Goal: Task Accomplishment & Management: Use online tool/utility

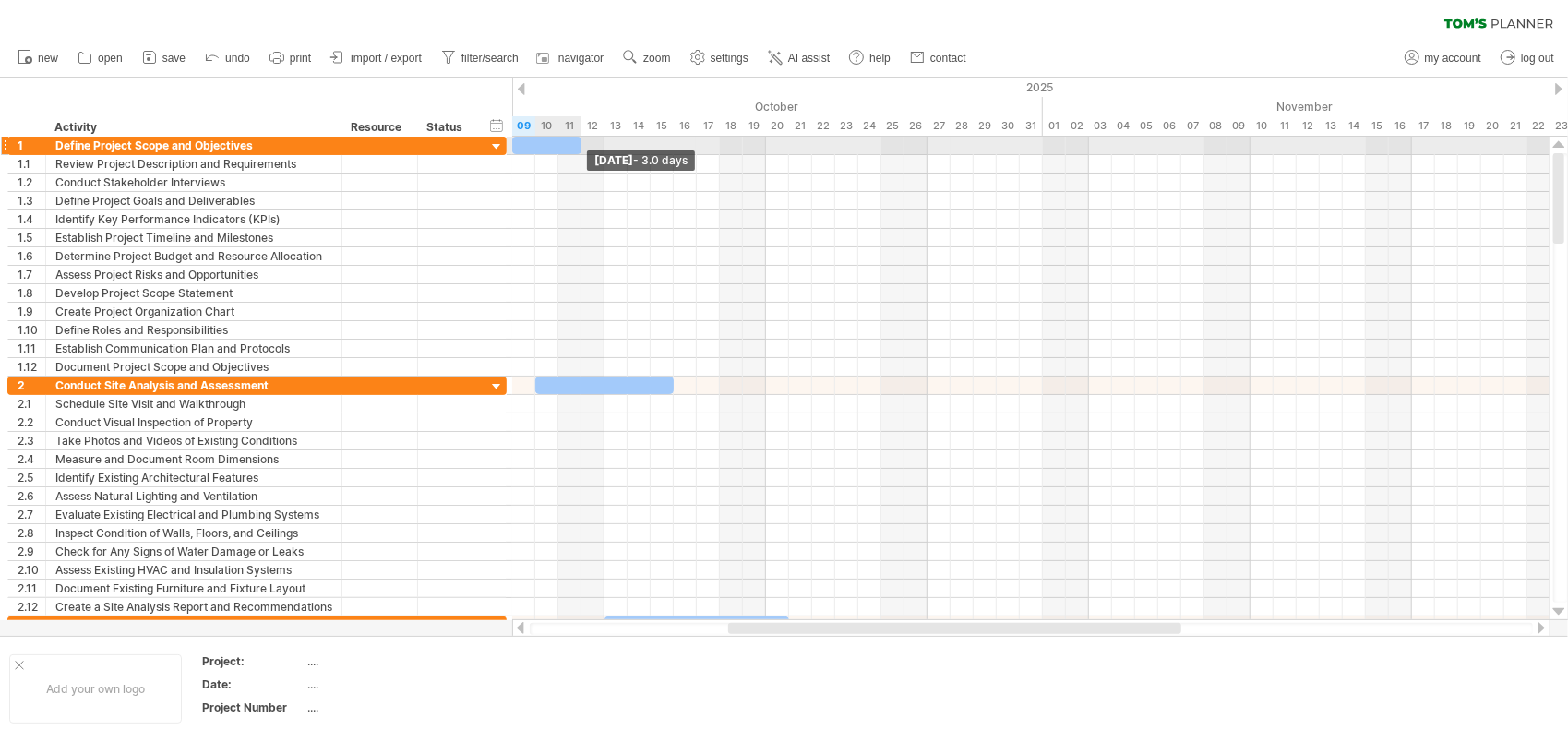
drag, startPoint x: 602, startPoint y: 143, endPoint x: 580, endPoint y: 146, distance: 22.2
click at [580, 146] on span at bounding box center [582, 145] width 8 height 17
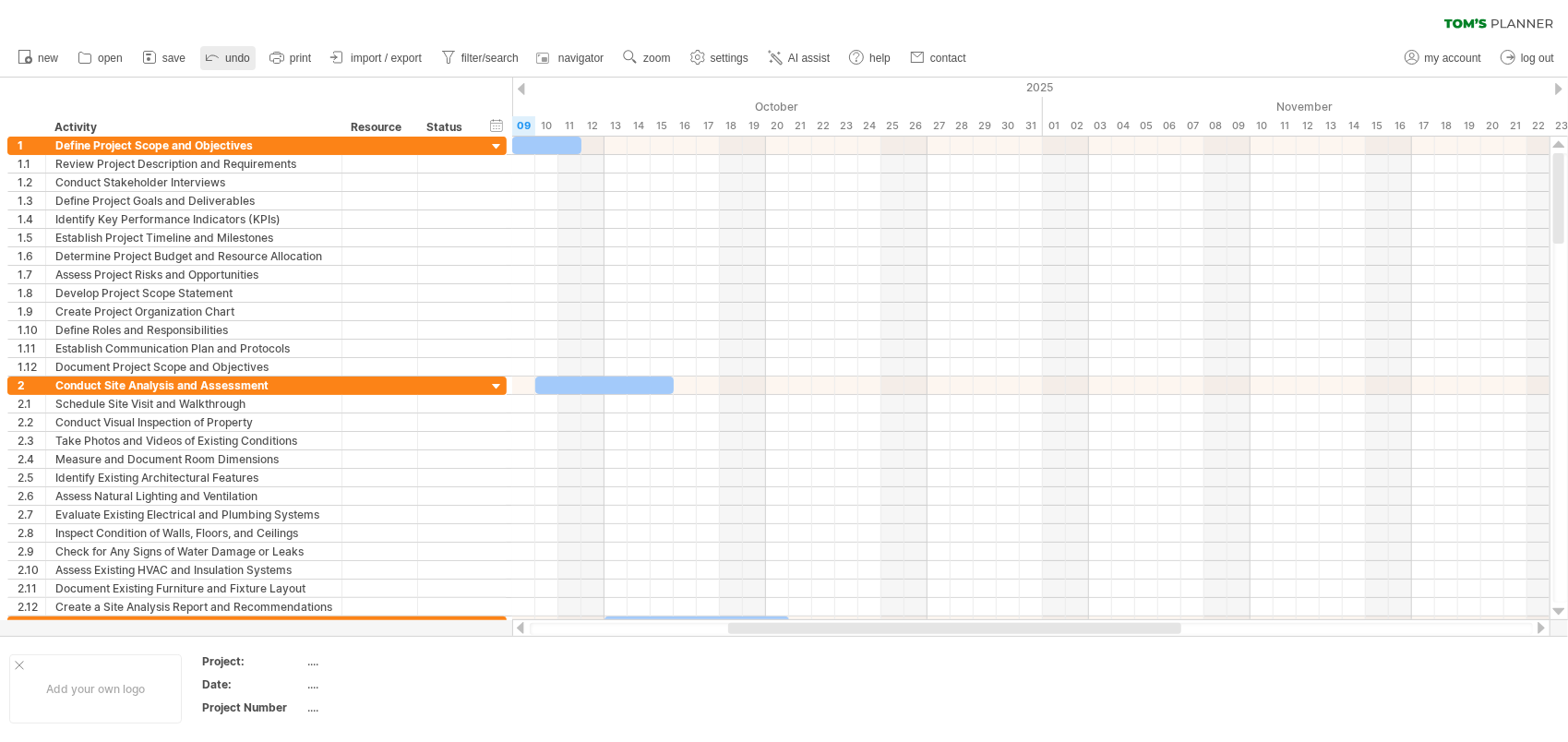
click at [226, 50] on link "undo" at bounding box center [228, 57] width 55 height 24
click at [39, 63] on span "new" at bounding box center [48, 58] width 20 height 13
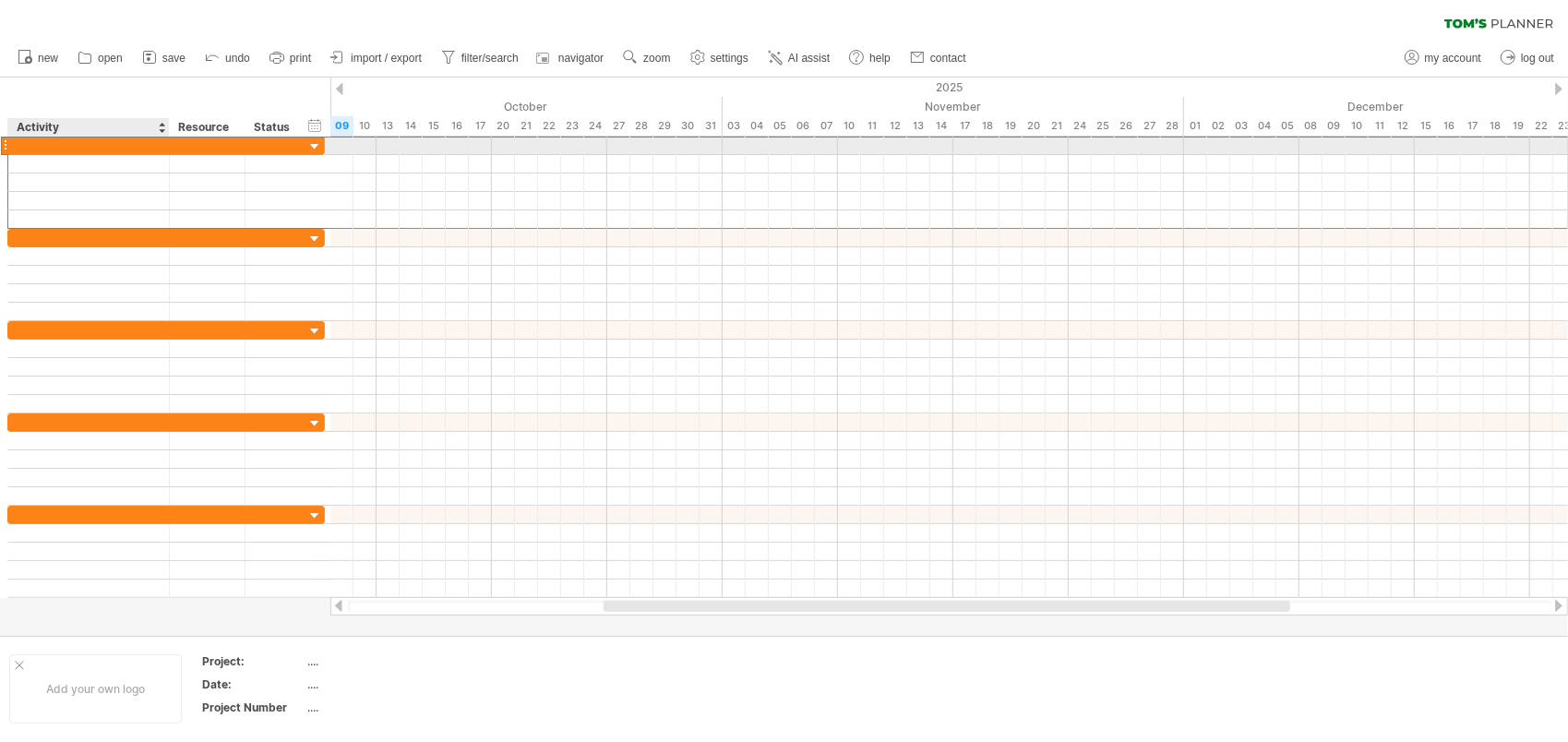
click at [137, 144] on div at bounding box center [88, 145] width 142 height 17
type input "**********"
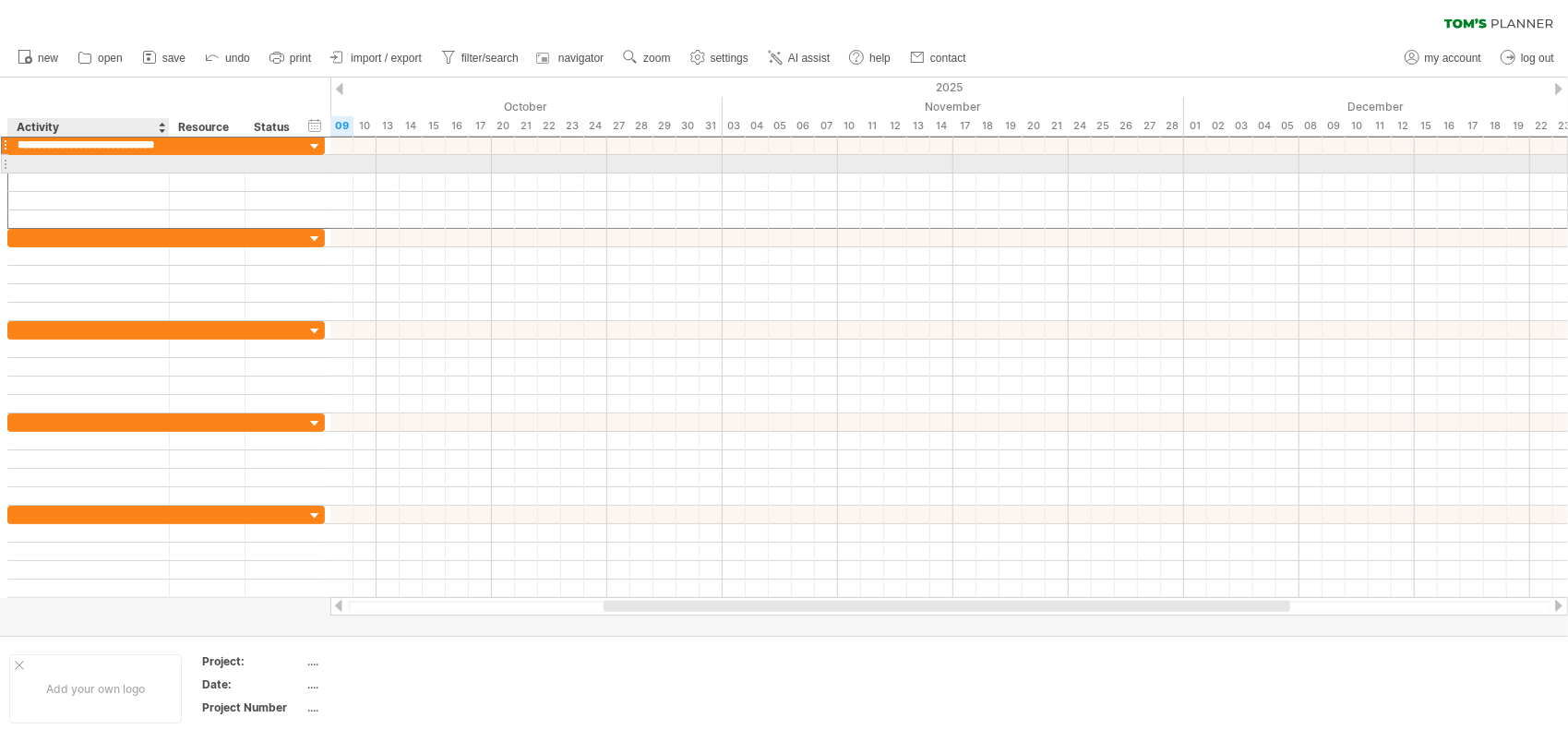
click at [89, 161] on div at bounding box center [88, 164] width 142 height 17
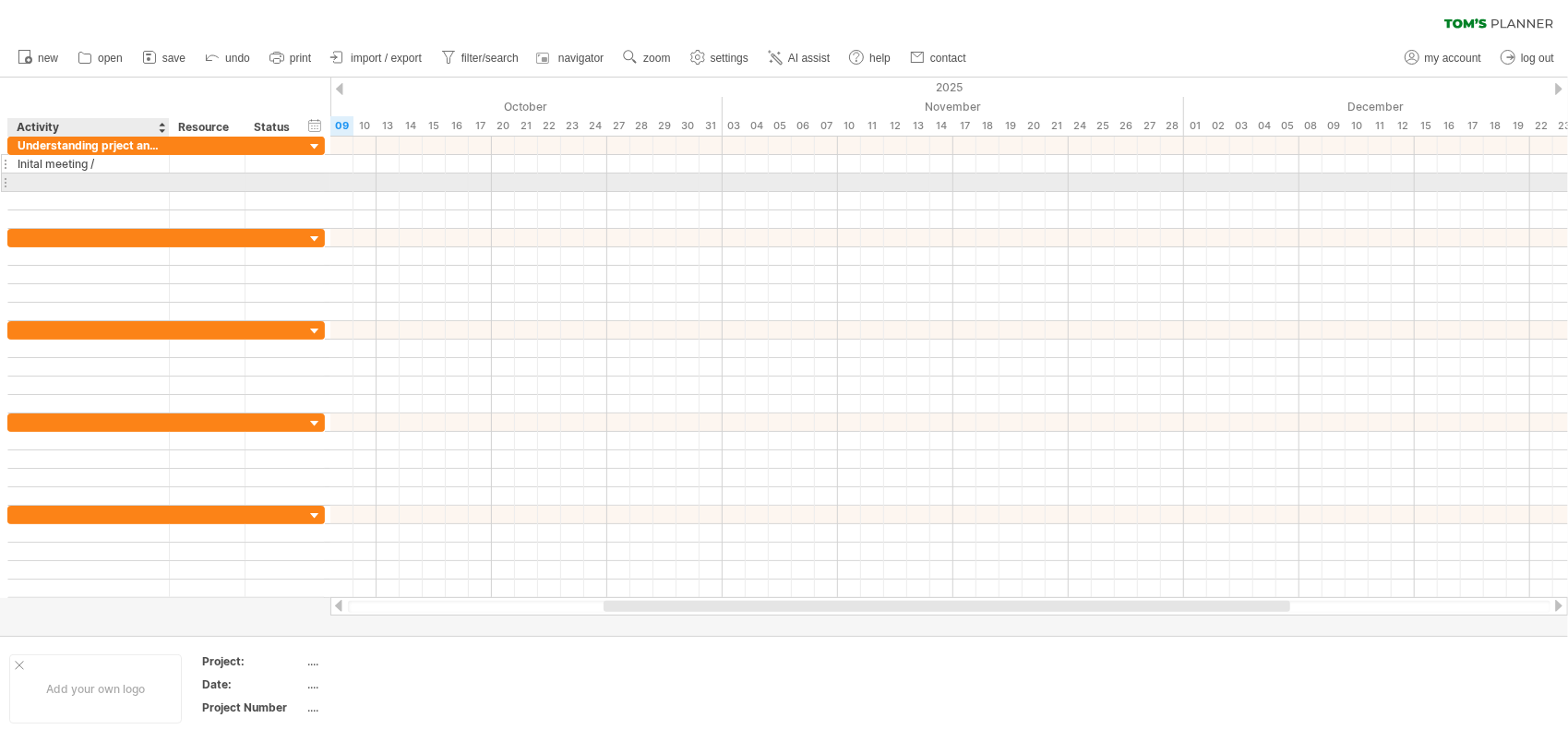
click at [113, 162] on div "Inital meeting /" at bounding box center [88, 164] width 142 height 17
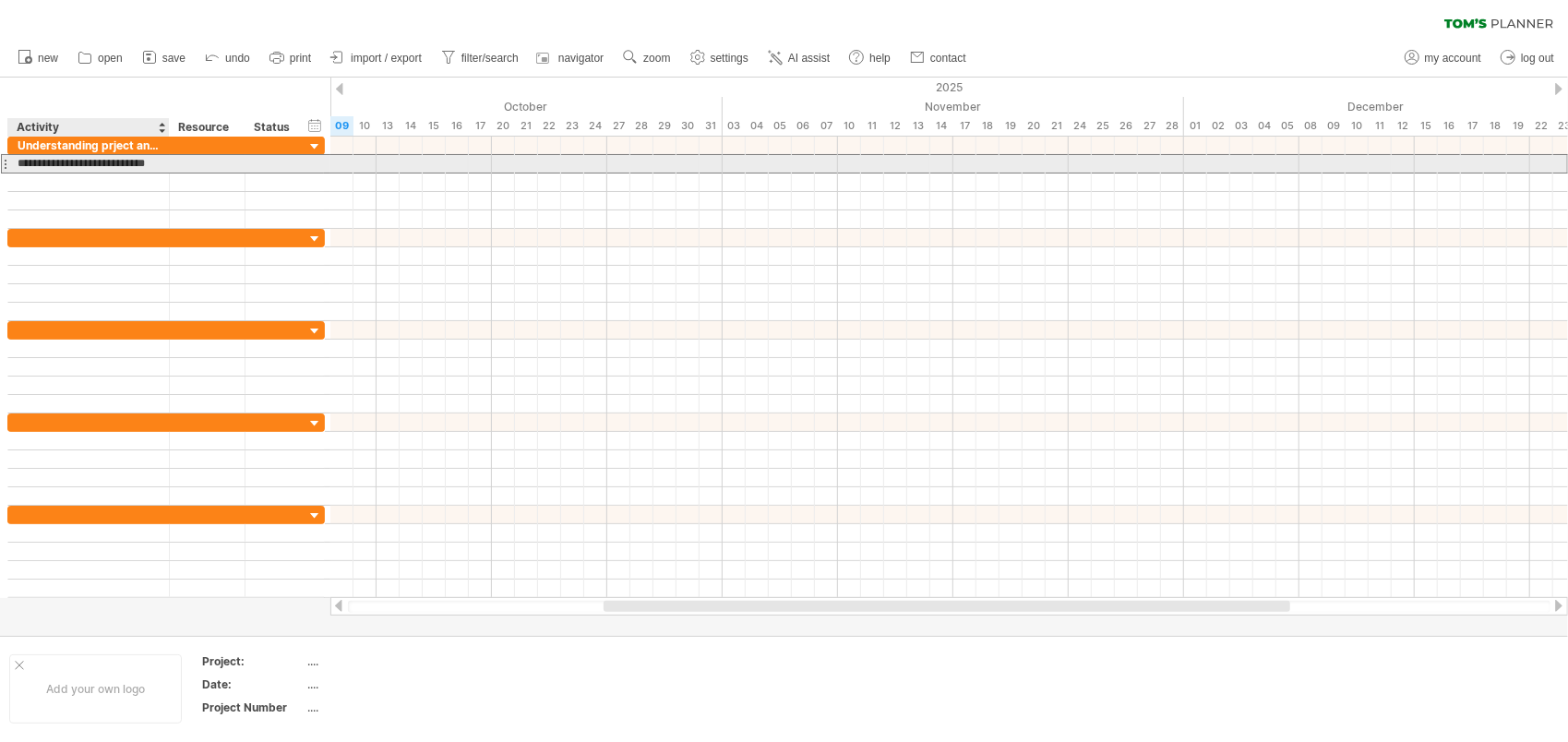
type input "**********"
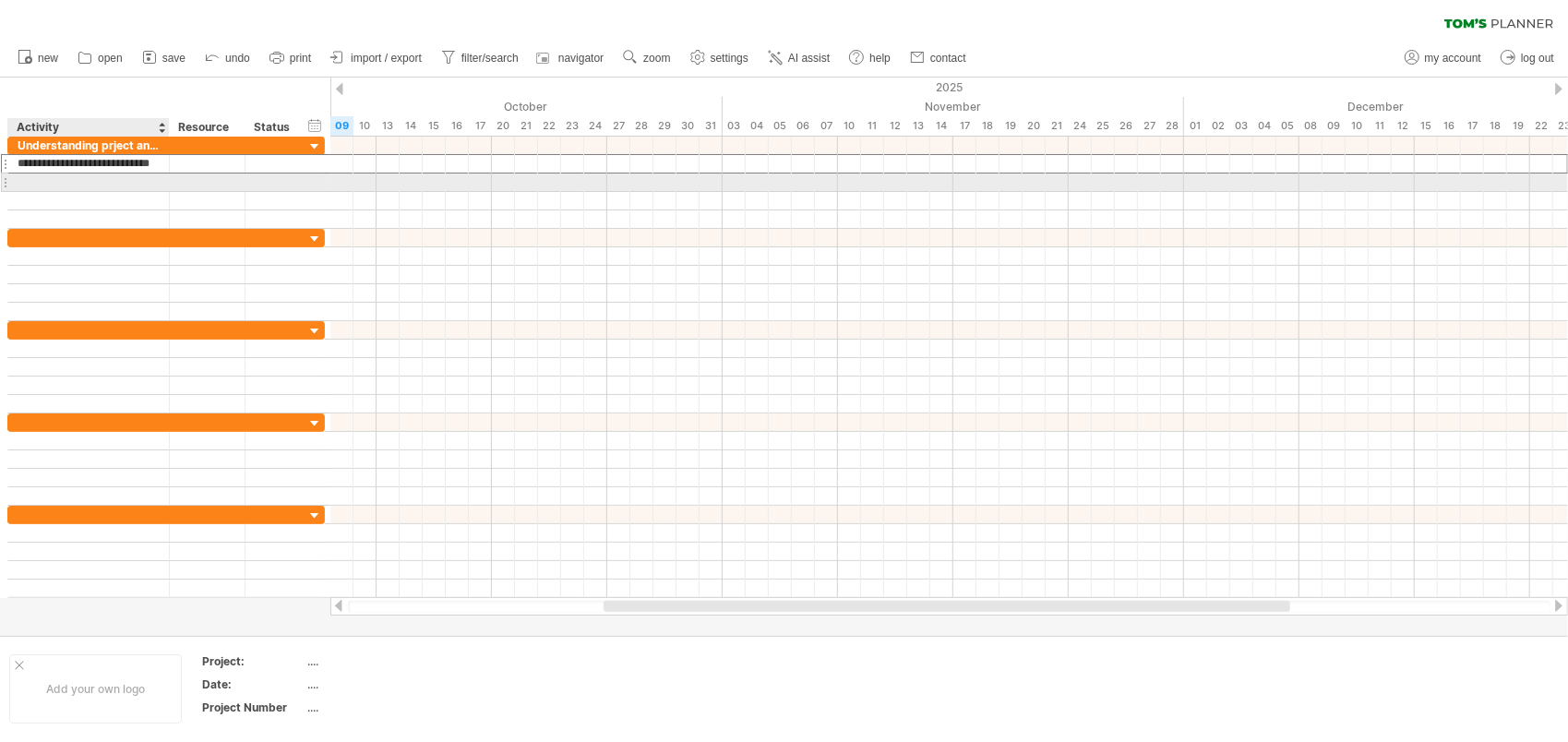
scroll to position [0, 0]
click at [101, 180] on div at bounding box center [88, 182] width 142 height 17
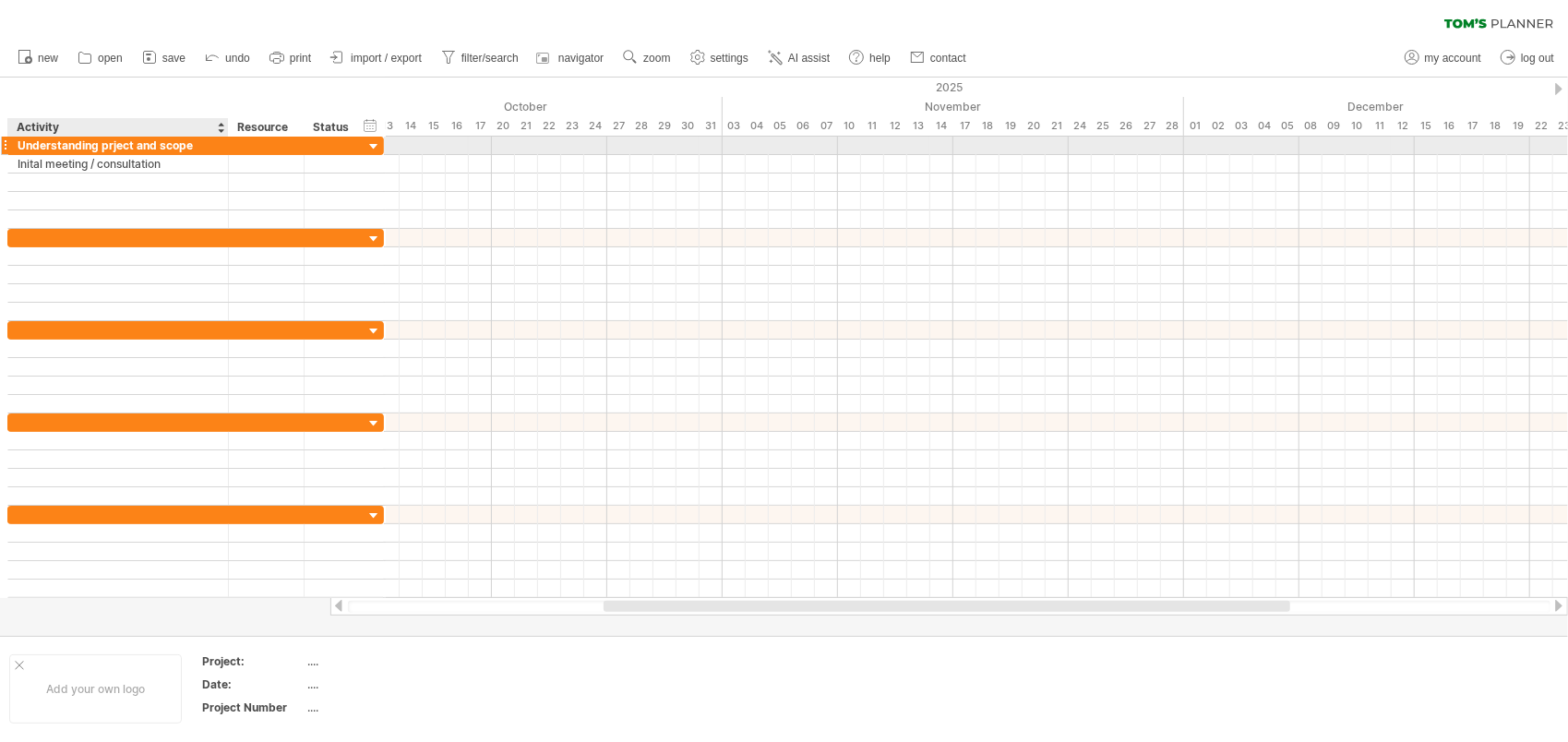
drag, startPoint x: 168, startPoint y: 138, endPoint x: 227, endPoint y: 141, distance: 59.1
click at [227, 141] on div "**********" at bounding box center [118, 145] width 220 height 17
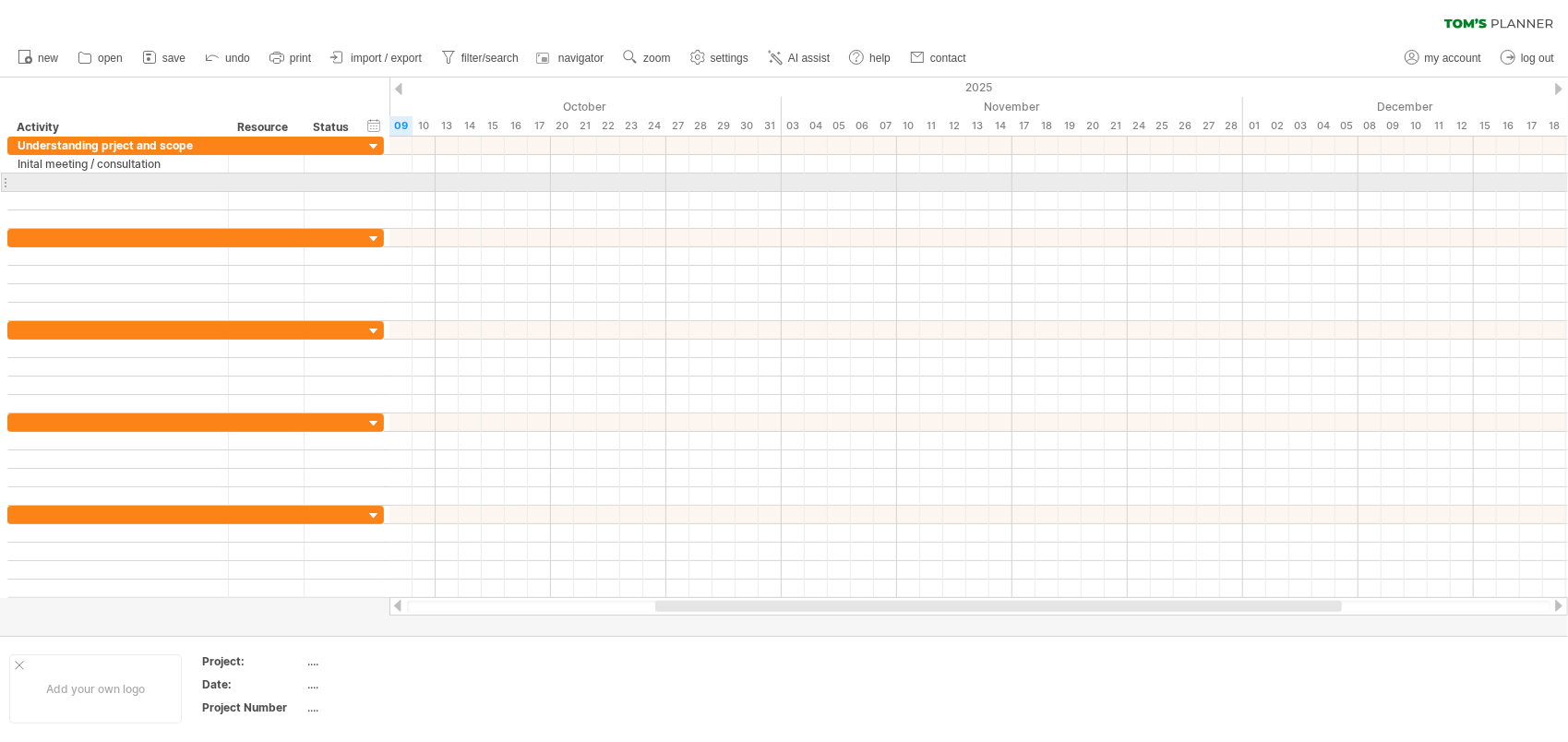
click at [129, 180] on div at bounding box center [117, 182] width 201 height 17
type input "**********"
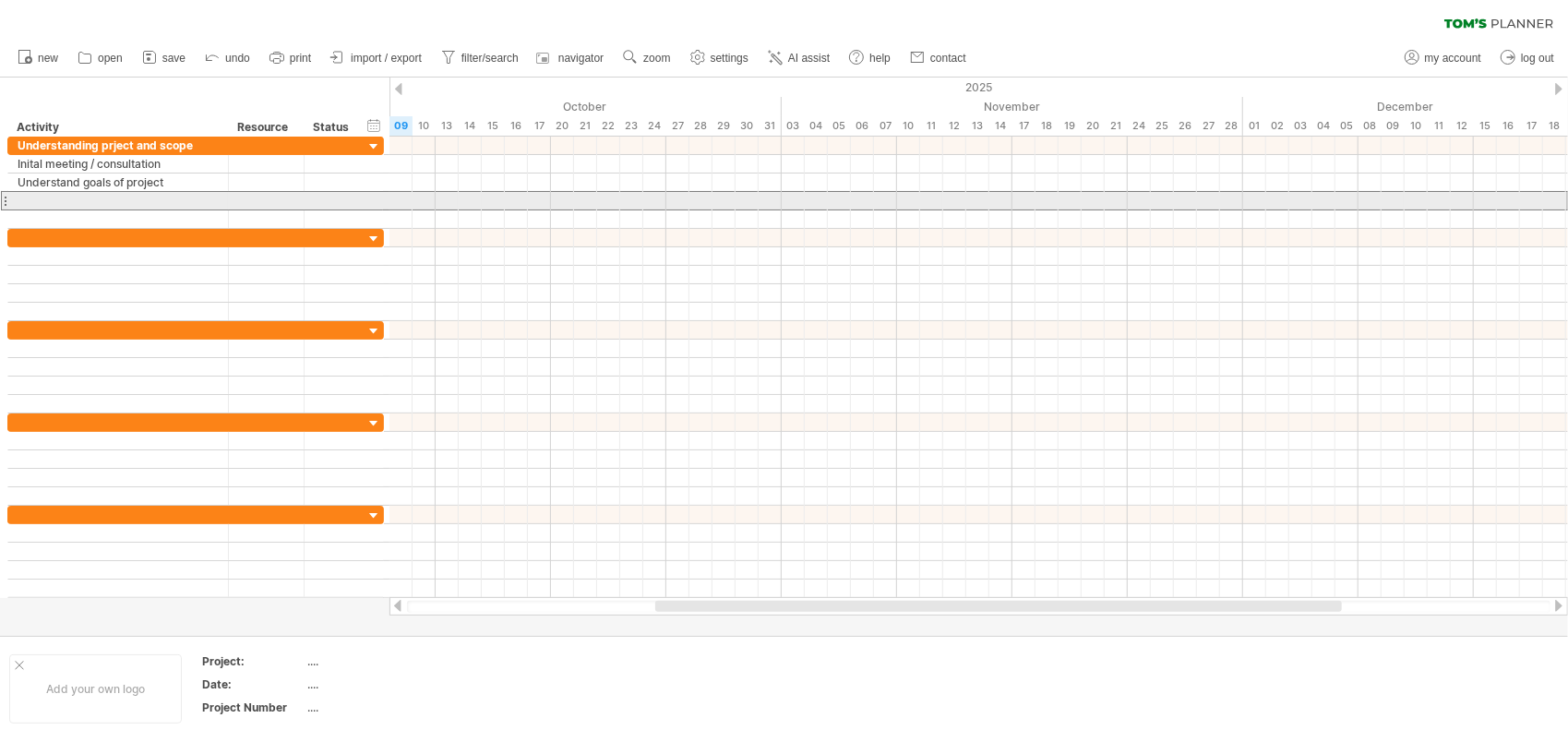
click at [131, 194] on div at bounding box center [117, 200] width 201 height 17
type input "**********"
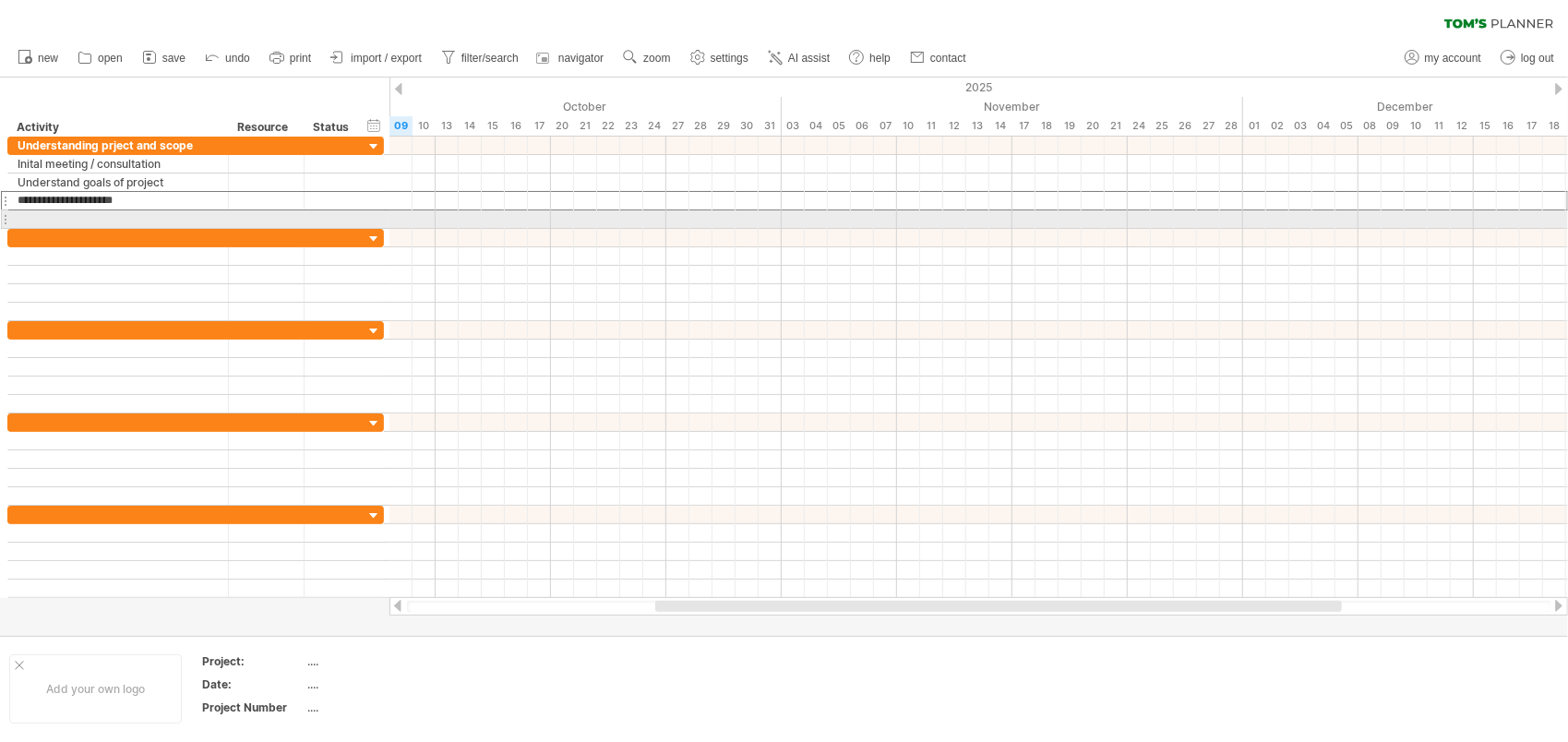
click at [119, 219] on div at bounding box center [117, 219] width 201 height 17
type input "**********"
click at [132, 213] on div "Budget estimation" at bounding box center [117, 219] width 201 height 17
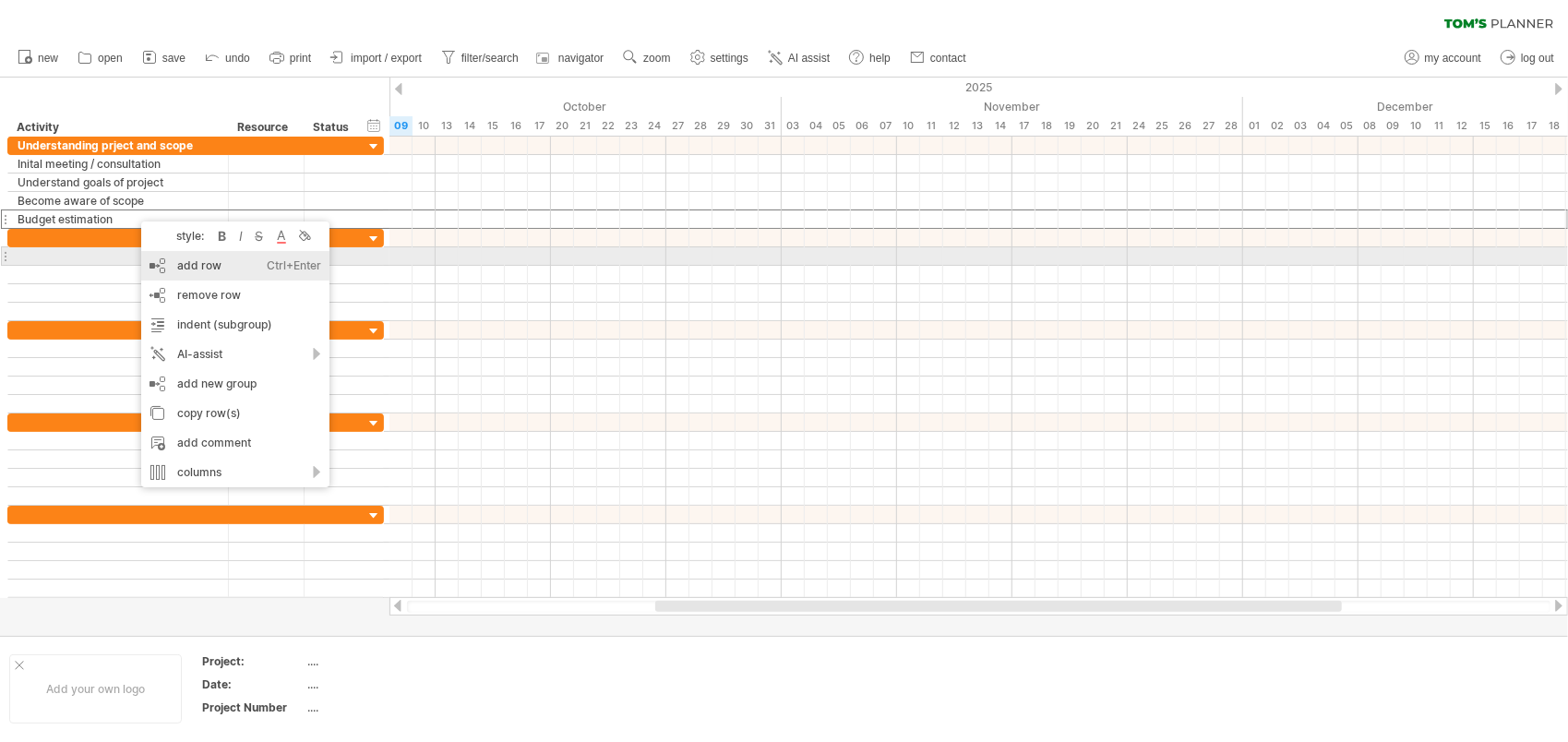
click at [173, 260] on div "add row Ctrl+Enter Cmd+Enter" at bounding box center [235, 265] width 188 height 30
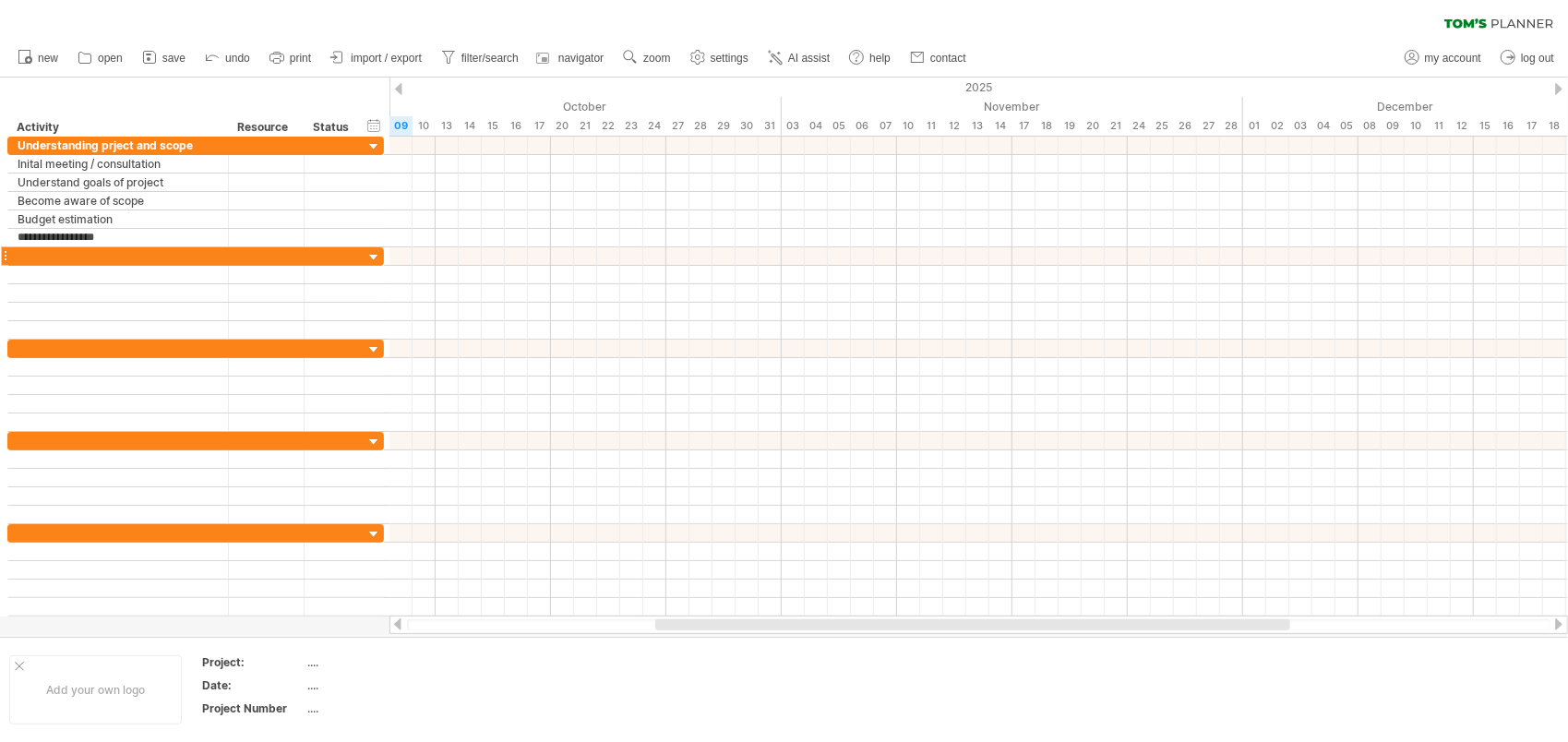
type input "**********"
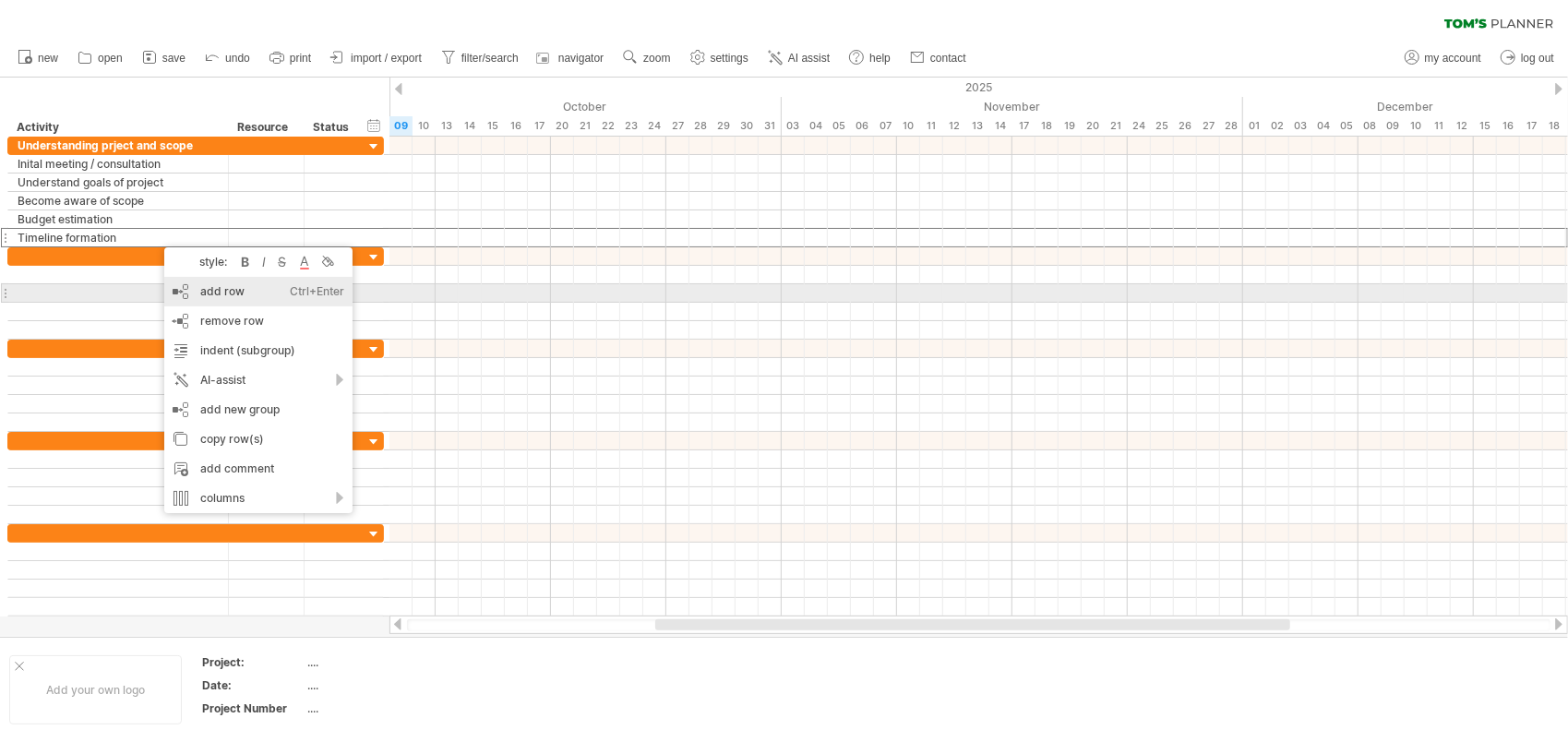
click at [192, 286] on div "add row Ctrl+Enter Cmd+Enter" at bounding box center [258, 291] width 188 height 30
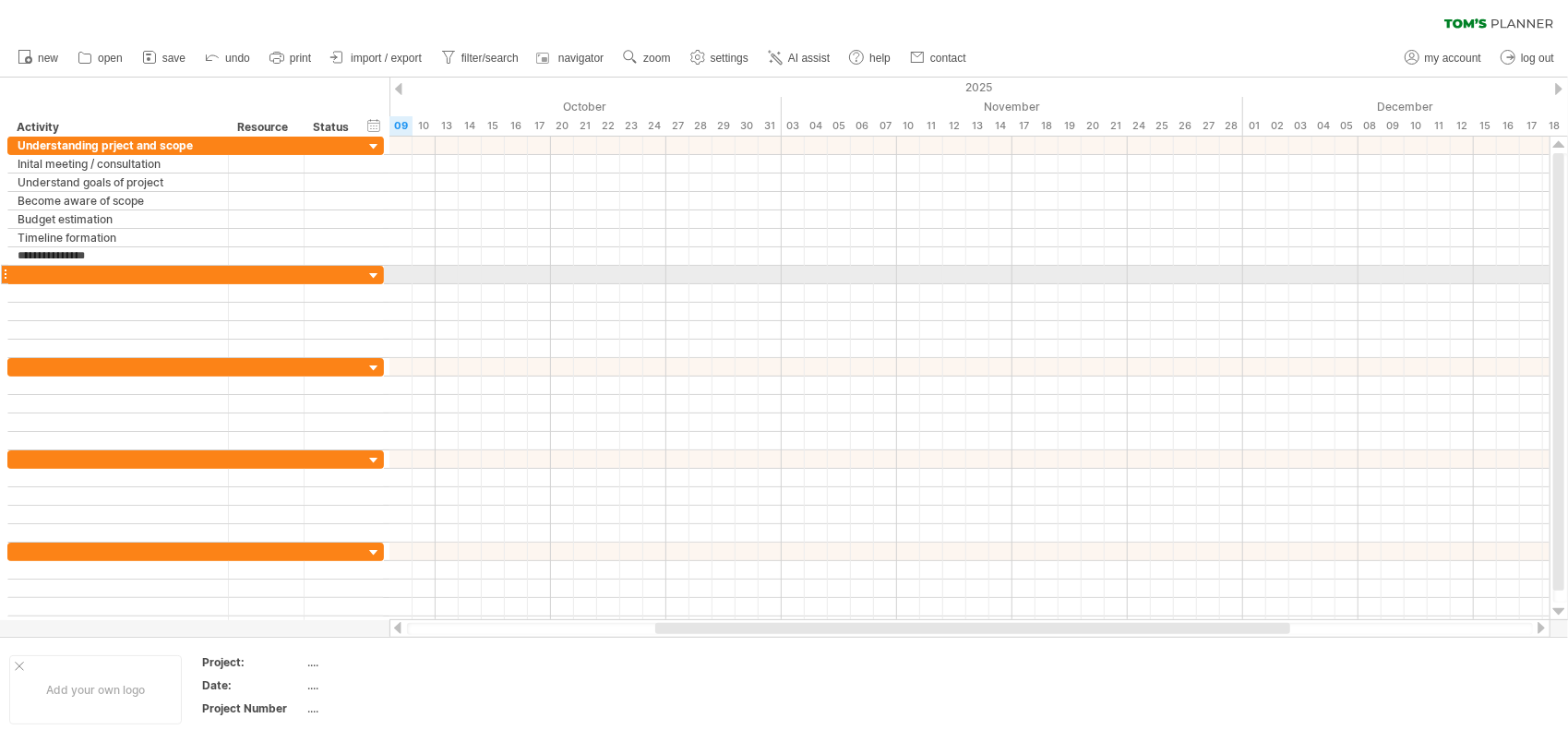
type input "**********"
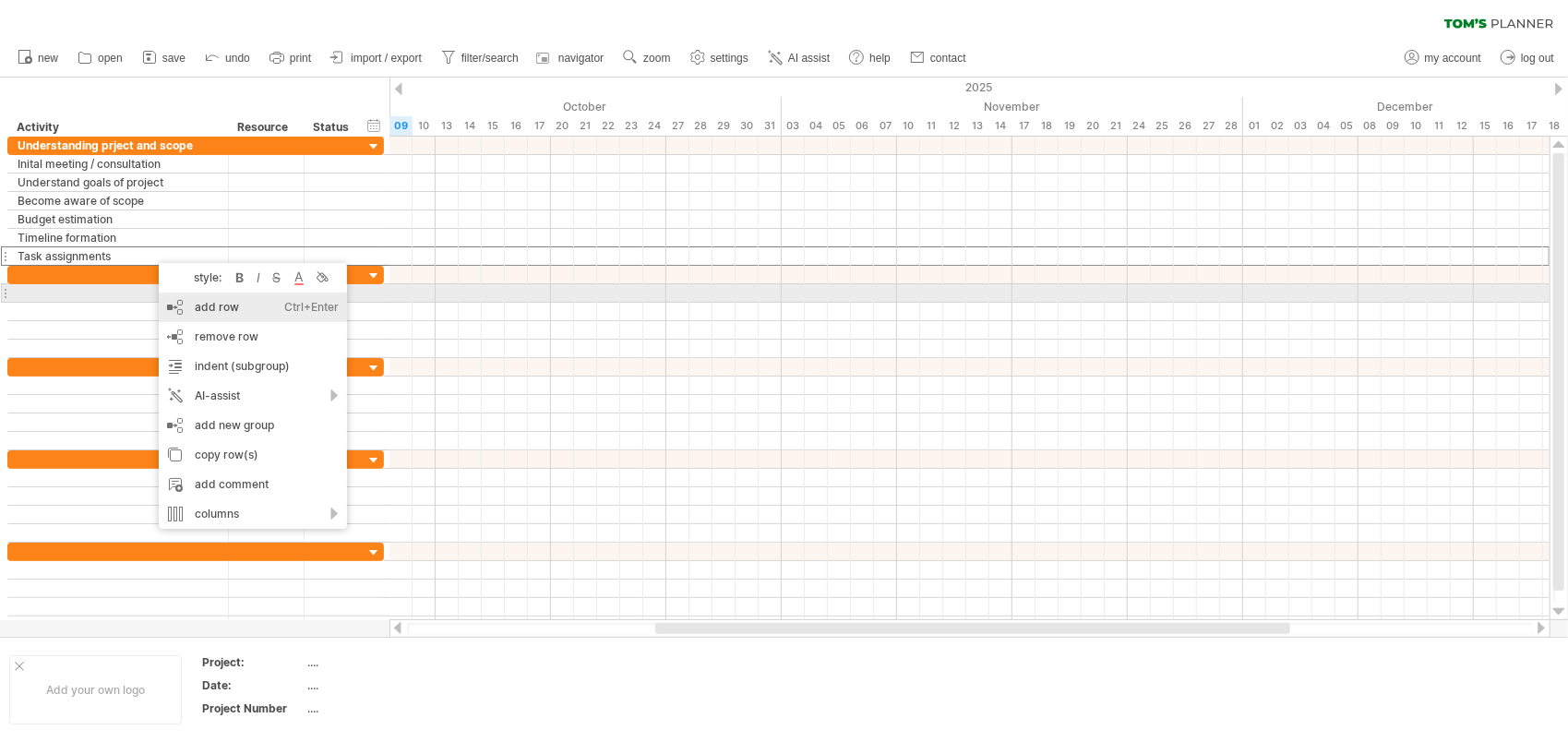
click at [195, 306] on div "add row Ctrl+Enter Cmd+Enter" at bounding box center [252, 307] width 188 height 30
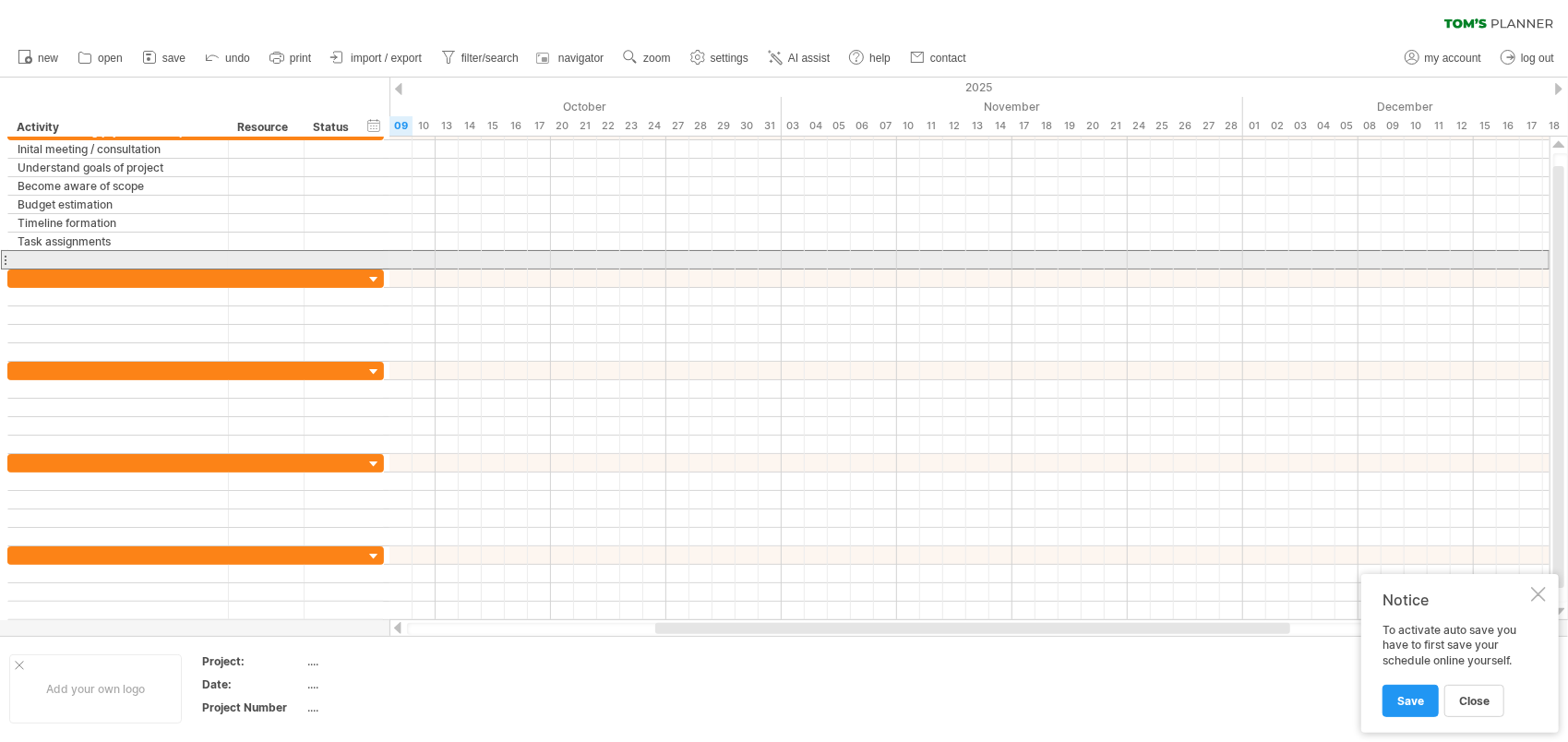
click at [53, 255] on div at bounding box center [117, 259] width 201 height 17
type input "**********"
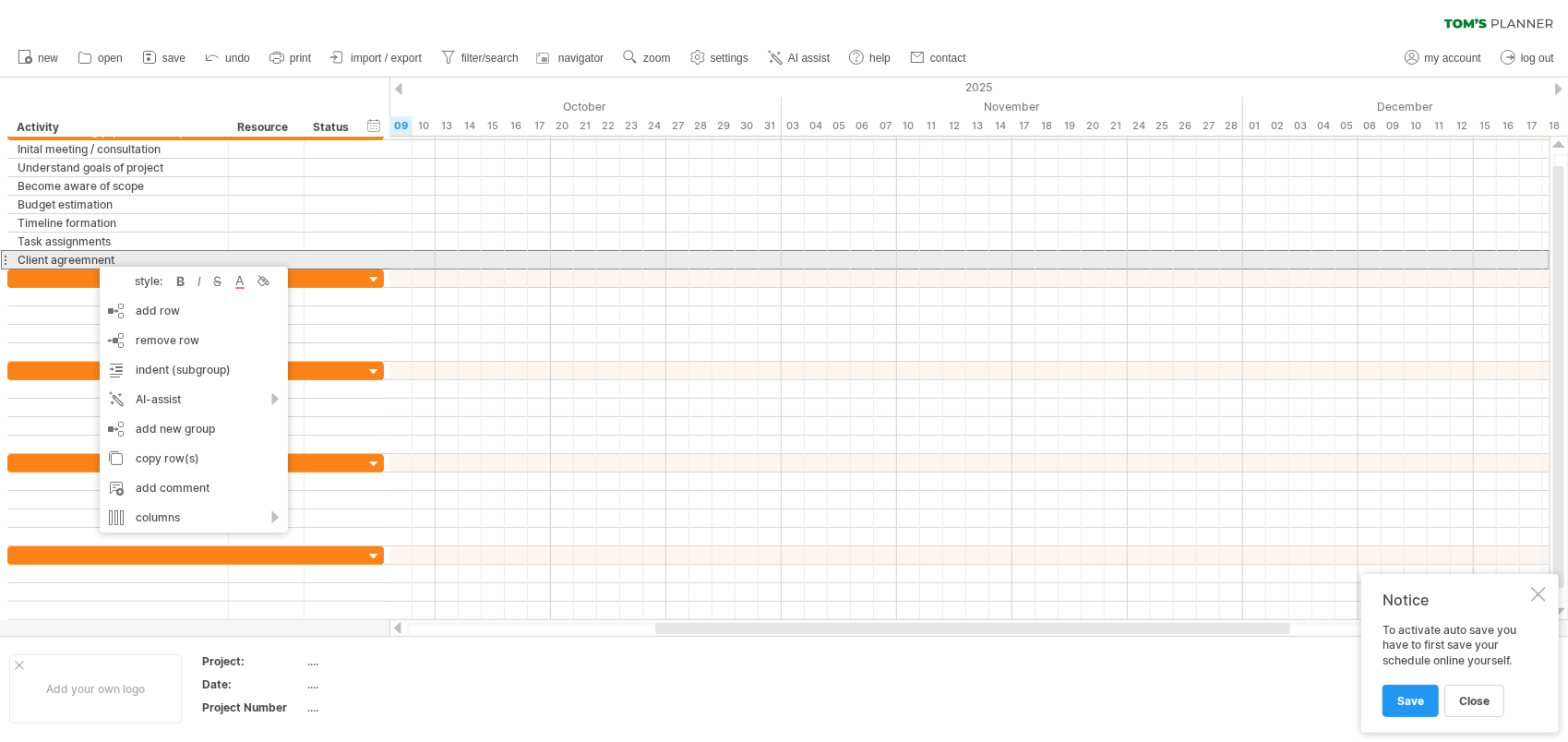
click at [76, 257] on div "Client agreemnent" at bounding box center [117, 259] width 201 height 17
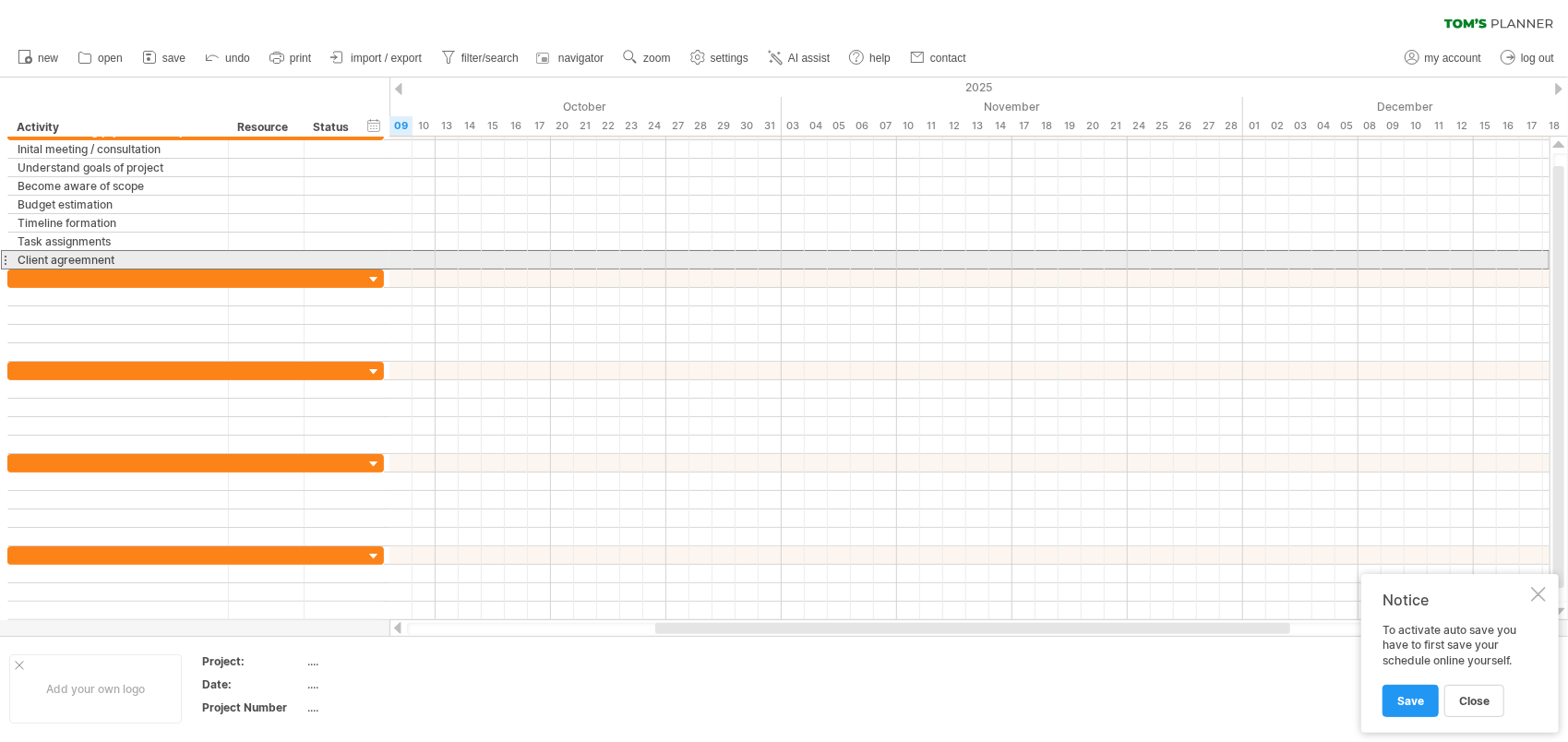
click at [85, 257] on div "Client agreemnent" at bounding box center [117, 259] width 201 height 17
click at [73, 258] on input "**********" at bounding box center [117, 259] width 201 height 17
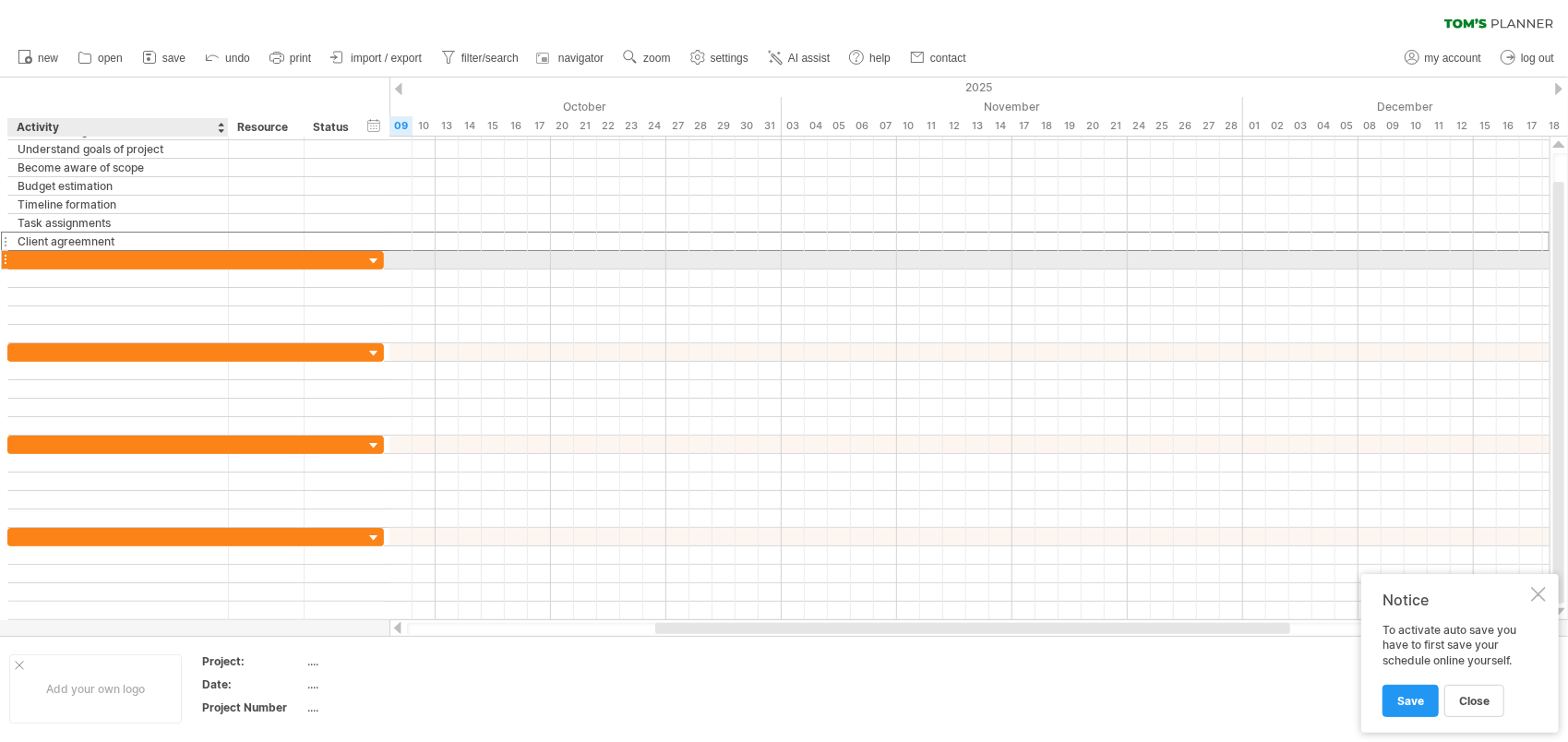
click at [183, 262] on div at bounding box center [117, 259] width 201 height 17
type input "**********"
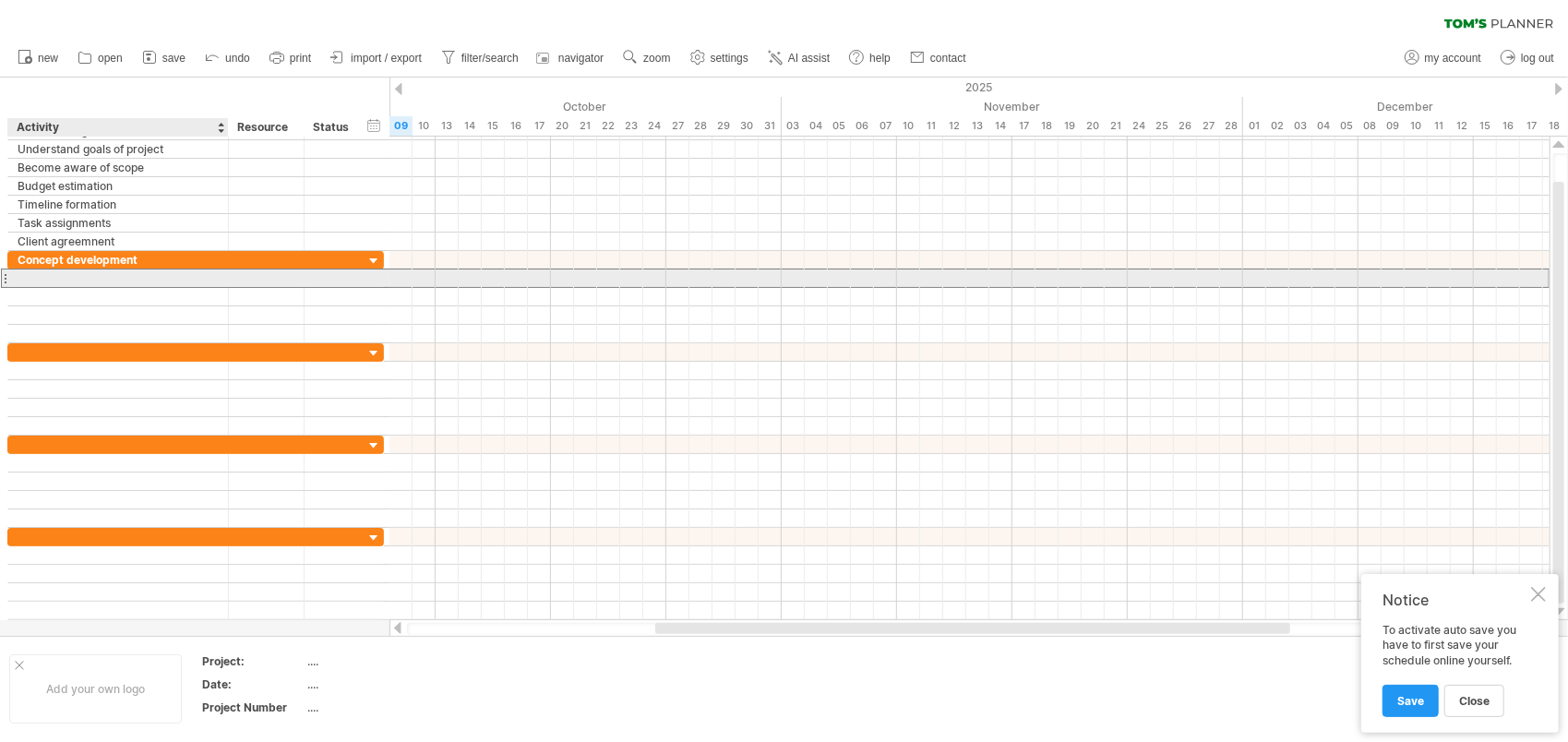
click at [150, 280] on div at bounding box center [117, 278] width 201 height 17
type input "**********"
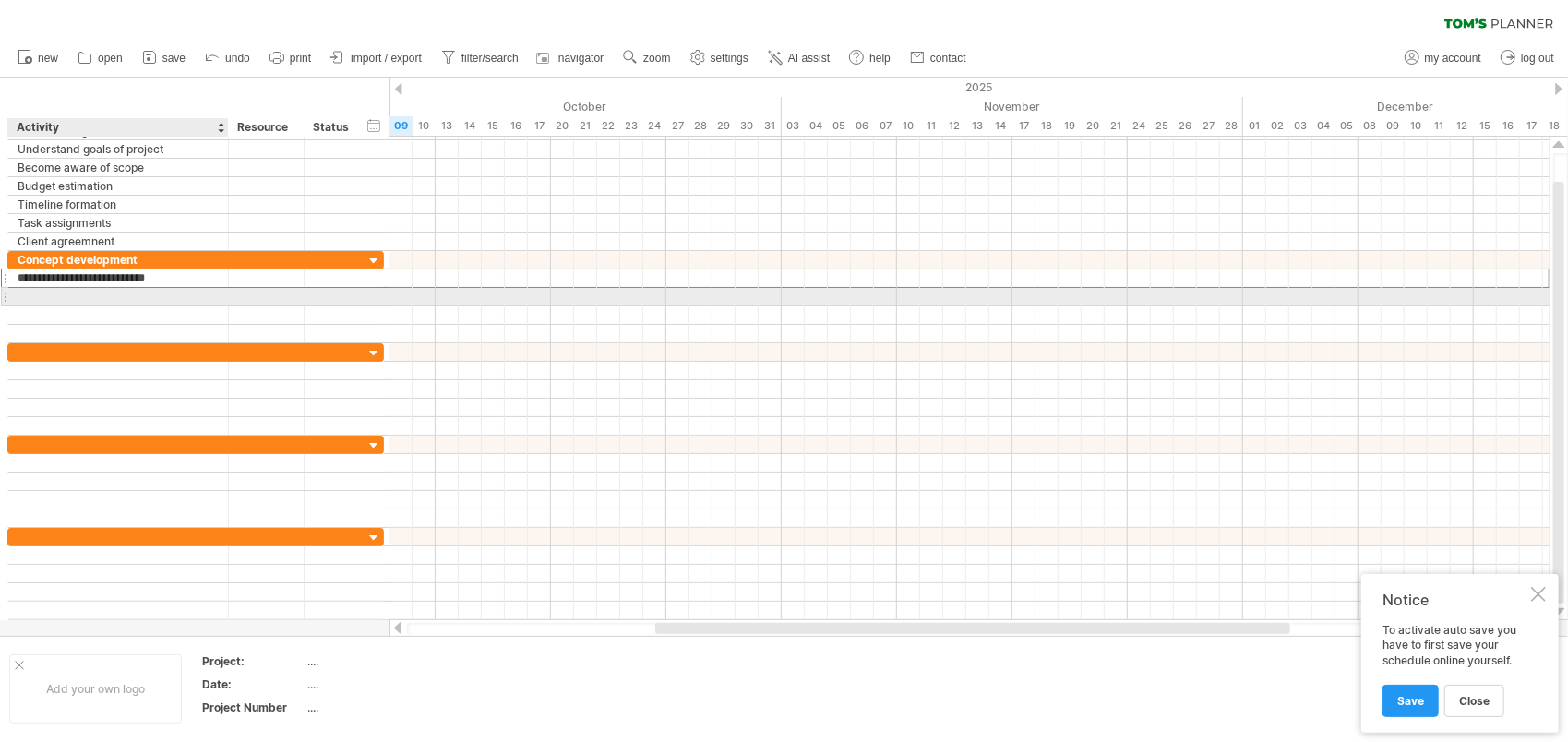
click at [145, 295] on div at bounding box center [117, 297] width 201 height 17
type input "**********"
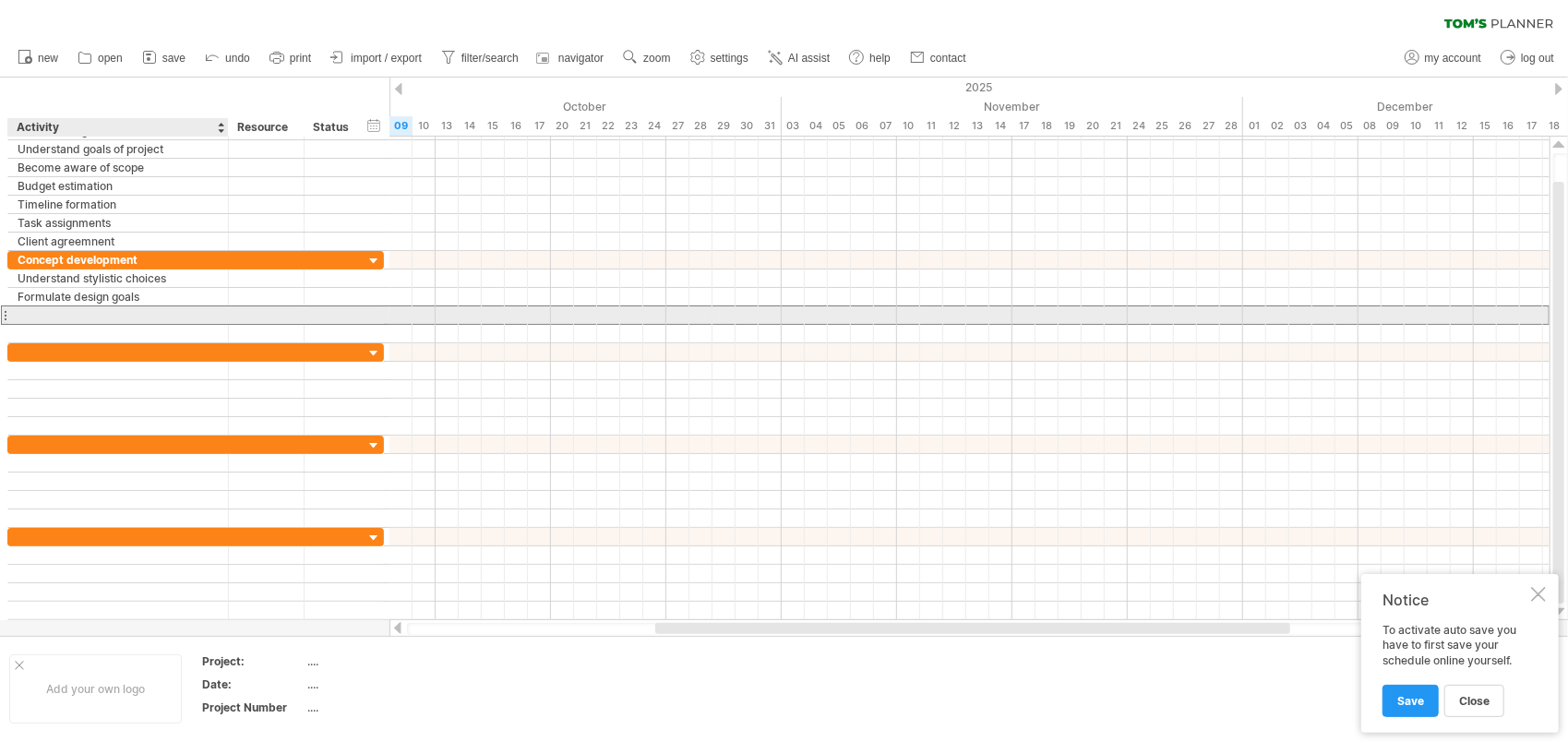
click at [142, 308] on div at bounding box center [117, 315] width 201 height 17
type input "**********"
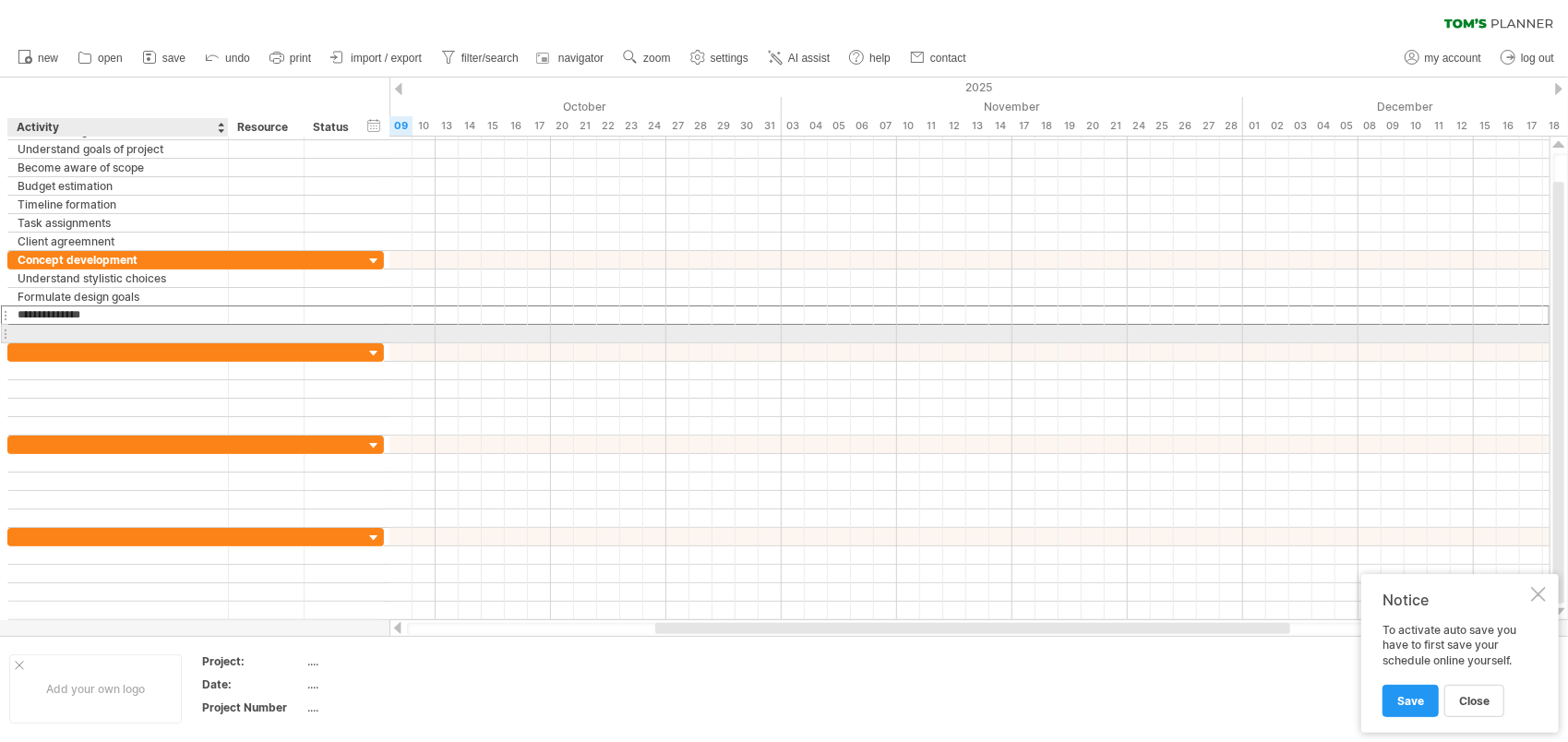
click at [131, 335] on div at bounding box center [117, 334] width 201 height 17
type input "**********"
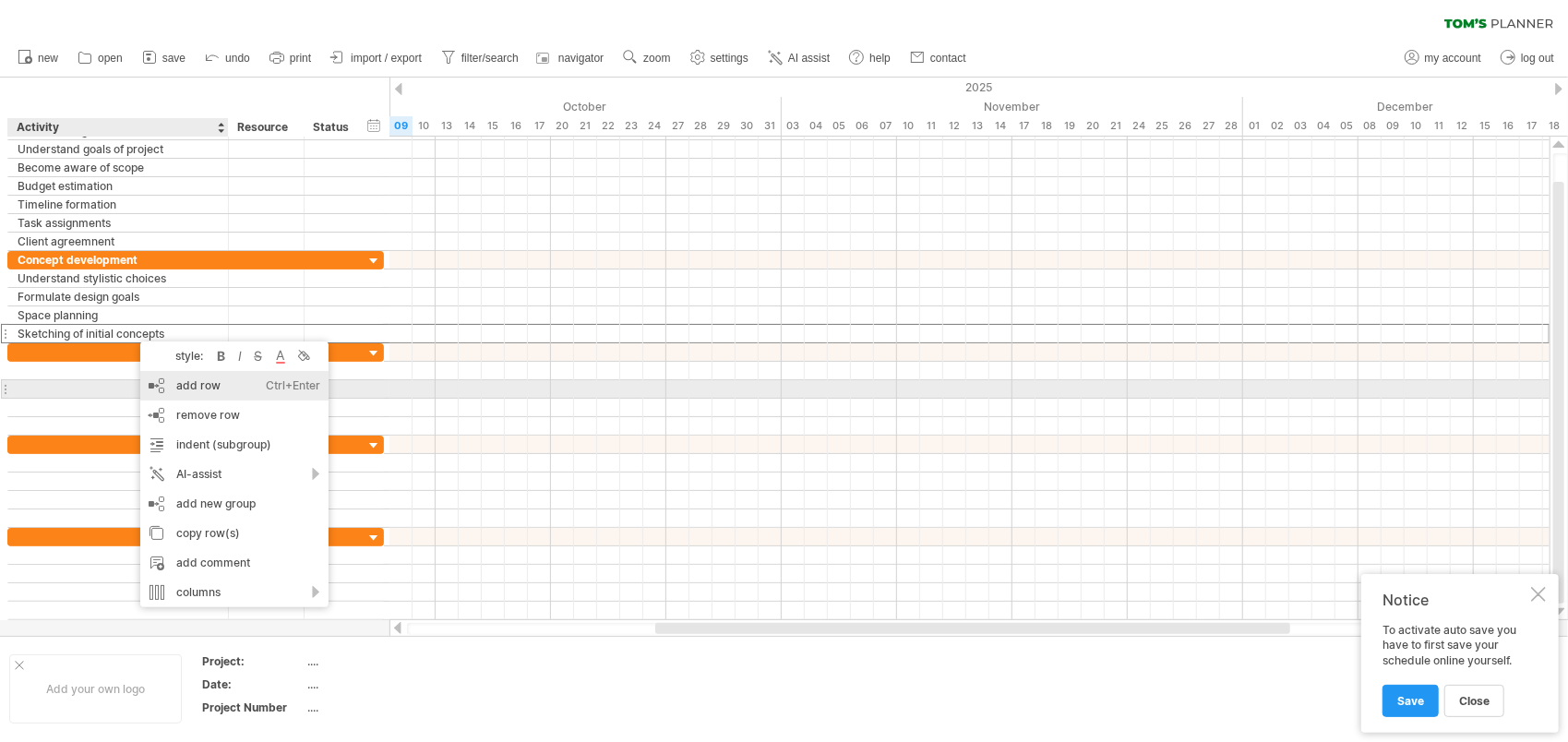
click at [175, 384] on div "add row Ctrl+Enter Cmd+Enter" at bounding box center [234, 385] width 188 height 30
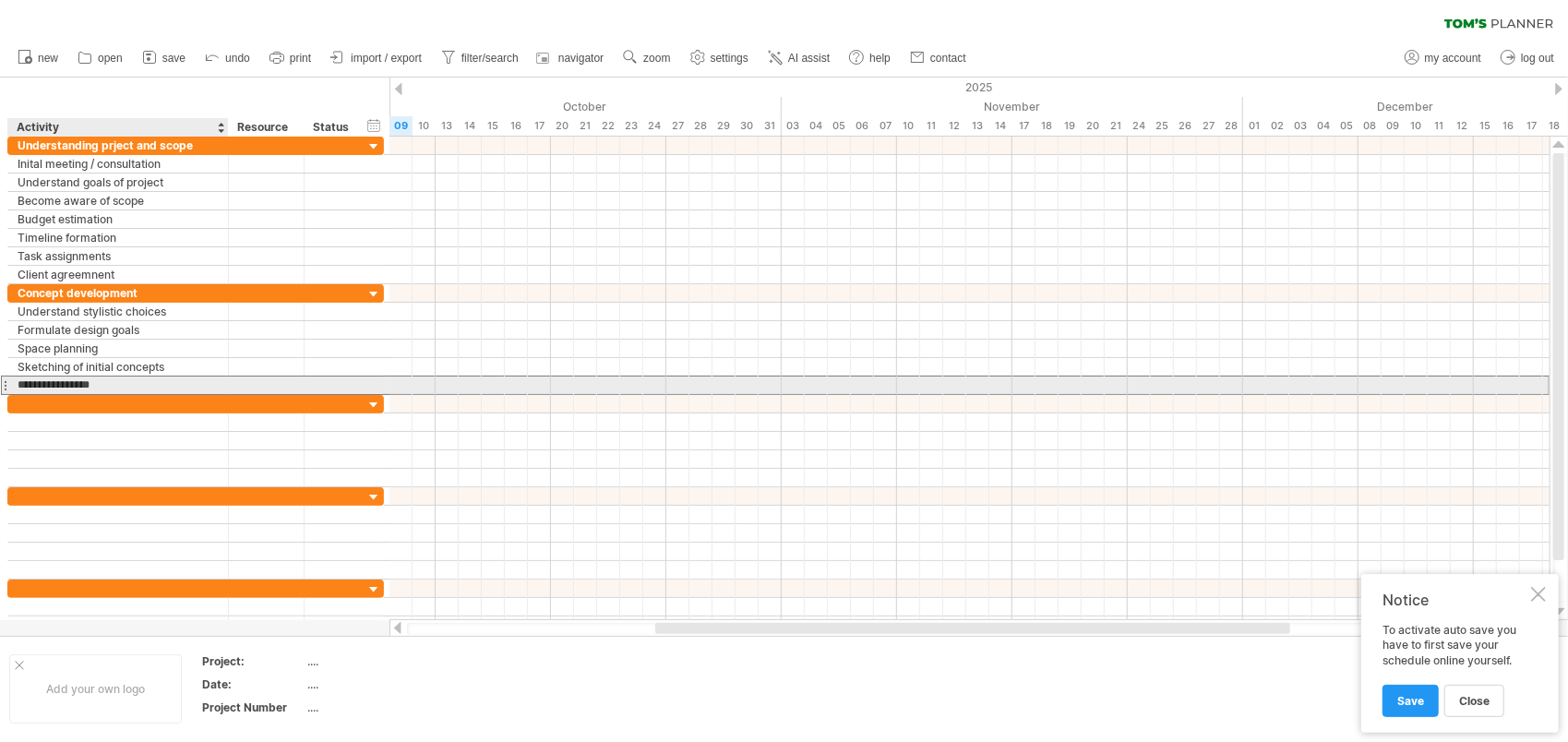
click at [119, 382] on input "**********" at bounding box center [117, 385] width 201 height 17
type input "**********"
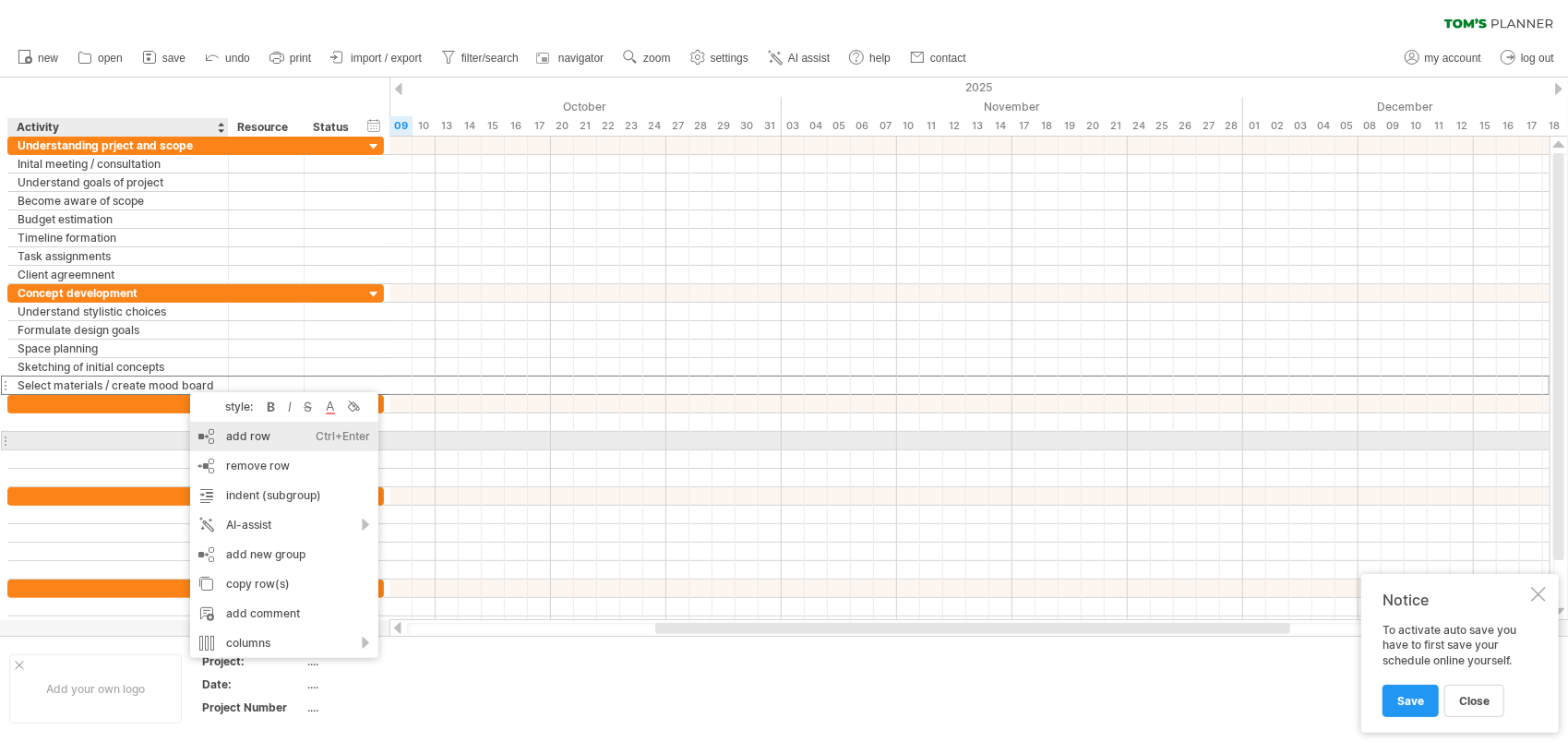
click at [240, 439] on div "add row Ctrl+Enter Cmd+Enter" at bounding box center [283, 436] width 188 height 30
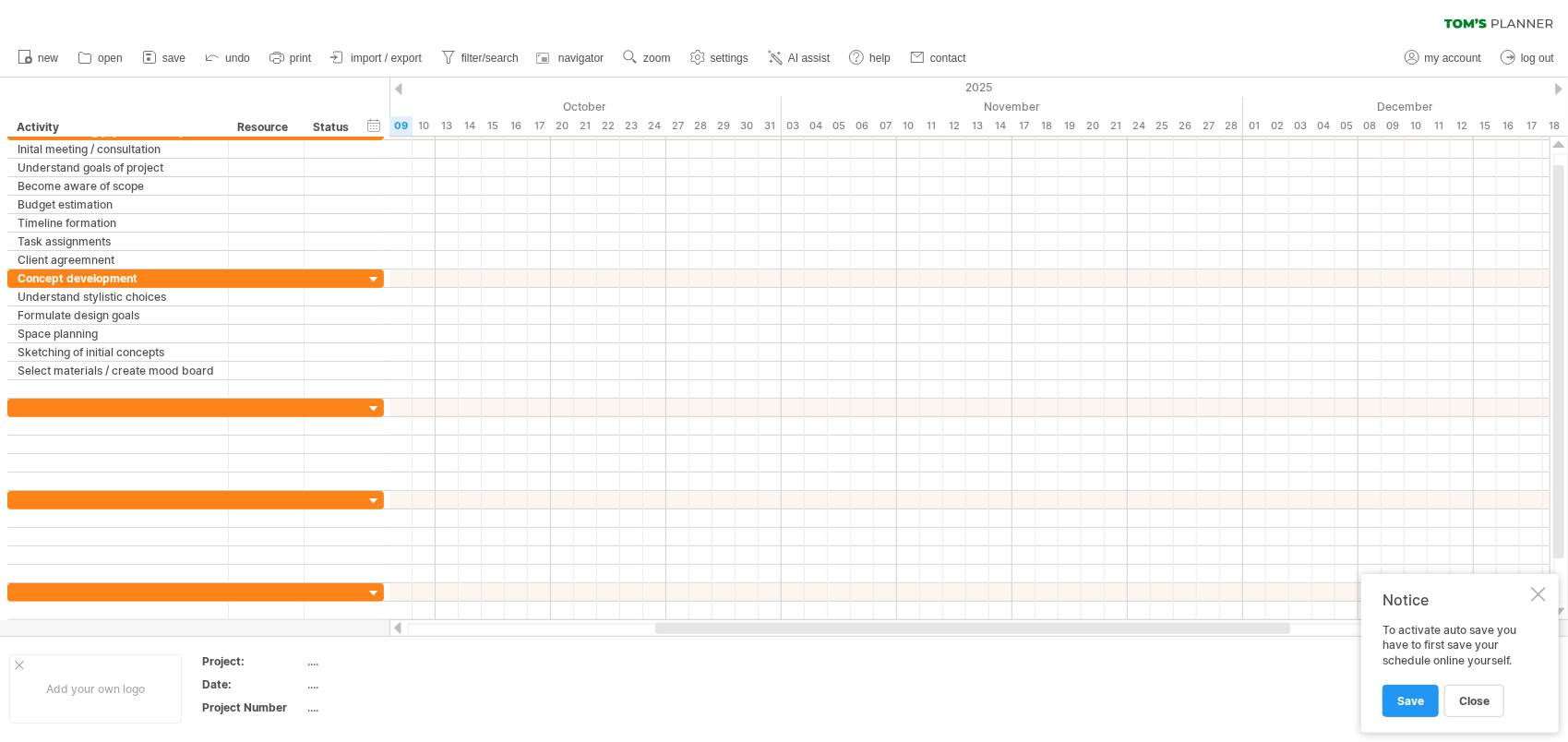
drag, startPoint x: 1012, startPoint y: 681, endPoint x: 1006, endPoint y: 698, distance: 18.0
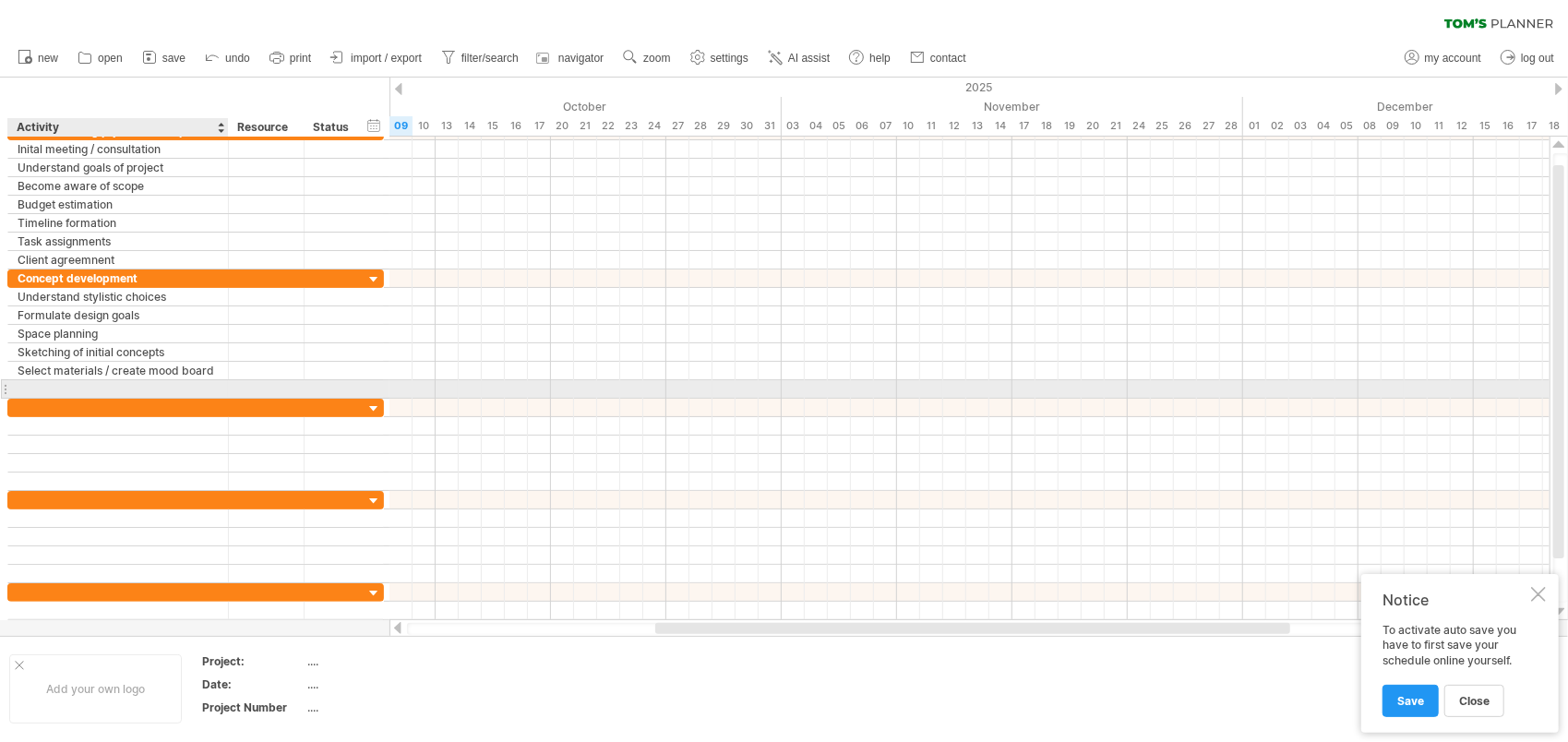
click at [138, 383] on div at bounding box center [117, 389] width 201 height 17
type input "**********"
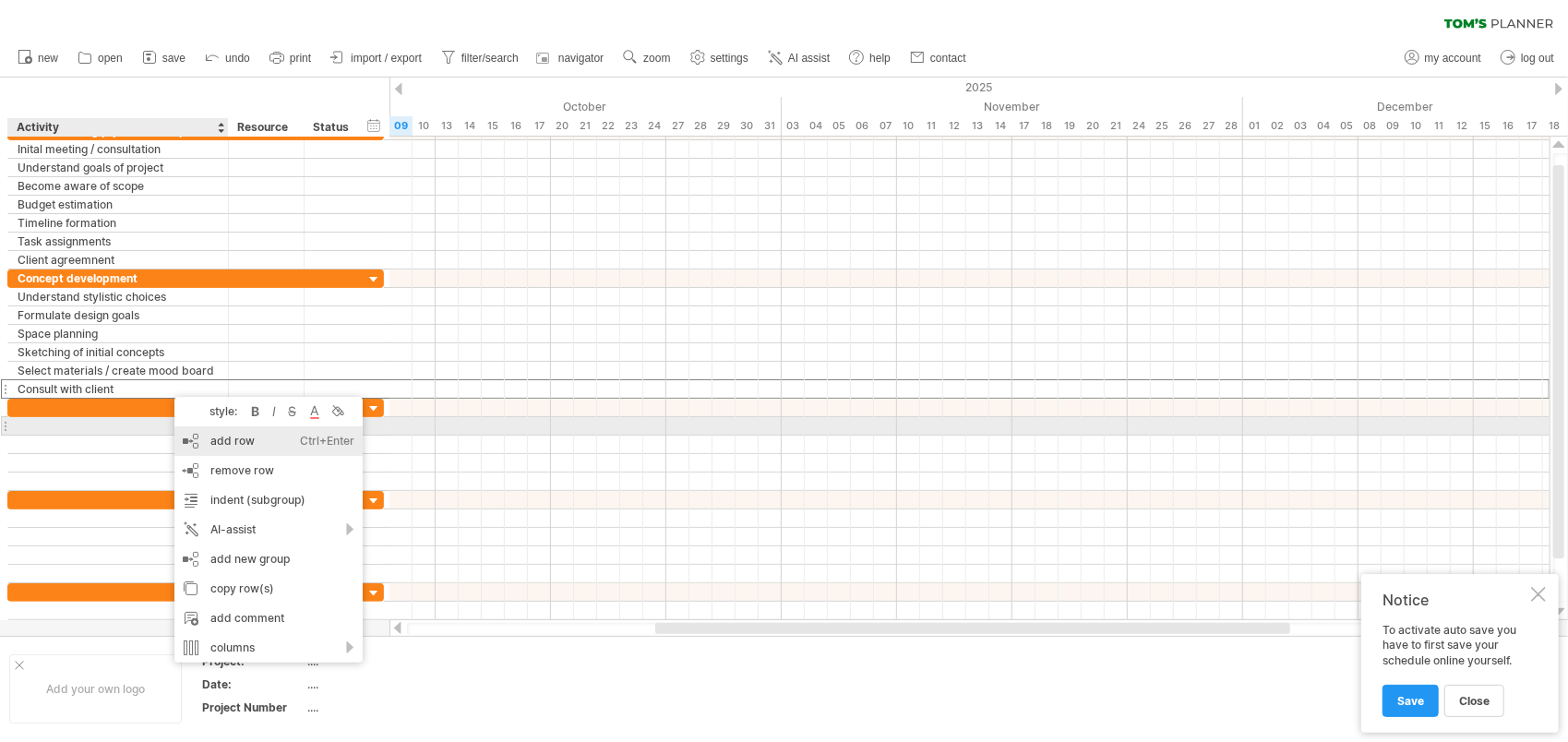
click at [231, 441] on div "add row Ctrl+Enter Cmd+Enter" at bounding box center [268, 441] width 188 height 30
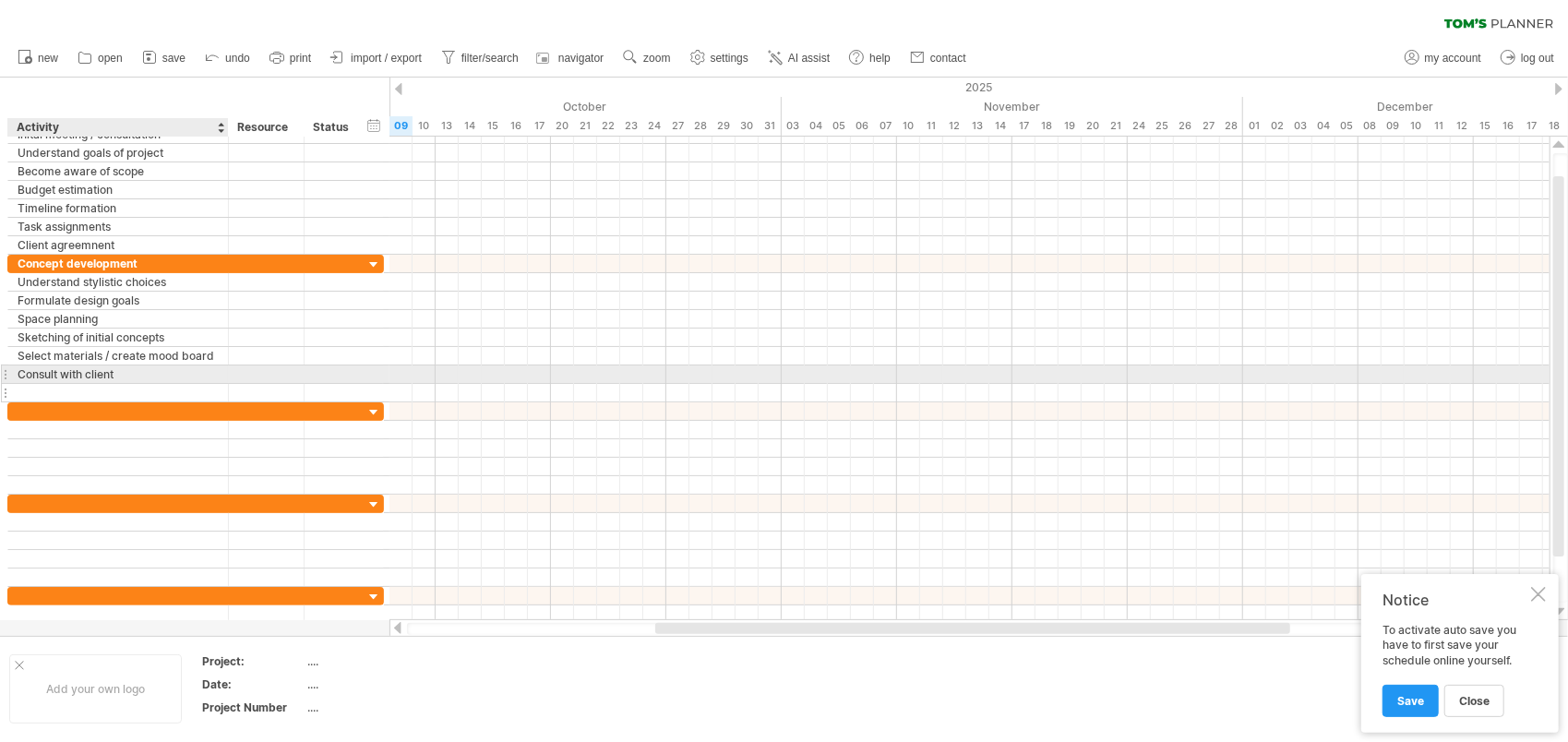
click at [142, 384] on input "text" at bounding box center [117, 393] width 201 height 17
type input "**********"
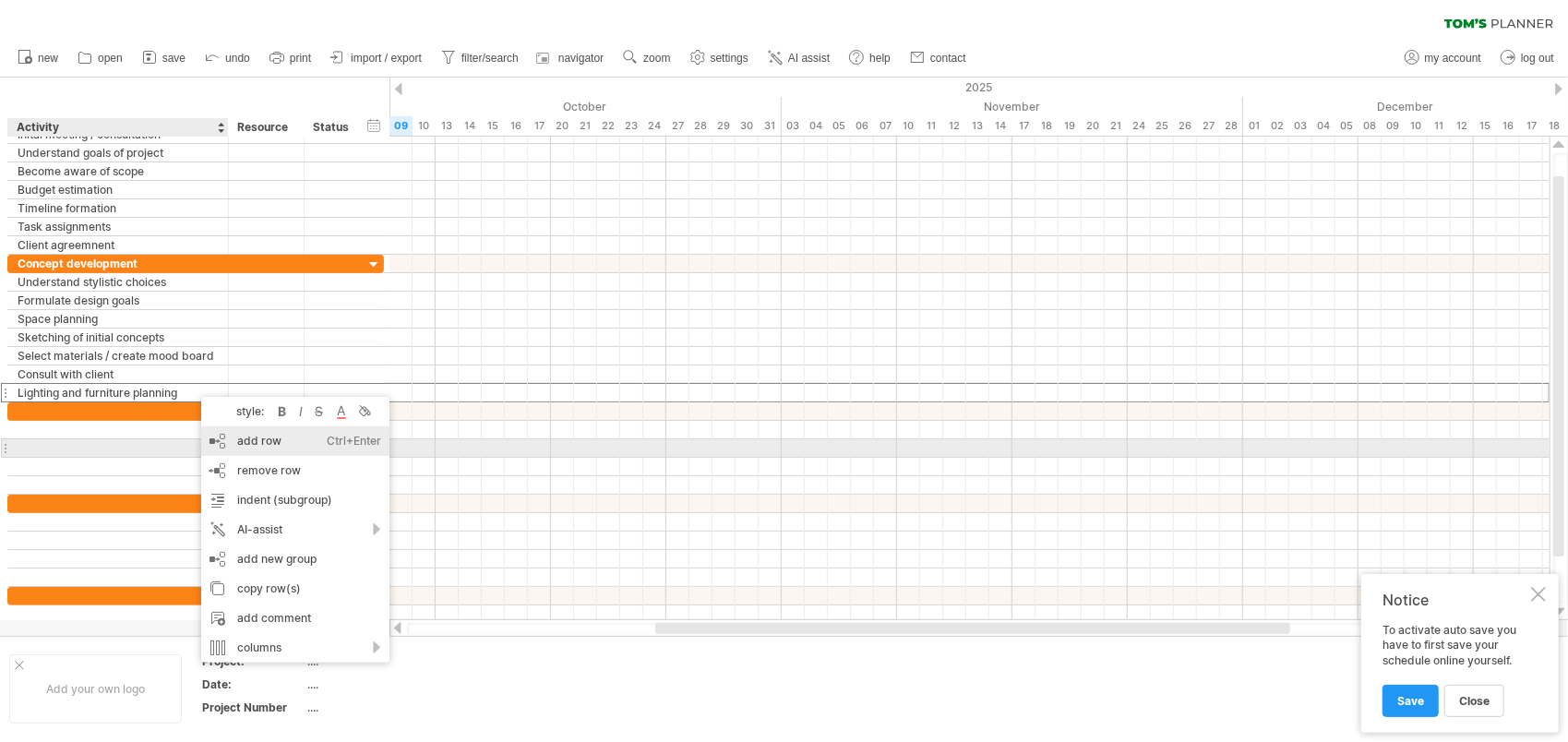
click at [242, 442] on div "add row Ctrl+Enter Cmd+Enter" at bounding box center [295, 441] width 188 height 30
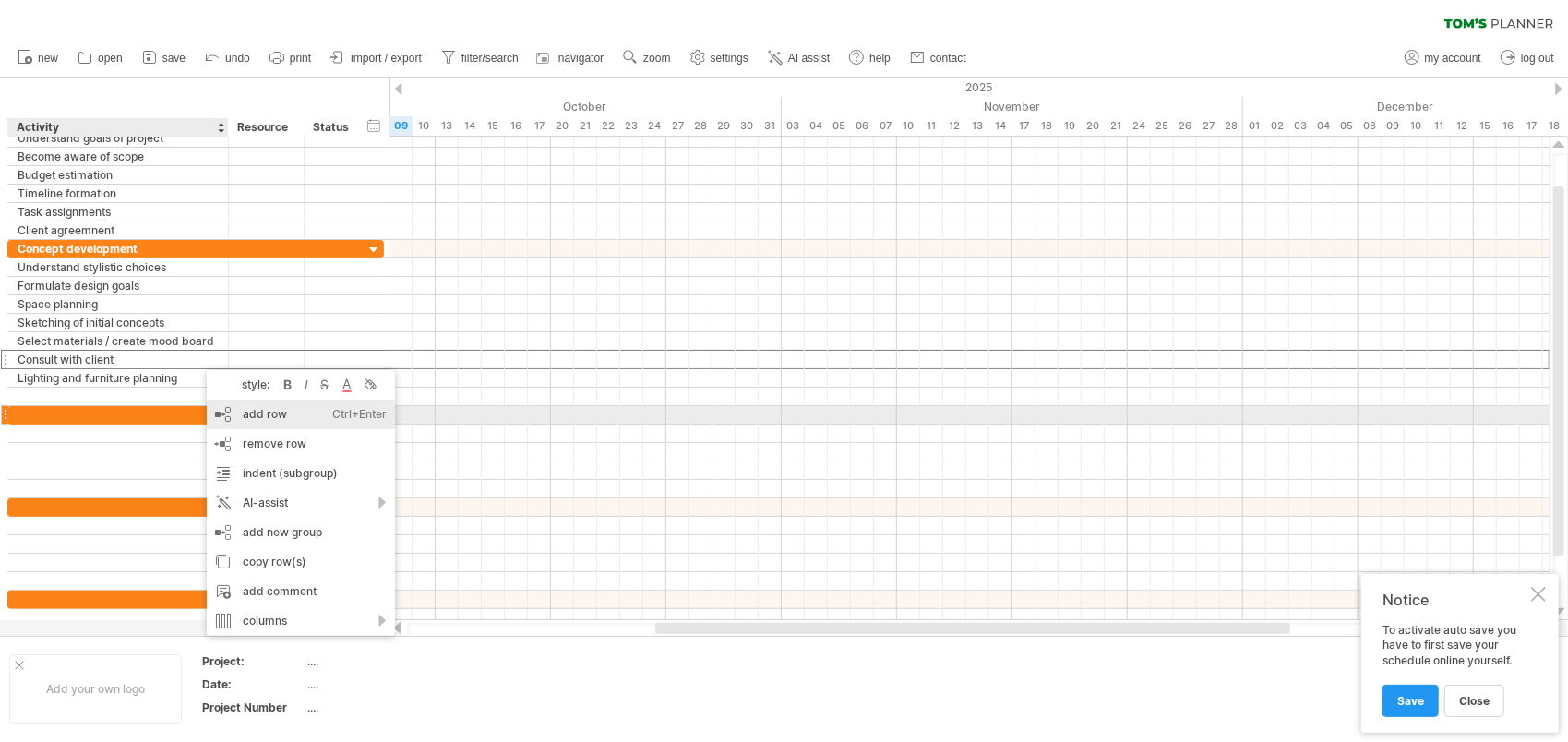
click at [246, 408] on div "add row Ctrl+Enter Cmd+Enter" at bounding box center [300, 414] width 188 height 30
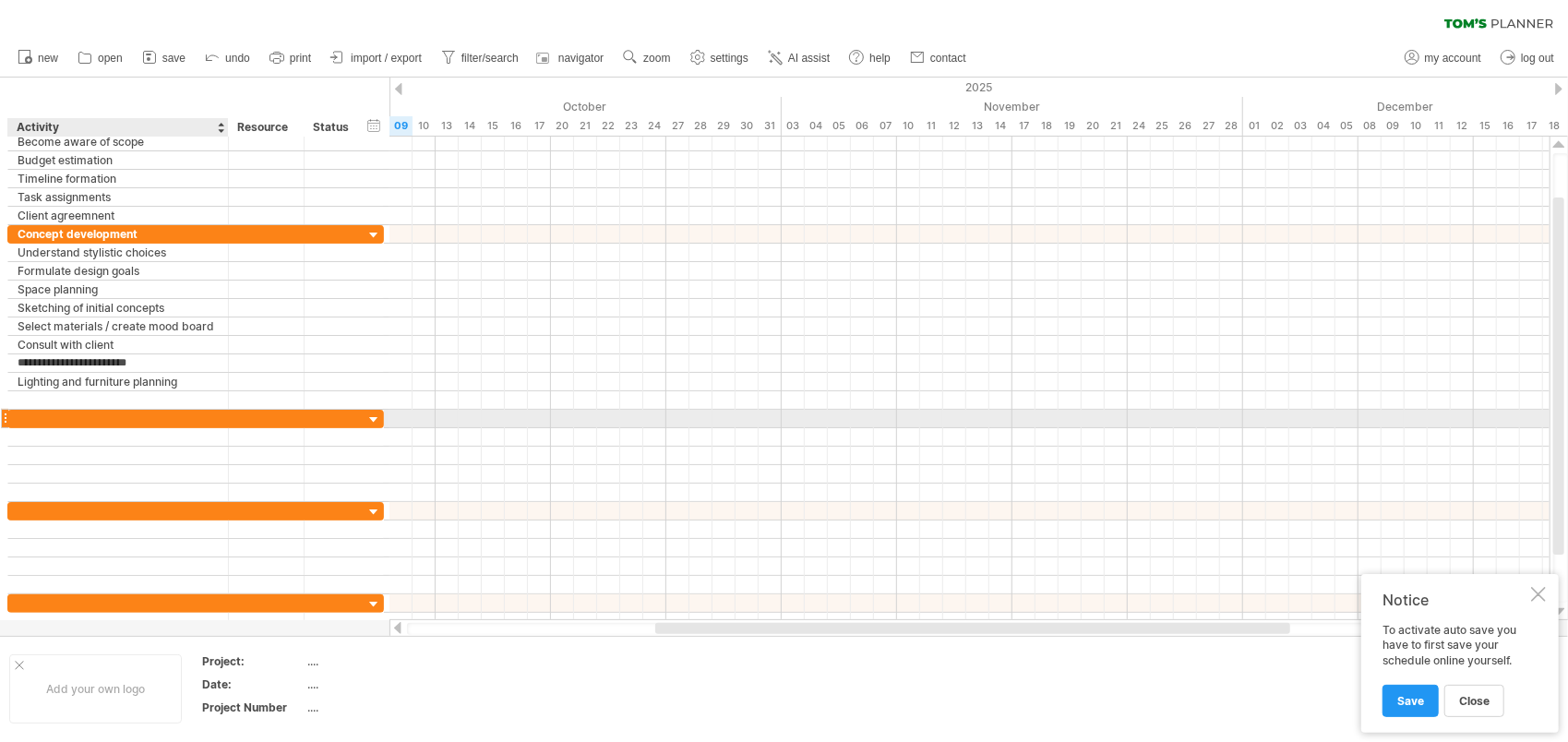
type input "**********"
click at [183, 398] on div at bounding box center [117, 400] width 201 height 17
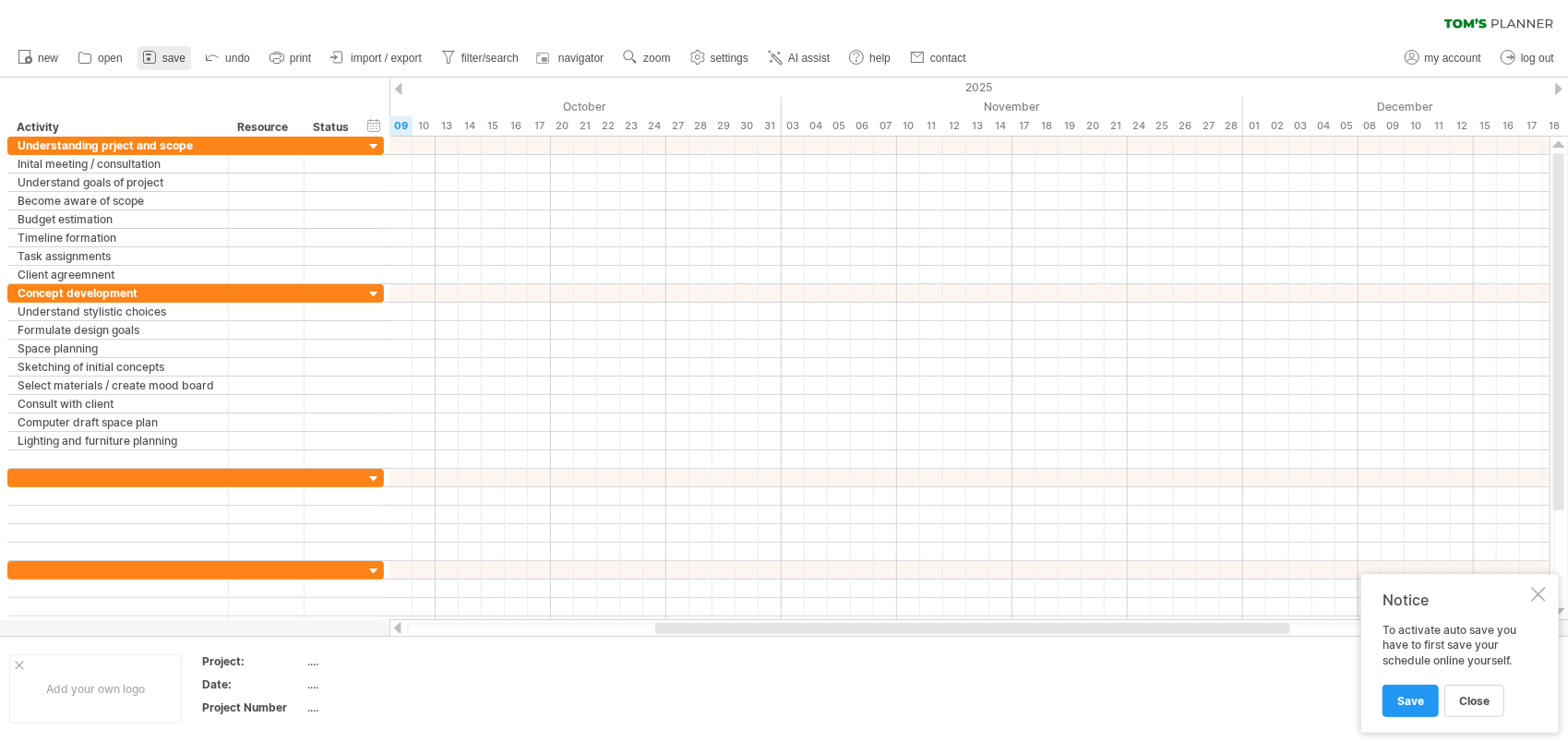
click at [168, 59] on span "save" at bounding box center [174, 58] width 23 height 13
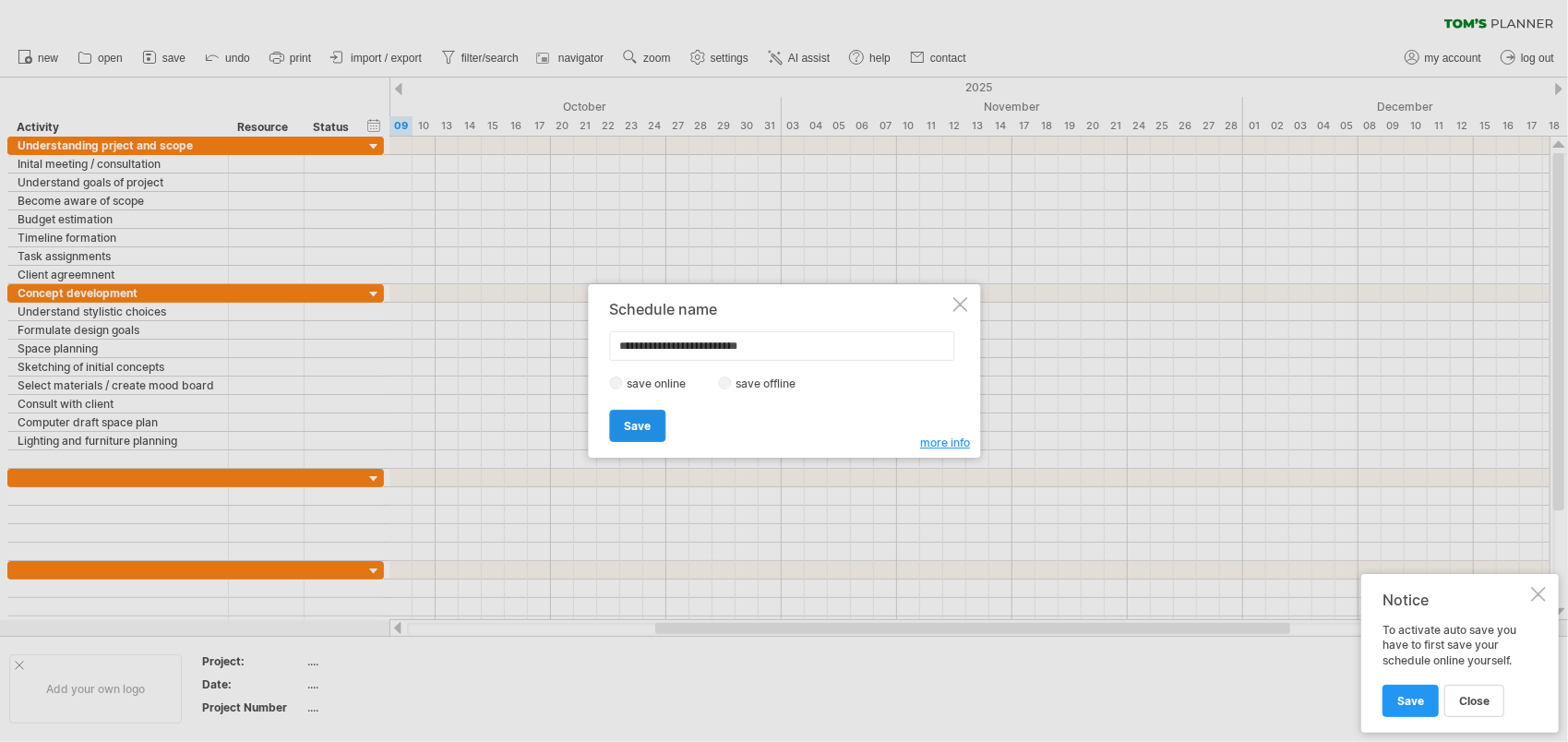
type input "**********"
click at [624, 423] on span "Save" at bounding box center [637, 425] width 27 height 14
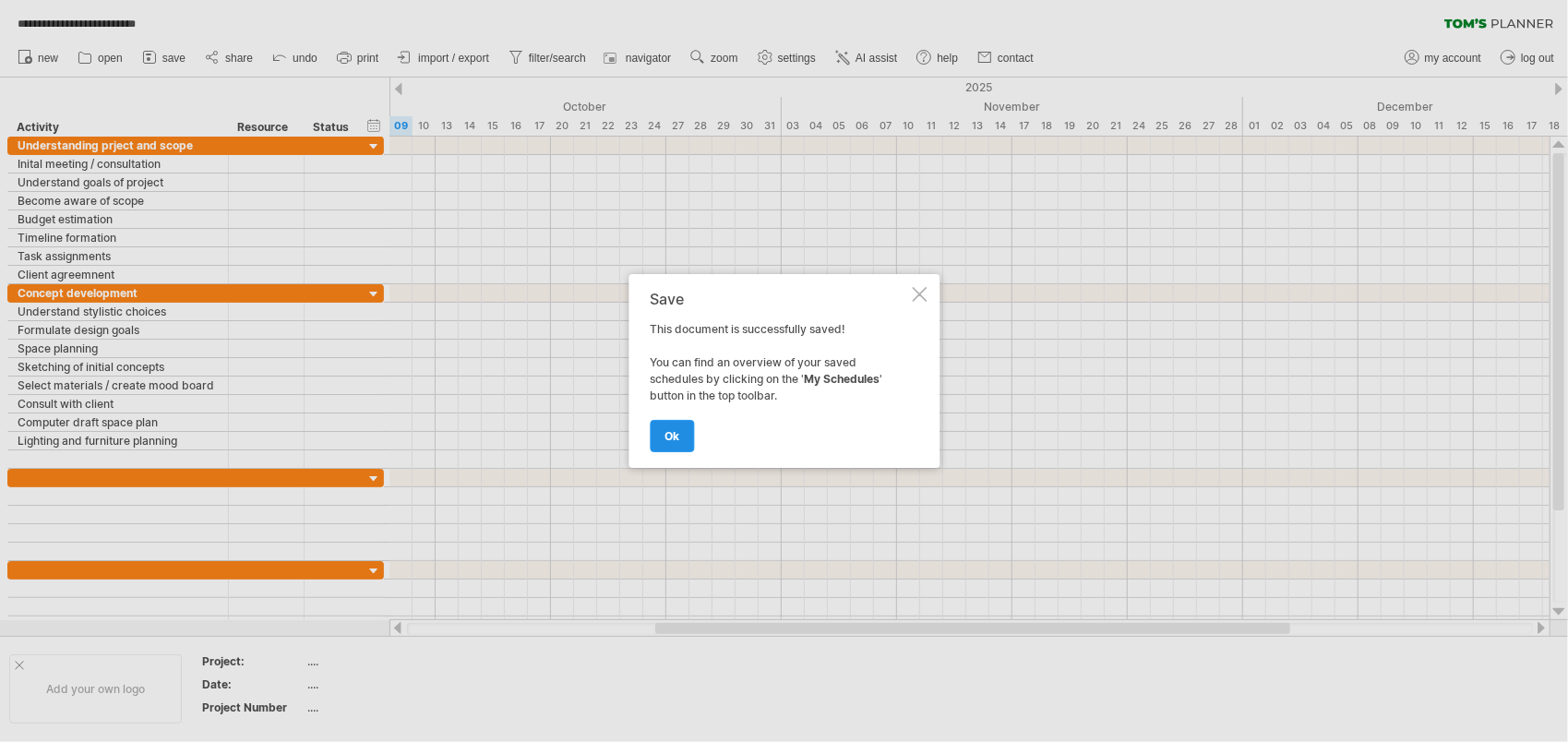
click at [676, 430] on span "ok" at bounding box center [671, 436] width 14 height 14
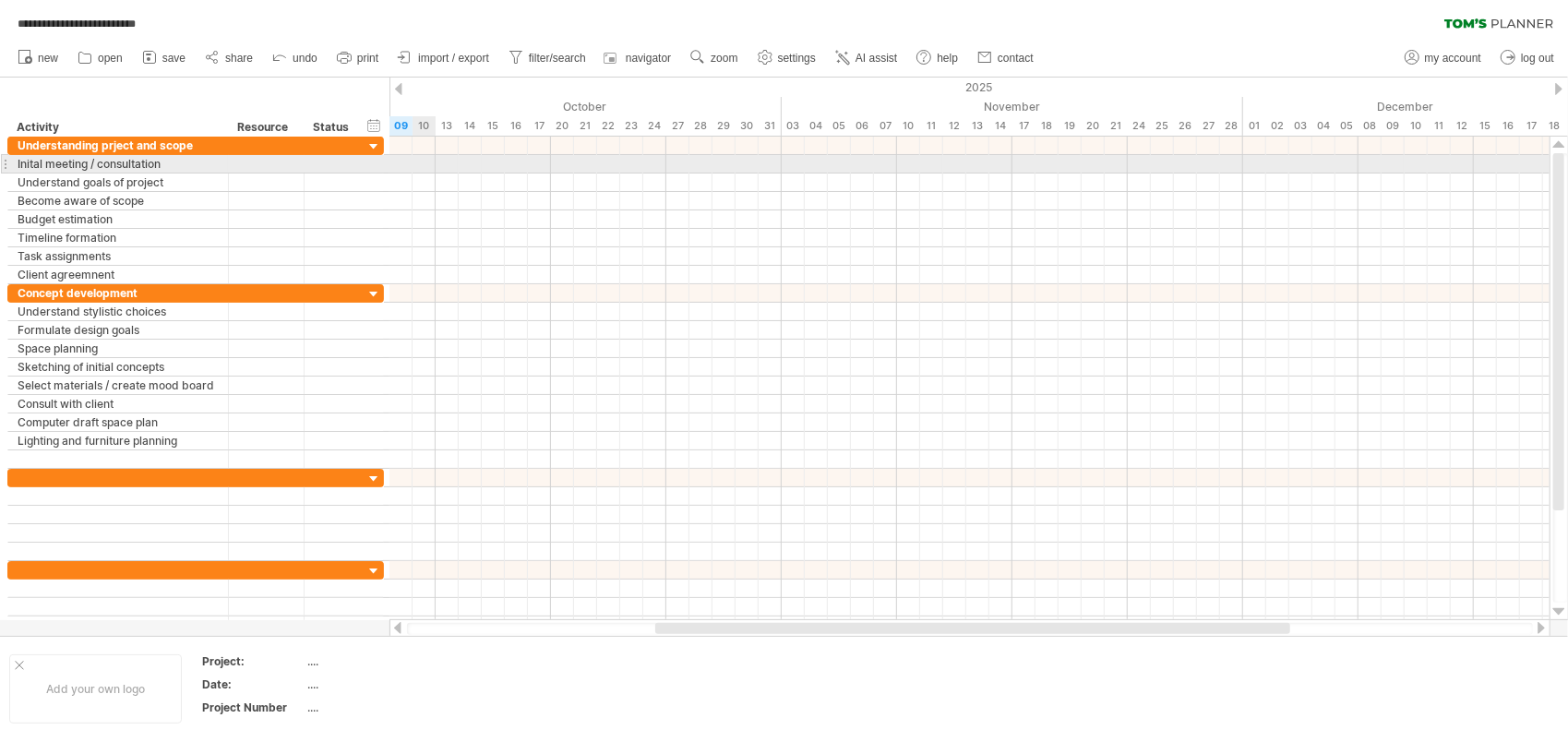
click at [433, 162] on div at bounding box center [969, 164] width 1160 height 18
drag, startPoint x: 434, startPoint y: 164, endPoint x: 446, endPoint y: 165, distance: 12.0
click at [446, 165] on div at bounding box center [969, 164] width 1160 height 18
click at [450, 164] on div at bounding box center [969, 164] width 1160 height 18
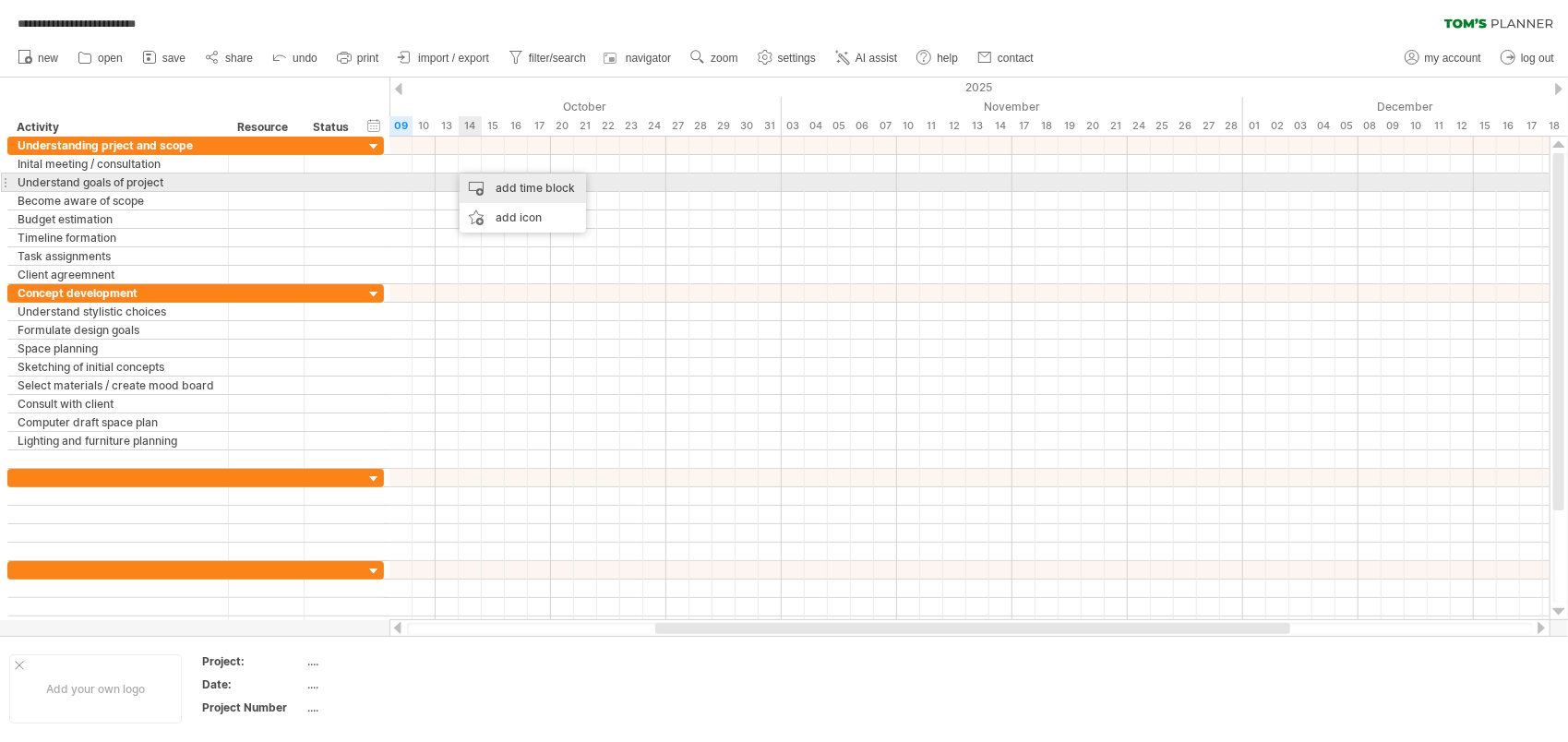
click at [494, 185] on div "add time block" at bounding box center [523, 188] width 127 height 30
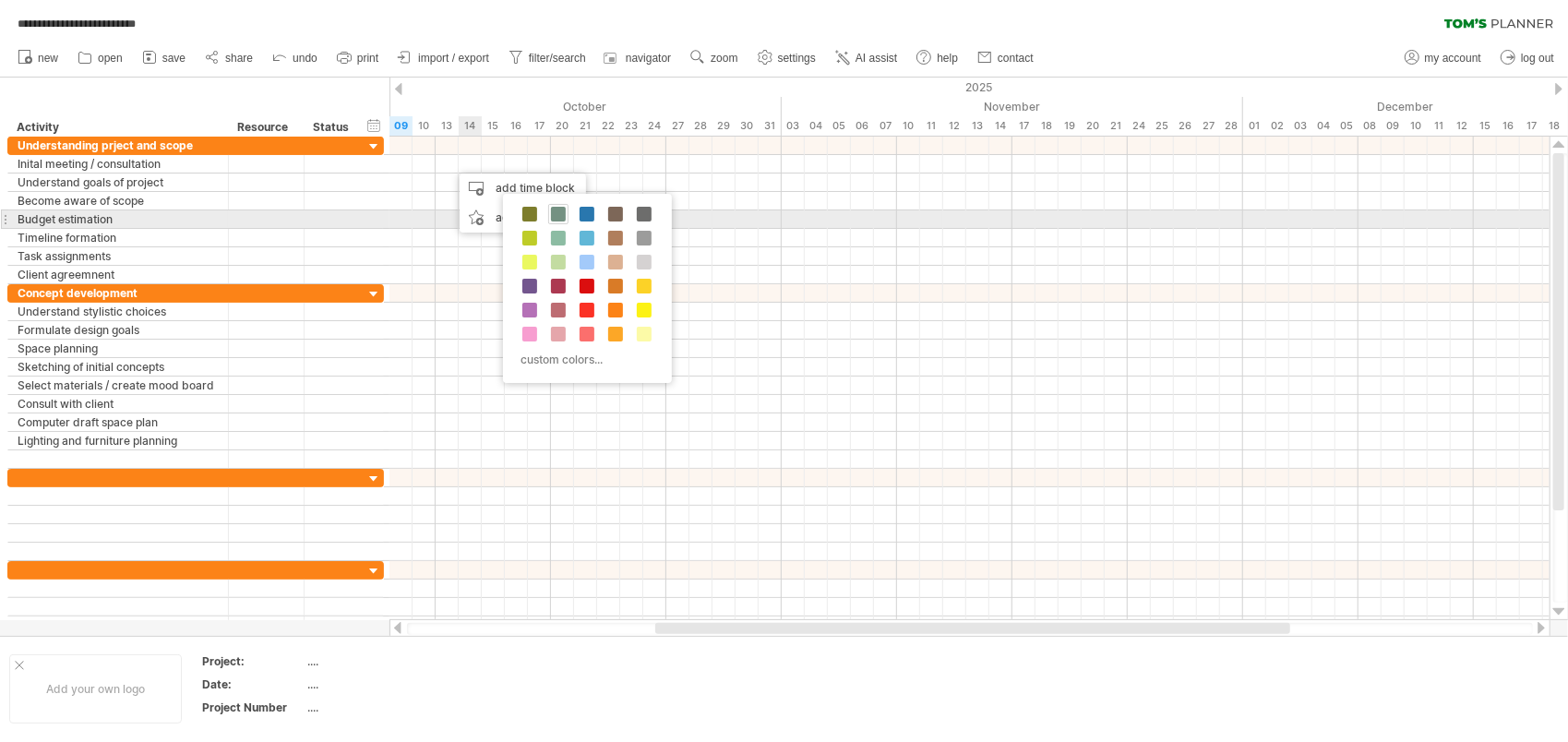
click at [558, 212] on span at bounding box center [558, 214] width 14 height 14
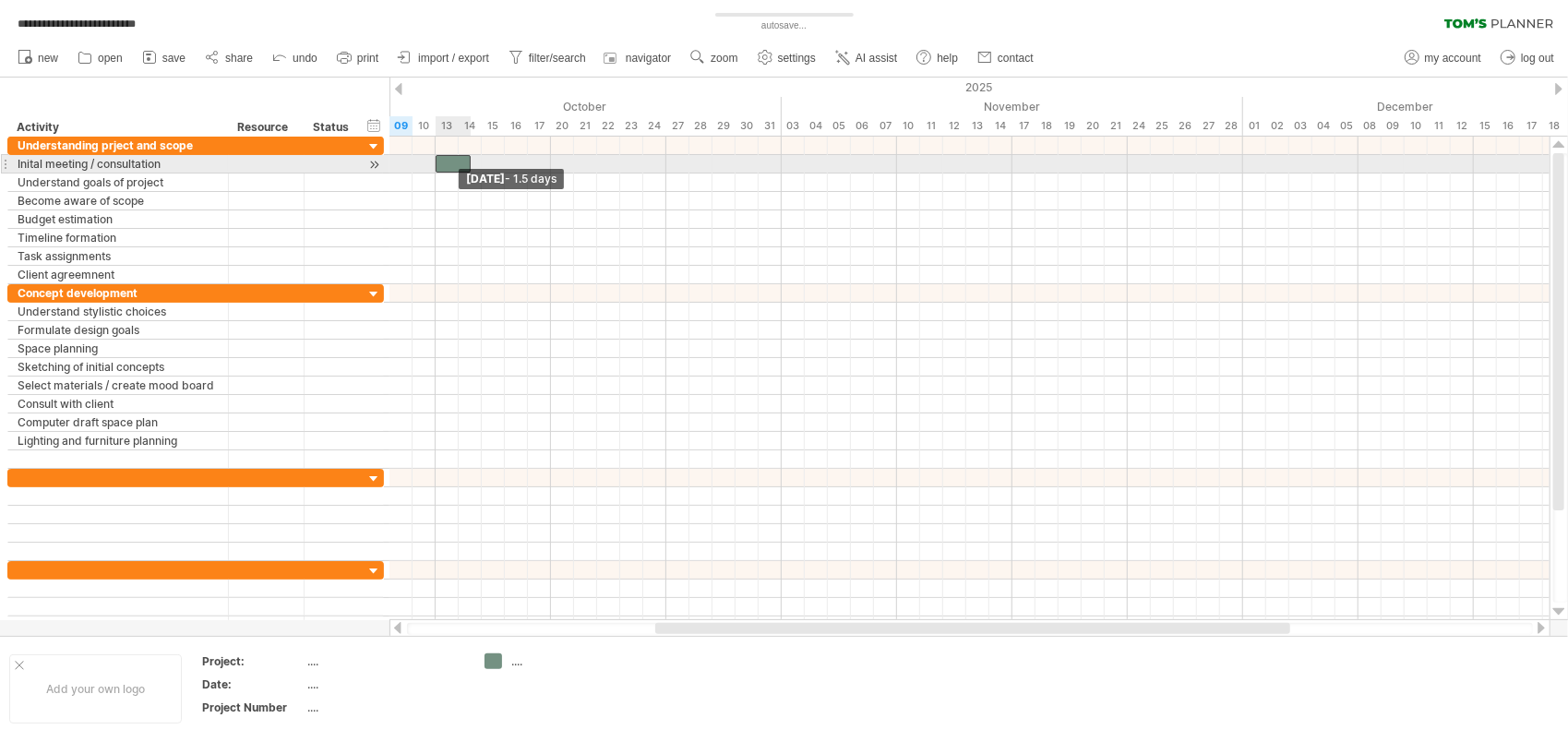
click at [440, 164] on div at bounding box center [453, 164] width 35 height 17
drag, startPoint x: 466, startPoint y: 167, endPoint x: 455, endPoint y: 166, distance: 11.0
click at [455, 166] on span at bounding box center [459, 164] width 8 height 17
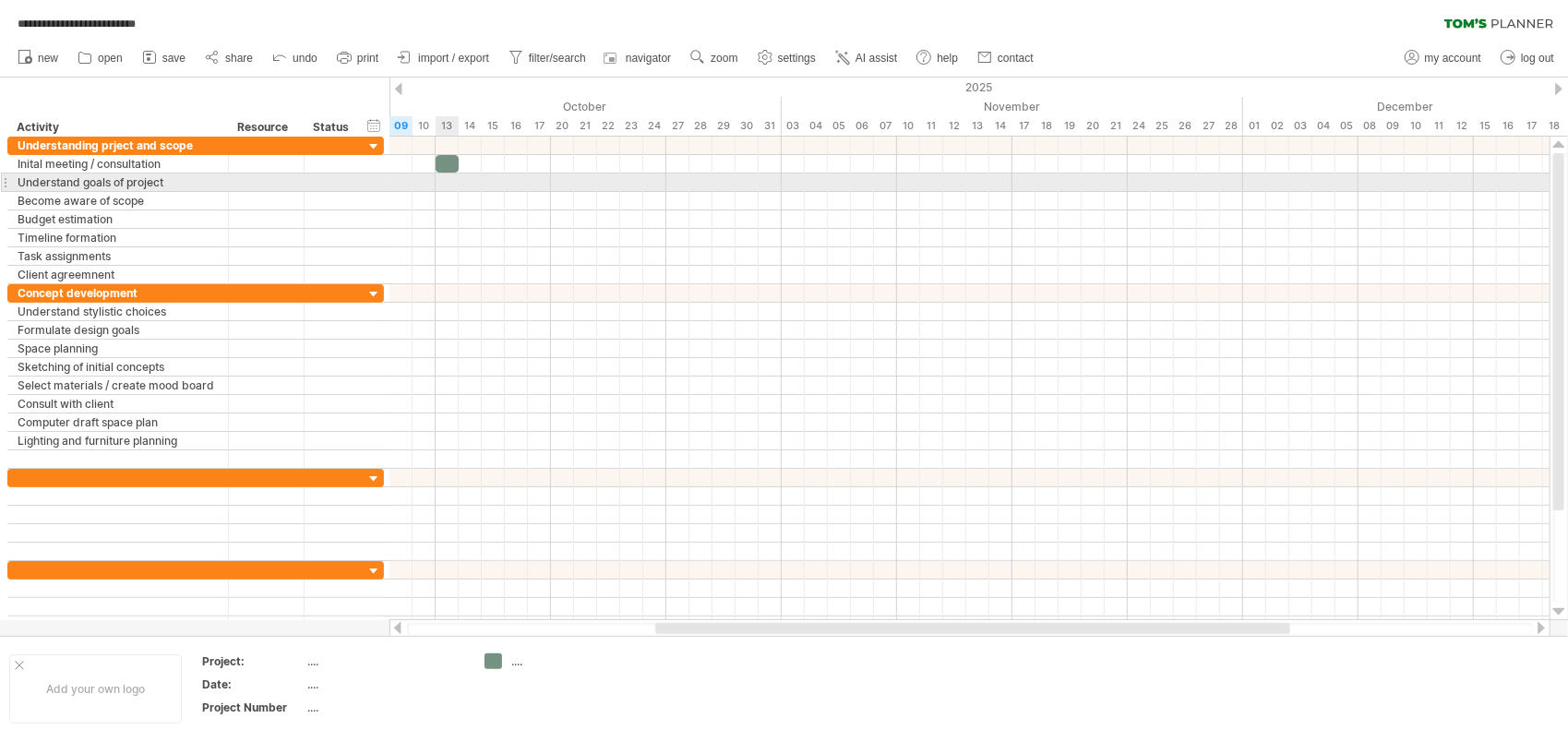
click at [444, 185] on div at bounding box center [969, 182] width 1160 height 18
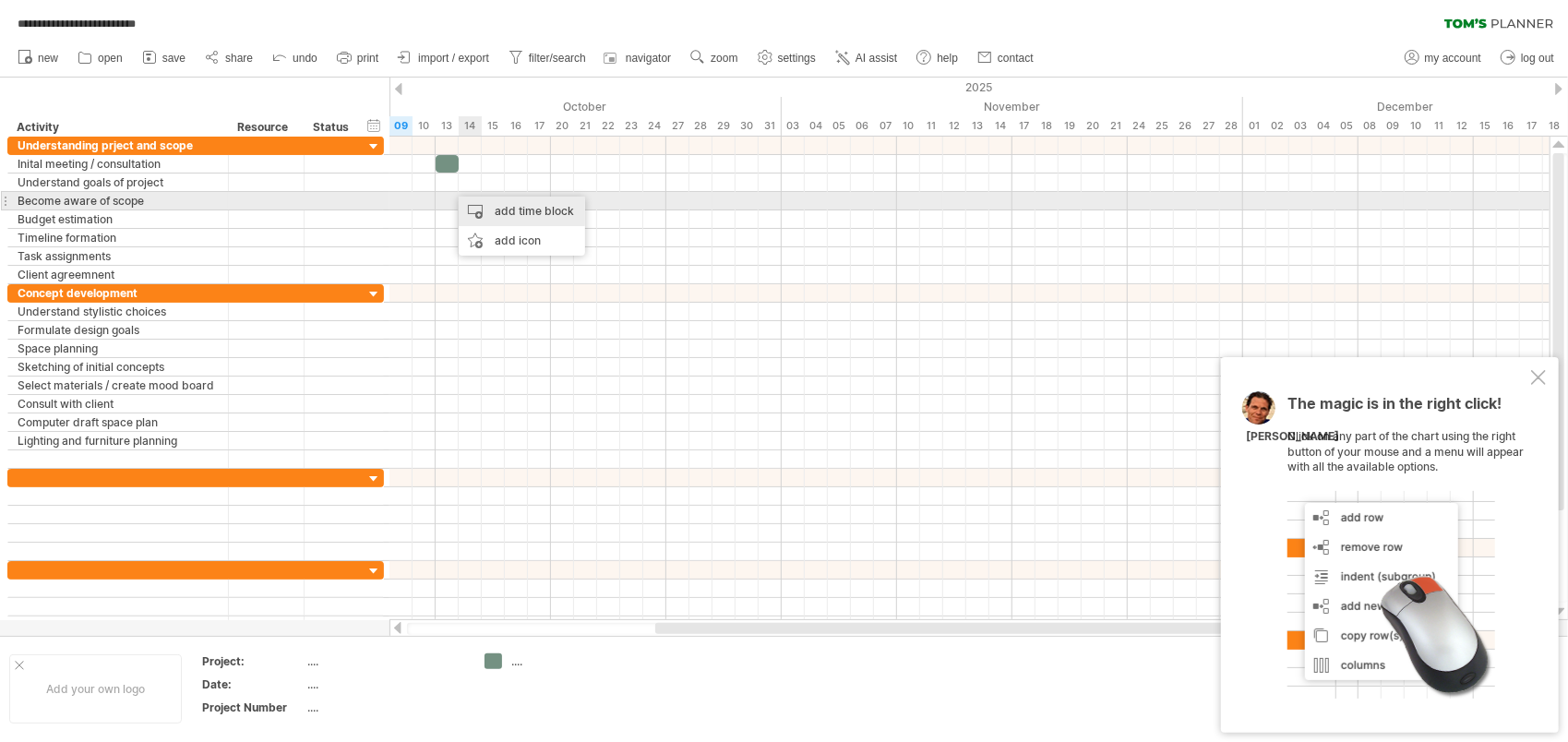
click at [495, 211] on div "add time block" at bounding box center [522, 211] width 127 height 30
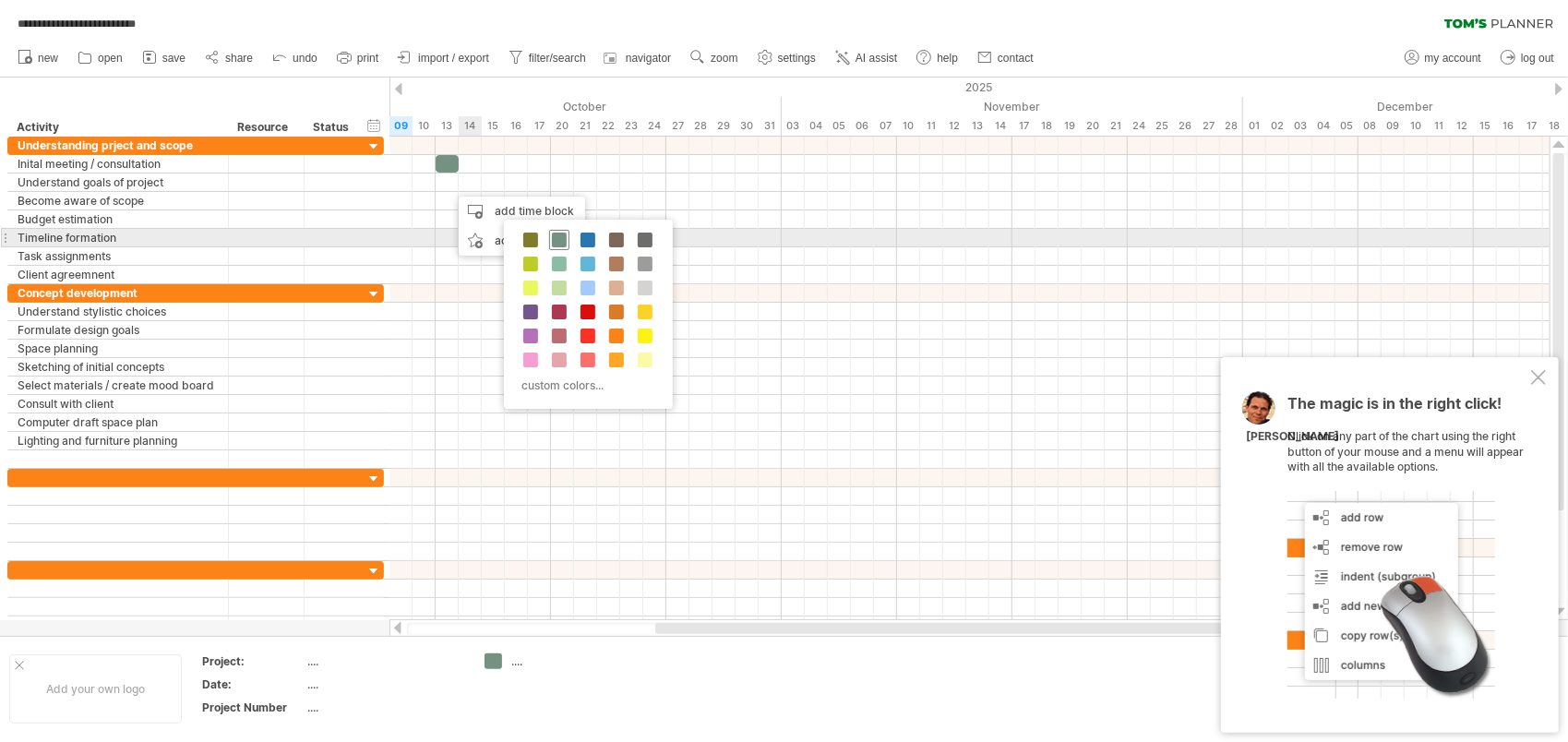
click at [555, 236] on span at bounding box center [559, 239] width 14 height 14
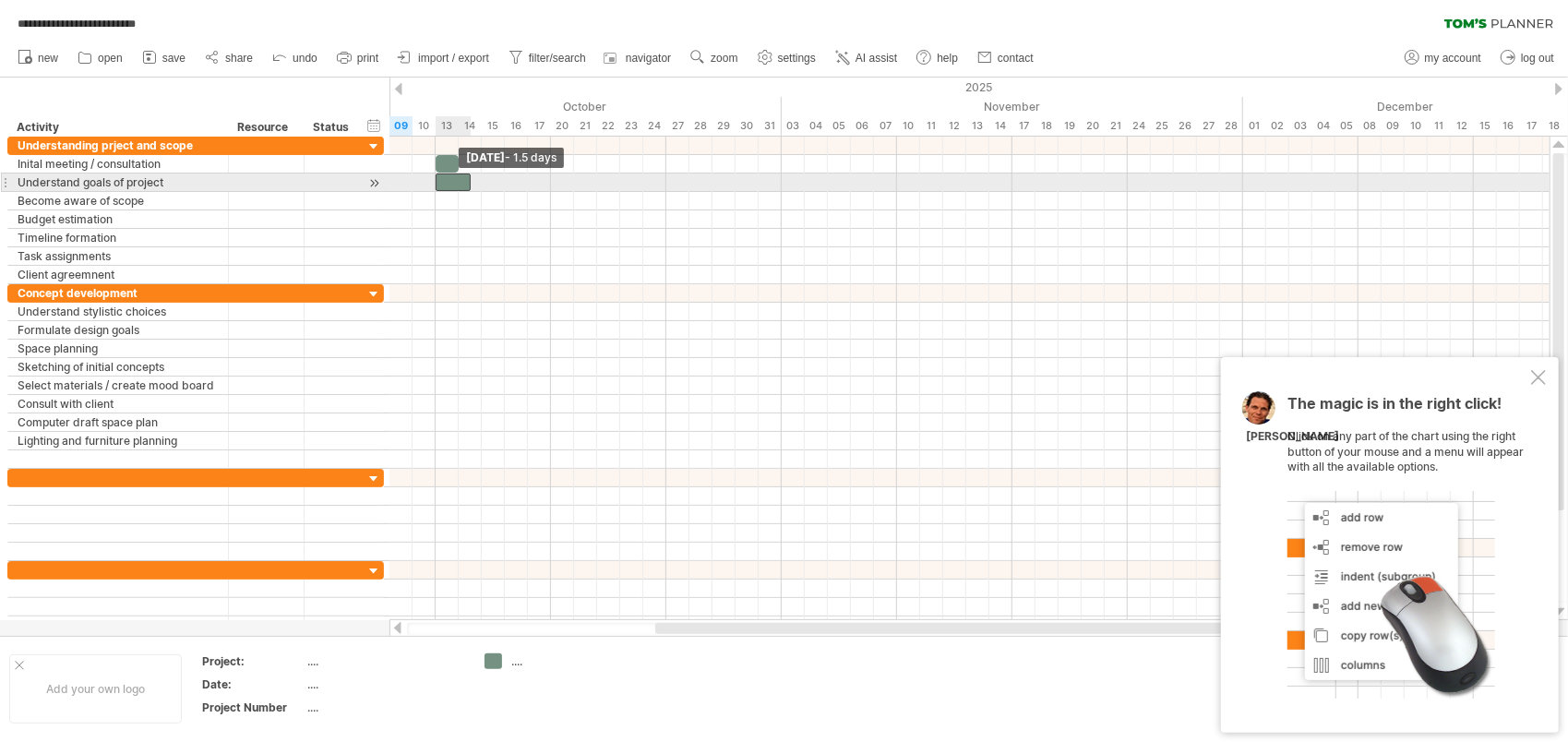
drag, startPoint x: 445, startPoint y: 180, endPoint x: 437, endPoint y: 181, distance: 8.1
click at [437, 181] on span at bounding box center [436, 182] width 8 height 17
drag, startPoint x: 473, startPoint y: 182, endPoint x: 456, endPoint y: 182, distance: 17.0
click at [456, 182] on span at bounding box center [459, 182] width 8 height 17
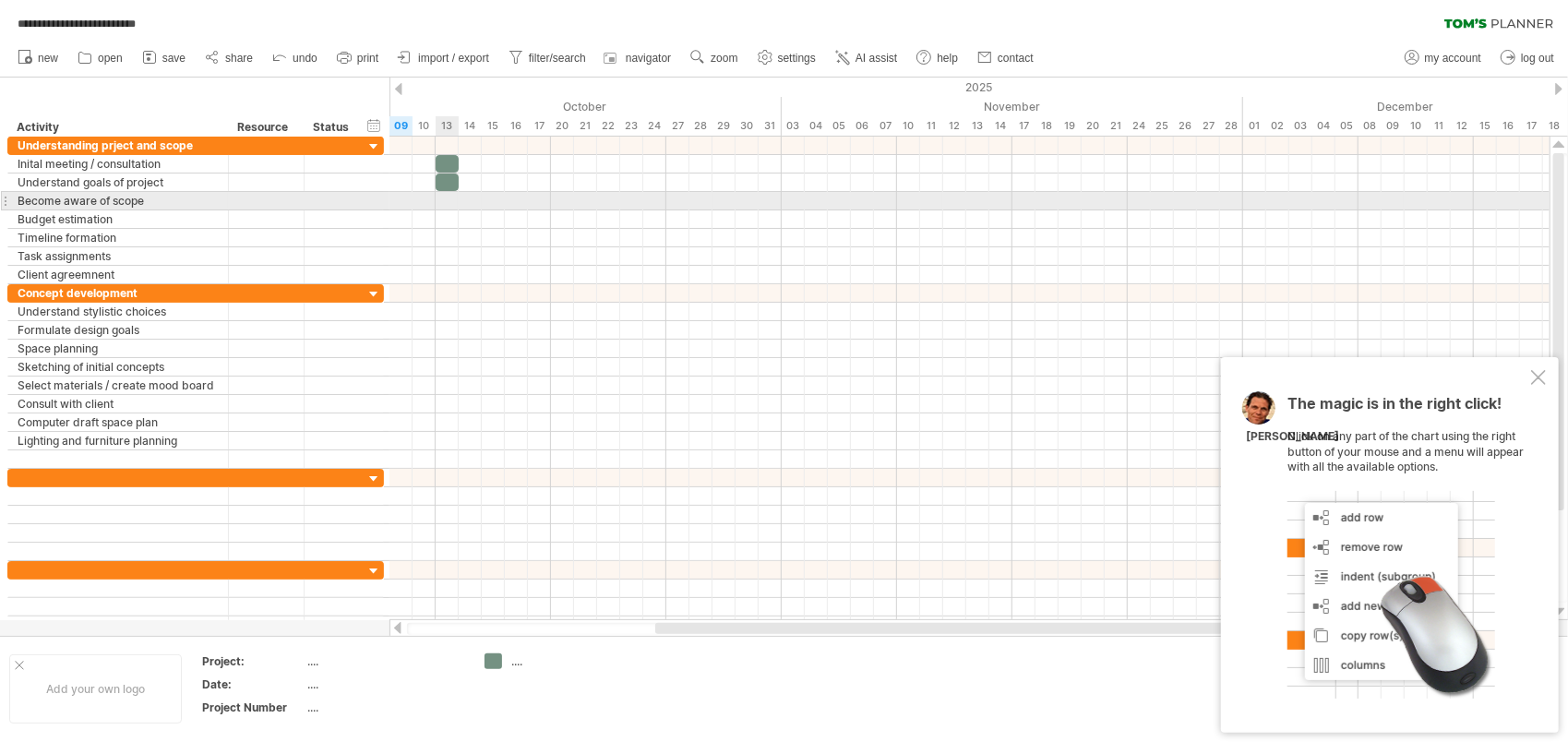
click at [447, 198] on div at bounding box center [969, 200] width 1160 height 18
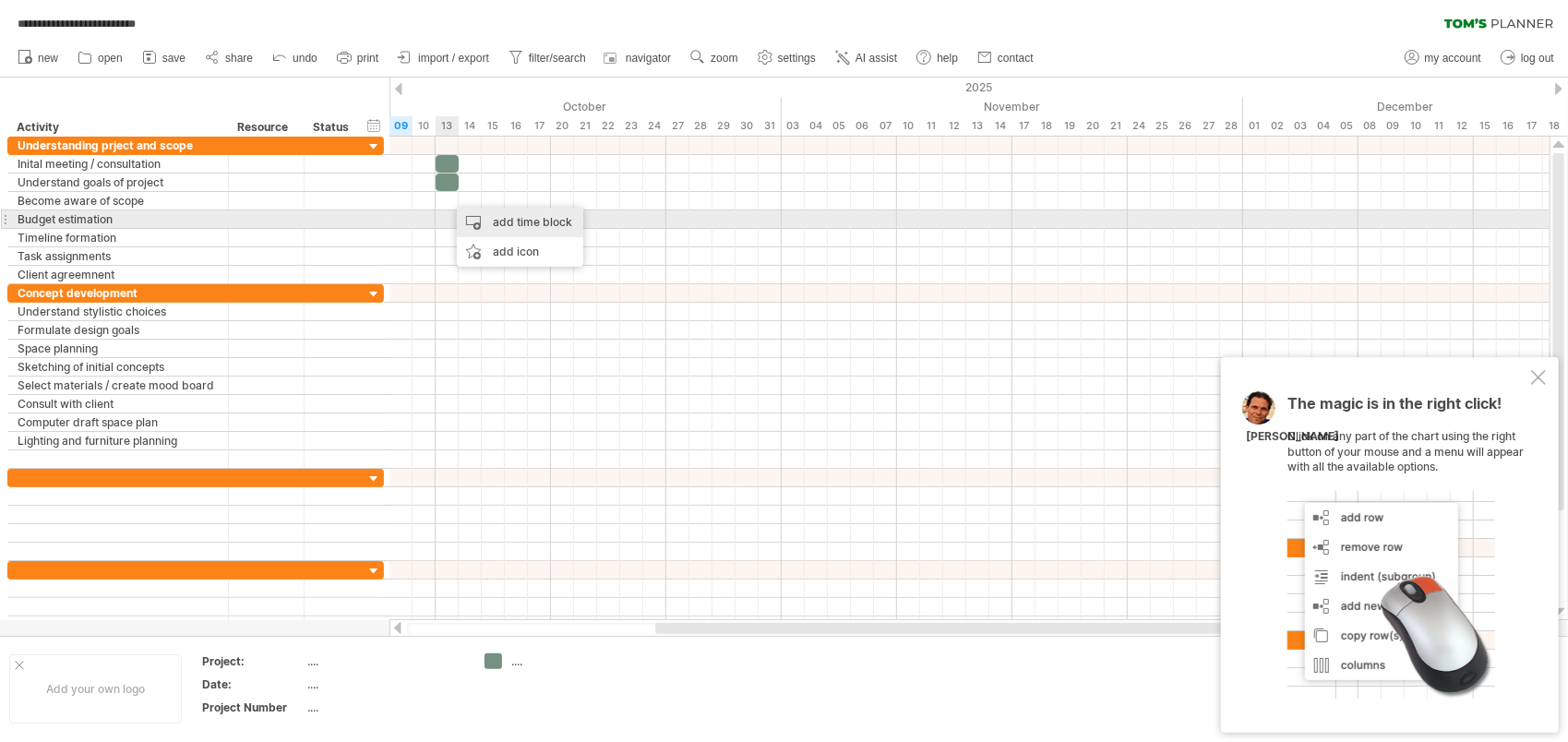
click at [490, 222] on div "add time block" at bounding box center [520, 222] width 127 height 30
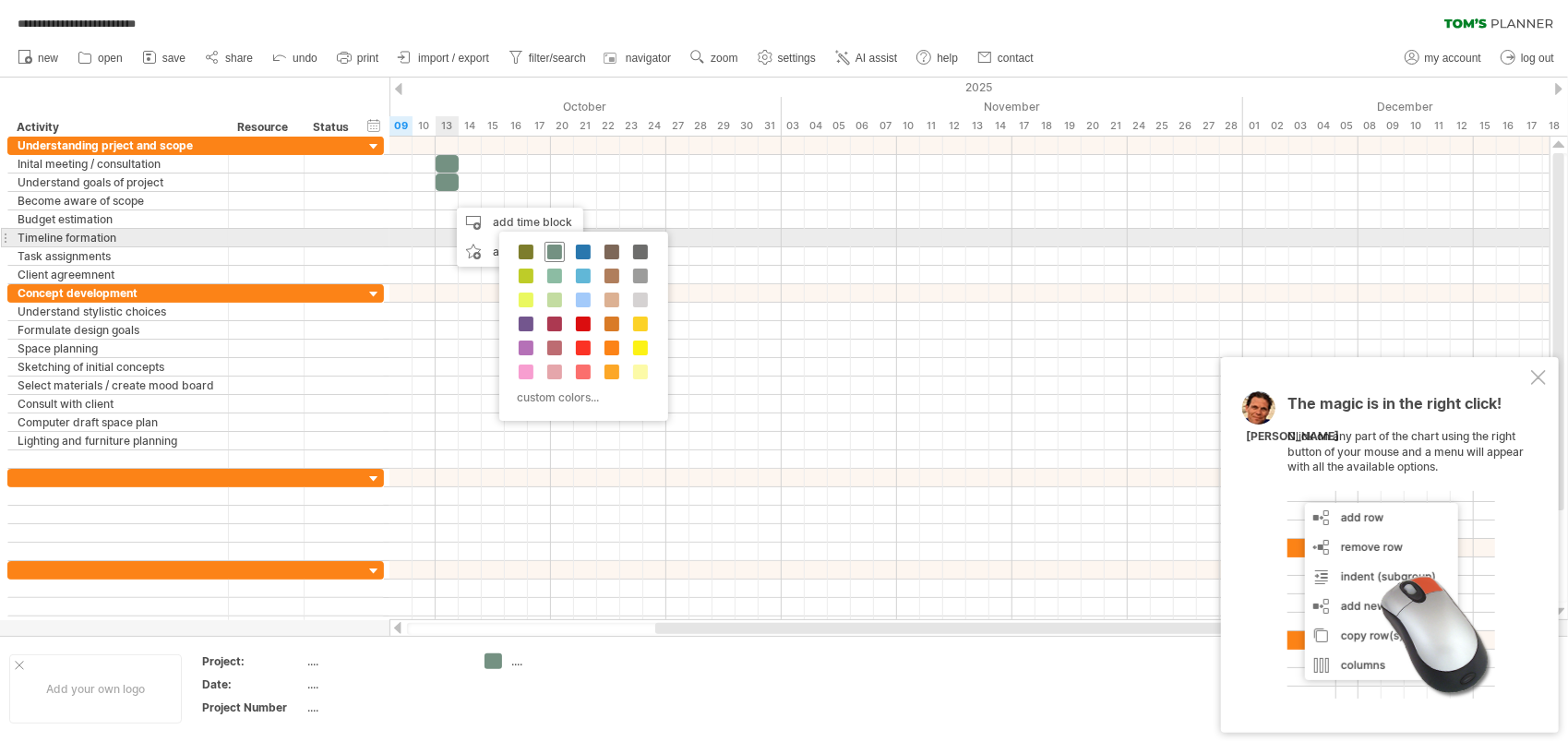
click at [545, 243] on div at bounding box center [554, 252] width 20 height 20
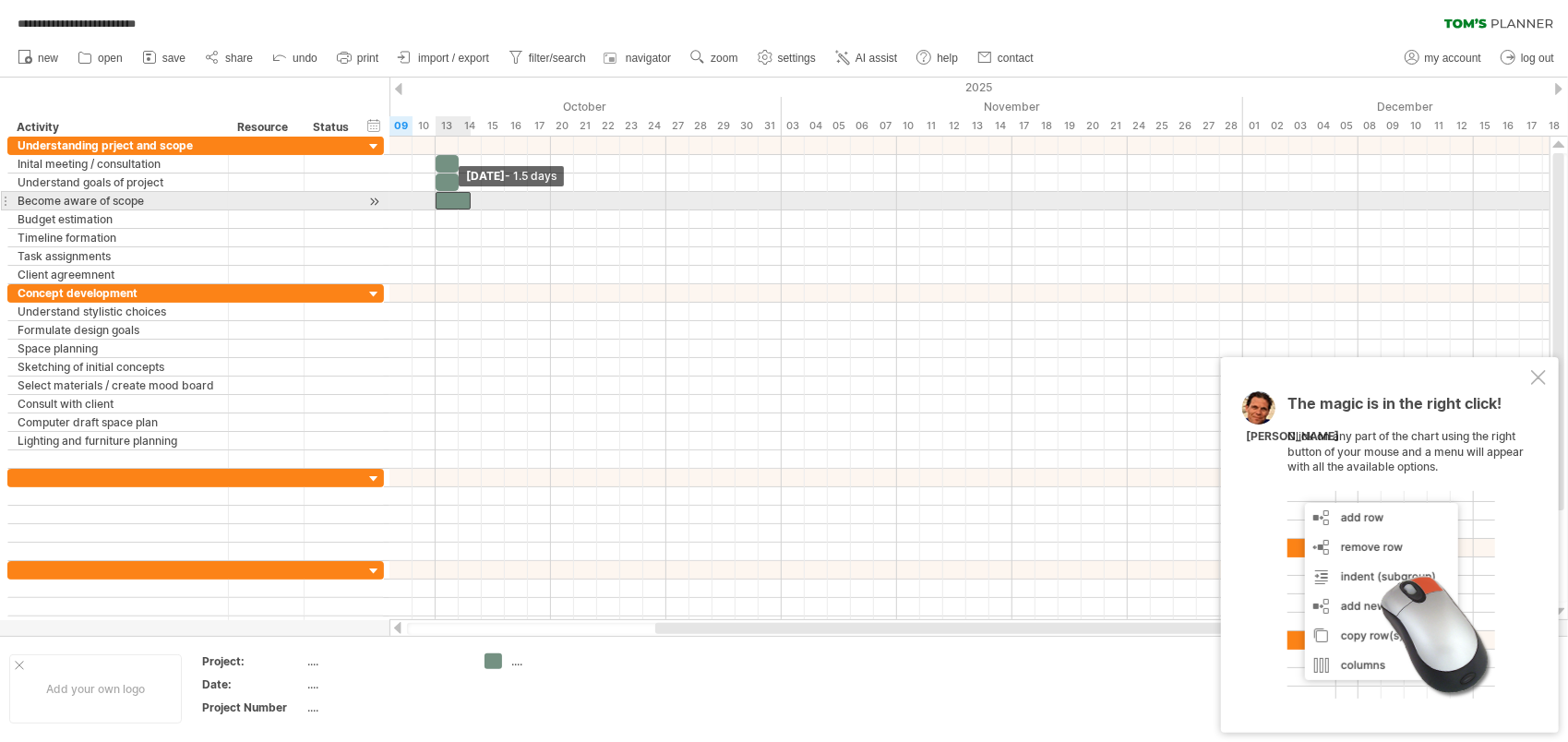
click at [438, 203] on span at bounding box center [436, 200] width 8 height 17
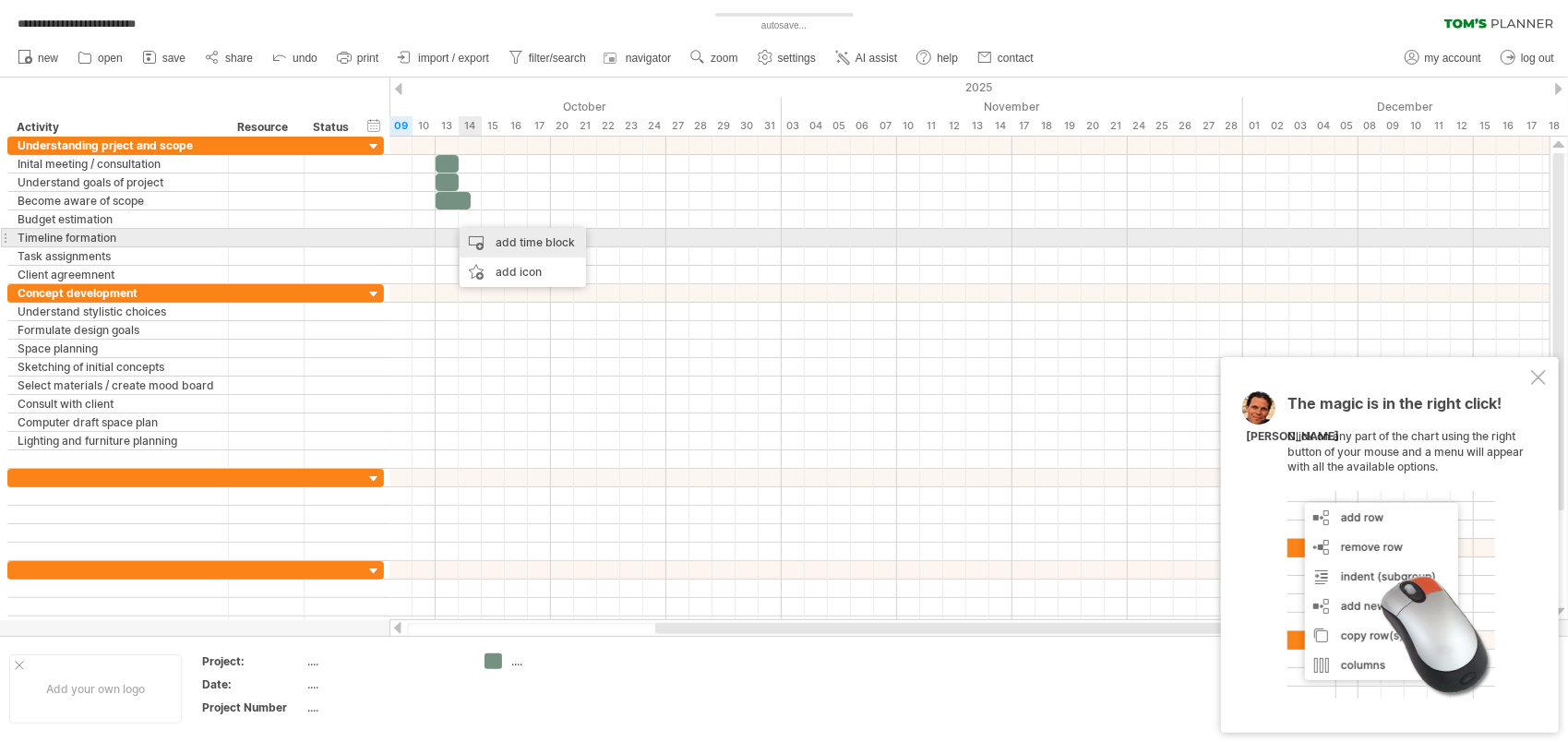
click at [502, 239] on div "add time block" at bounding box center [523, 242] width 127 height 30
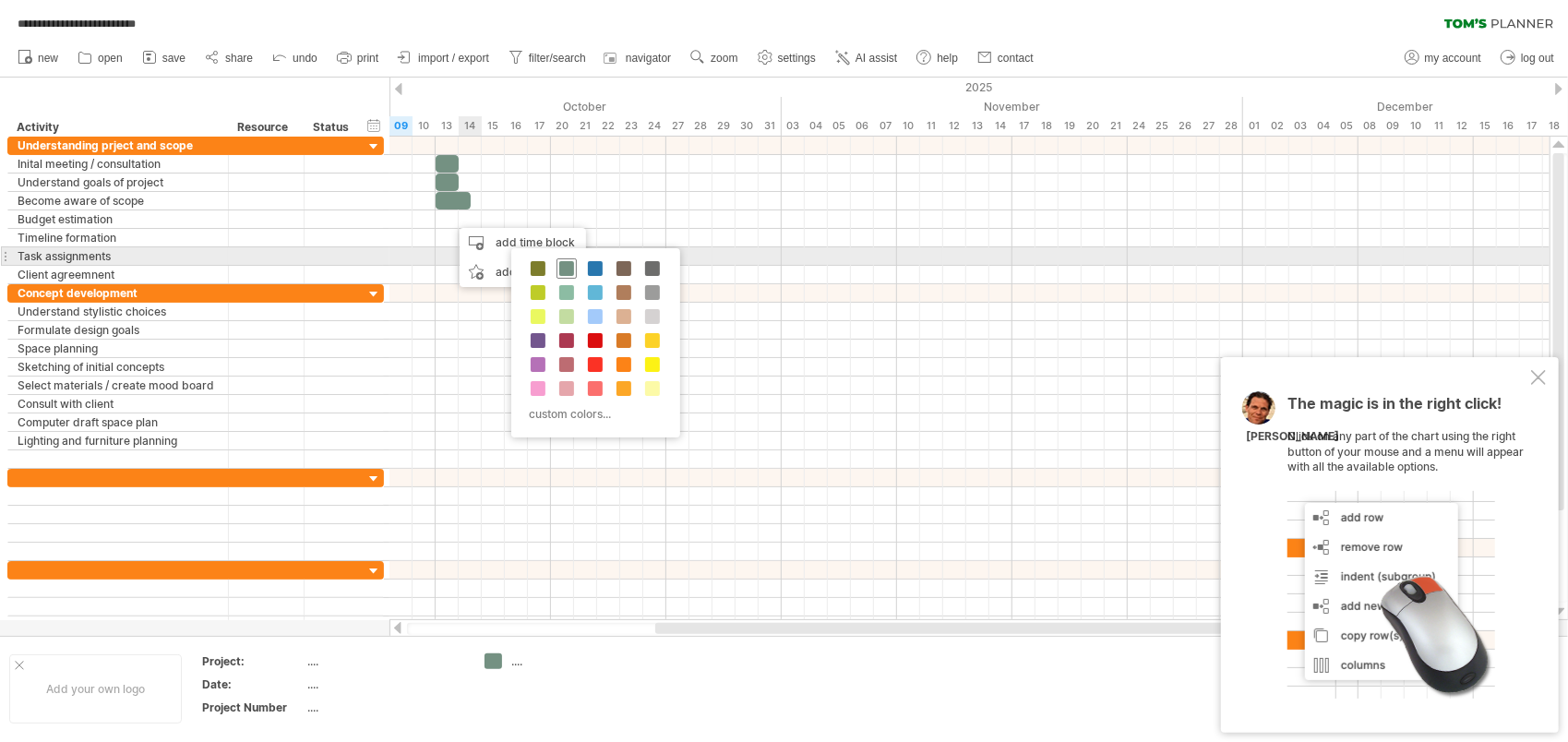
click at [559, 264] on span at bounding box center [566, 268] width 14 height 14
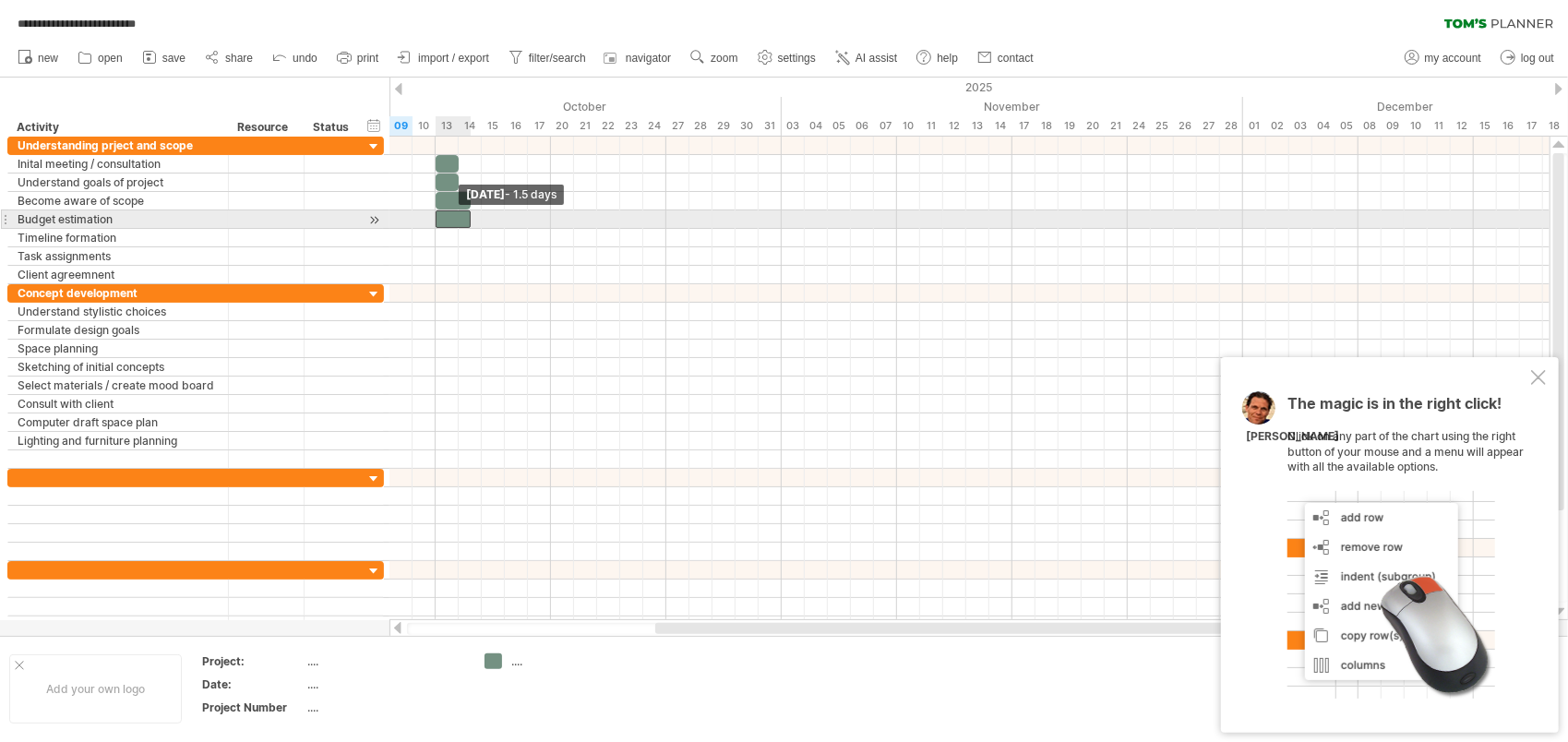
click at [440, 217] on div at bounding box center [453, 219] width 35 height 17
drag, startPoint x: 469, startPoint y: 216, endPoint x: 478, endPoint y: 219, distance: 9.5
click at [478, 219] on span at bounding box center [482, 219] width 8 height 17
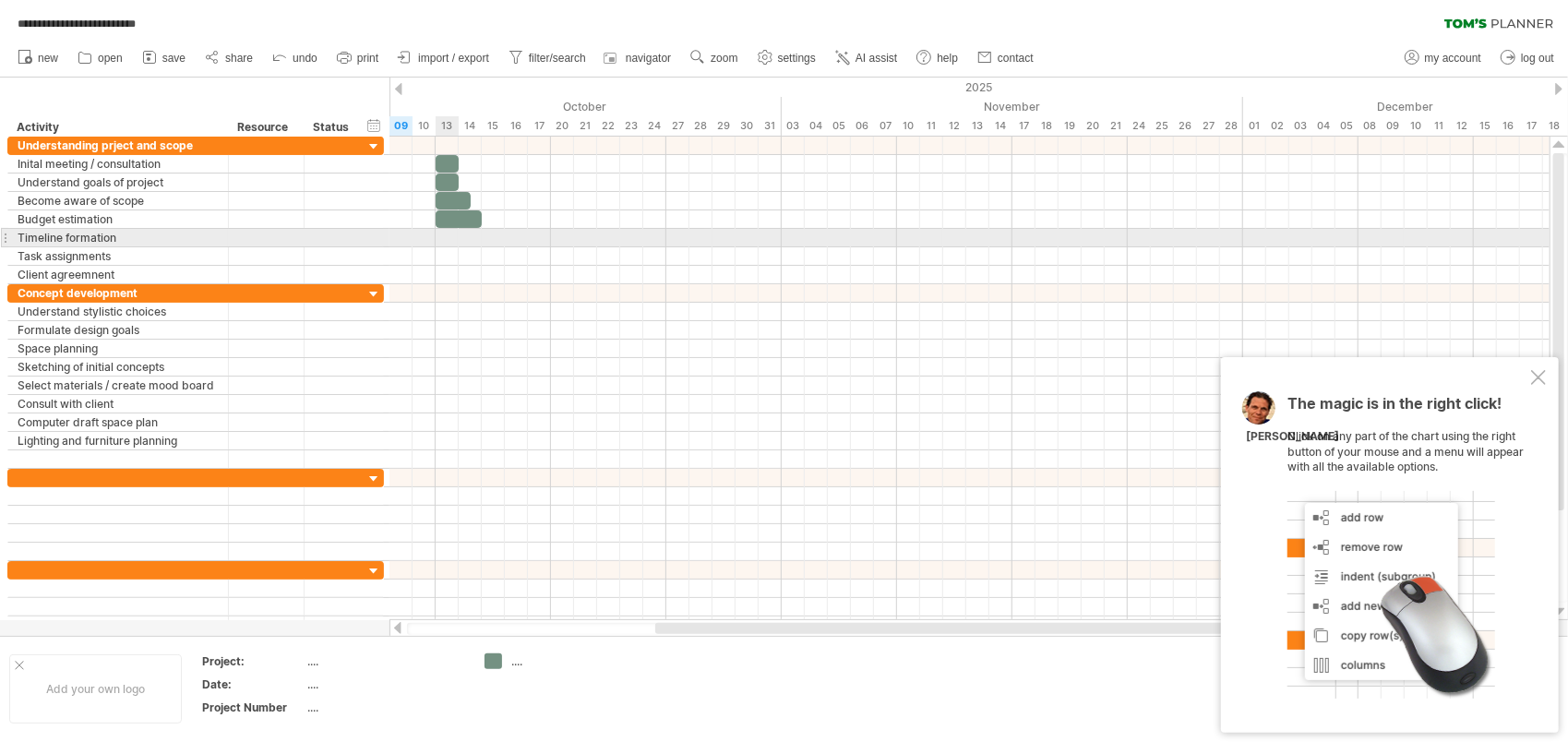
click at [456, 238] on div at bounding box center [969, 237] width 1160 height 18
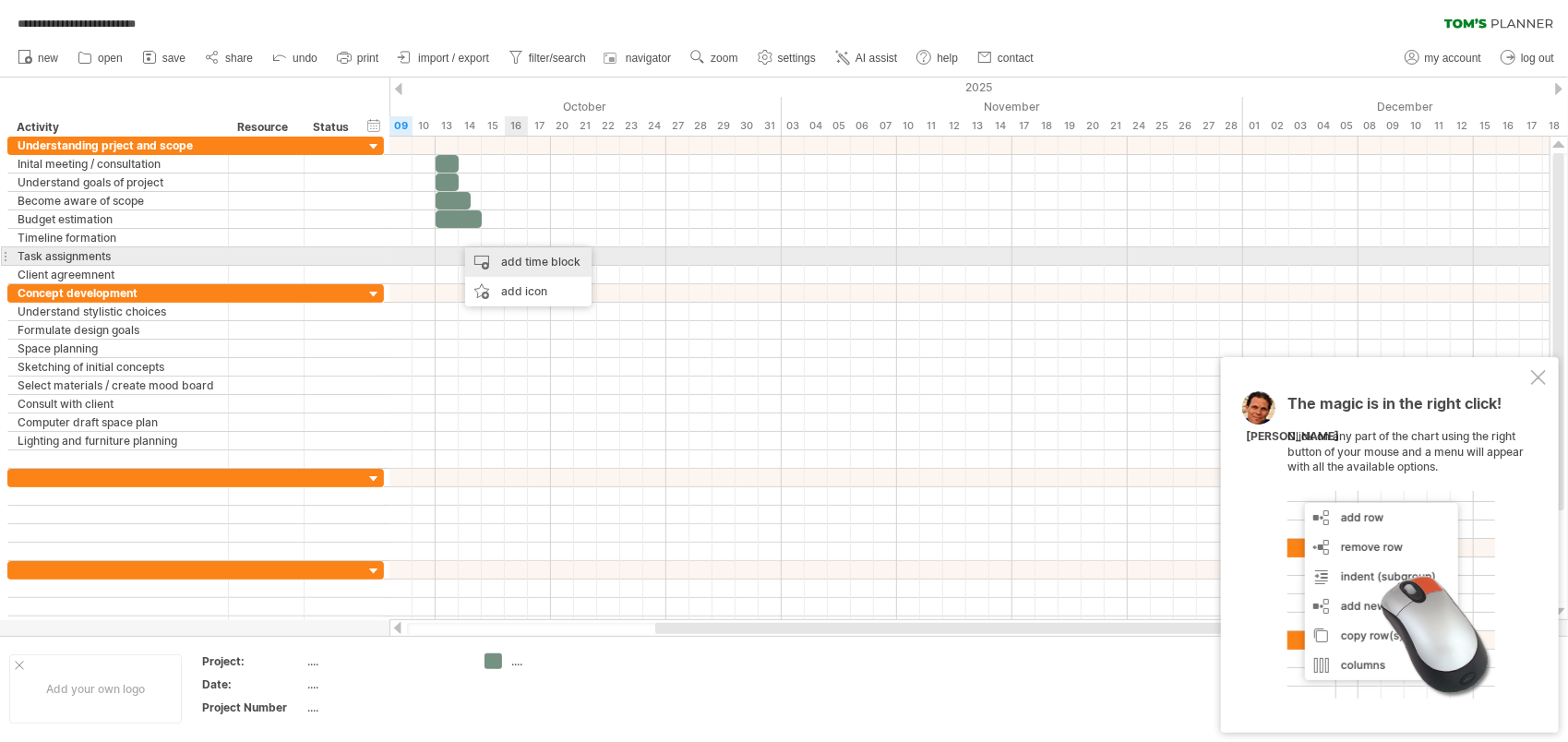
click at [527, 258] on div "add time block" at bounding box center [528, 261] width 127 height 30
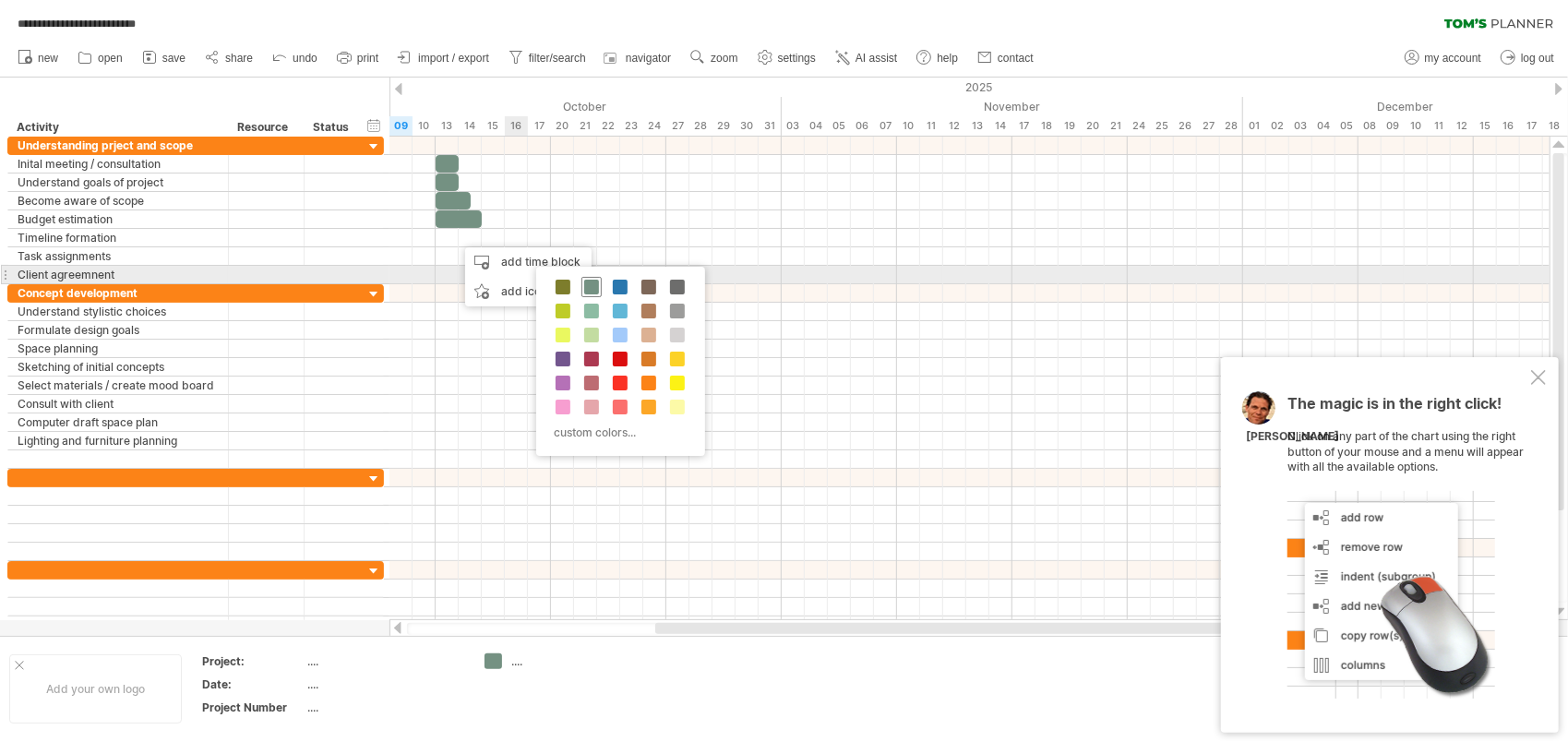
click at [590, 284] on span at bounding box center [591, 286] width 14 height 14
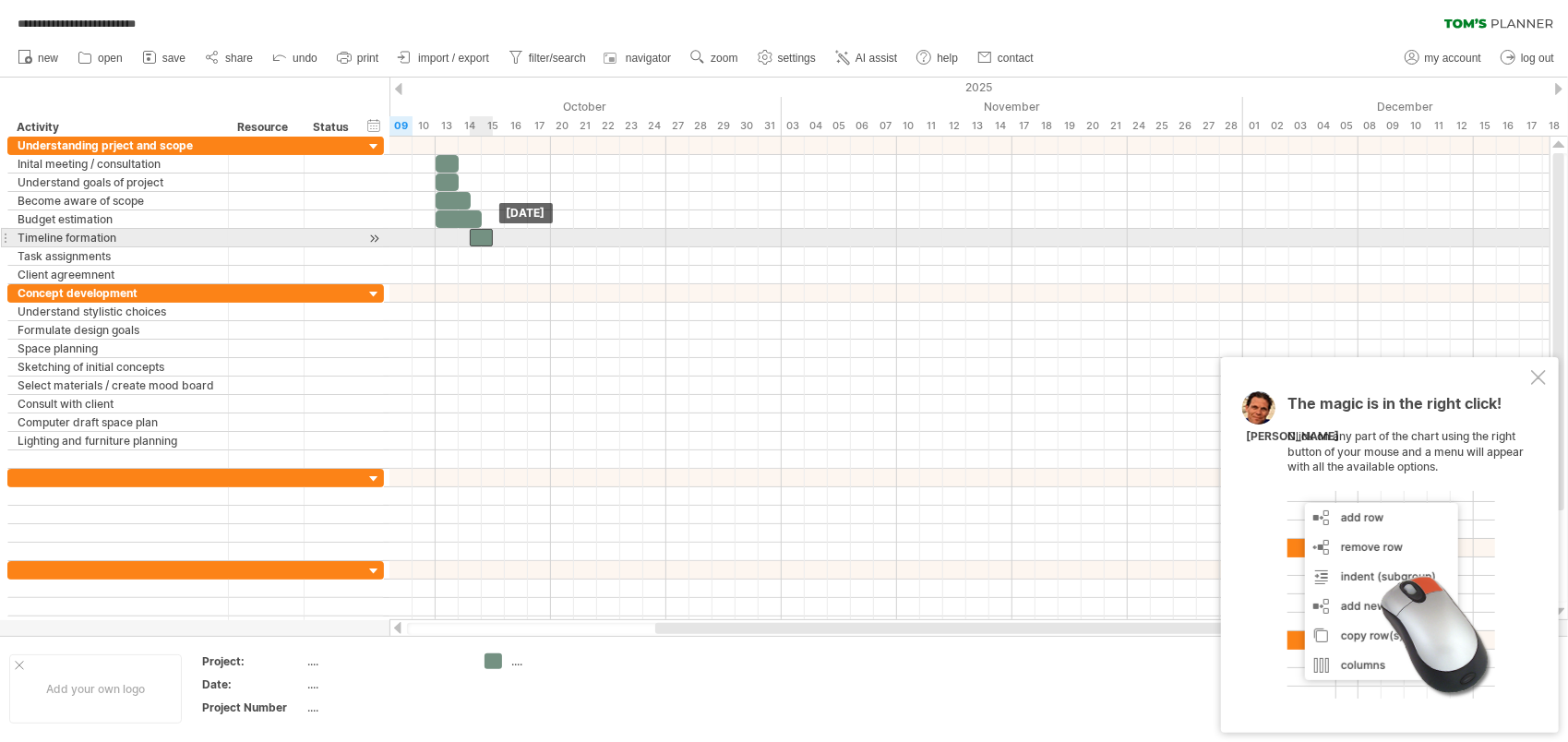
click at [482, 238] on div at bounding box center [482, 237] width 23 height 17
drag, startPoint x: 491, startPoint y: 237, endPoint x: 504, endPoint y: 237, distance: 13.0
click at [504, 237] on span at bounding box center [505, 237] width 8 height 17
drag, startPoint x: 506, startPoint y: 238, endPoint x: 518, endPoint y: 238, distance: 12.0
click at [518, 238] on span at bounding box center [516, 237] width 8 height 17
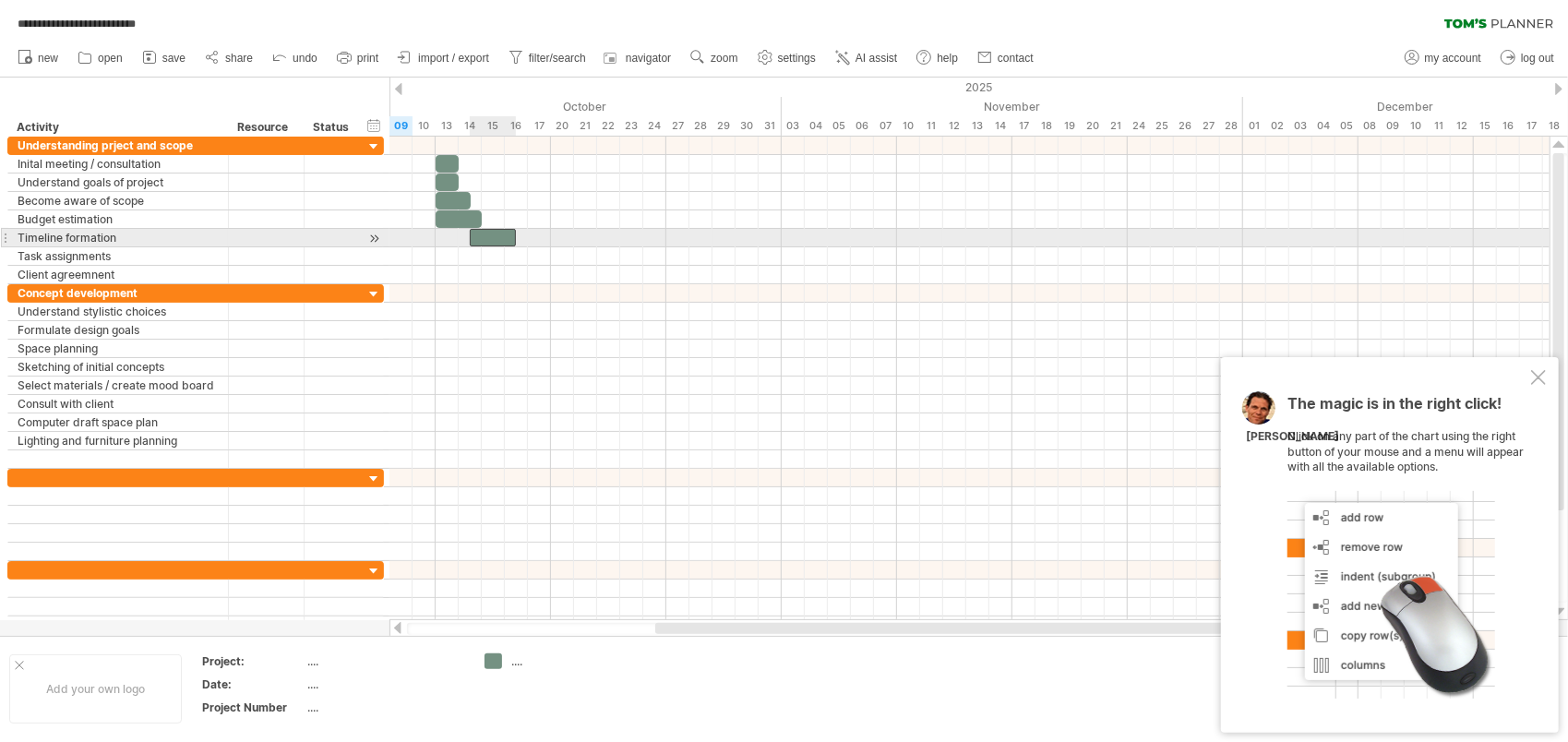
click at [499, 241] on div at bounding box center [493, 237] width 46 height 17
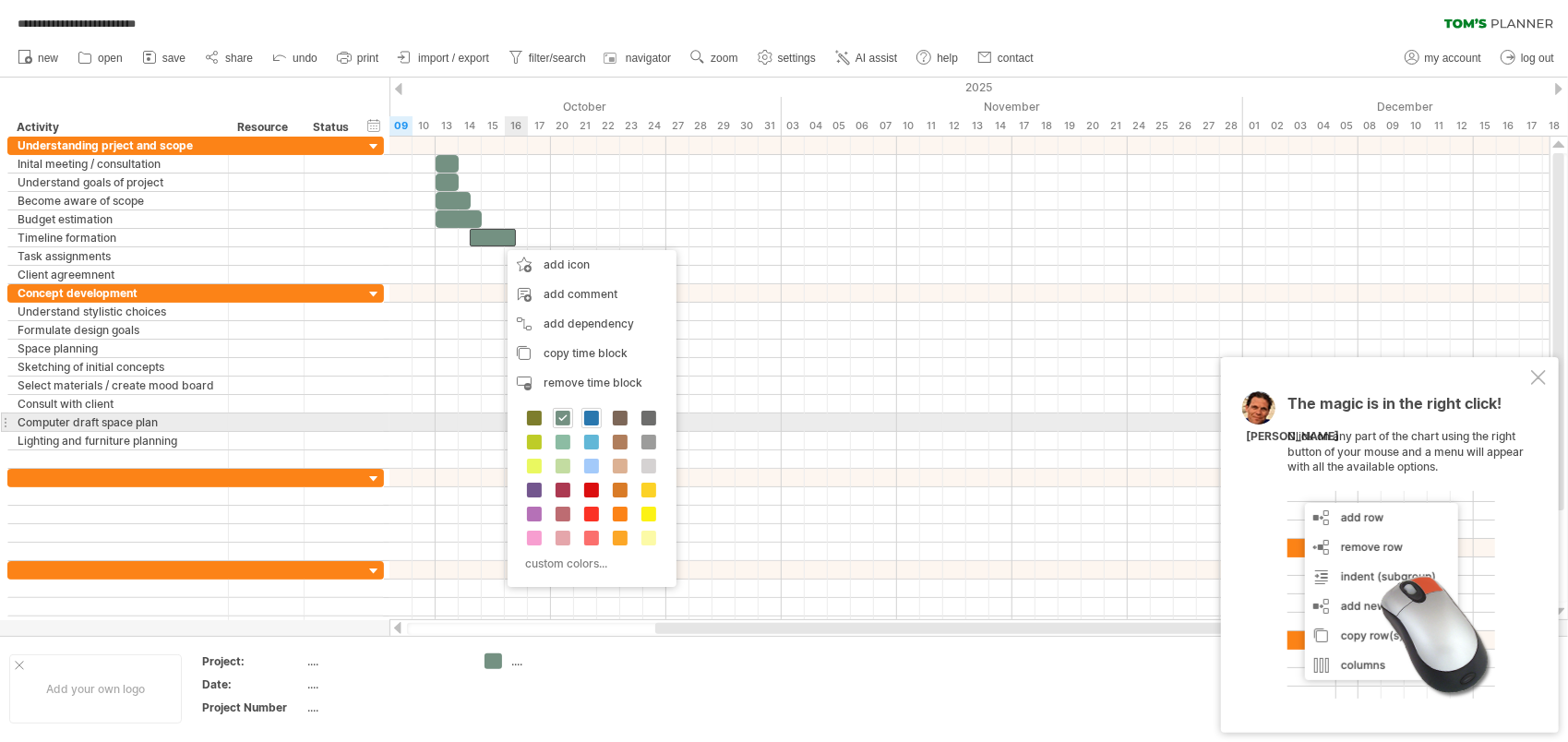
click at [585, 420] on span at bounding box center [591, 418] width 14 height 14
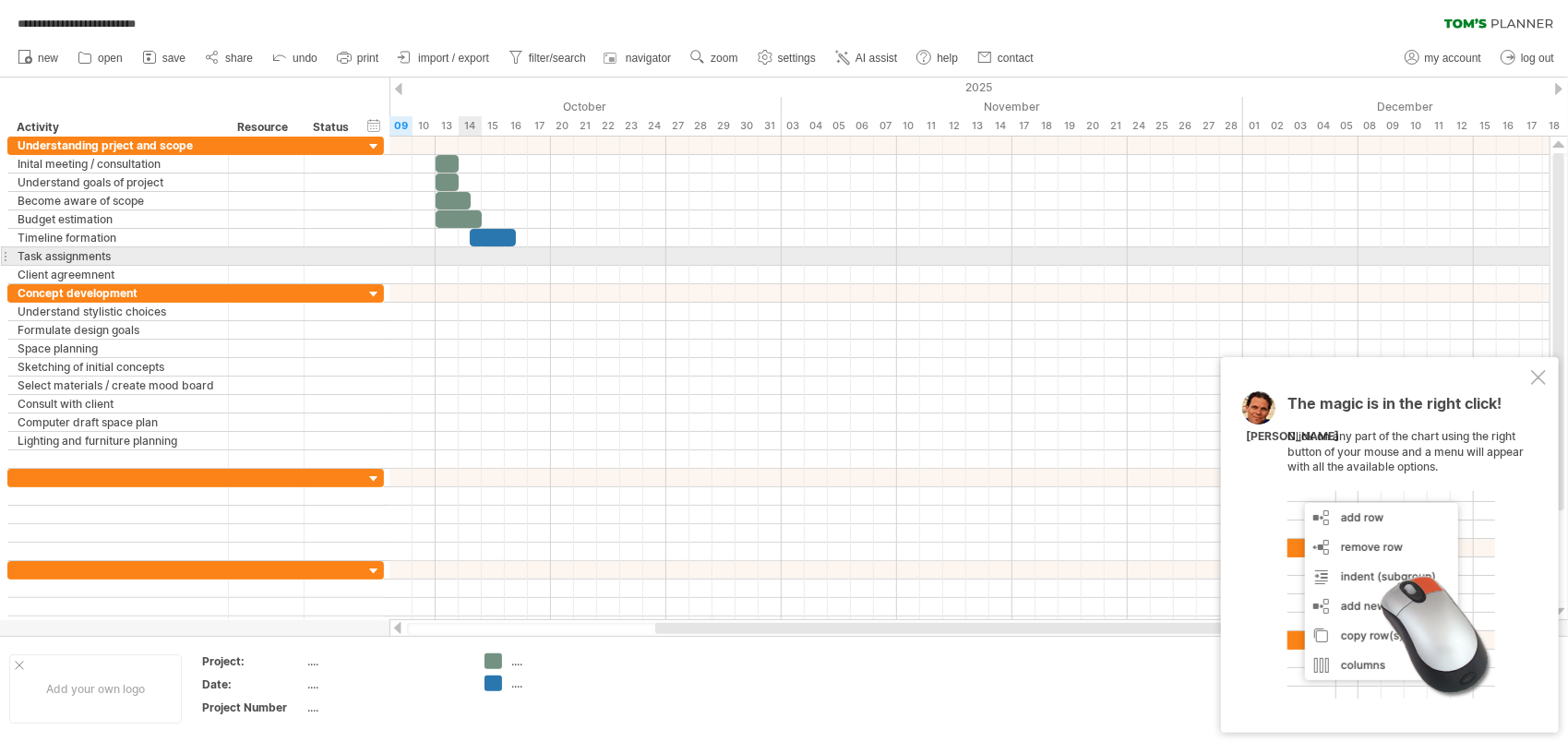
click at [464, 260] on div at bounding box center [969, 256] width 1160 height 18
click at [456, 253] on div at bounding box center [969, 256] width 1160 height 18
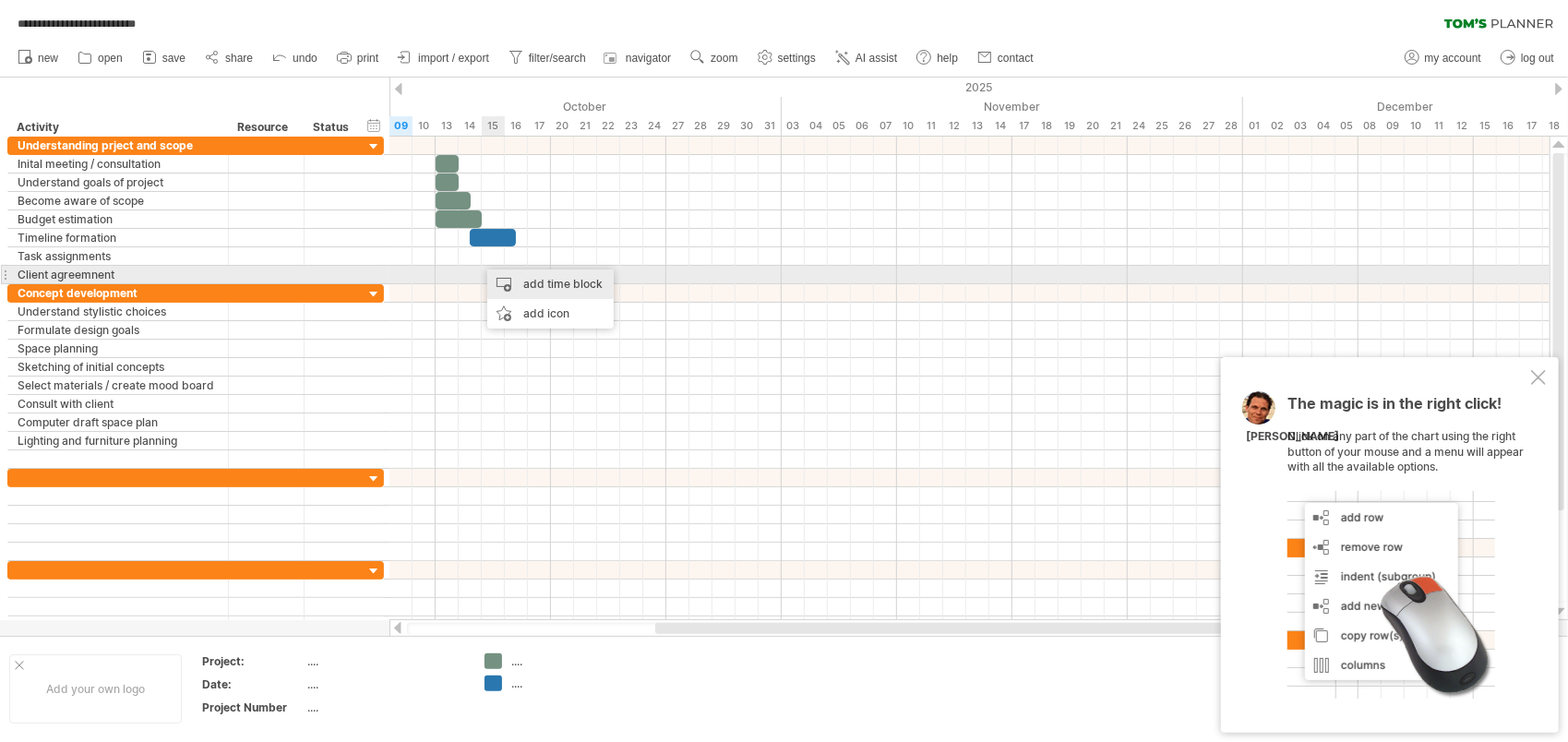
click at [523, 286] on div "add time block" at bounding box center [550, 284] width 127 height 30
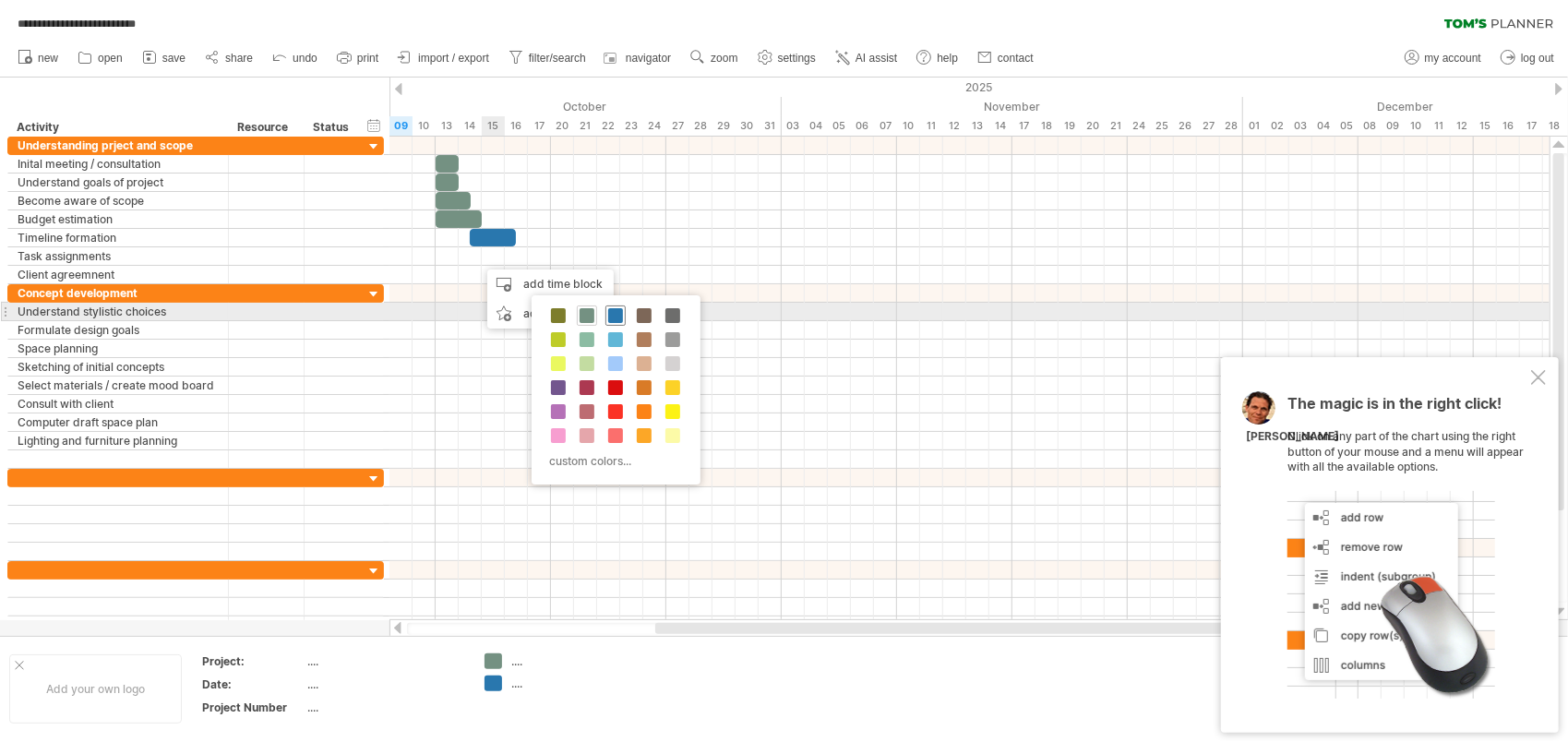
click at [611, 319] on span at bounding box center [615, 315] width 14 height 14
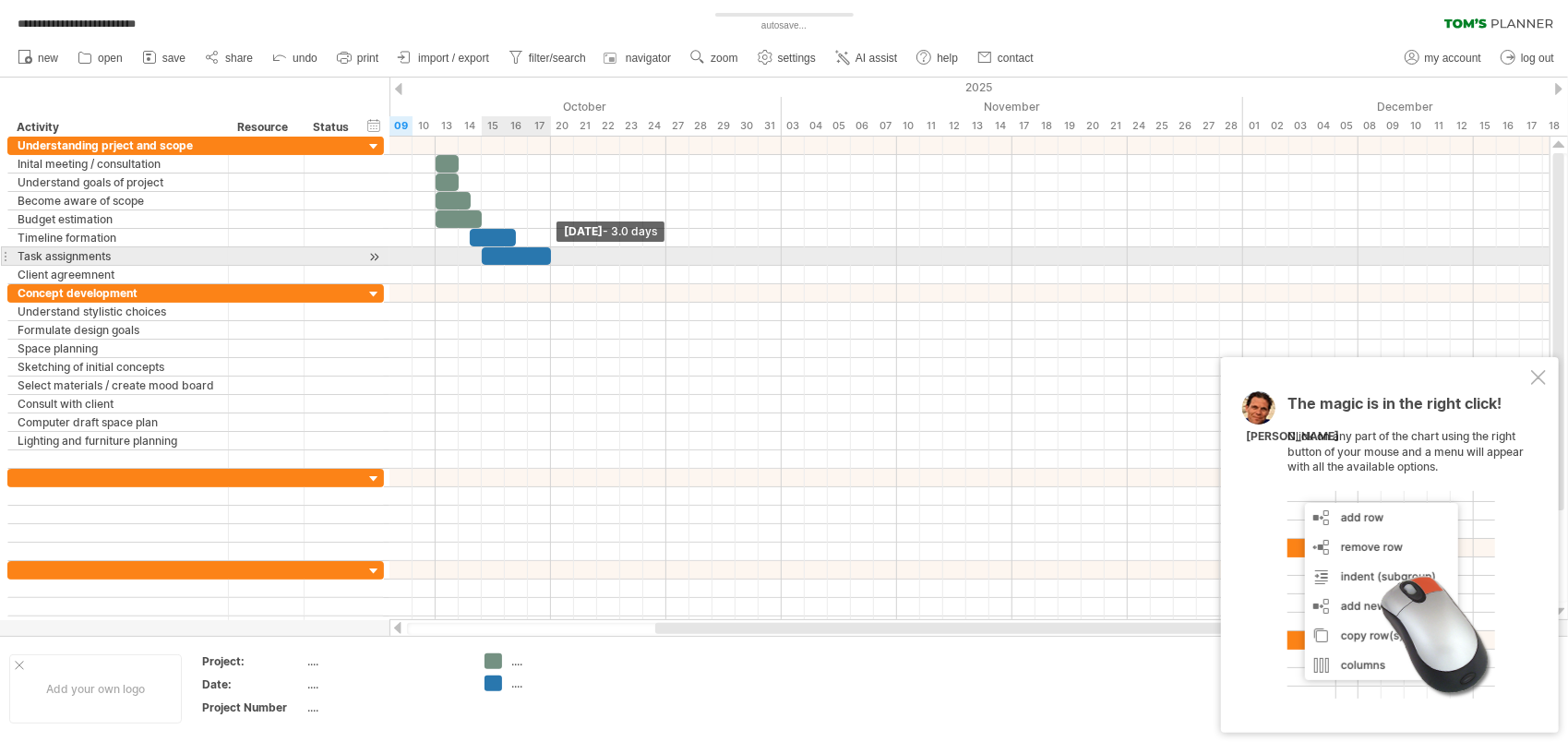
drag, startPoint x: 504, startPoint y: 258, endPoint x: 556, endPoint y: 257, distance: 52.0
click at [556, 257] on div "[DATE] - 3.0 days [DATE]" at bounding box center [969, 378] width 1160 height 484
drag, startPoint x: 485, startPoint y: 253, endPoint x: 508, endPoint y: 255, distance: 23.1
click at [508, 255] on div at bounding box center [539, 256] width 70 height 17
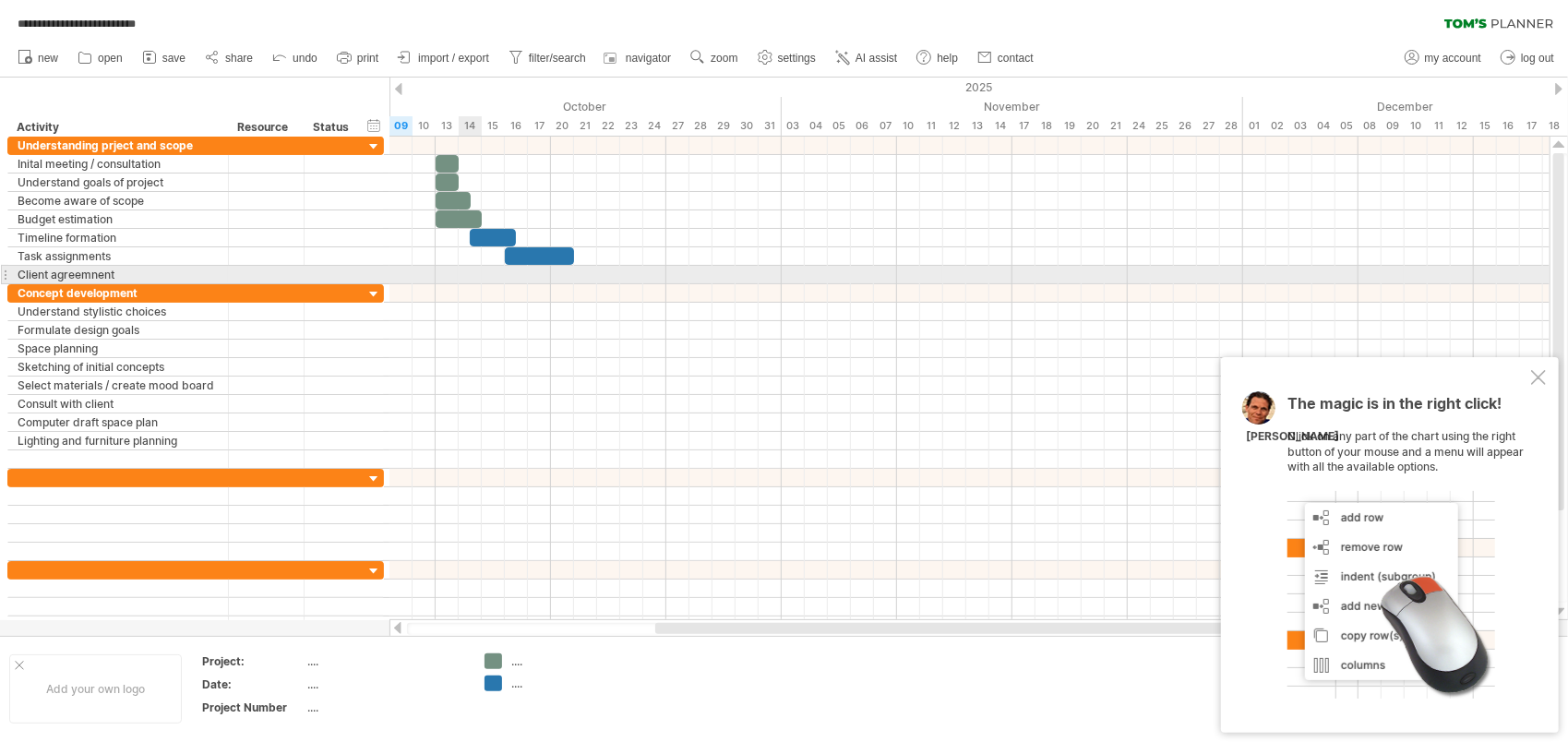
click at [477, 275] on div at bounding box center [969, 275] width 1160 height 18
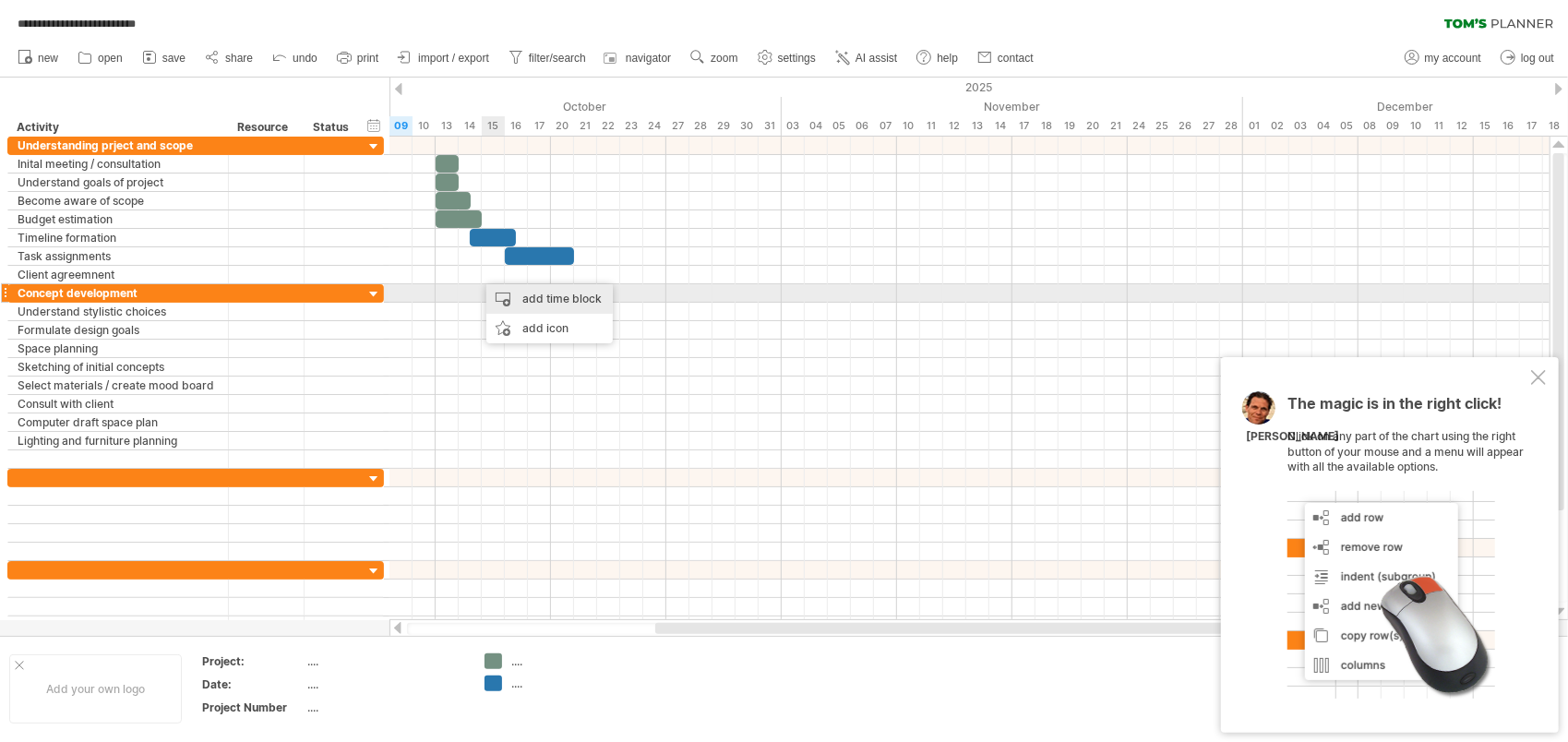
click at [522, 302] on div "add time block" at bounding box center [549, 299] width 127 height 30
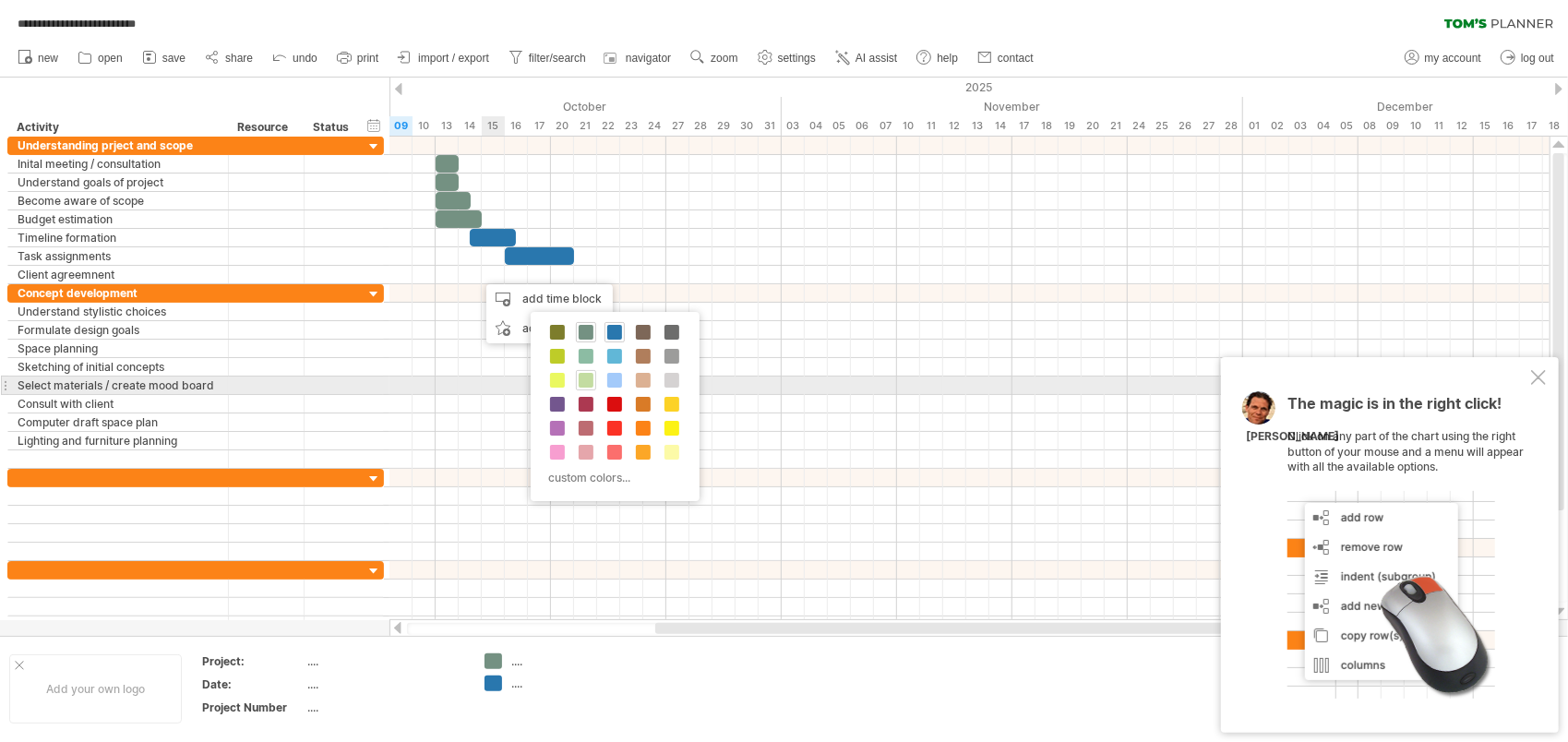
click at [588, 381] on span at bounding box center [586, 380] width 14 height 14
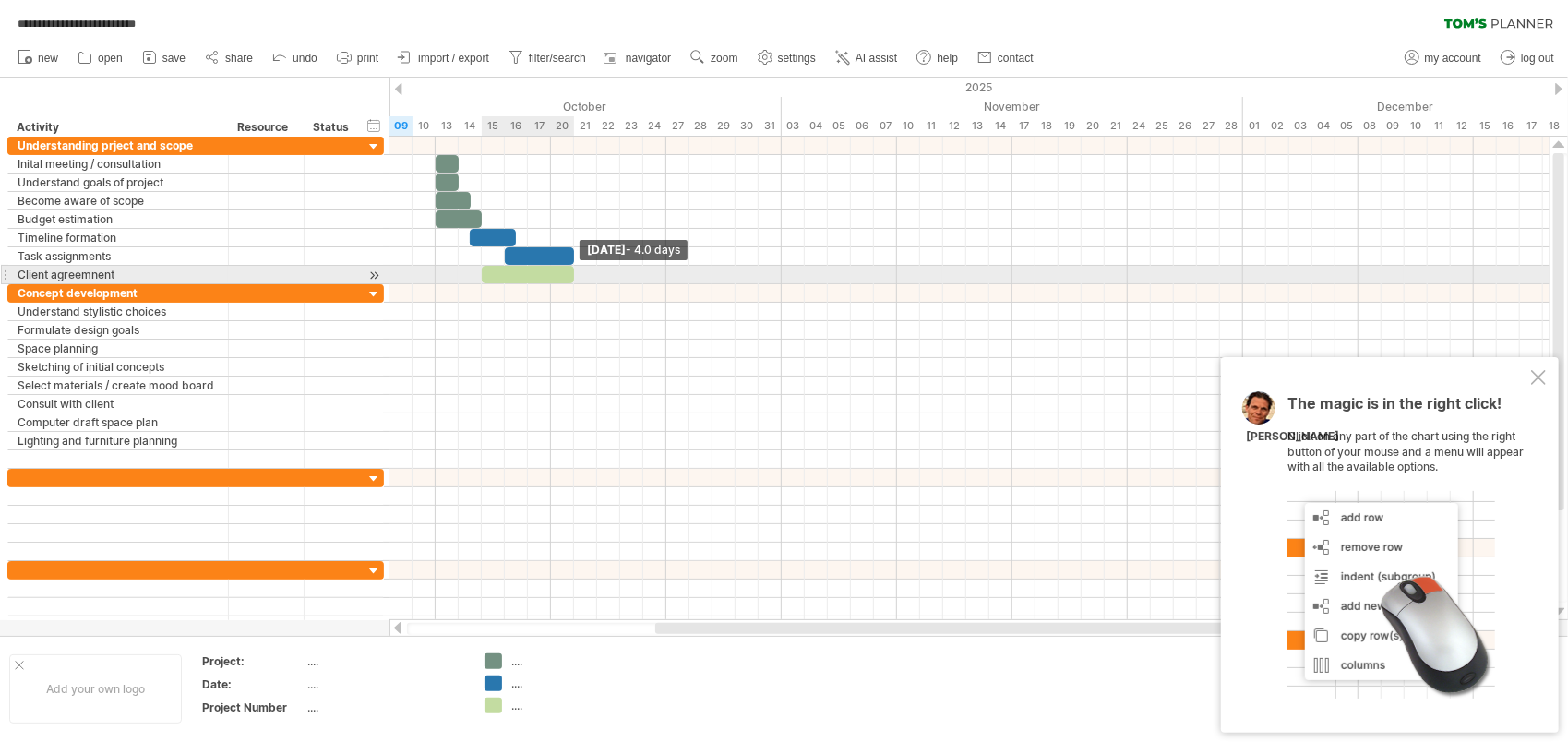
drag, startPoint x: 503, startPoint y: 273, endPoint x: 568, endPoint y: 277, distance: 65.1
click at [568, 277] on div at bounding box center [527, 275] width 93 height 17
drag, startPoint x: 480, startPoint y: 272, endPoint x: 546, endPoint y: 271, distance: 66.0
click at [546, 271] on div "[DATE] - 4.0 days [DATE] - 1.0 days" at bounding box center [969, 378] width 1160 height 484
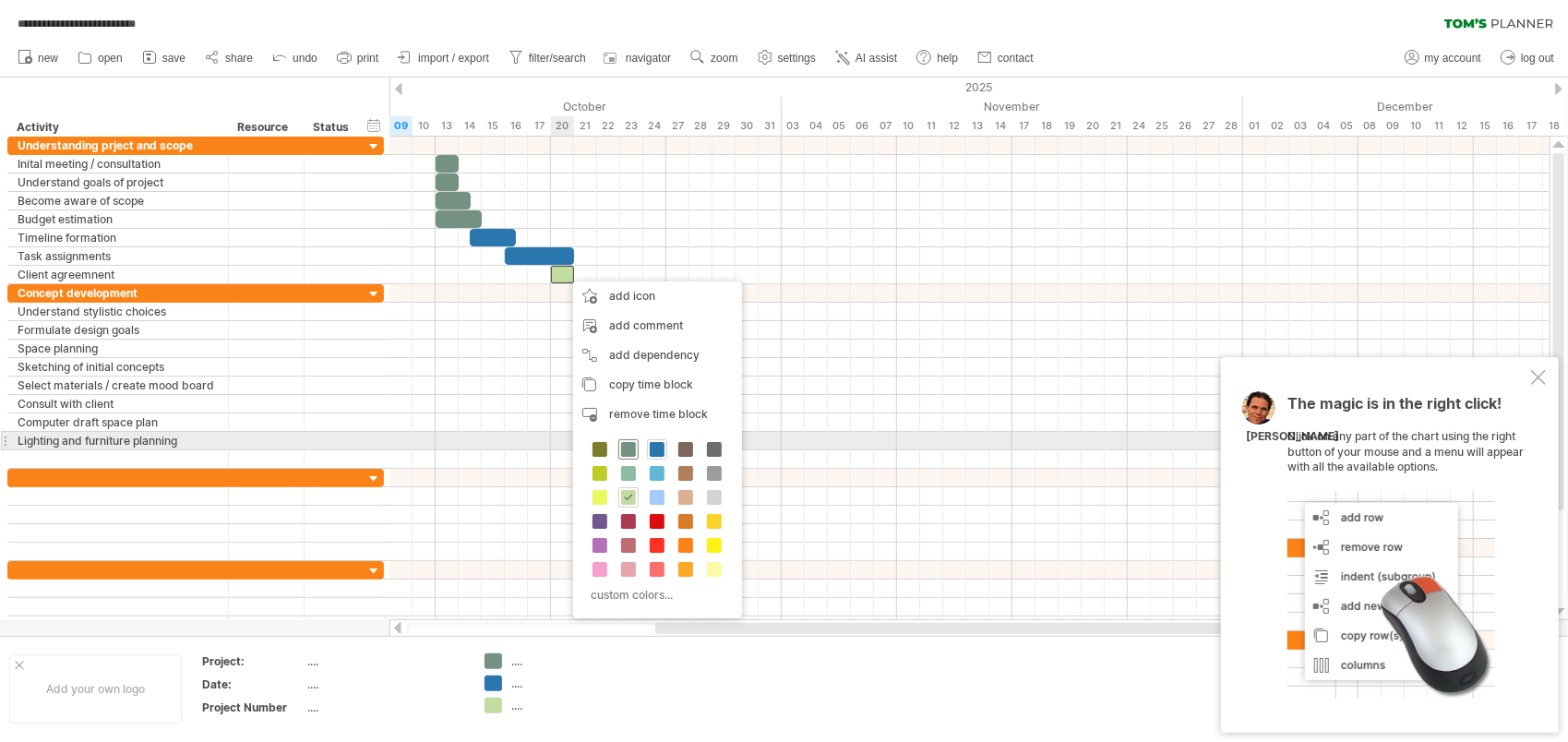
click at [629, 447] on span at bounding box center [628, 449] width 14 height 14
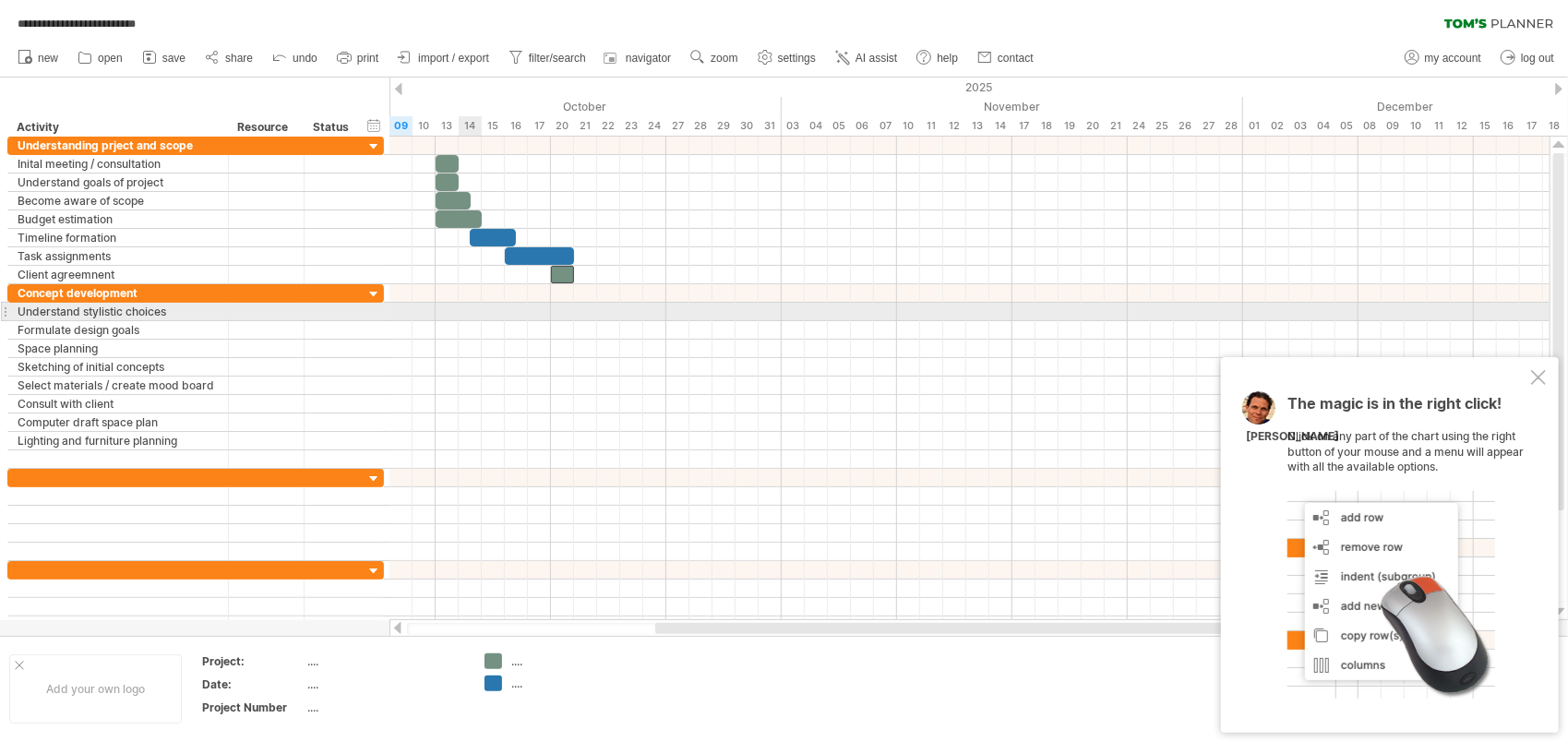
click at [460, 309] on div at bounding box center [969, 311] width 1160 height 18
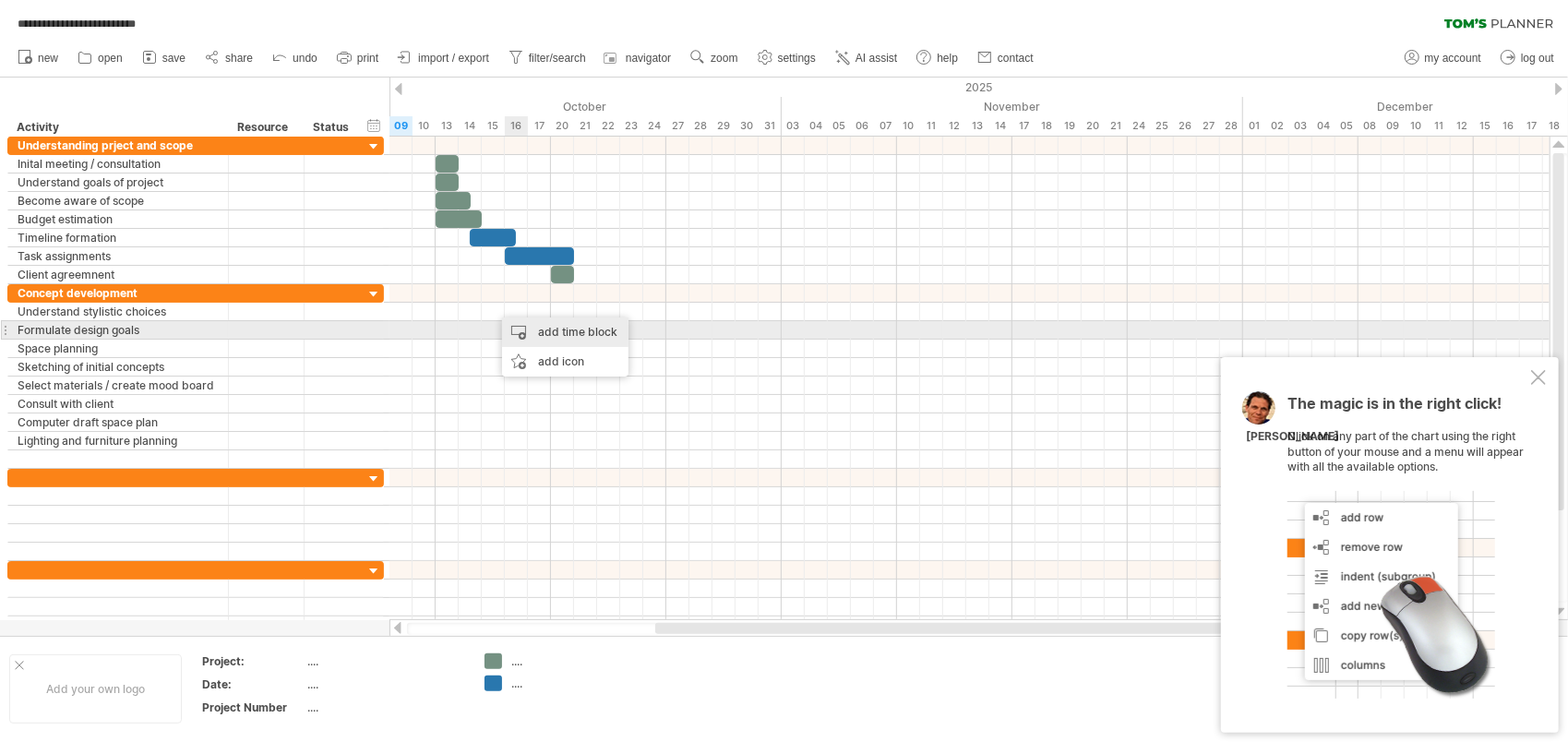
click at [548, 329] on div "add time block" at bounding box center [565, 332] width 127 height 30
click at [545, 336] on div "add time block" at bounding box center [563, 338] width 127 height 30
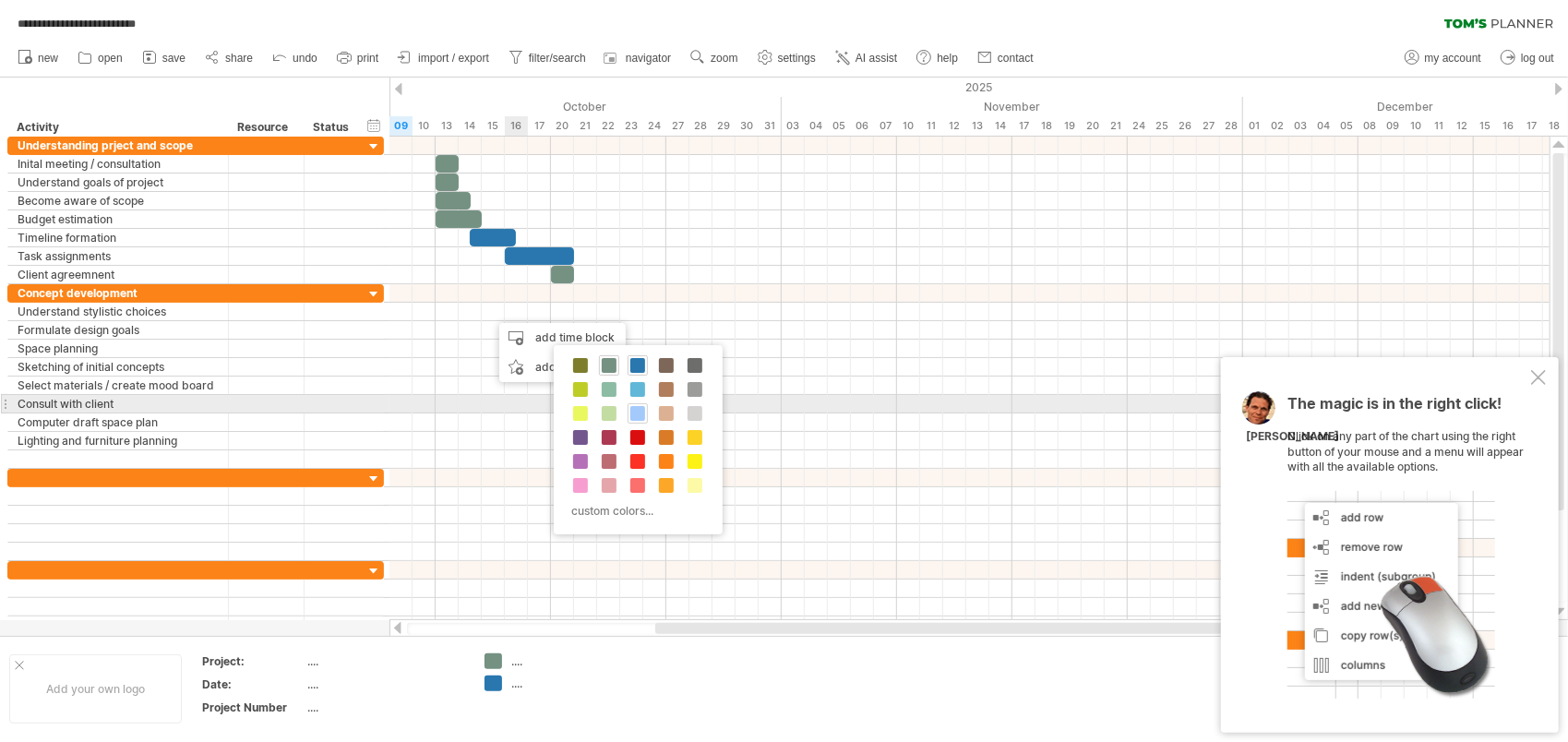
click at [633, 411] on span at bounding box center [637, 413] width 14 height 14
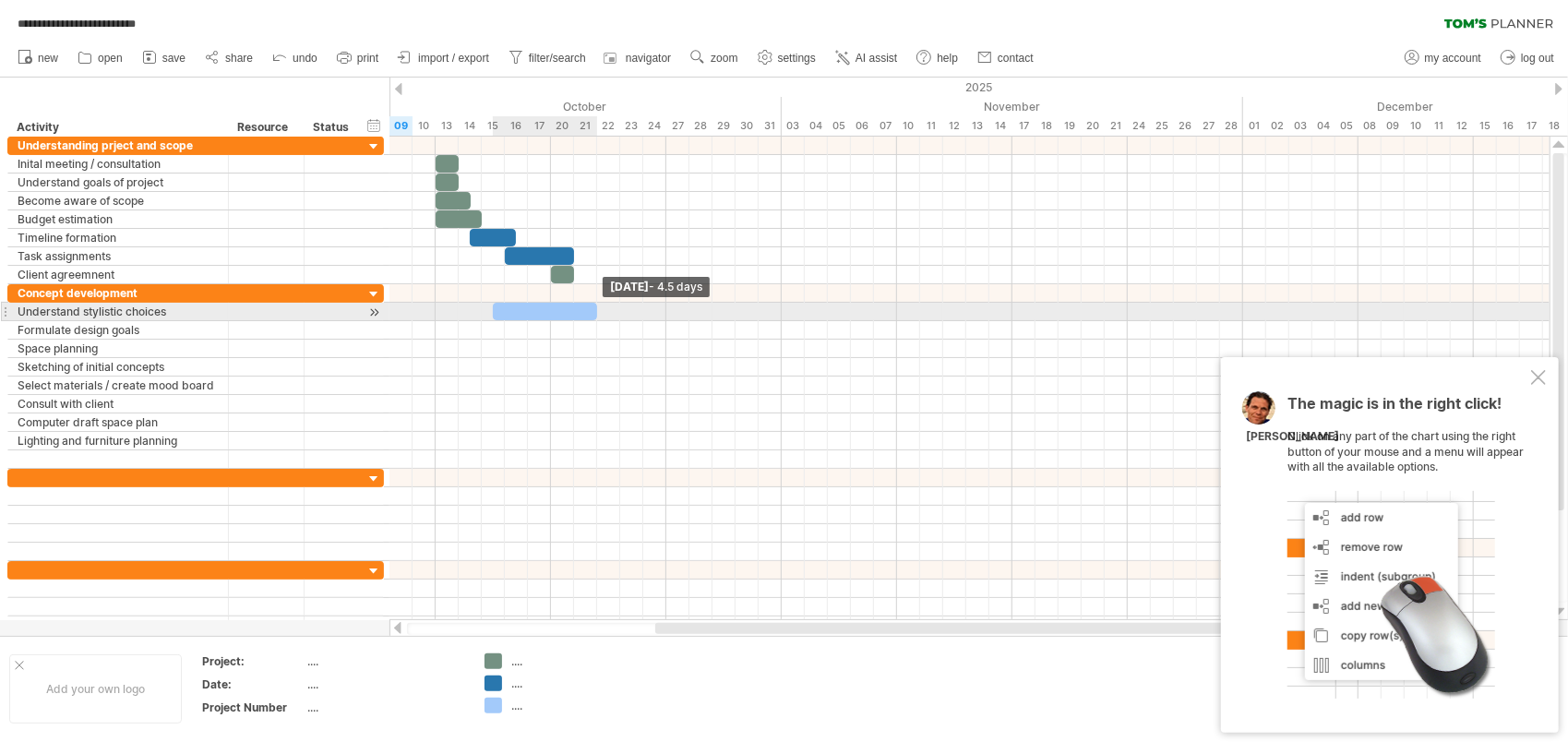
drag, startPoint x: 513, startPoint y: 312, endPoint x: 590, endPoint y: 314, distance: 77.0
click at [590, 314] on div at bounding box center [545, 311] width 104 height 17
drag, startPoint x: 491, startPoint y: 309, endPoint x: 526, endPoint y: 308, distance: 35.0
click at [526, 308] on span at bounding box center [528, 311] width 8 height 17
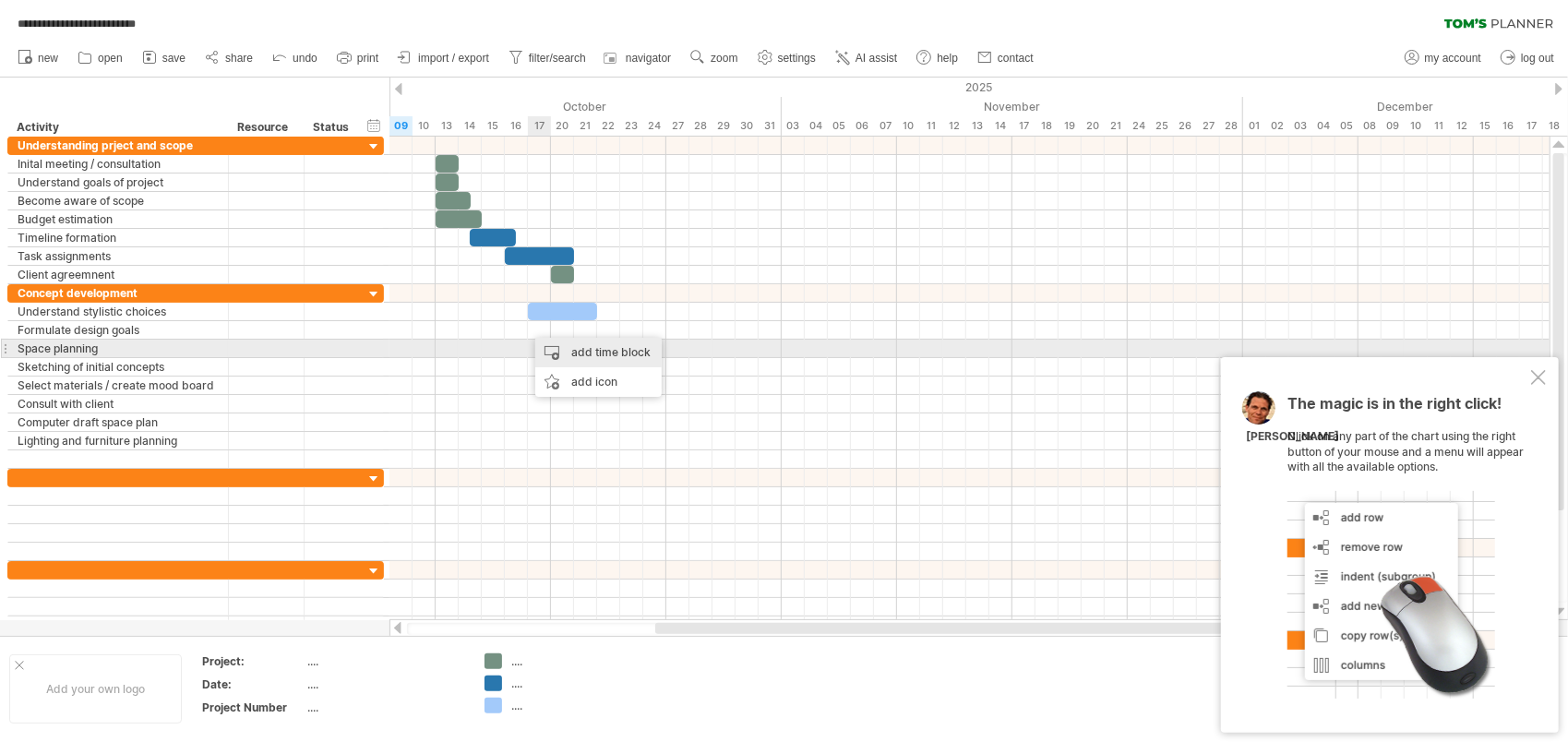
click at [565, 349] on div "add time block" at bounding box center [598, 352] width 127 height 30
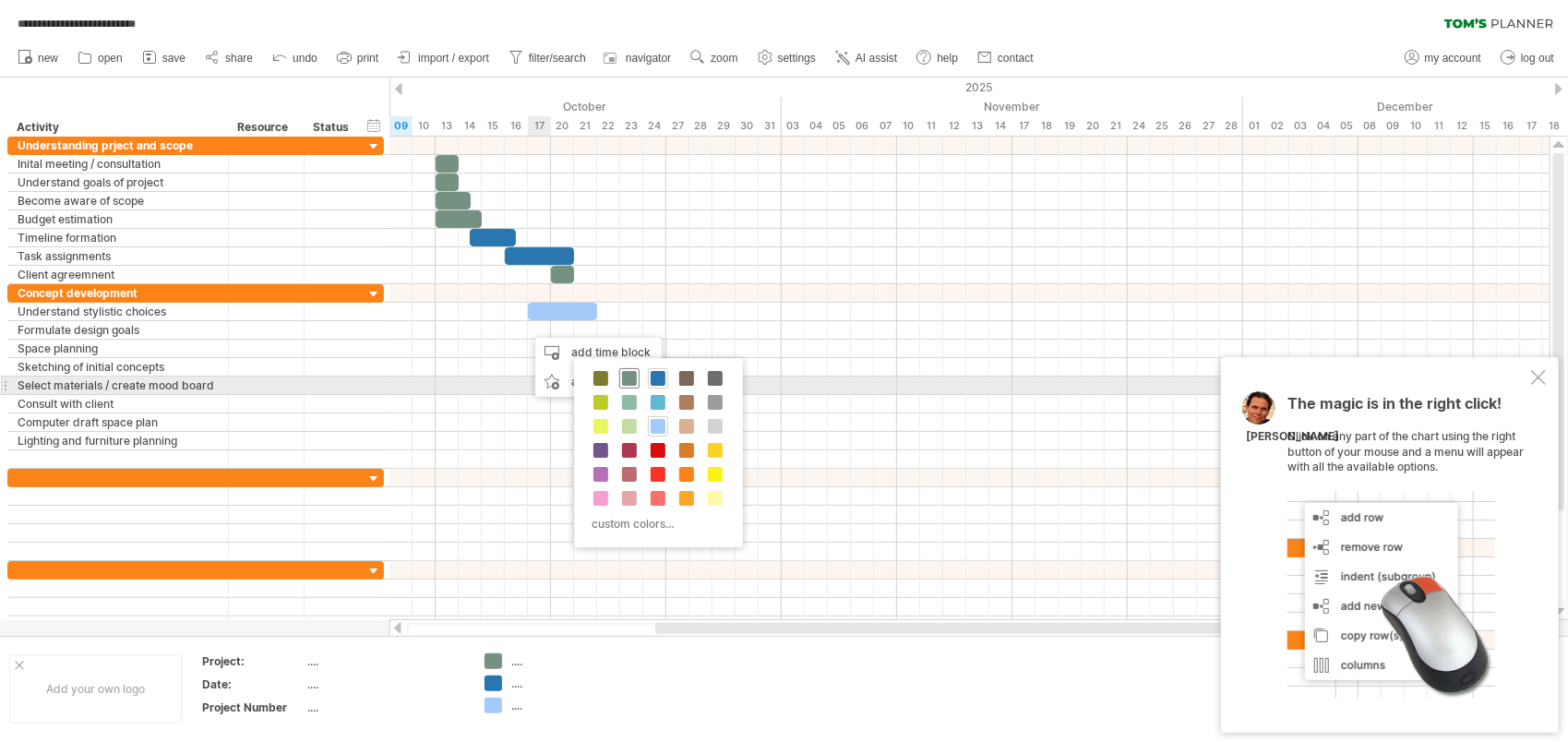
click at [628, 379] on span at bounding box center [629, 378] width 14 height 14
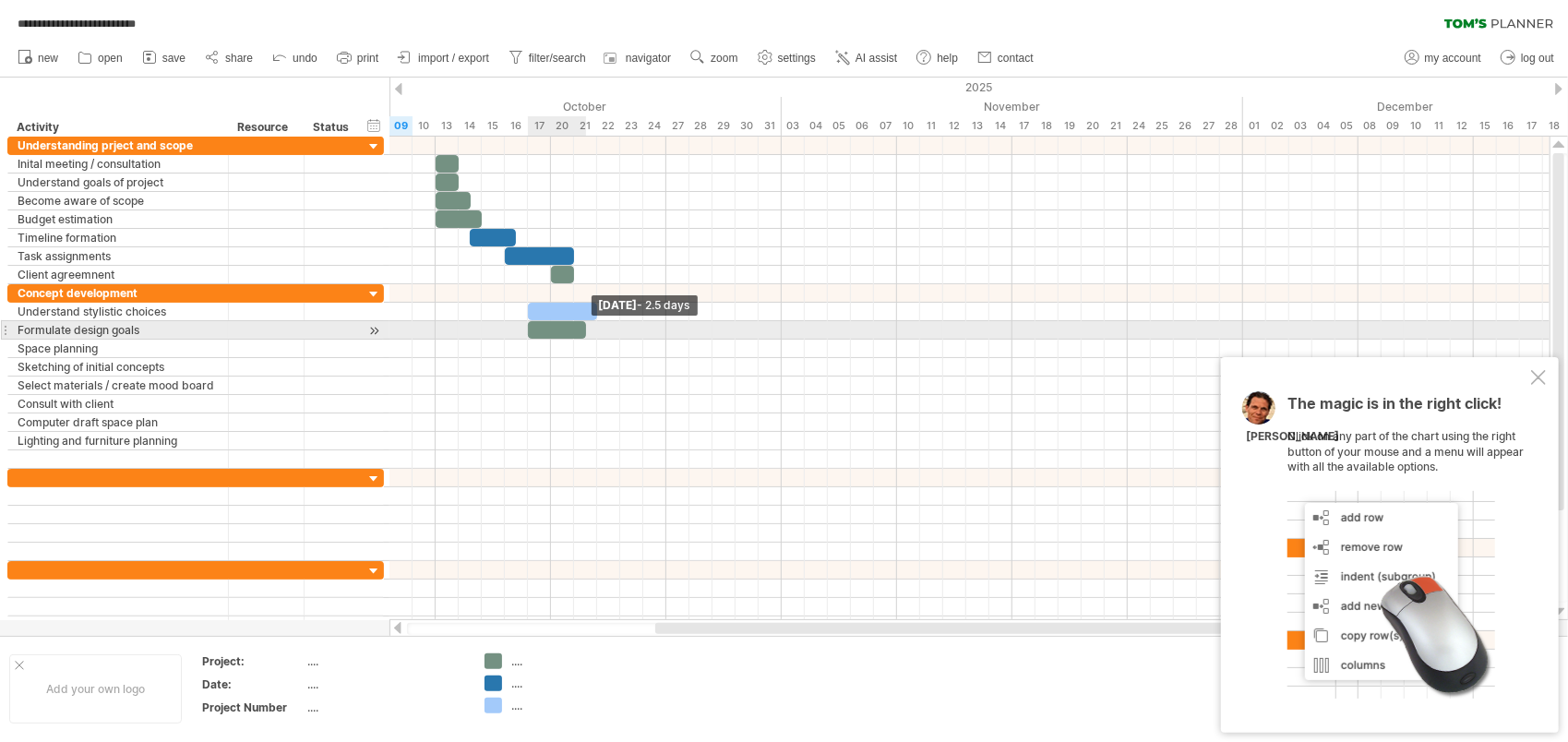
drag, startPoint x: 558, startPoint y: 326, endPoint x: 591, endPoint y: 323, distance: 33.1
click at [591, 323] on div "[DATE] - 2.5 days [DATE] - 3.0 days" at bounding box center [969, 378] width 1160 height 484
click at [595, 330] on span at bounding box center [597, 330] width 8 height 17
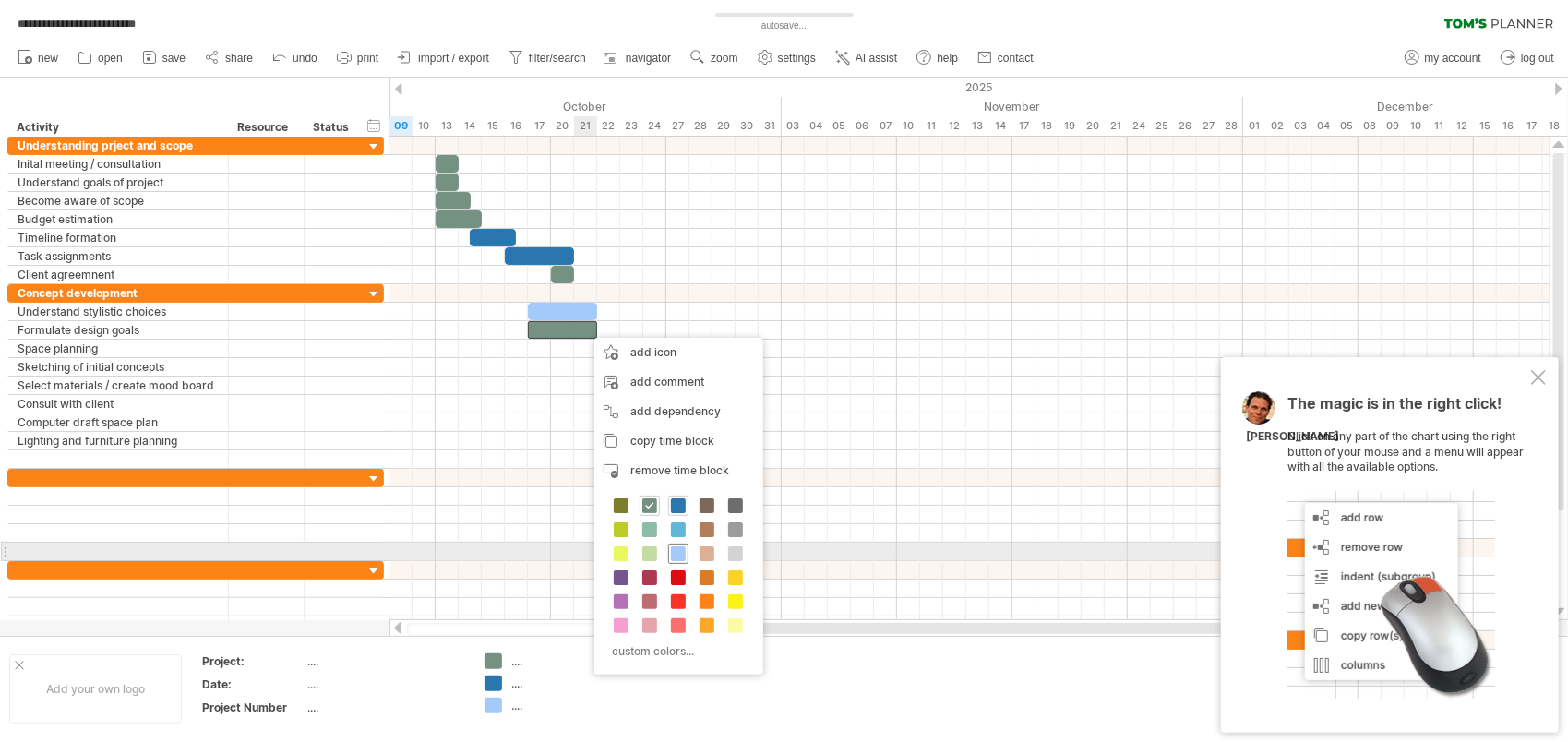
click at [671, 551] on span at bounding box center [678, 553] width 14 height 14
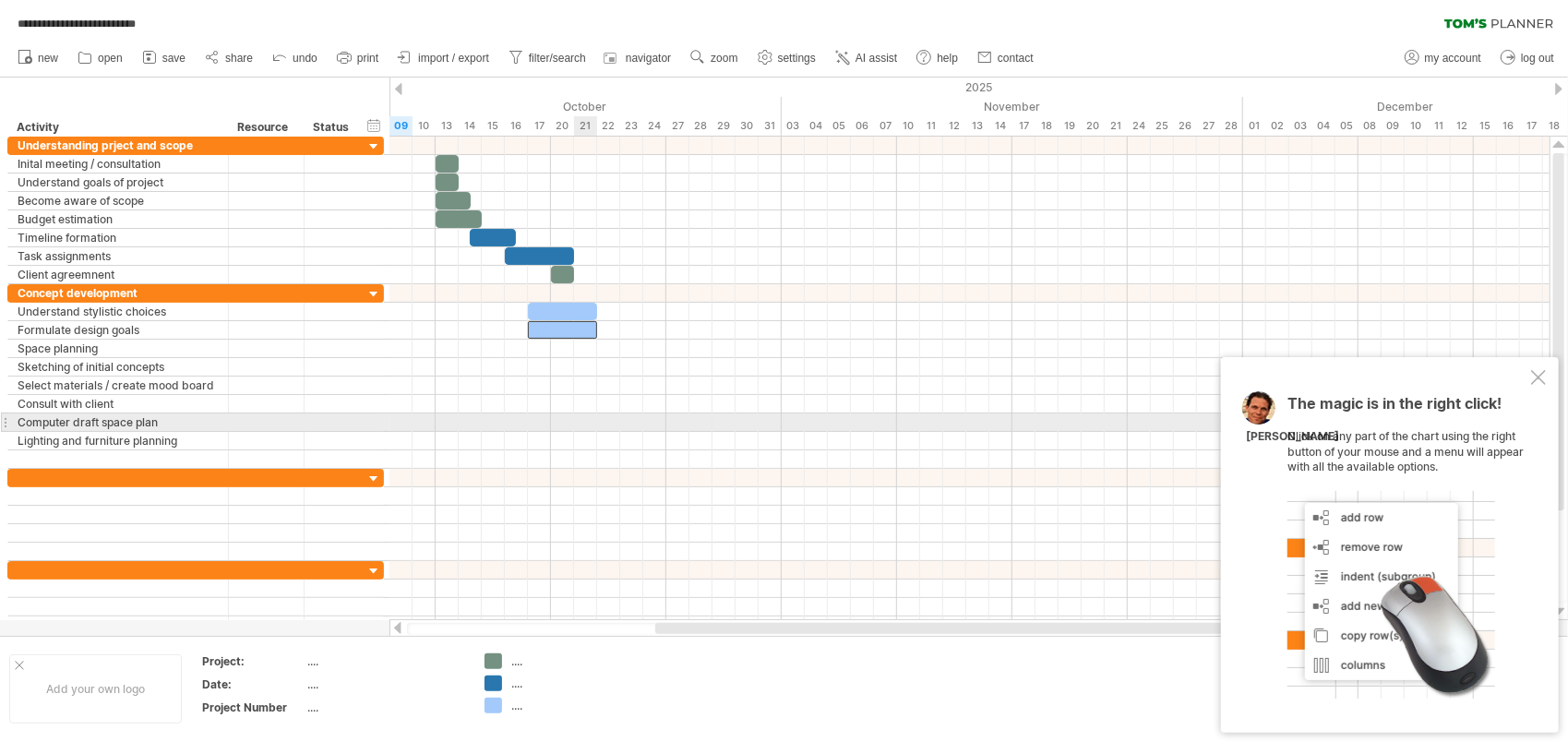
click at [590, 406] on div at bounding box center [969, 403] width 1160 height 18
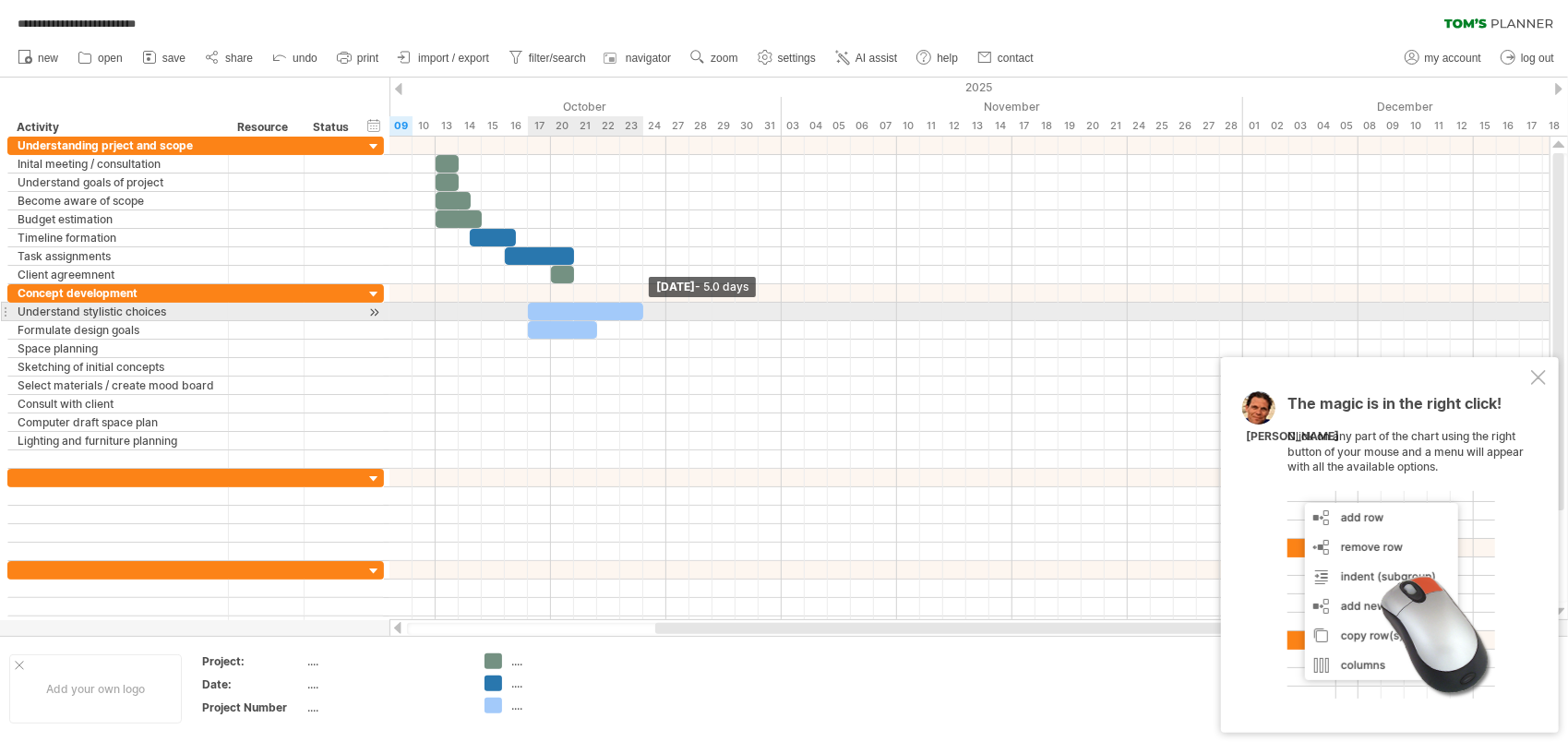
drag, startPoint x: 596, startPoint y: 307, endPoint x: 637, endPoint y: 308, distance: 41.0
click at [637, 308] on div at bounding box center [586, 311] width 115 height 17
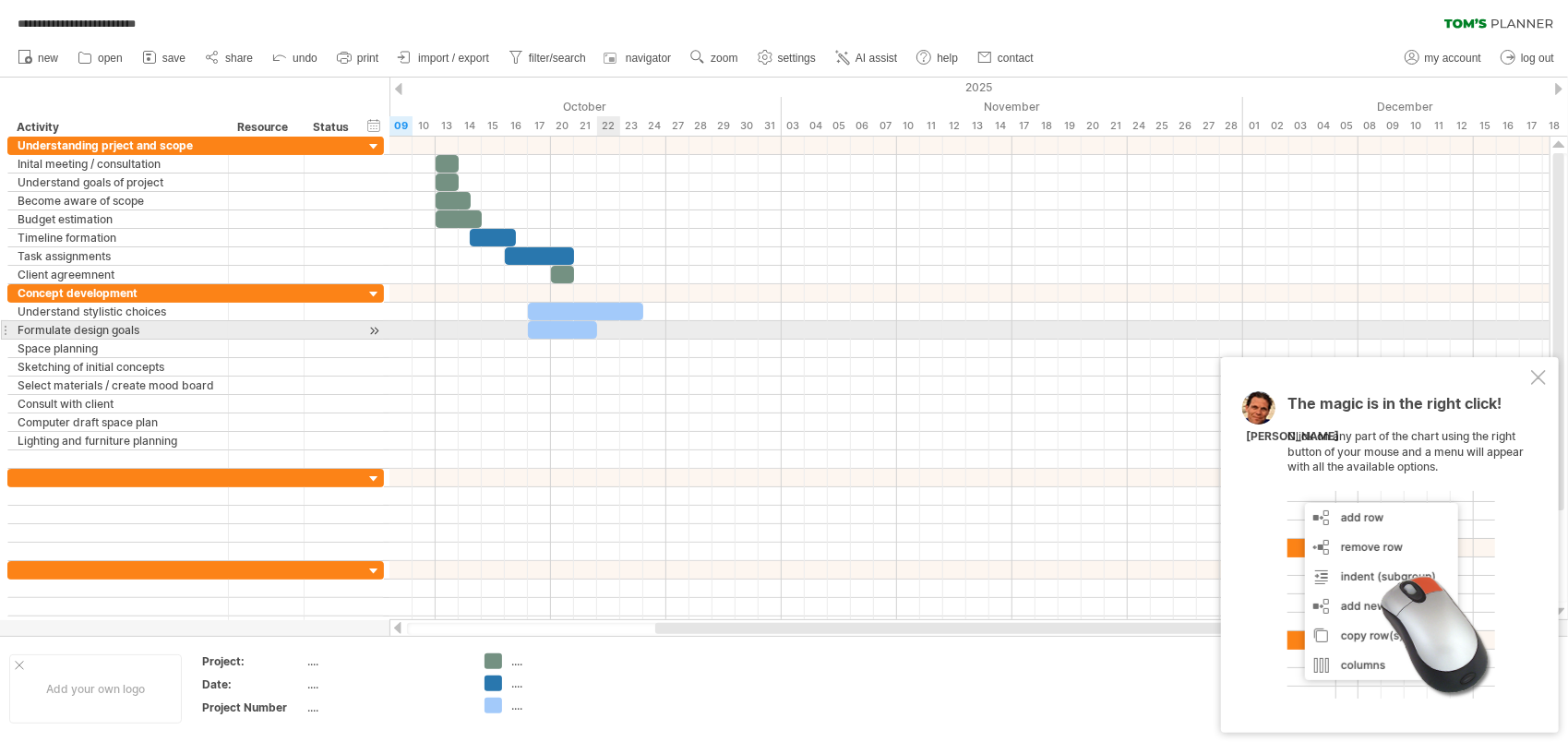
click at [597, 331] on span at bounding box center [597, 330] width 8 height 17
drag, startPoint x: 597, startPoint y: 329, endPoint x: 641, endPoint y: 328, distance: 44.0
click at [641, 328] on span at bounding box center [644, 330] width 8 height 17
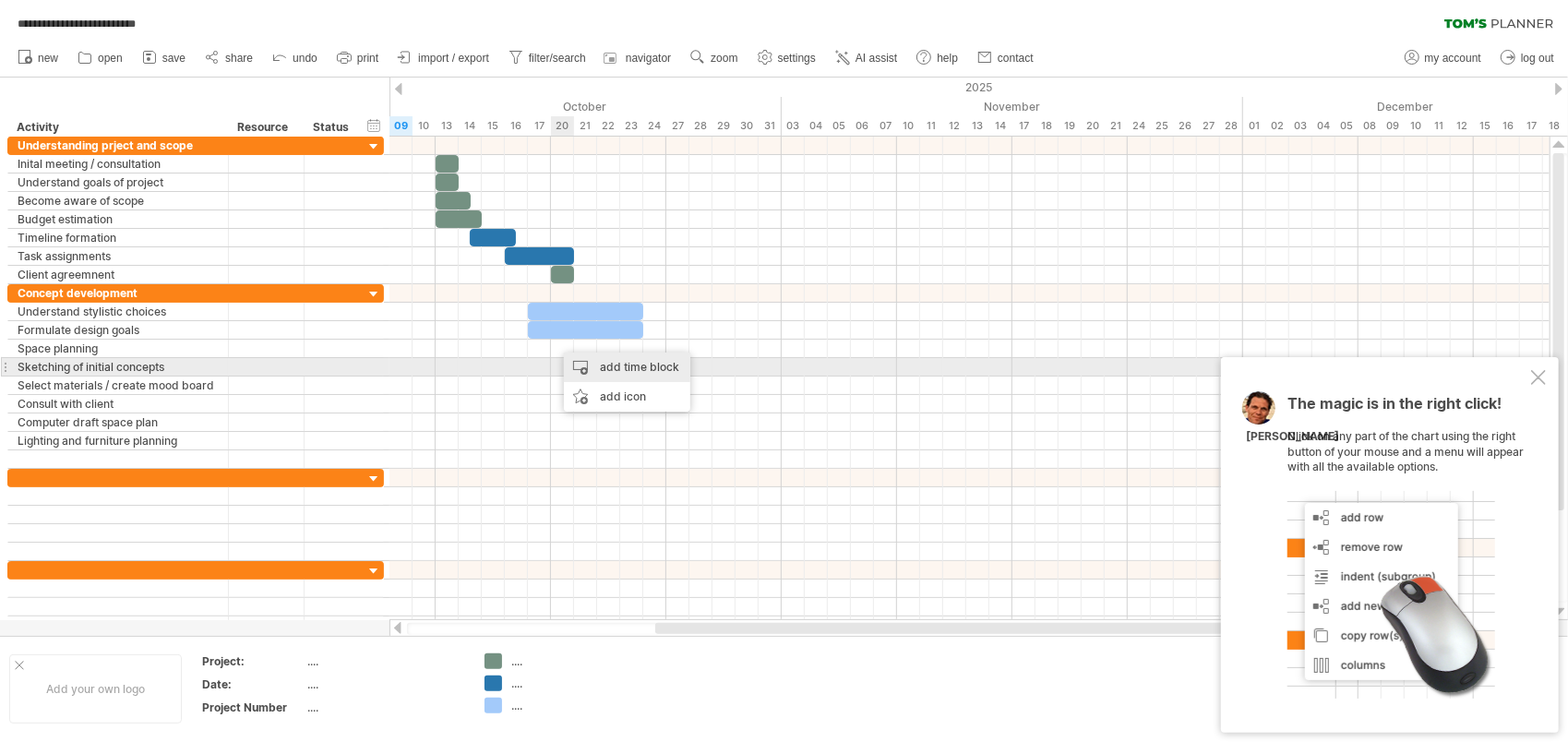
click at [605, 361] on div "add time block" at bounding box center [627, 367] width 127 height 30
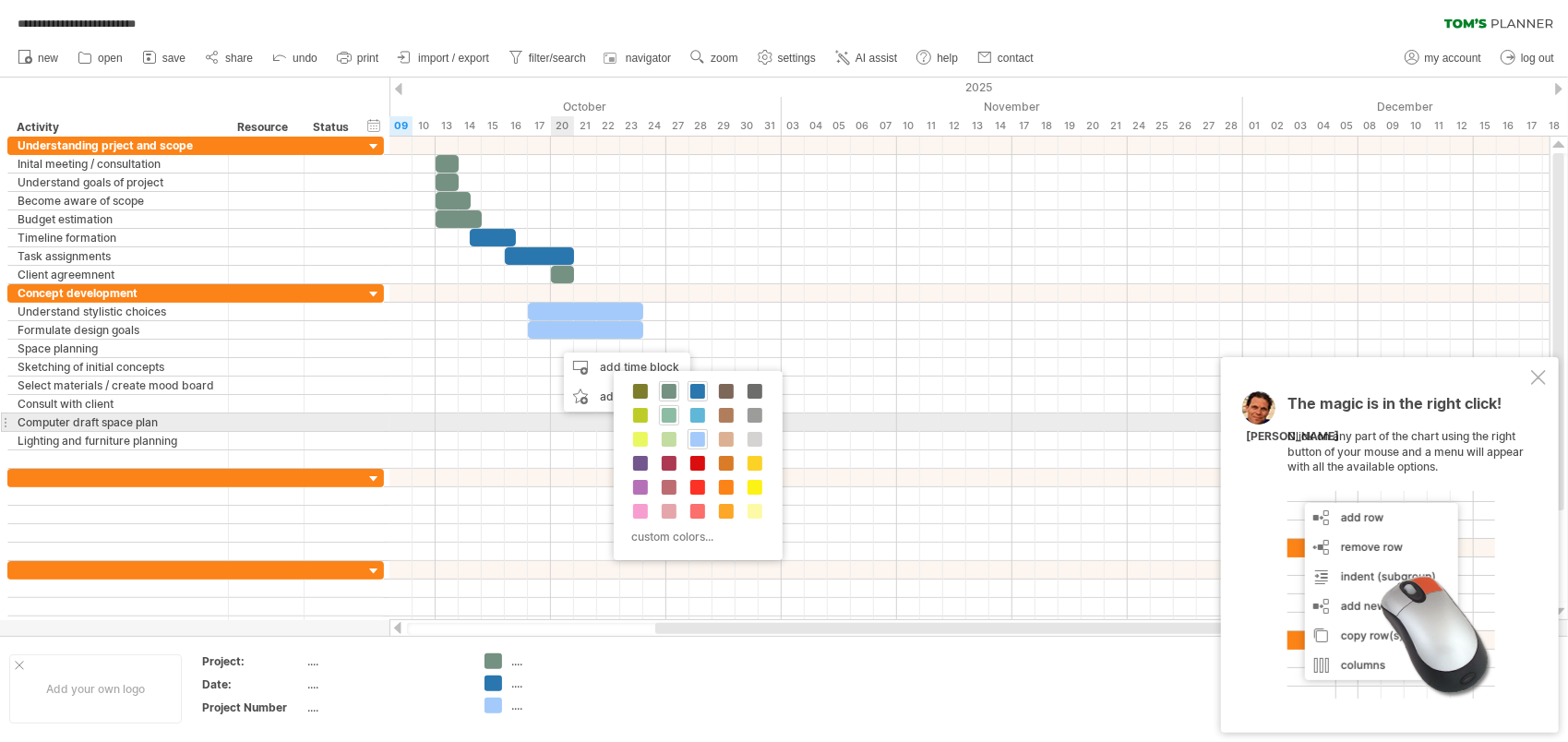
click at [672, 418] on span at bounding box center [669, 415] width 14 height 14
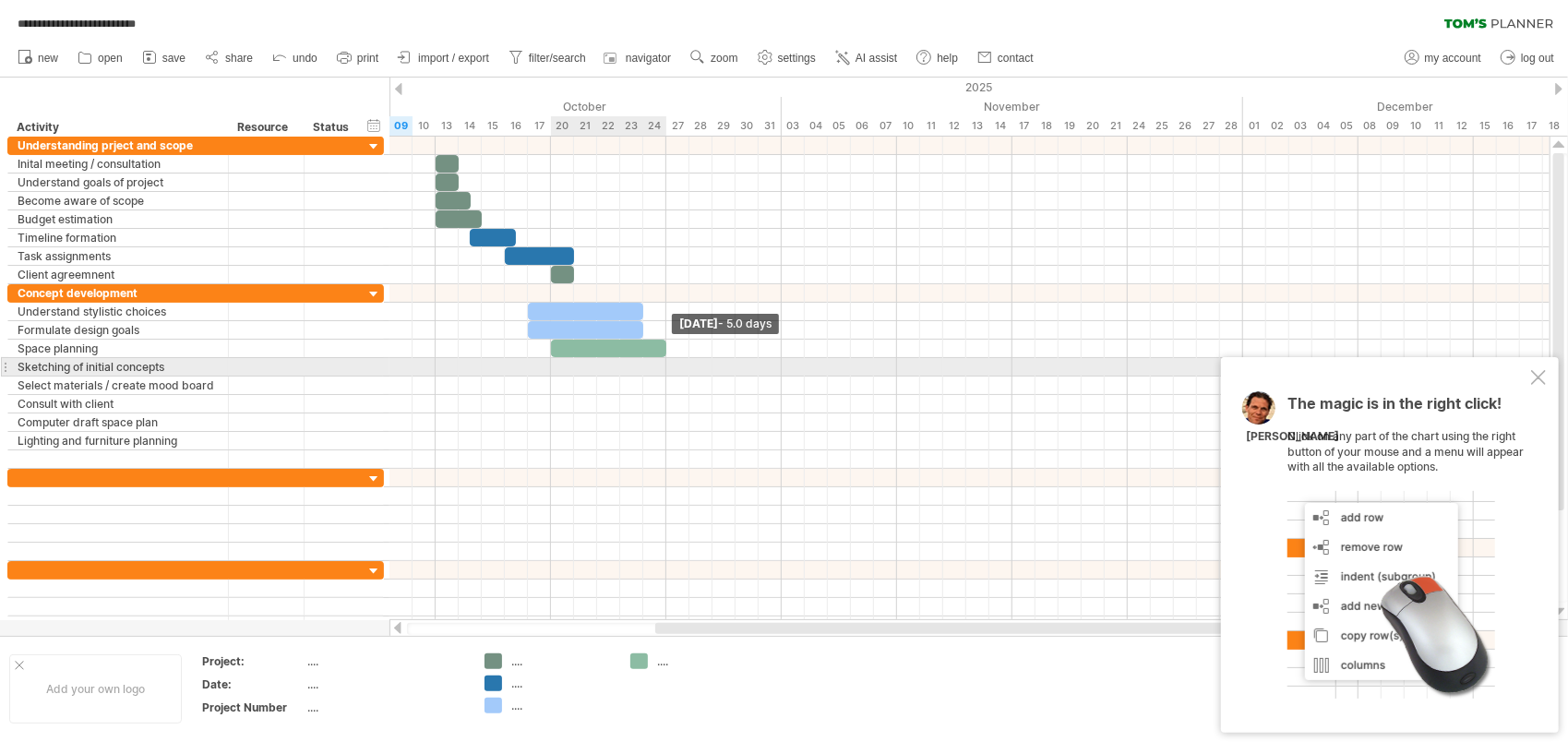
drag, startPoint x: 573, startPoint y: 347, endPoint x: 670, endPoint y: 359, distance: 97.7
click at [670, 359] on div "[DATE] - 5.0 days [DATE] - 3.0 days" at bounding box center [969, 378] width 1160 height 484
click at [589, 358] on div at bounding box center [969, 366] width 1160 height 18
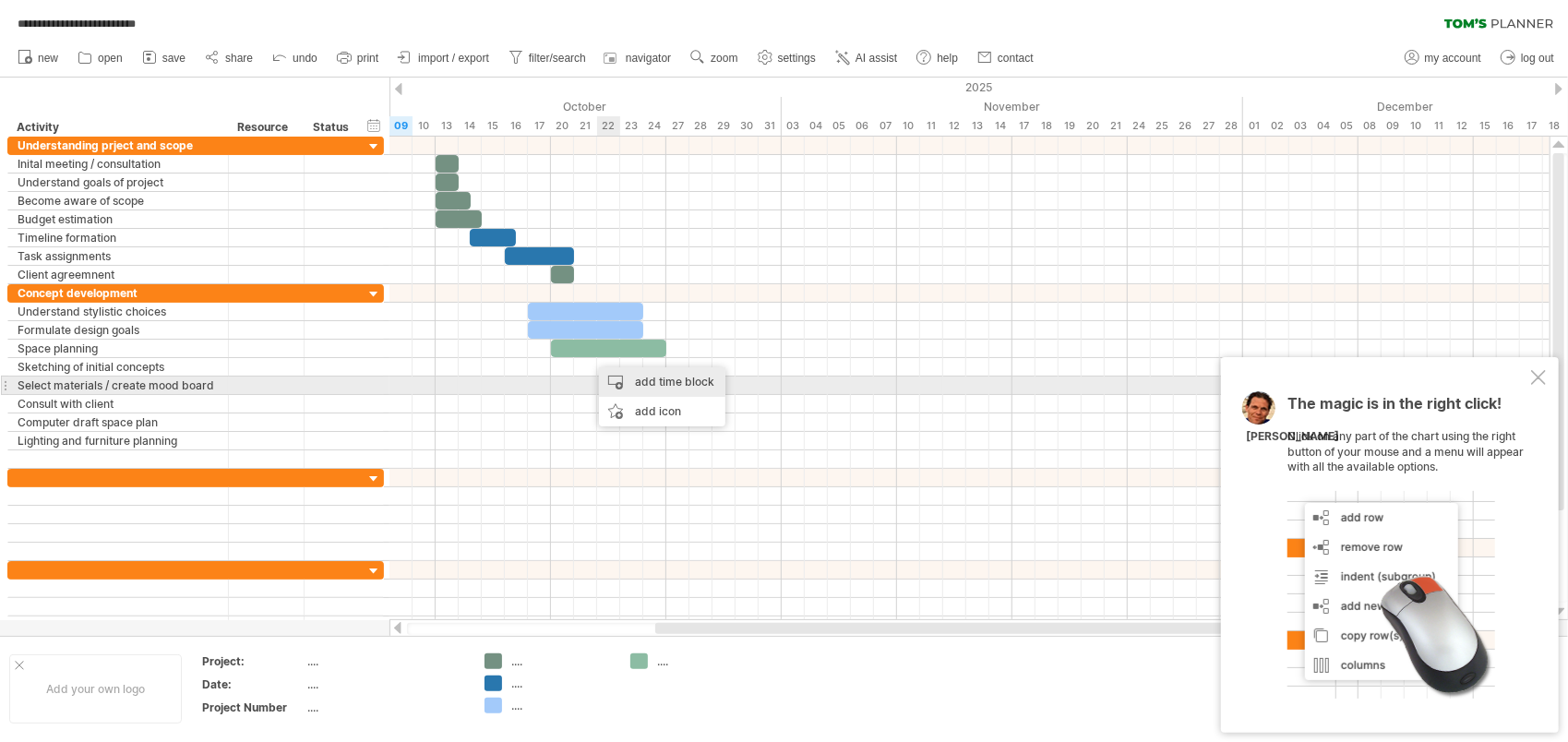
click at [628, 381] on div "add time block" at bounding box center [662, 381] width 127 height 30
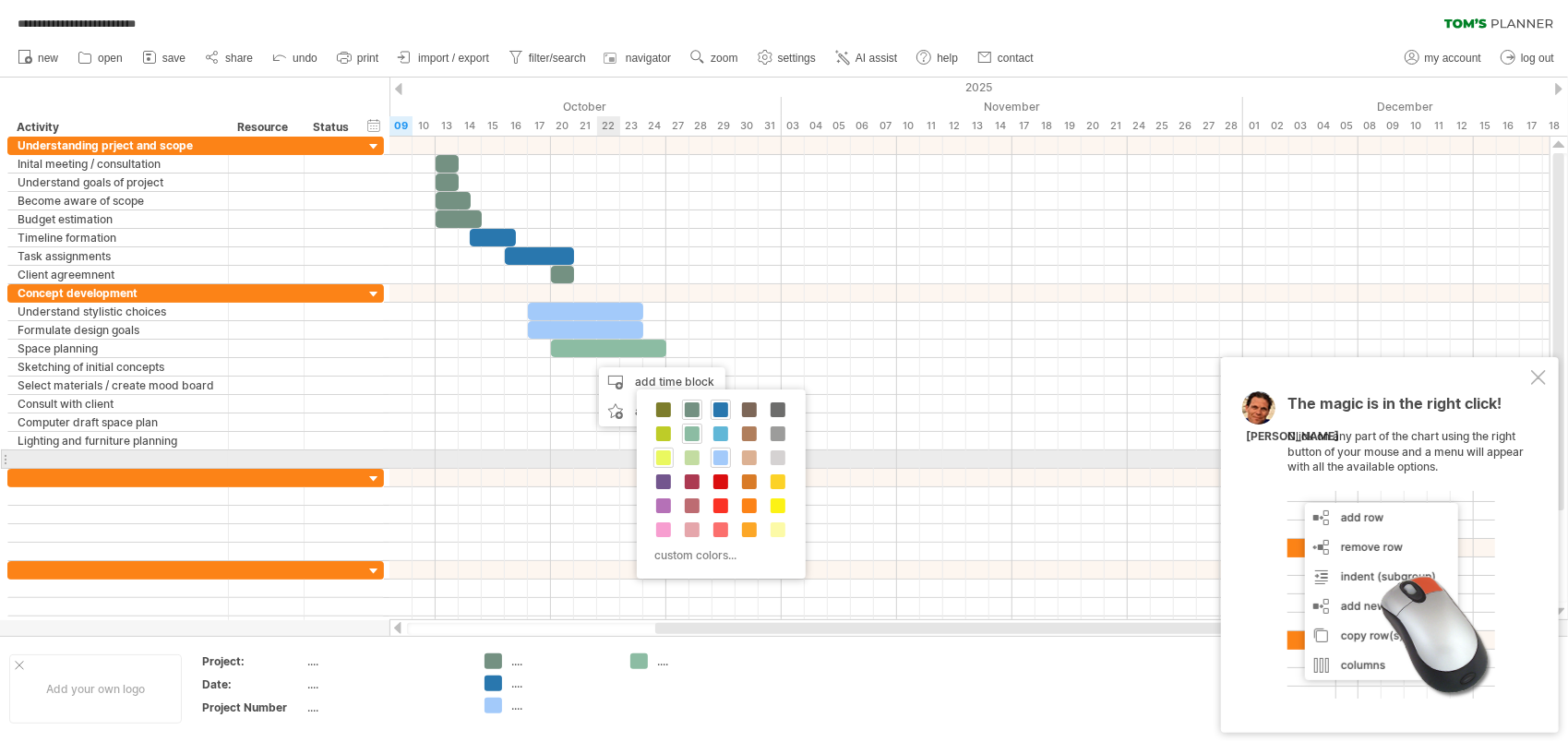
click at [664, 462] on span at bounding box center [663, 457] width 14 height 14
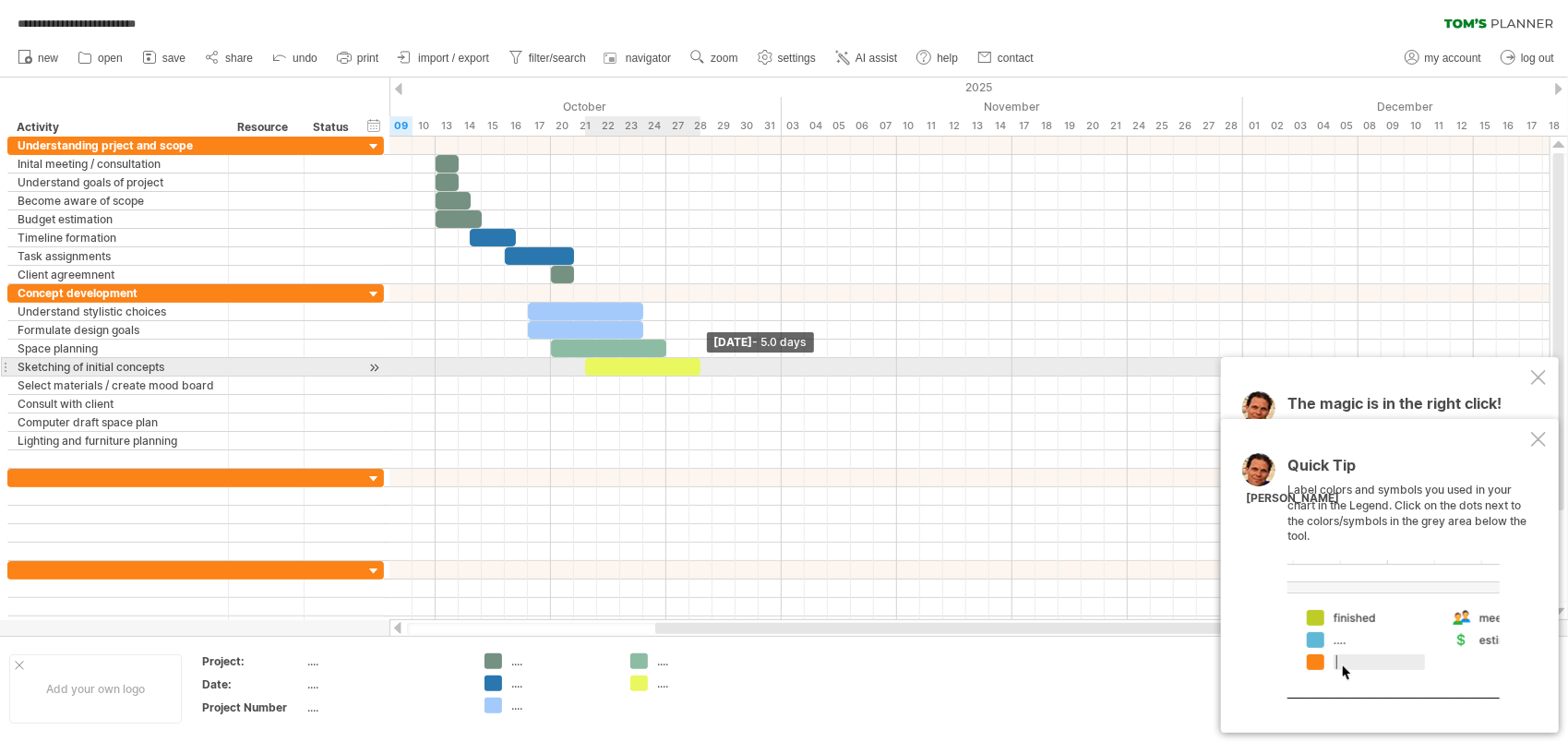
drag, startPoint x: 607, startPoint y: 365, endPoint x: 696, endPoint y: 363, distance: 89.0
click at [696, 363] on div at bounding box center [643, 366] width 115 height 17
drag, startPoint x: 584, startPoint y: 363, endPoint x: 602, endPoint y: 363, distance: 18.0
click at [602, 363] on div "[DATE] - 5.0 days [DATE] - 4.0 days" at bounding box center [969, 378] width 1160 height 484
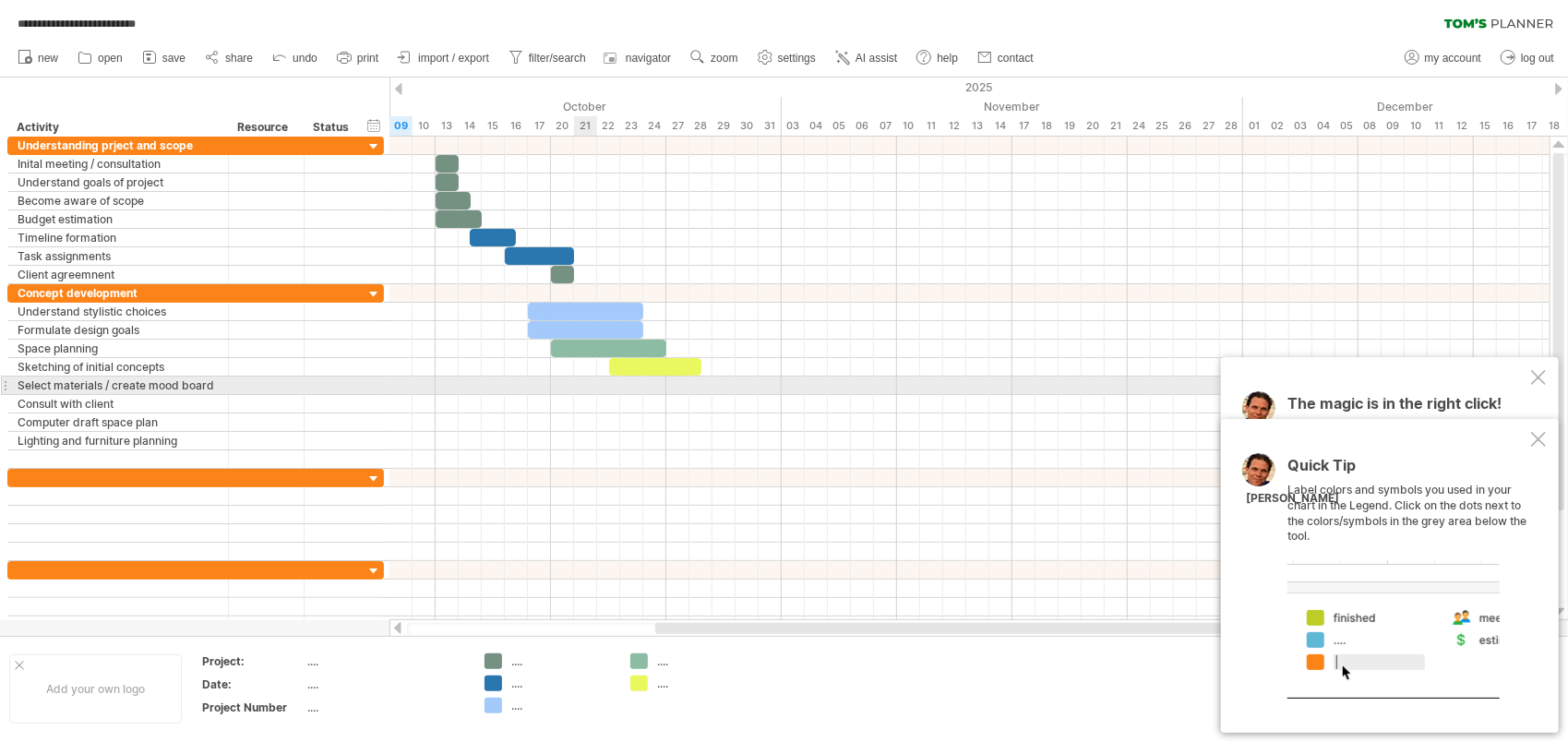
click at [594, 382] on div at bounding box center [969, 385] width 1160 height 18
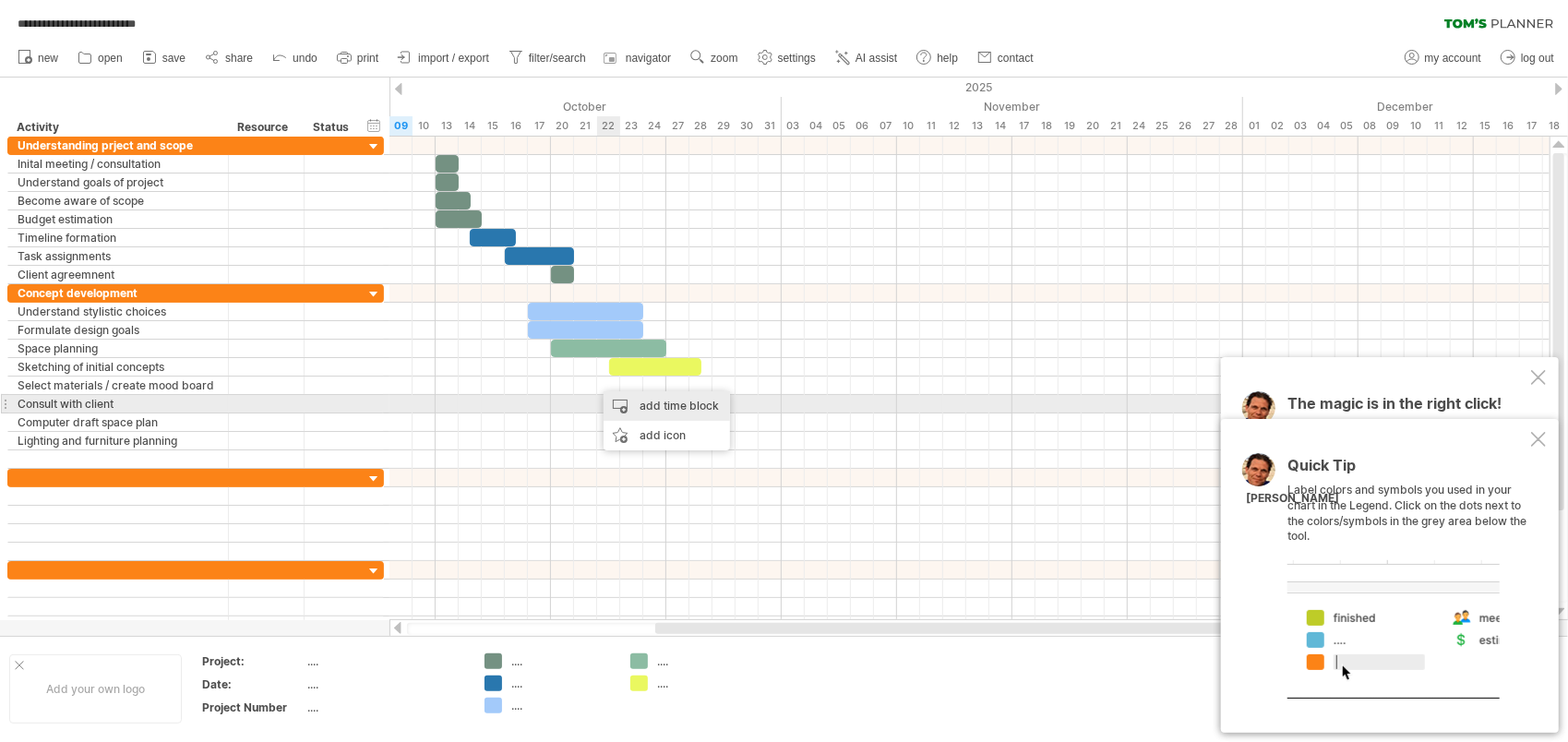
click at [640, 405] on div "add time block" at bounding box center [667, 405] width 127 height 30
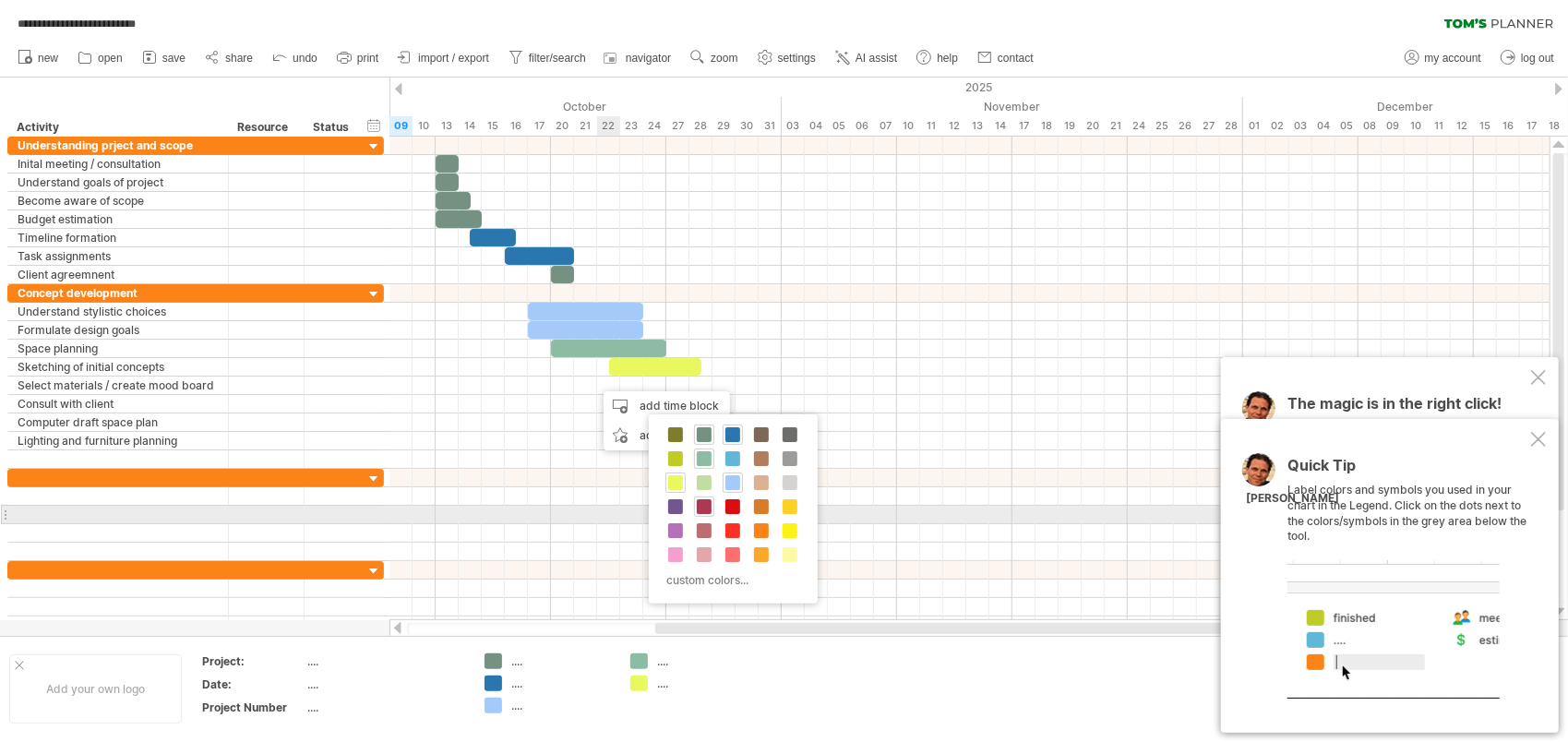
click at [707, 508] on span at bounding box center [704, 506] width 14 height 14
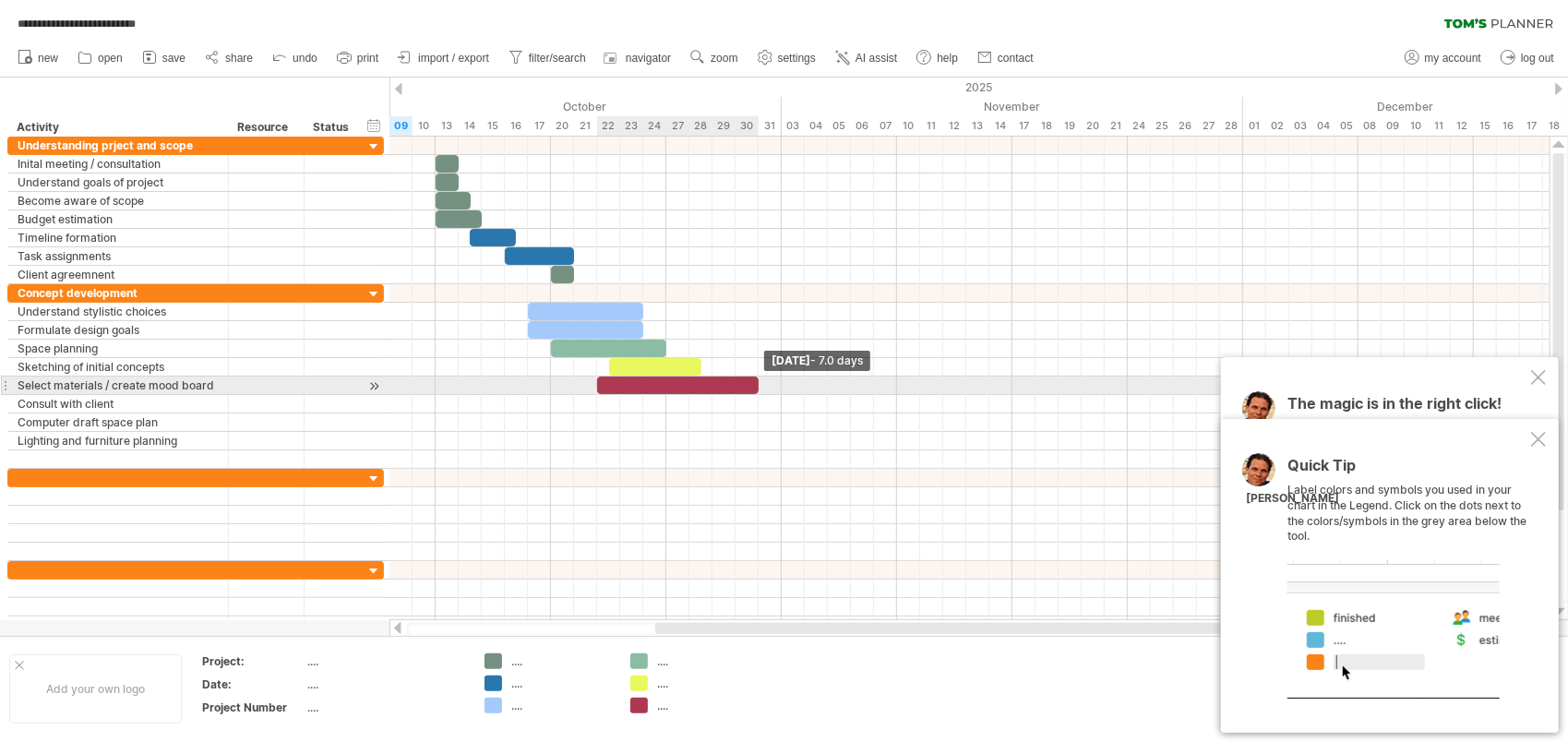
drag, startPoint x: 621, startPoint y: 384, endPoint x: 761, endPoint y: 381, distance: 140.0
click at [761, 381] on span at bounding box center [759, 385] width 8 height 17
drag, startPoint x: 597, startPoint y: 383, endPoint x: 608, endPoint y: 383, distance: 11.0
click at [608, 383] on span at bounding box center [609, 385] width 8 height 17
drag, startPoint x: 756, startPoint y: 382, endPoint x: 777, endPoint y: 386, distance: 21.4
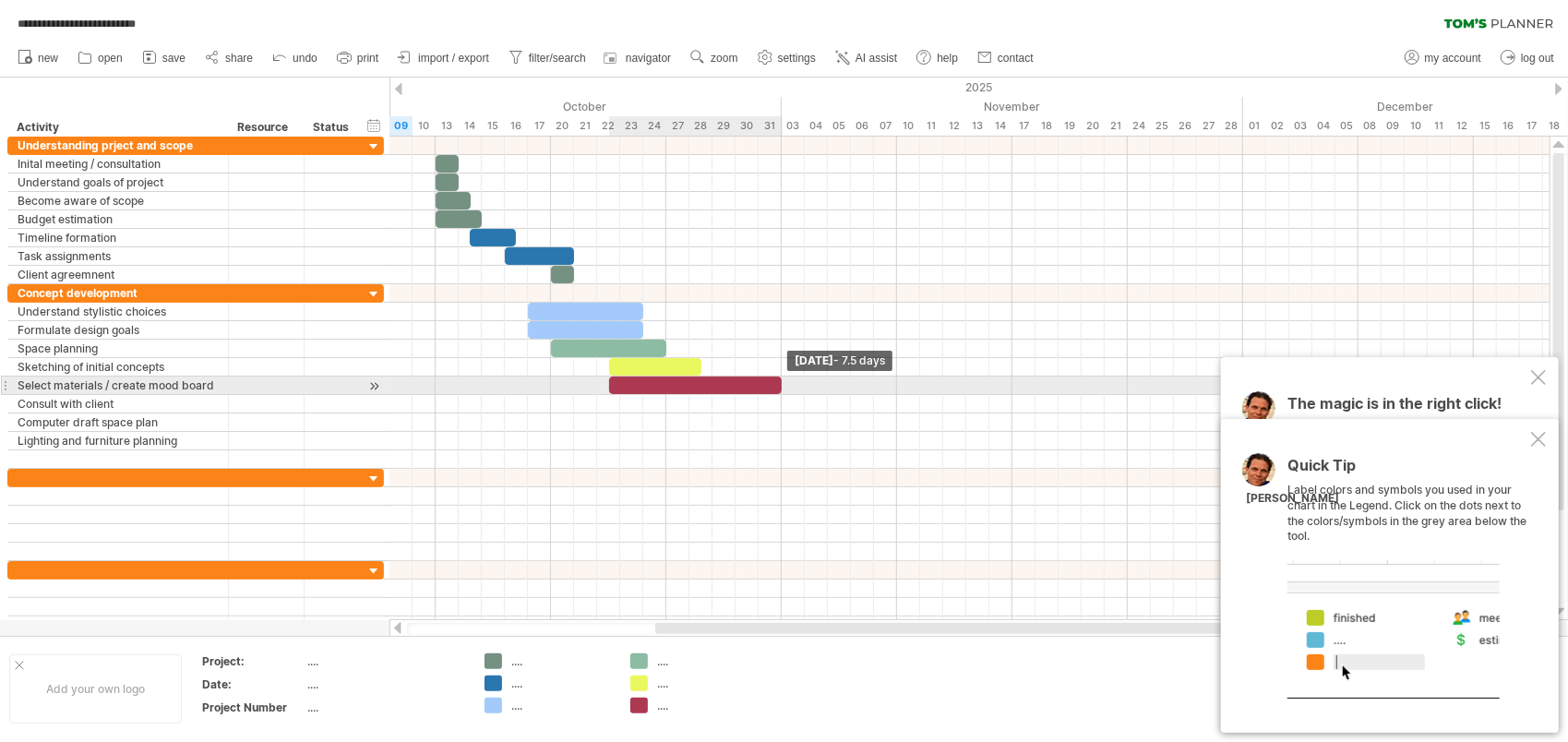
click at [778, 386] on span at bounding box center [782, 385] width 8 height 17
drag, startPoint x: 777, startPoint y: 386, endPoint x: 833, endPoint y: 383, distance: 56.1
click at [833, 383] on div at bounding box center [725, 385] width 231 height 17
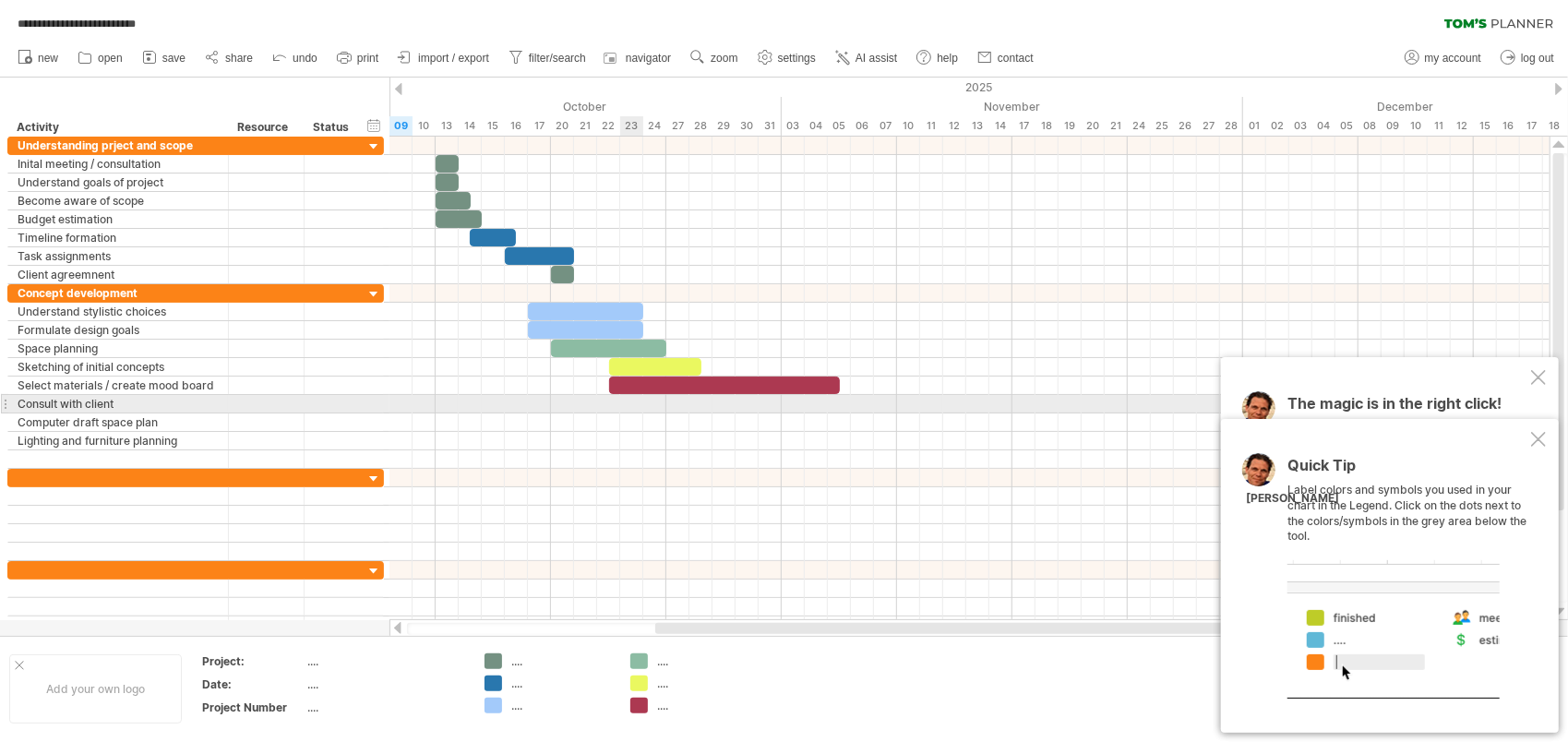
click at [625, 397] on div at bounding box center [969, 403] width 1160 height 18
click at [661, 412] on div "add time block" at bounding box center [697, 421] width 127 height 30
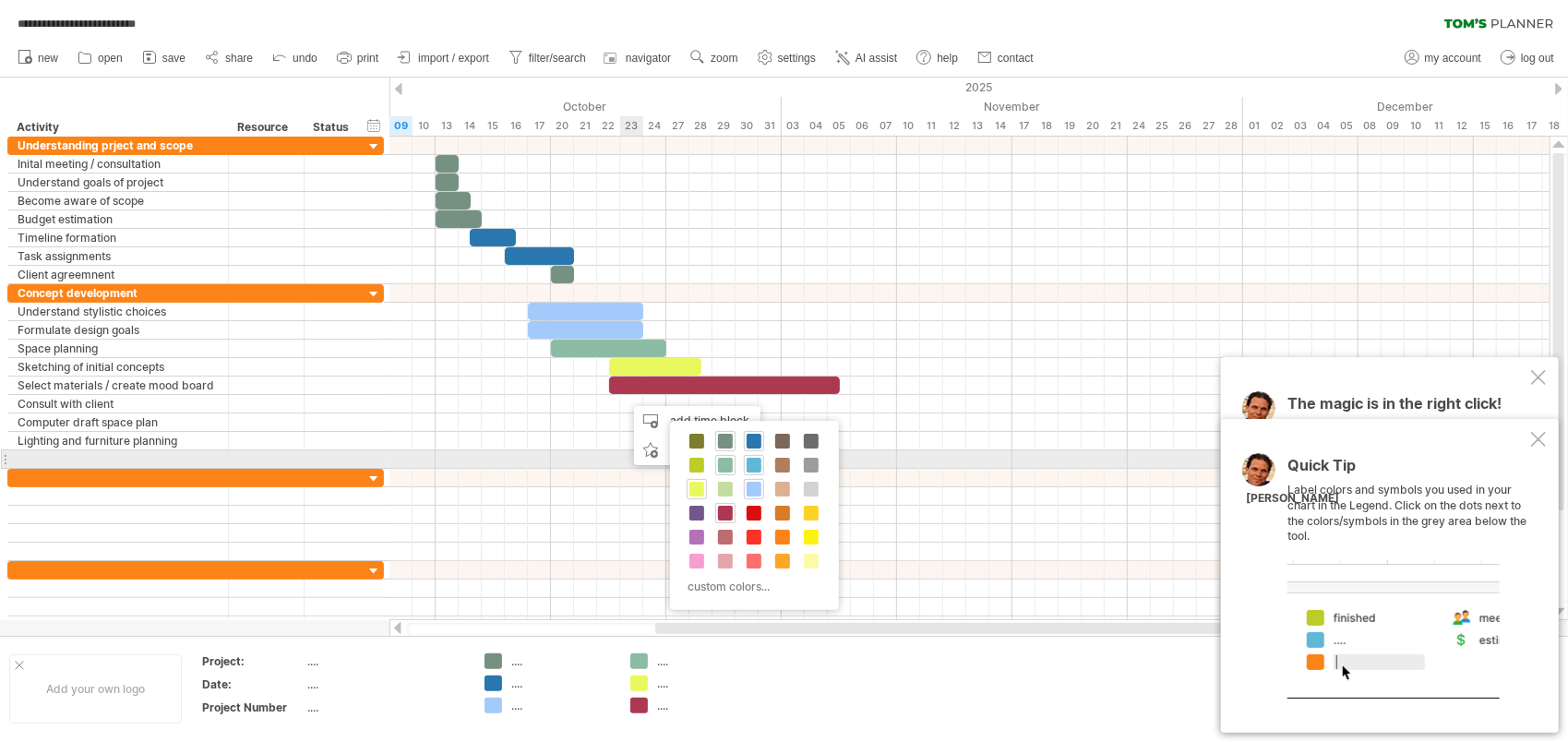
click at [753, 458] on span at bounding box center [753, 464] width 14 height 14
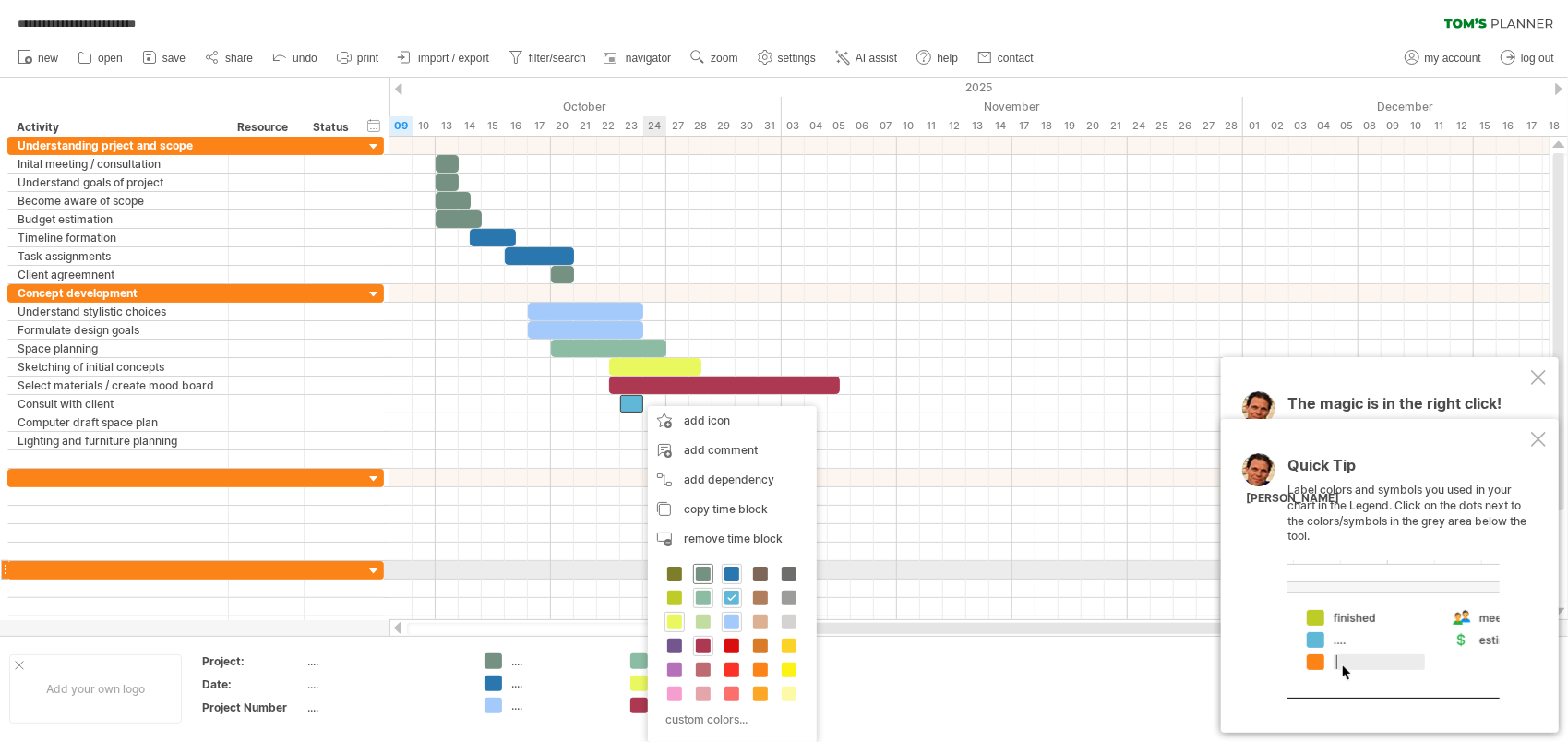
click at [703, 574] on span at bounding box center [703, 573] width 14 height 14
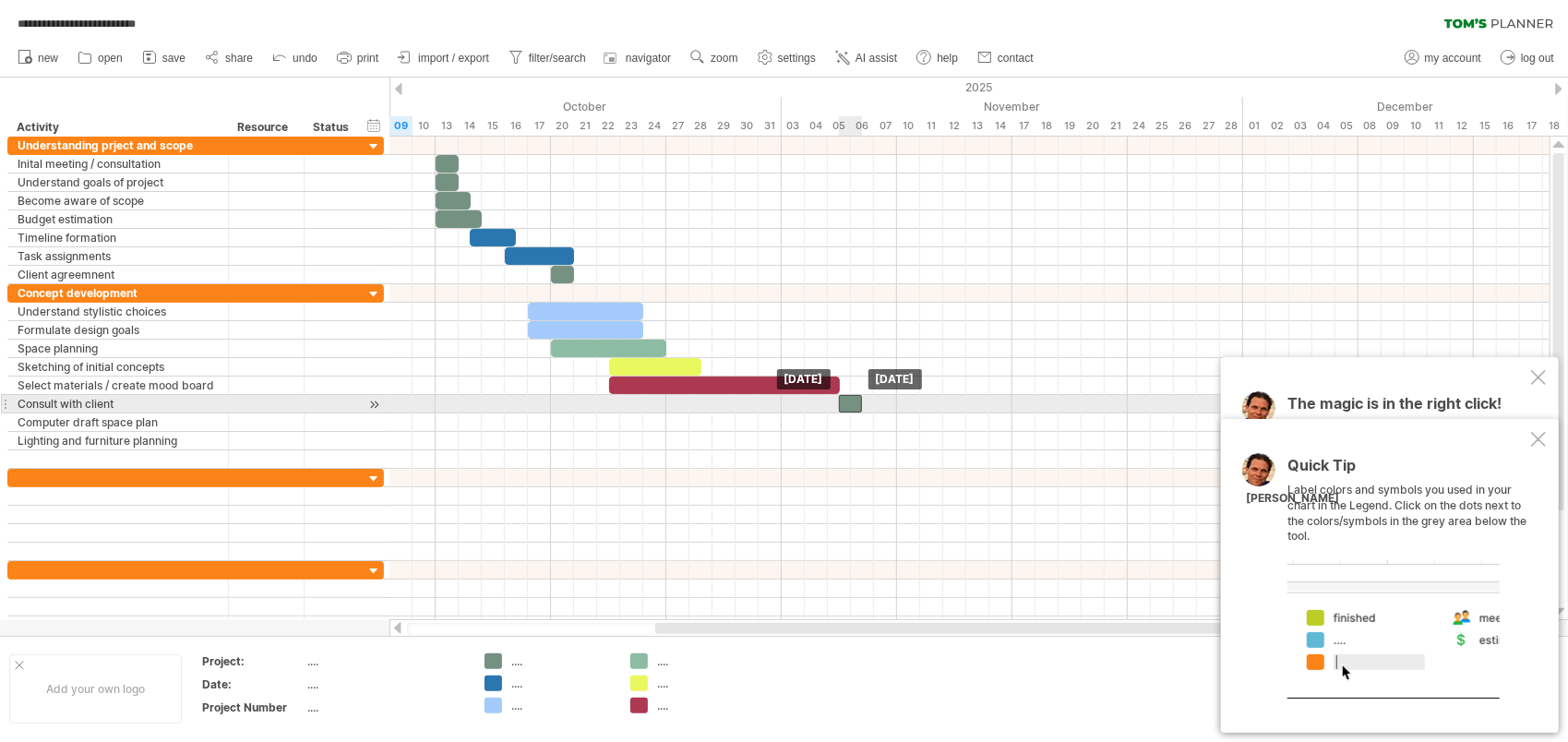
drag, startPoint x: 637, startPoint y: 402, endPoint x: 853, endPoint y: 399, distance: 216.0
click at [853, 399] on div at bounding box center [851, 403] width 23 height 17
click at [865, 397] on span at bounding box center [862, 403] width 8 height 17
drag, startPoint x: 853, startPoint y: 398, endPoint x: 862, endPoint y: 397, distance: 9.1
click at [862, 397] on div at bounding box center [862, 403] width 23 height 17
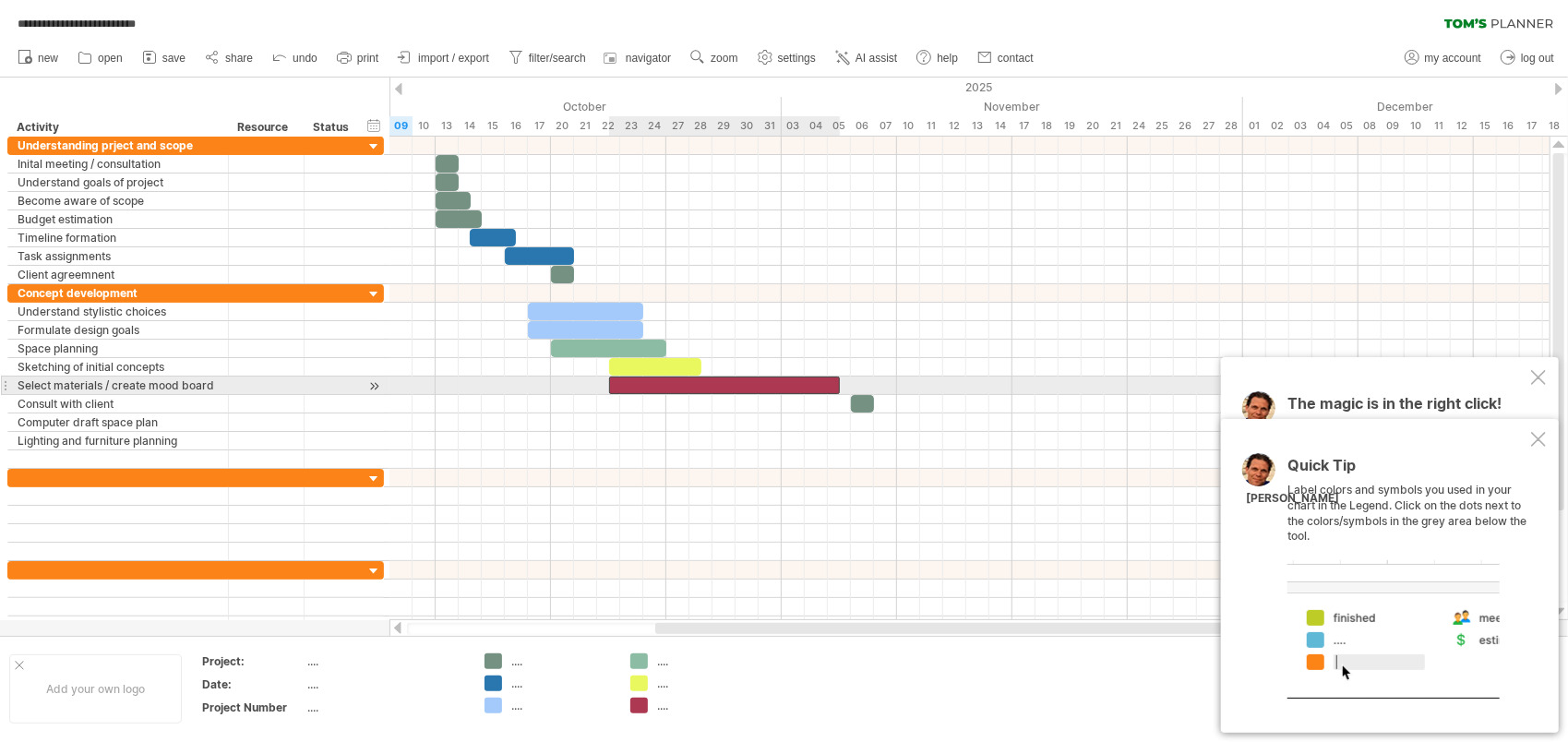
click at [830, 382] on div at bounding box center [725, 385] width 231 height 17
click at [633, 381] on div at bounding box center [725, 385] width 231 height 17
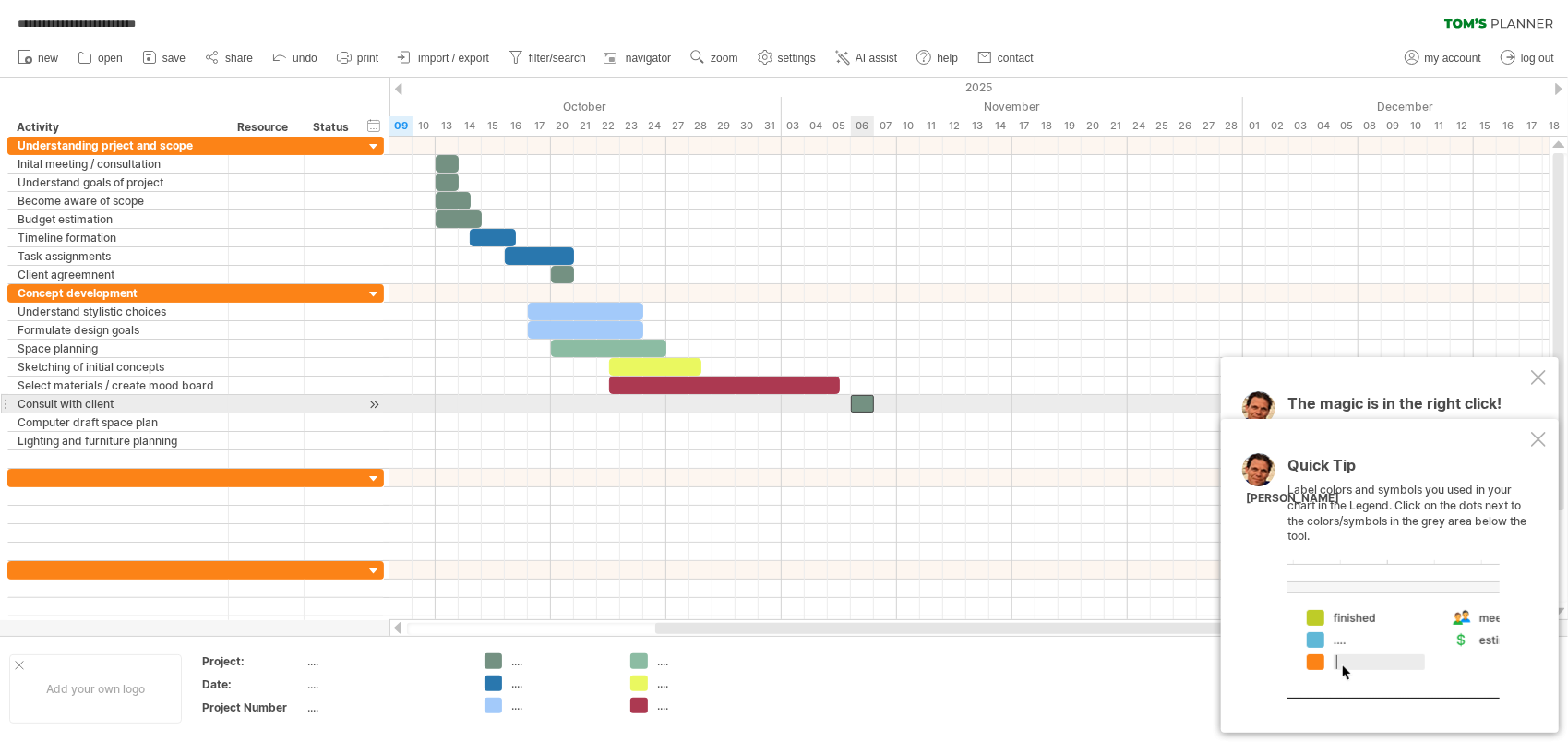
click at [862, 398] on div at bounding box center [862, 403] width 23 height 17
click at [846, 406] on div at bounding box center [857, 403] width 35 height 17
click at [882, 401] on span at bounding box center [886, 403] width 8 height 17
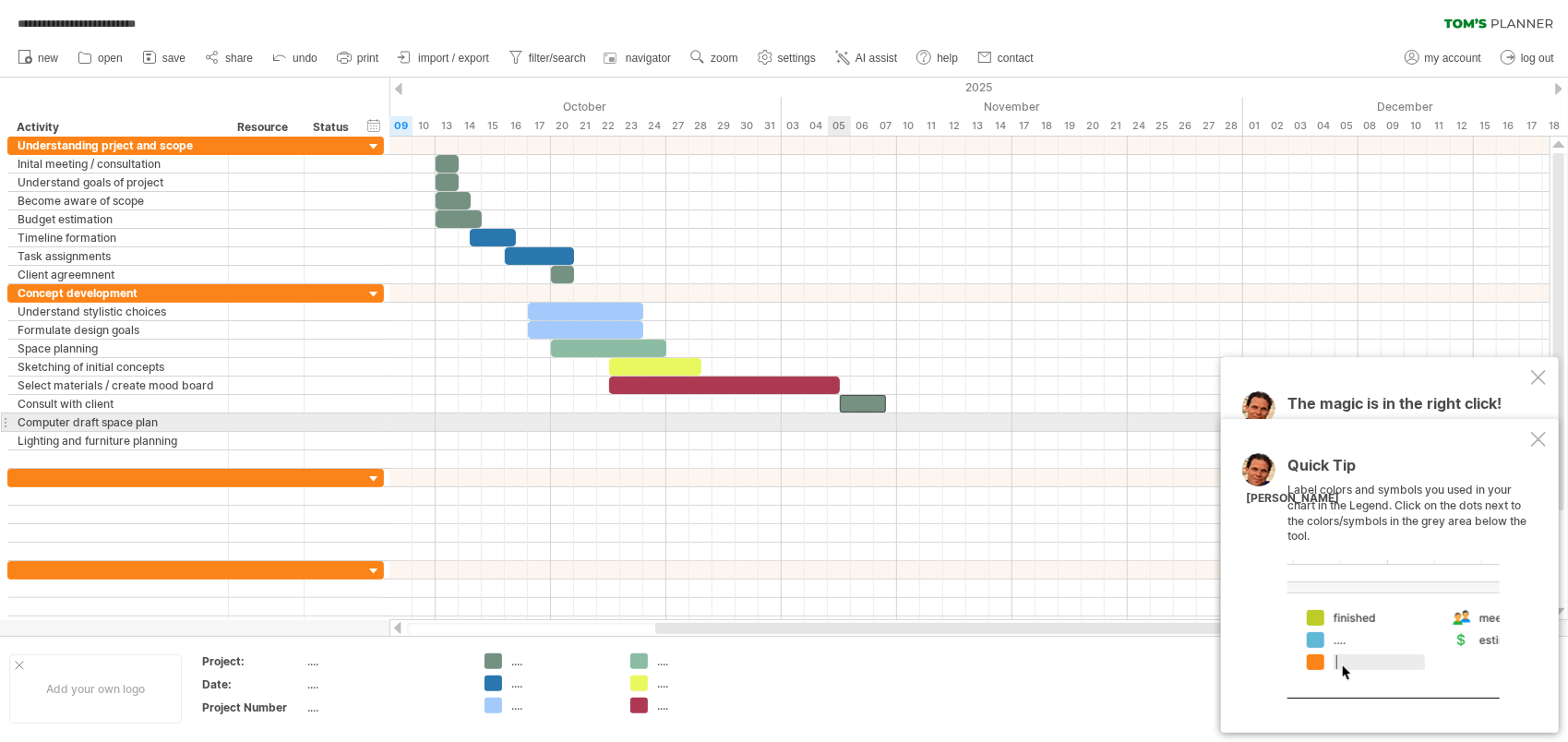
click at [838, 421] on div at bounding box center [969, 423] width 1160 height 18
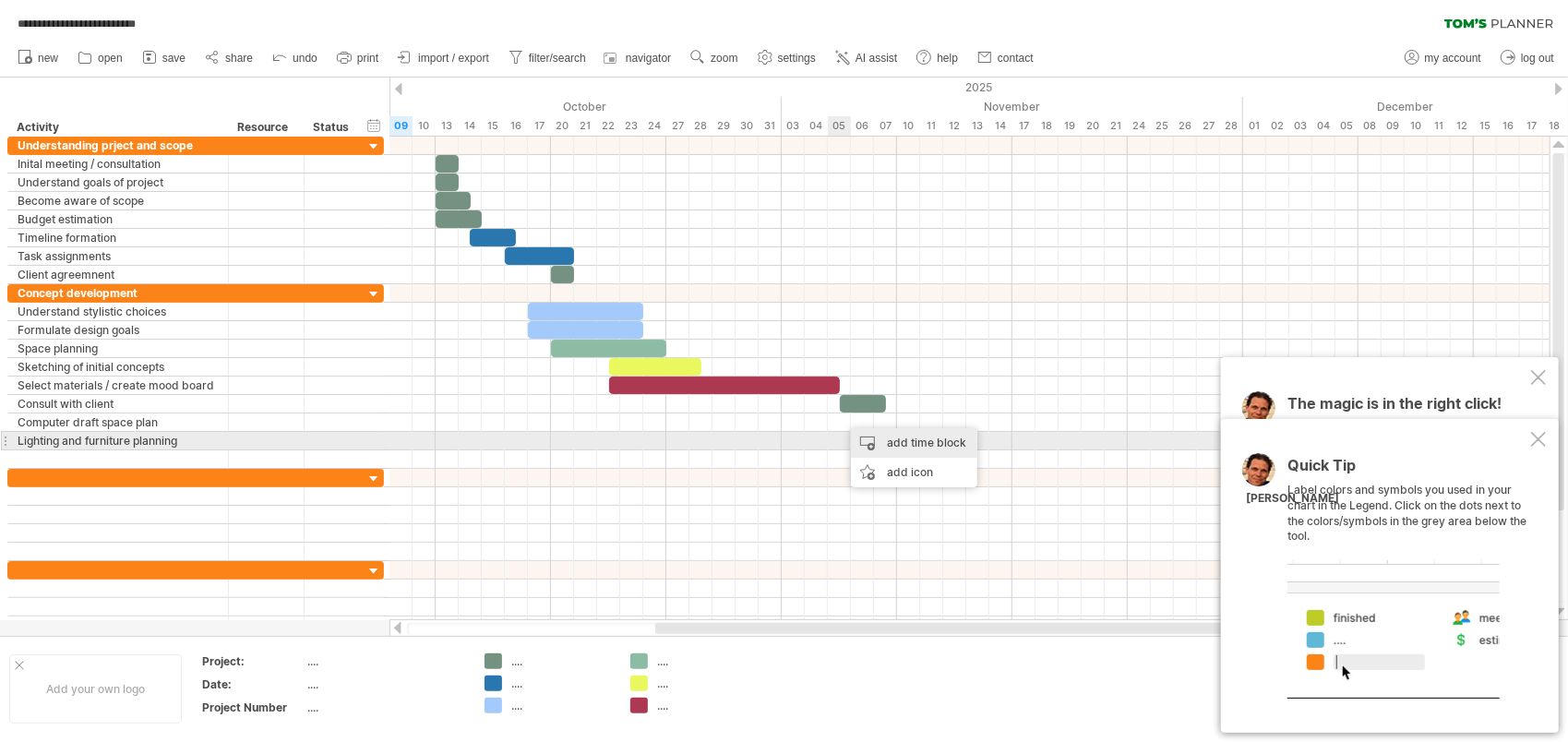
click at [884, 438] on div "add time block" at bounding box center [914, 443] width 127 height 30
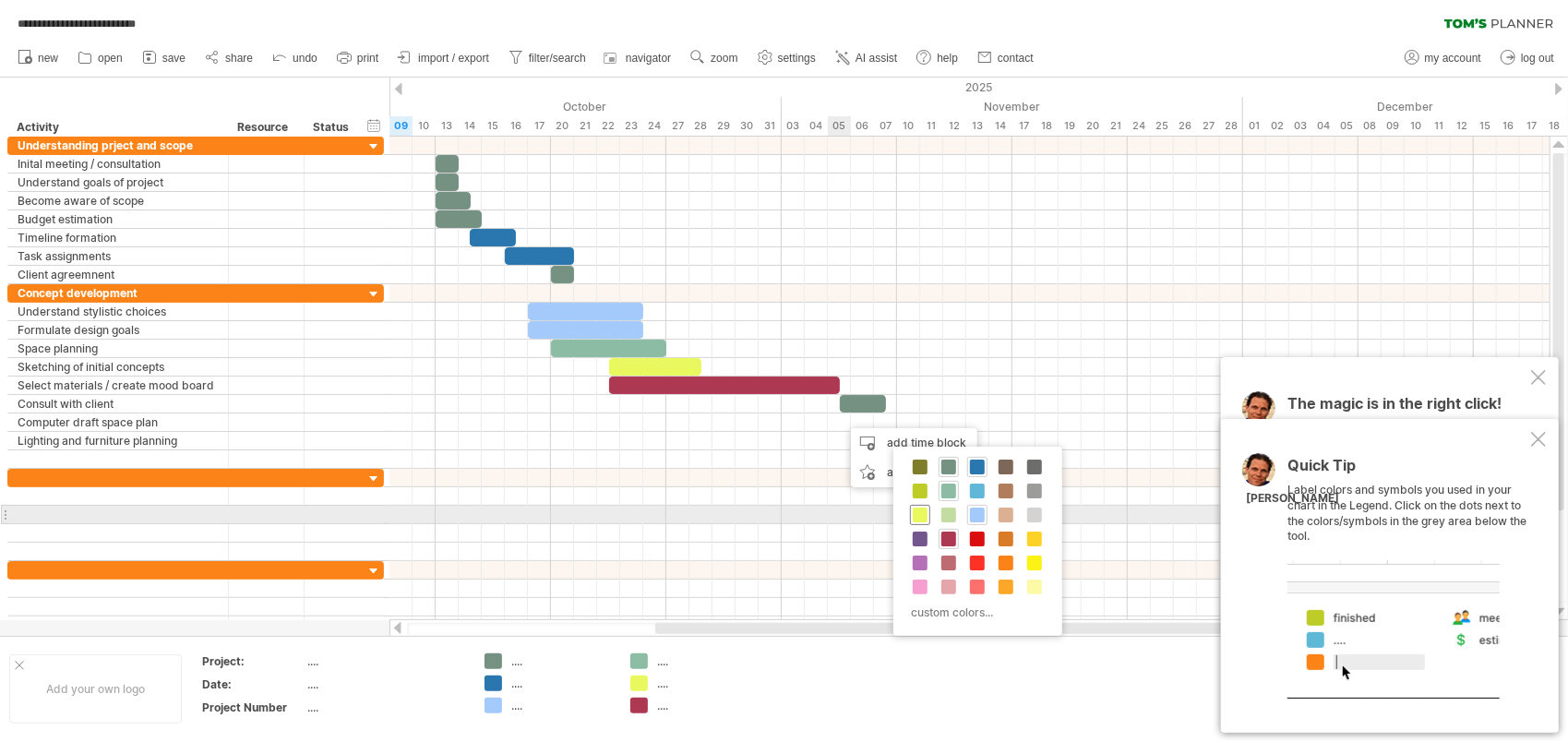
click at [927, 513] on div at bounding box center [919, 514] width 20 height 20
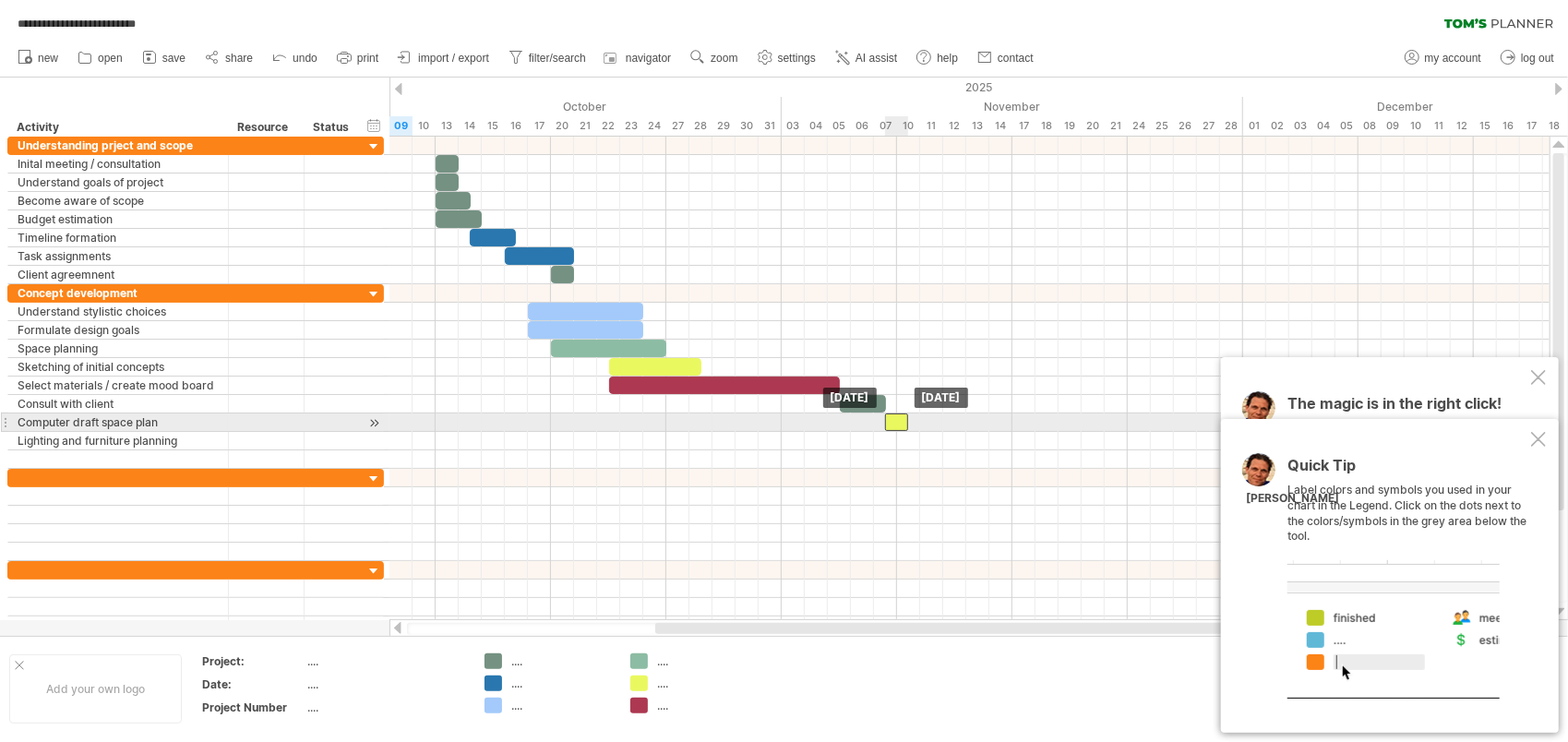
drag, startPoint x: 851, startPoint y: 424, endPoint x: 897, endPoint y: 424, distance: 46.0
click at [897, 424] on div at bounding box center [897, 423] width 23 height 17
drag, startPoint x: 910, startPoint y: 419, endPoint x: 969, endPoint y: 417, distance: 59.0
click at [969, 417] on span at bounding box center [966, 423] width 8 height 17
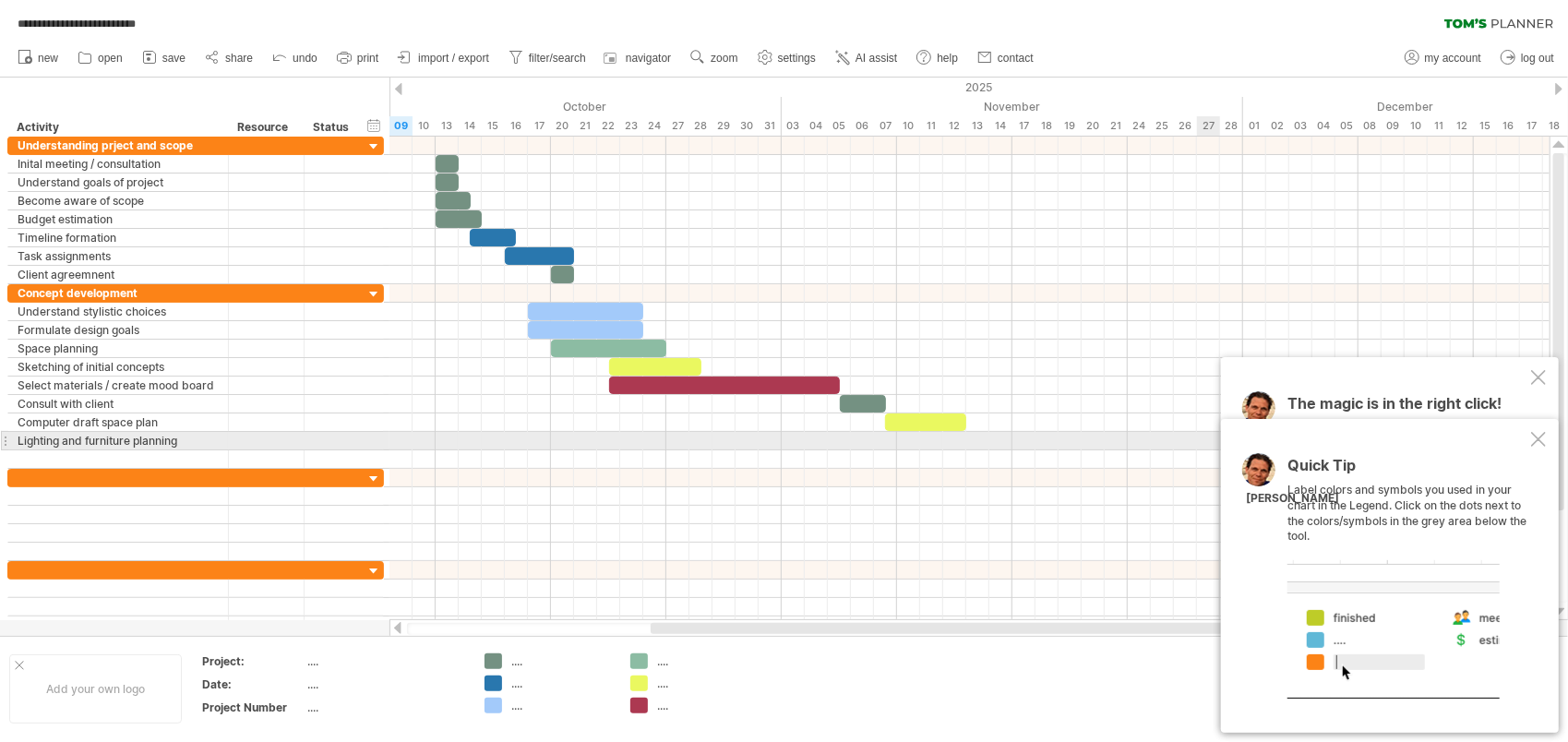
click at [1545, 436] on div at bounding box center [1537, 439] width 14 height 14
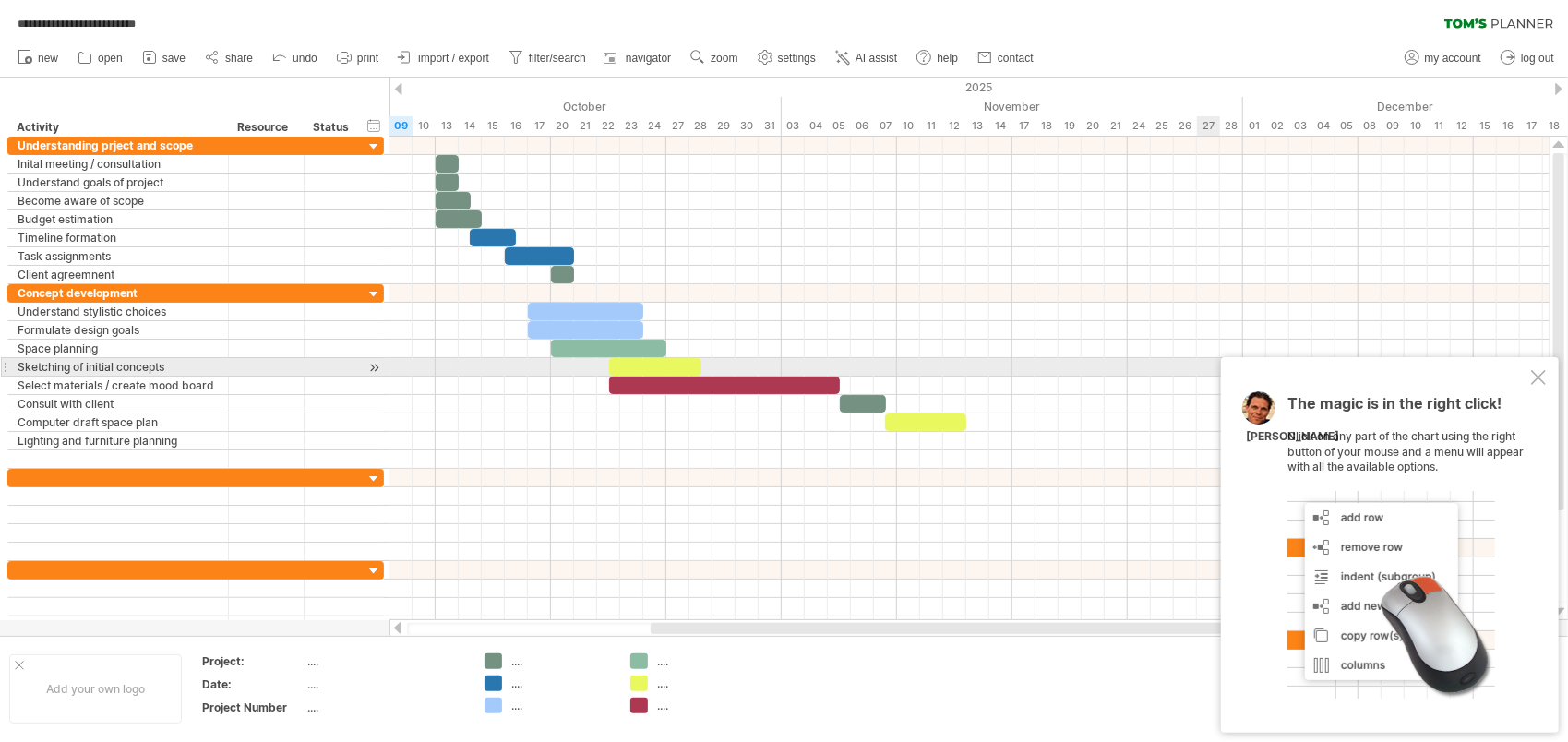
click at [1540, 375] on div at bounding box center [1537, 377] width 14 height 14
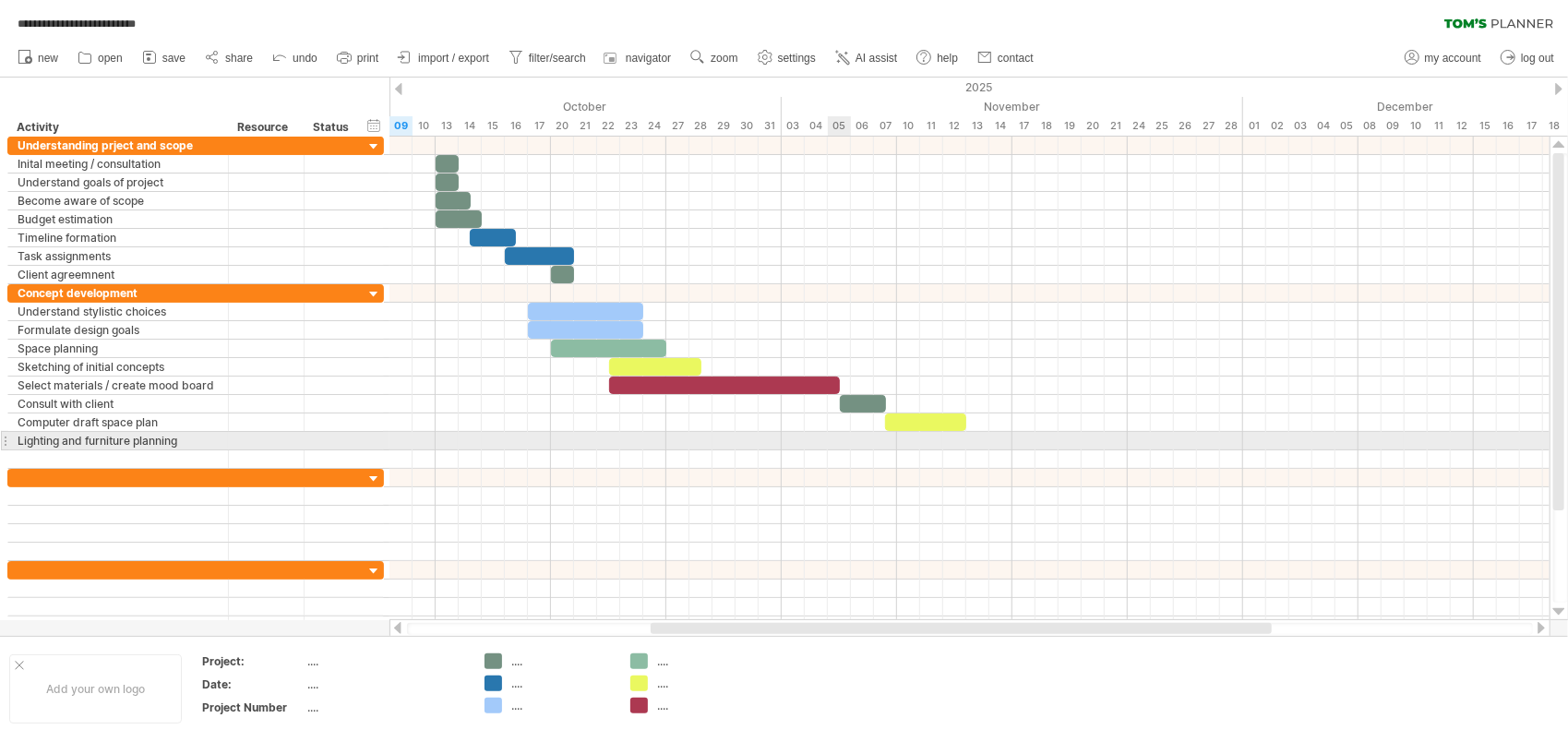
click at [833, 434] on div at bounding box center [969, 441] width 1160 height 18
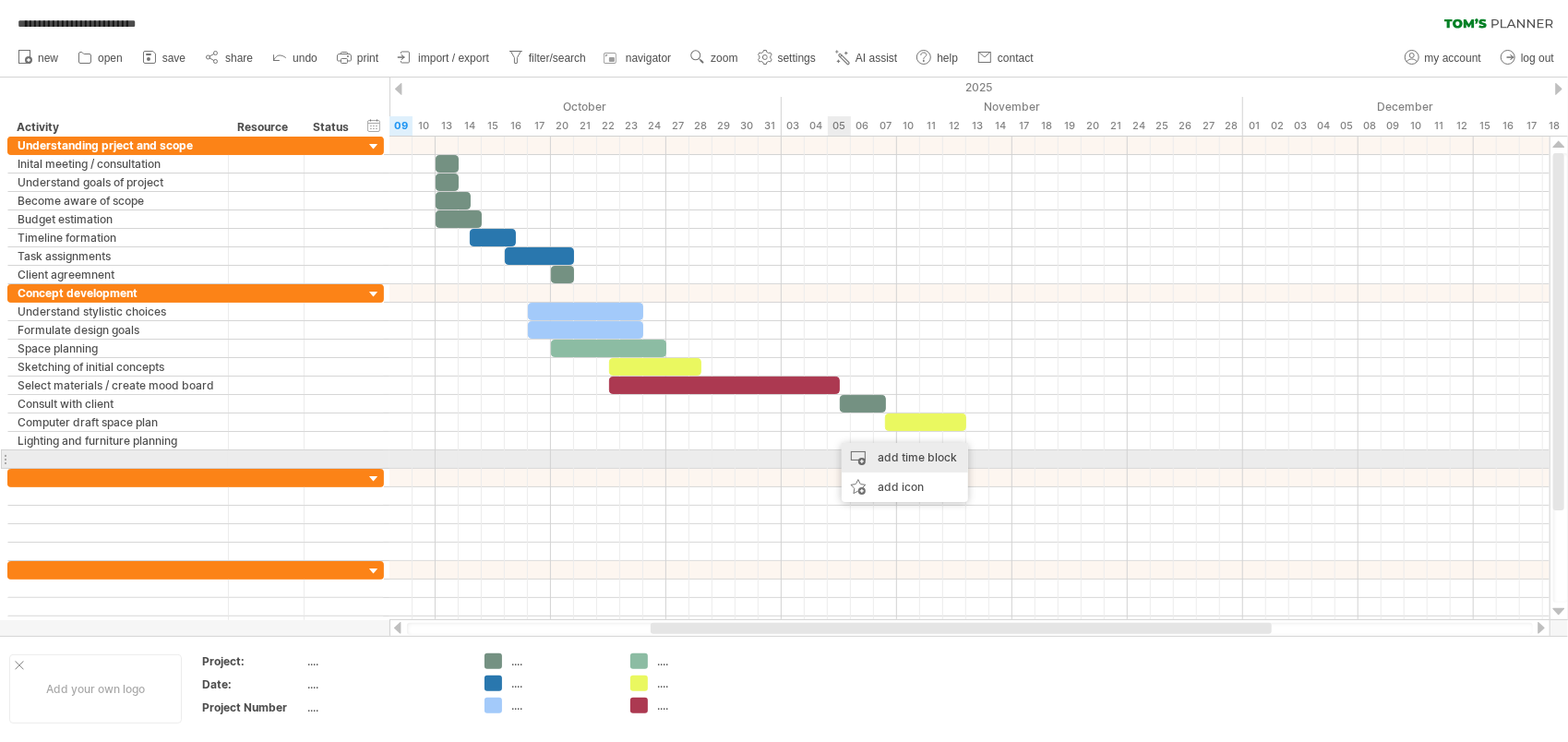
click at [860, 451] on div "add time block" at bounding box center [905, 458] width 127 height 30
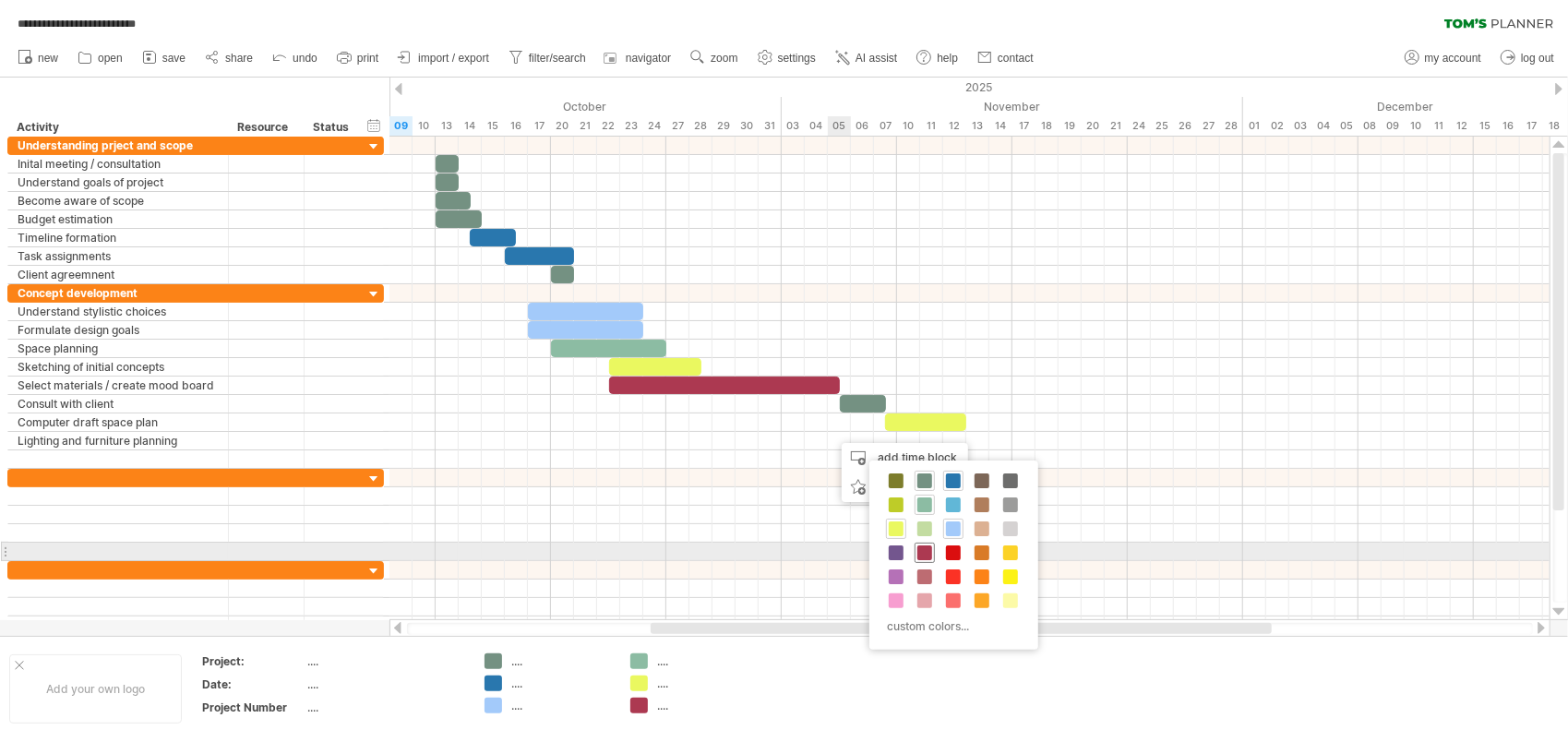
click at [929, 549] on span at bounding box center [924, 552] width 14 height 14
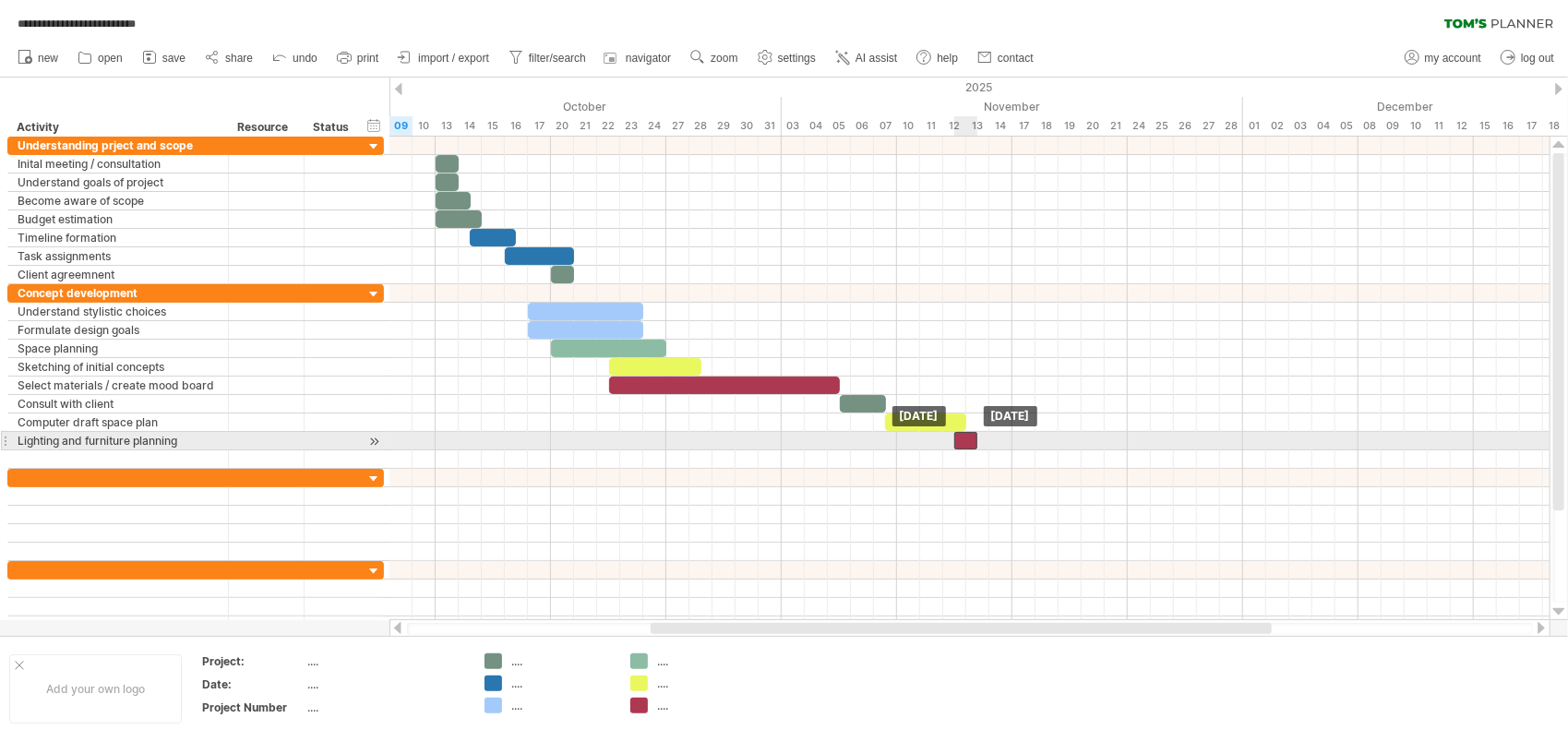
drag, startPoint x: 836, startPoint y: 442, endPoint x: 959, endPoint y: 439, distance: 123.0
click at [959, 439] on div at bounding box center [966, 441] width 23 height 17
drag, startPoint x: 977, startPoint y: 440, endPoint x: 1021, endPoint y: 436, distance: 44.2
click at [1021, 436] on span at bounding box center [1023, 441] width 8 height 17
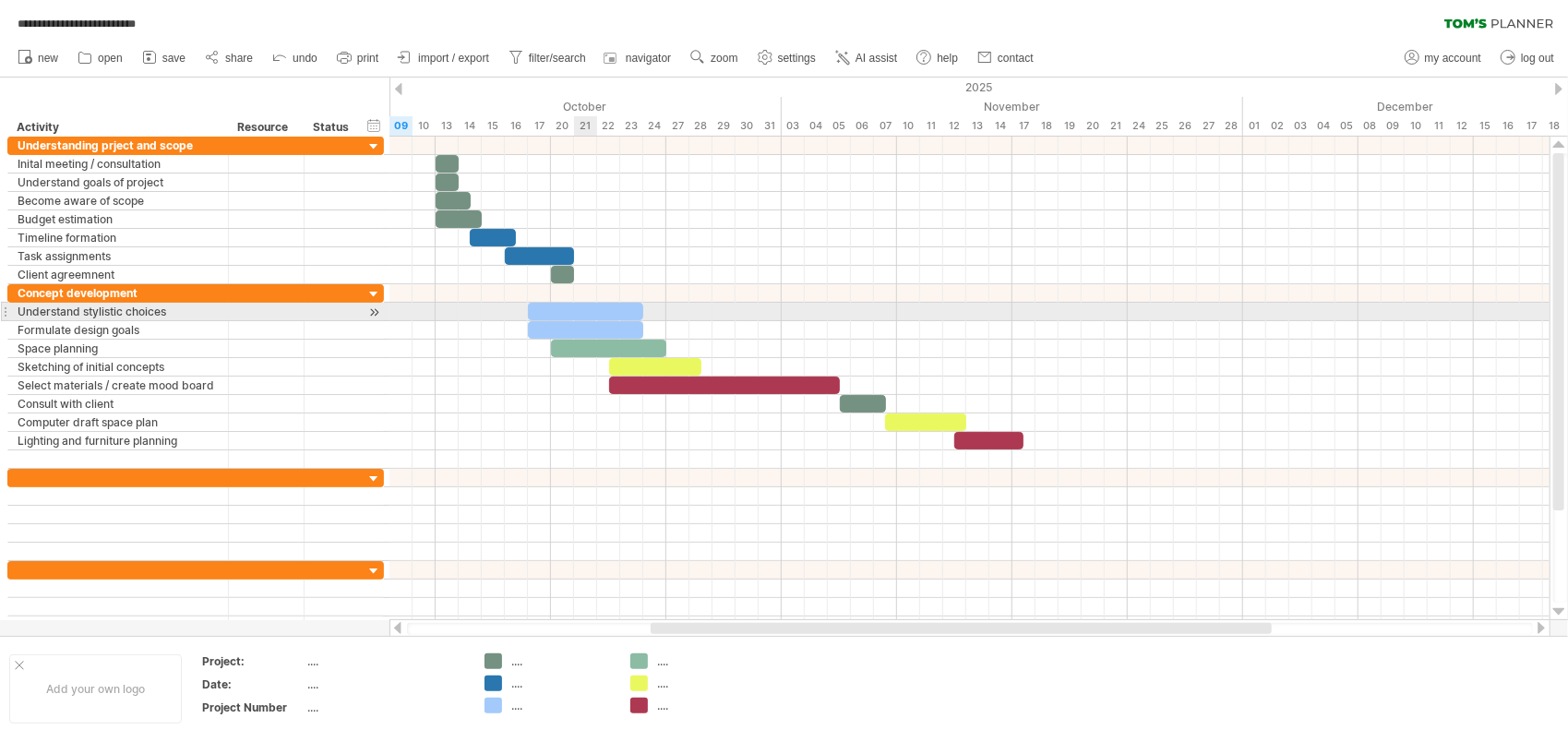
click at [577, 304] on div at bounding box center [586, 311] width 115 height 17
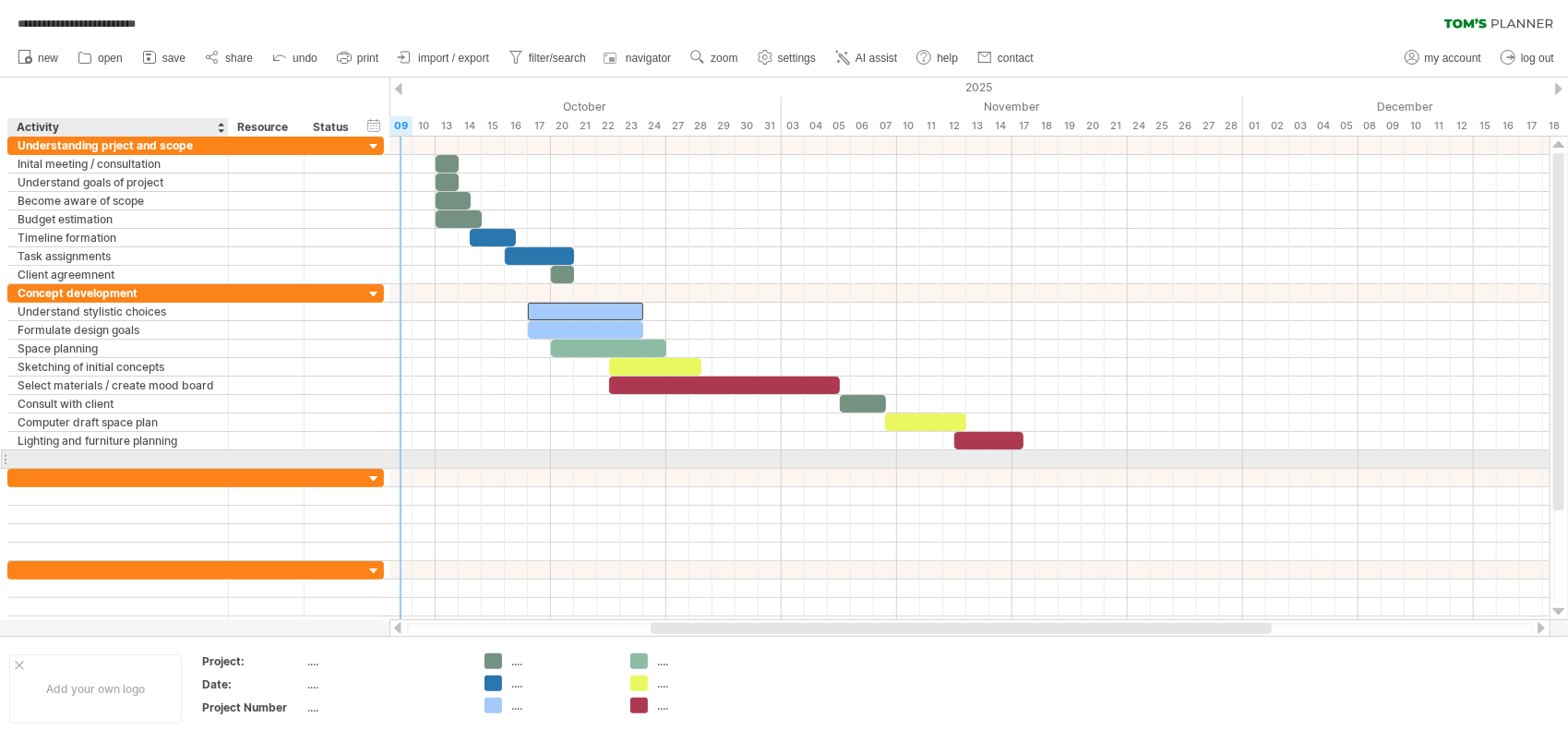
click at [186, 450] on div at bounding box center [117, 459] width 201 height 17
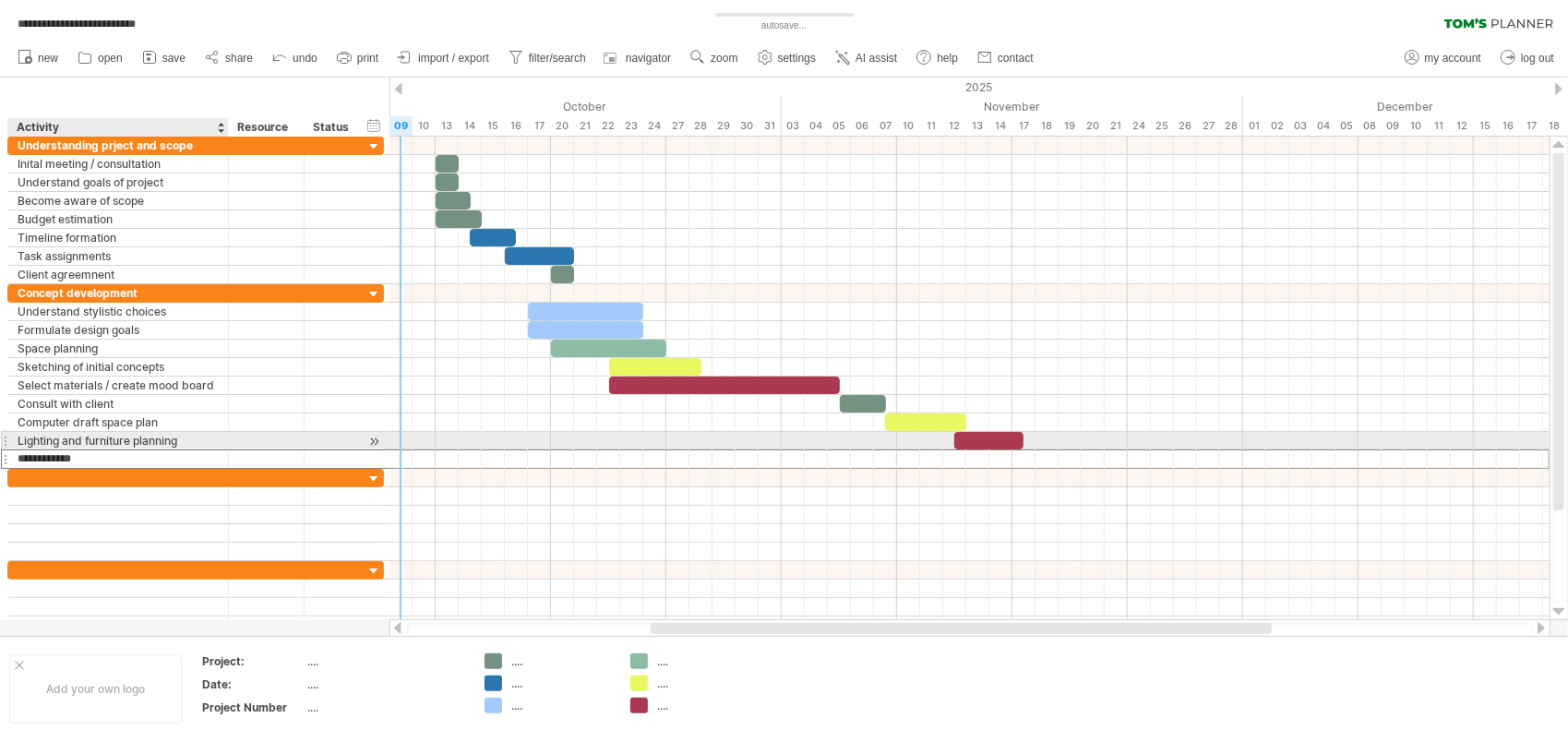
type input "**********"
click at [758, 450] on div at bounding box center [969, 459] width 1160 height 18
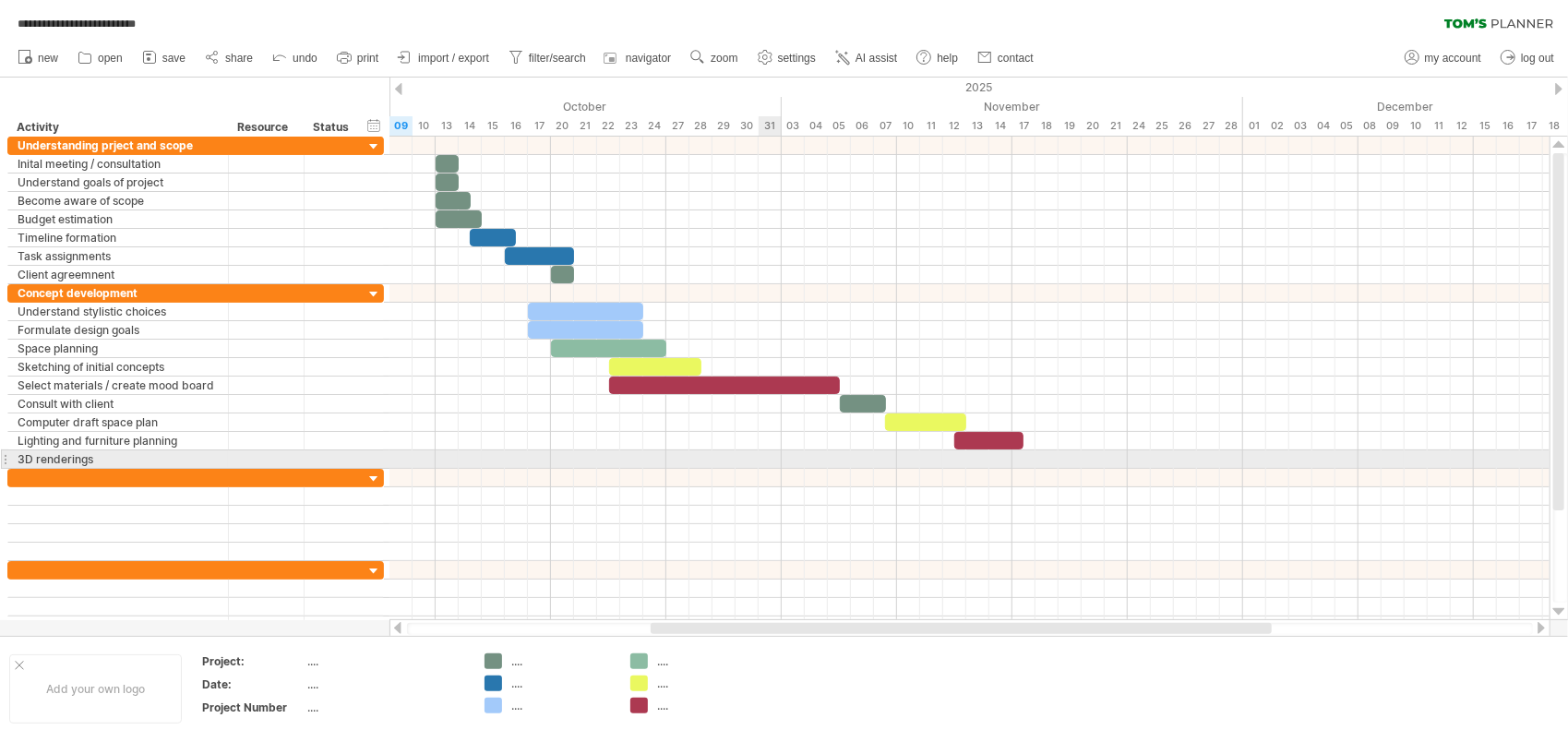
click at [772, 462] on div at bounding box center [969, 459] width 1160 height 18
click at [894, 456] on div at bounding box center [969, 459] width 1160 height 18
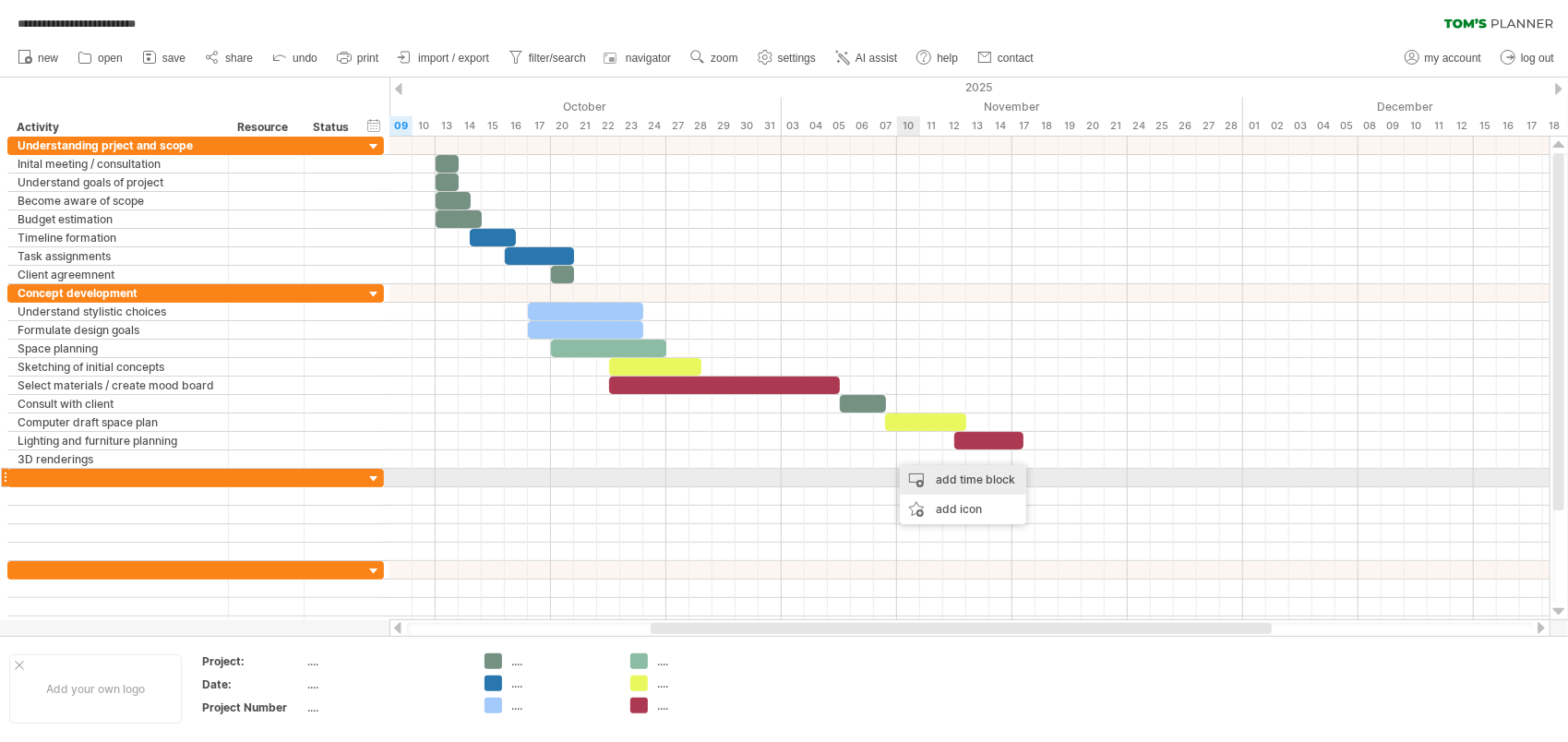
click at [932, 472] on div "add time block" at bounding box center [963, 480] width 127 height 30
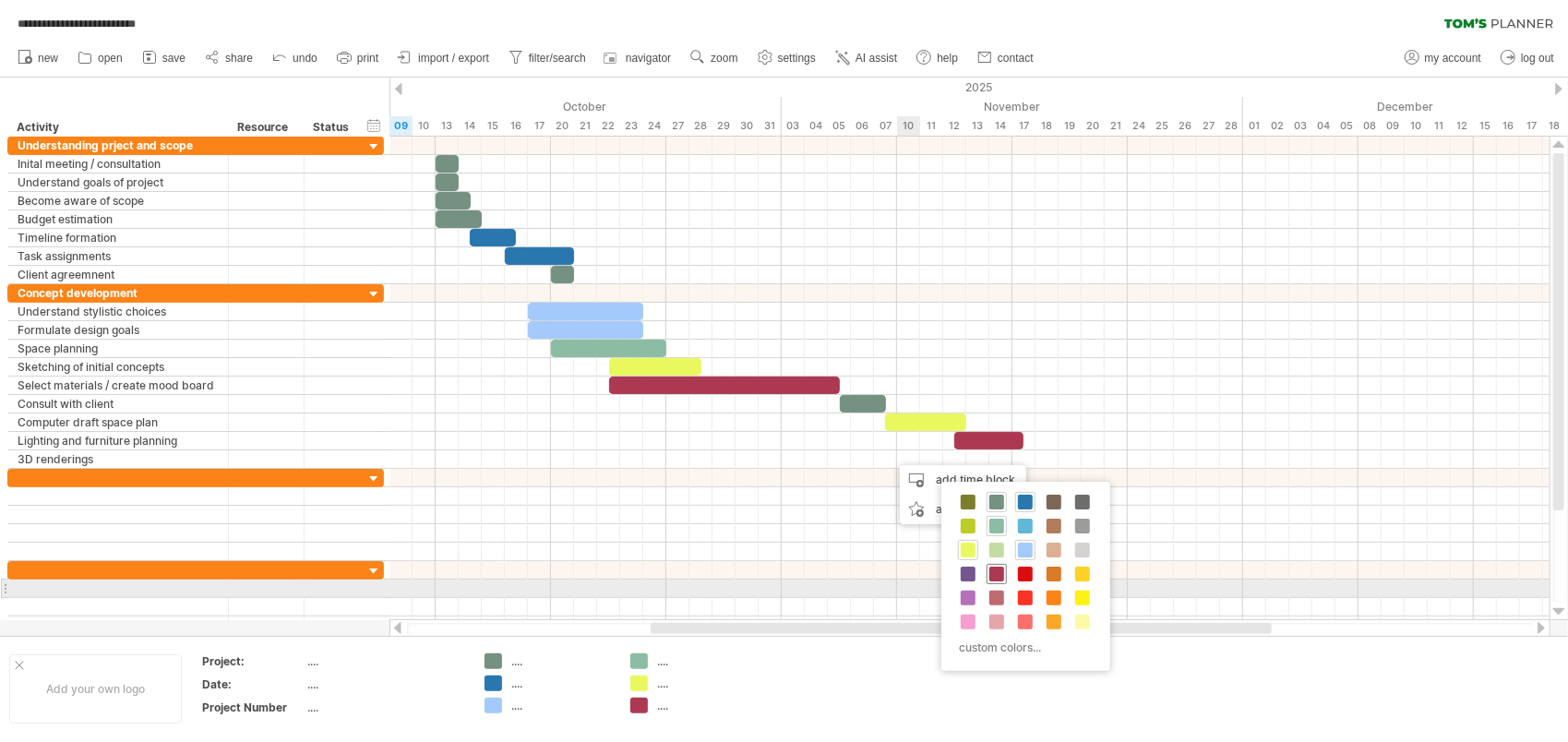
click at [1001, 580] on div at bounding box center [997, 573] width 20 height 20
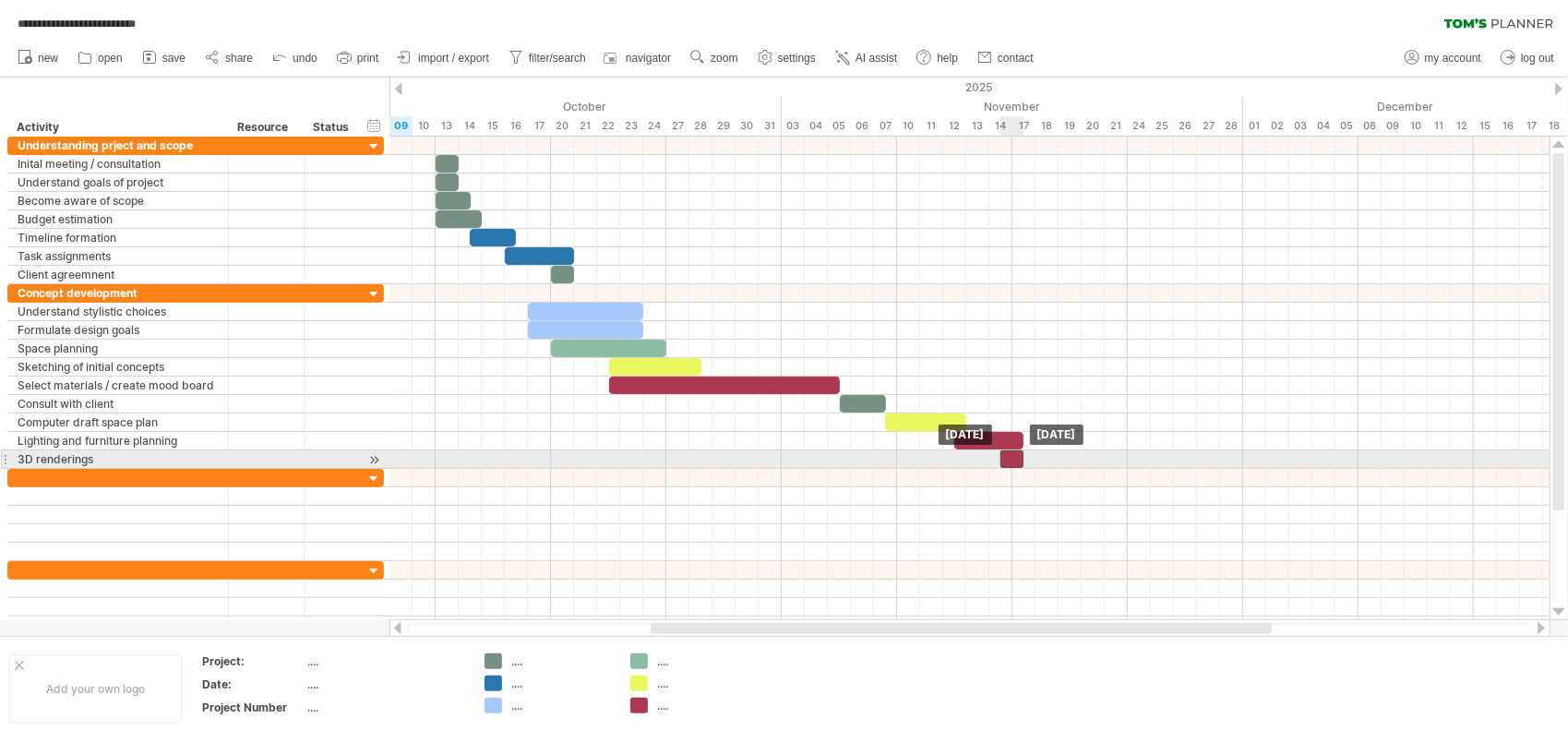
drag, startPoint x: 896, startPoint y: 452, endPoint x: 1012, endPoint y: 461, distance: 116.3
click at [1012, 461] on div at bounding box center [1012, 459] width 23 height 17
drag, startPoint x: 1024, startPoint y: 455, endPoint x: 1126, endPoint y: 454, distance: 102.0
click at [1126, 454] on span at bounding box center [1128, 459] width 8 height 17
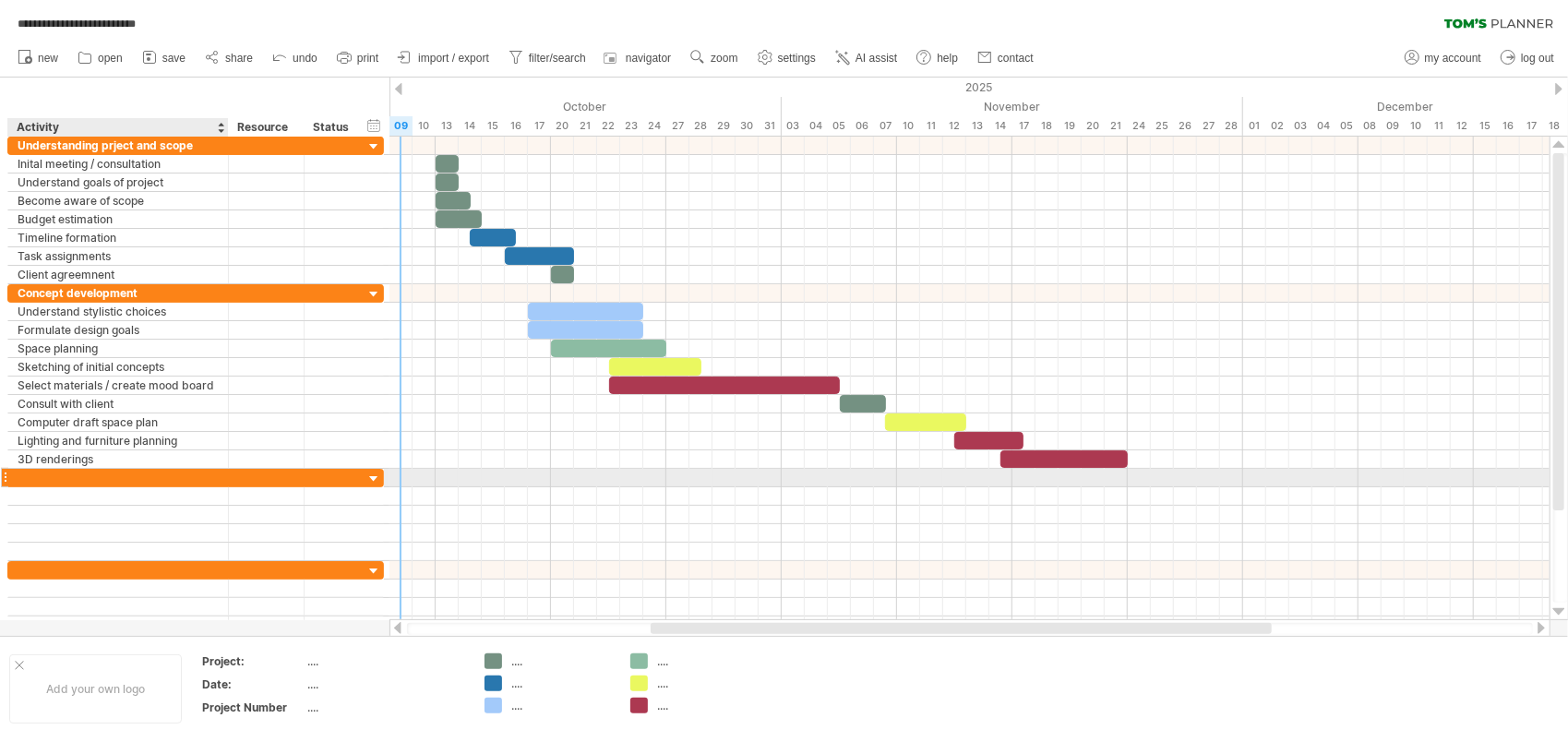
click at [221, 477] on div at bounding box center [226, 478] width 10 height 18
click at [31, 475] on div at bounding box center [117, 478] width 201 height 17
type input "**********"
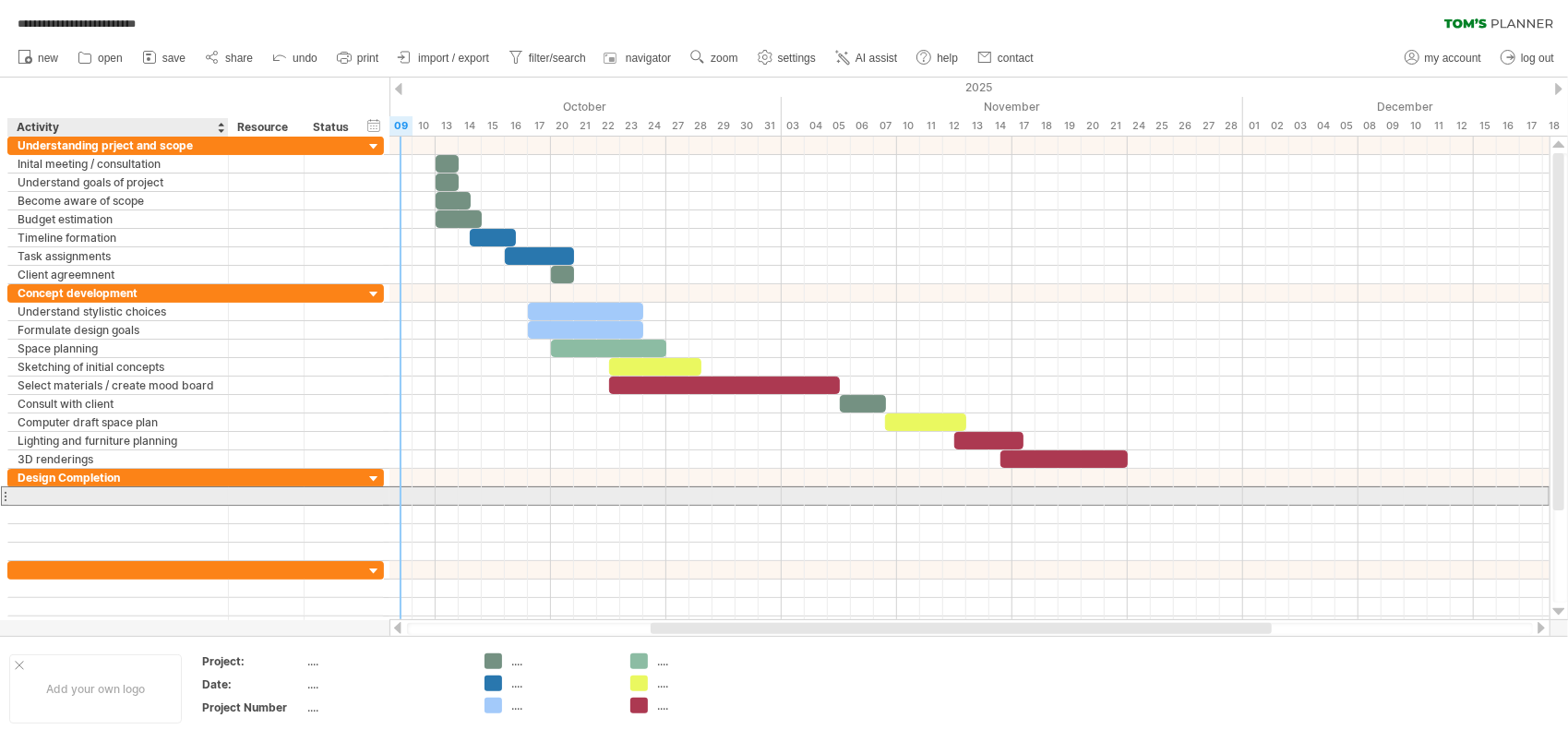
click at [39, 493] on div at bounding box center [117, 496] width 201 height 17
type input "**********"
click at [585, 496] on div at bounding box center [969, 496] width 1160 height 18
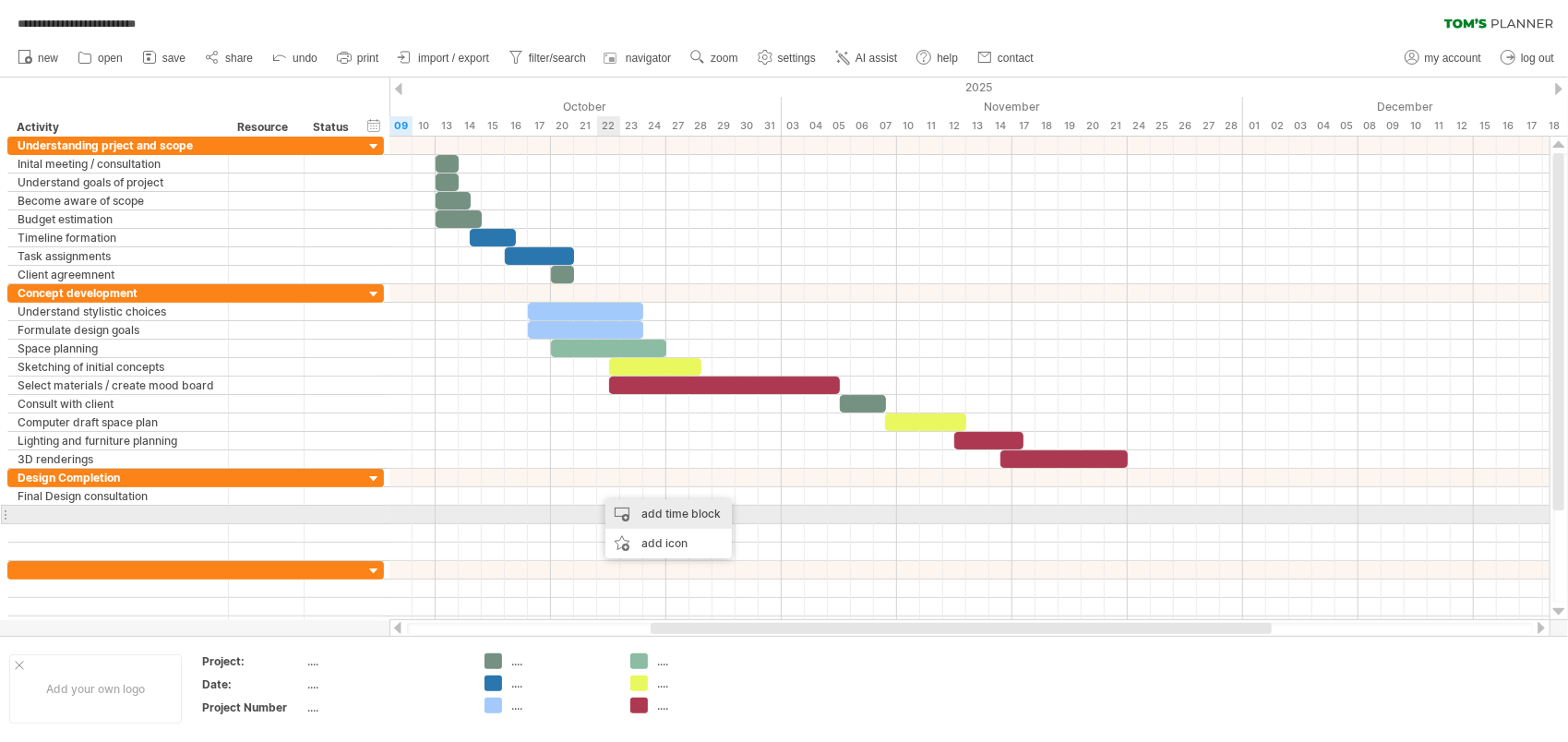
click at [633, 516] on div "add time block" at bounding box center [669, 514] width 127 height 30
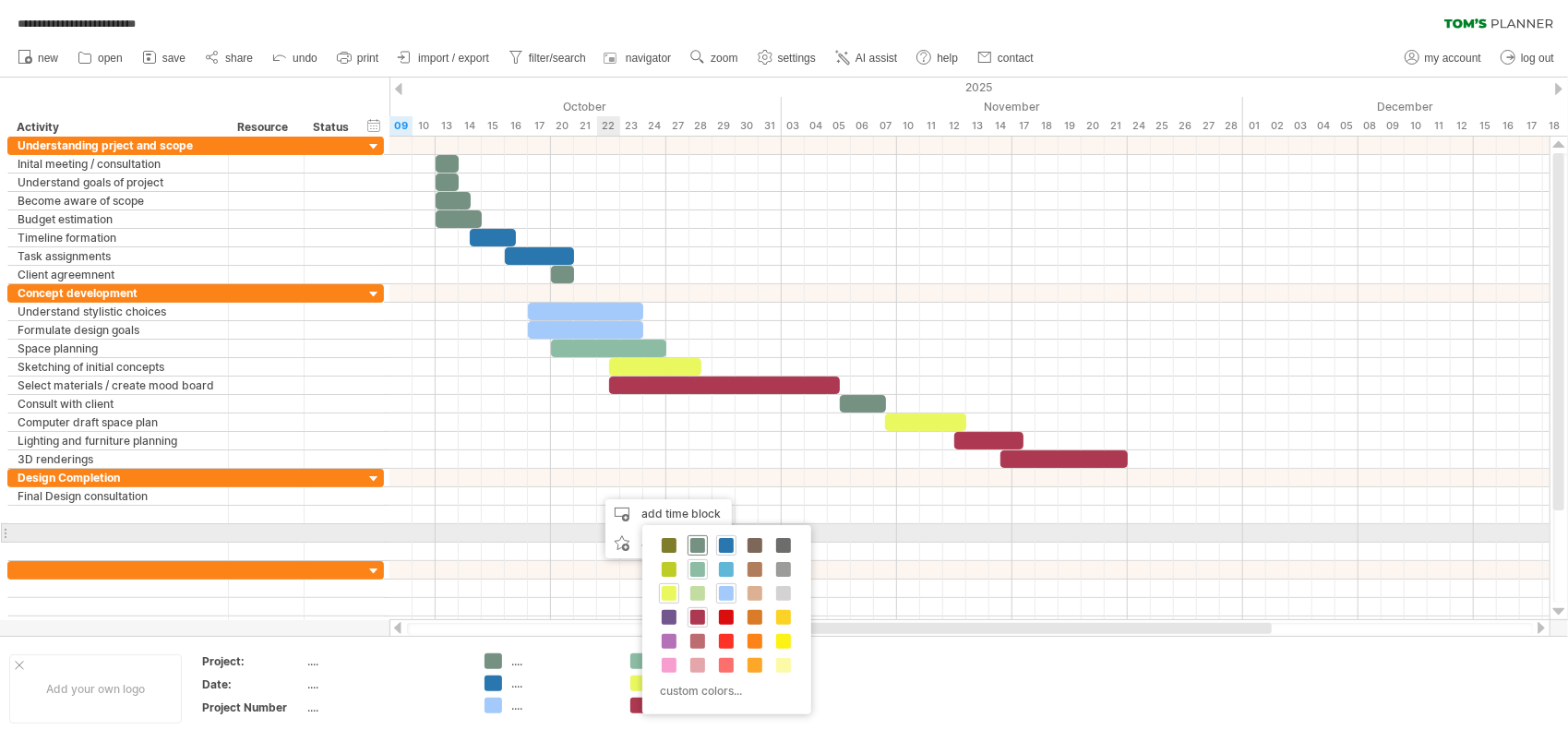
click at [691, 542] on span at bounding box center [697, 545] width 14 height 14
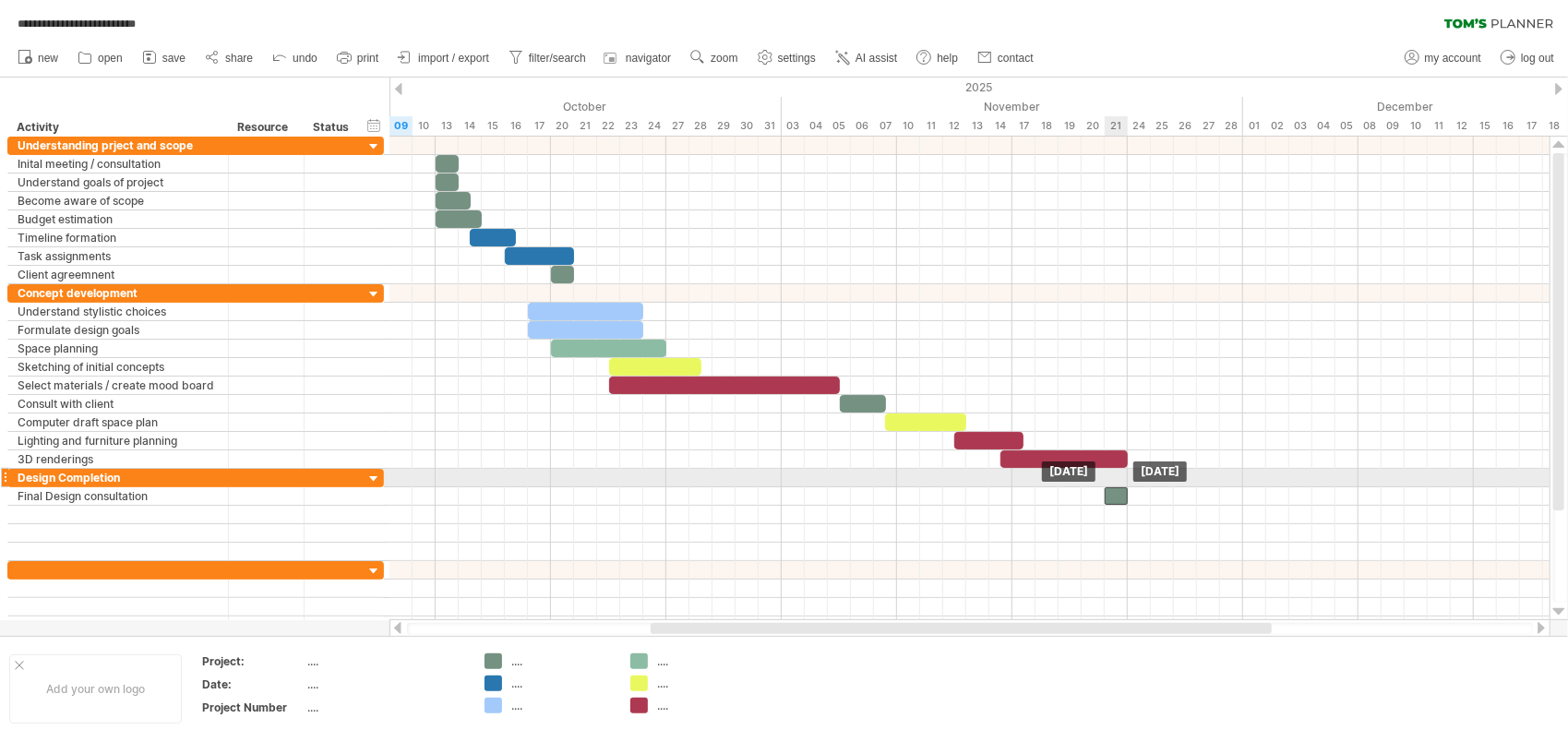
drag, startPoint x: 609, startPoint y: 487, endPoint x: 1123, endPoint y: 482, distance: 514.0
click at [1123, 487] on div at bounding box center [1116, 496] width 23 height 17
drag, startPoint x: 1120, startPoint y: 487, endPoint x: 1146, endPoint y: 485, distance: 26.1
click at [1146, 487] on div at bounding box center [1140, 496] width 23 height 17
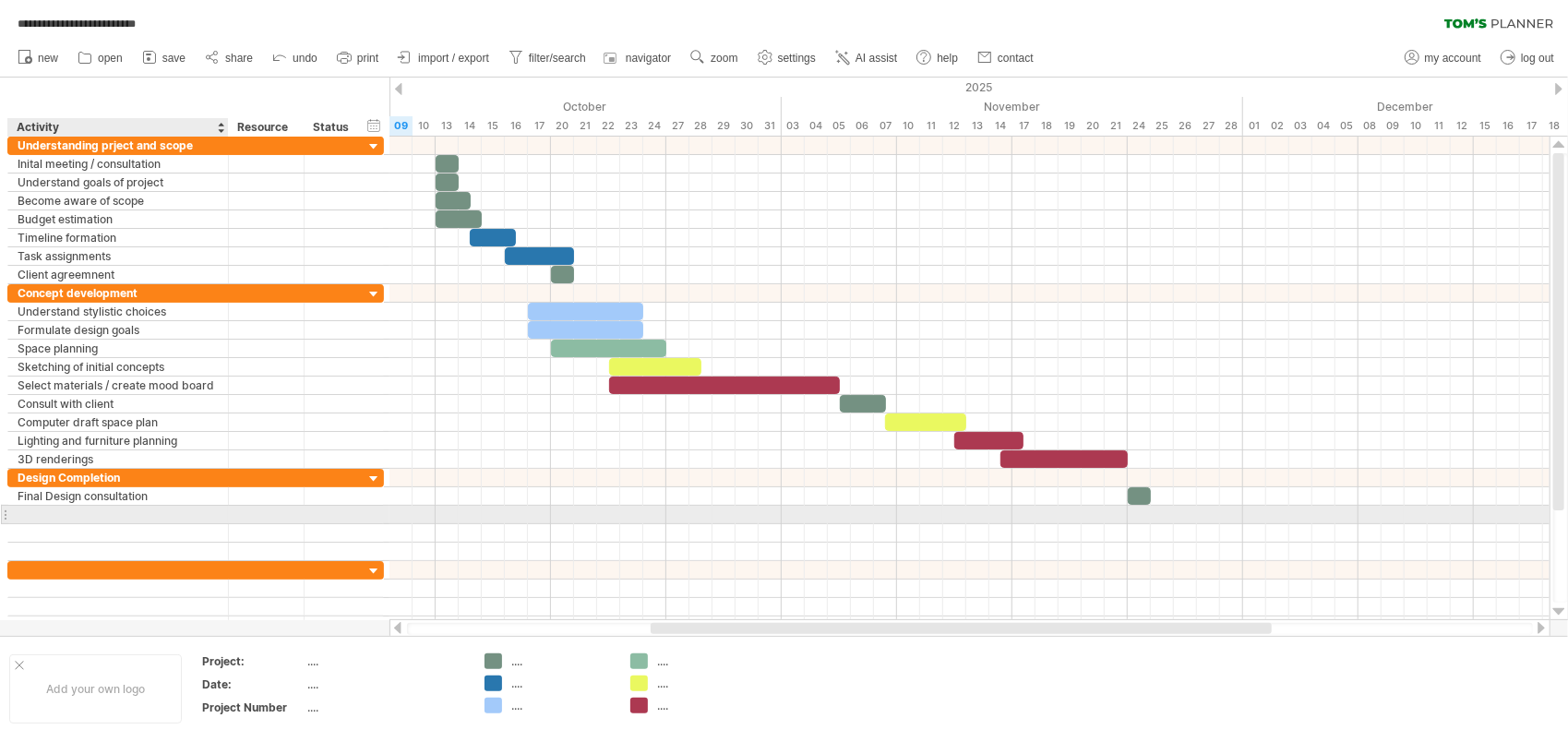
click at [160, 507] on div at bounding box center [117, 514] width 201 height 17
type input "**********"
click at [752, 513] on div at bounding box center [969, 514] width 1160 height 18
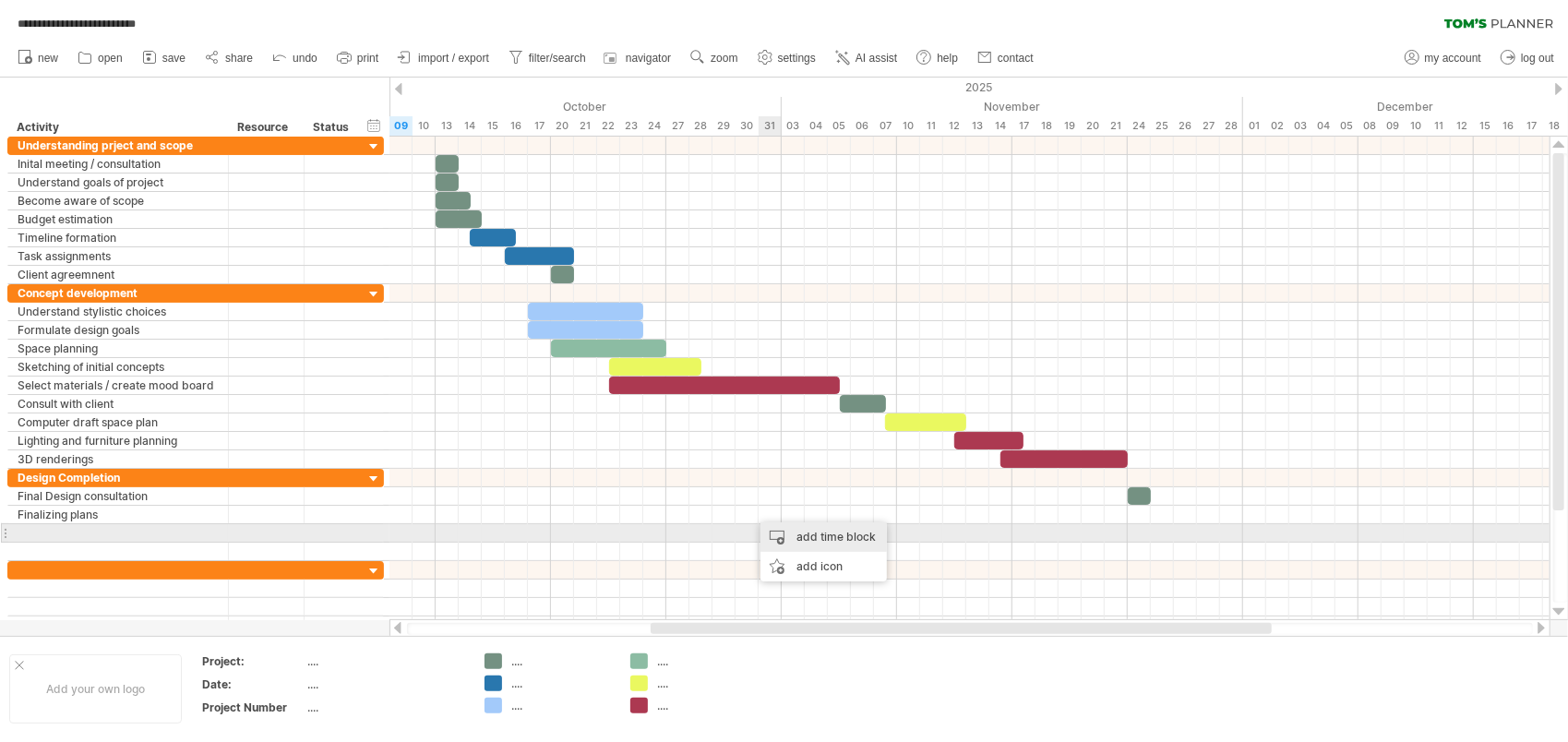
click at [803, 530] on div "add time block" at bounding box center [823, 537] width 127 height 30
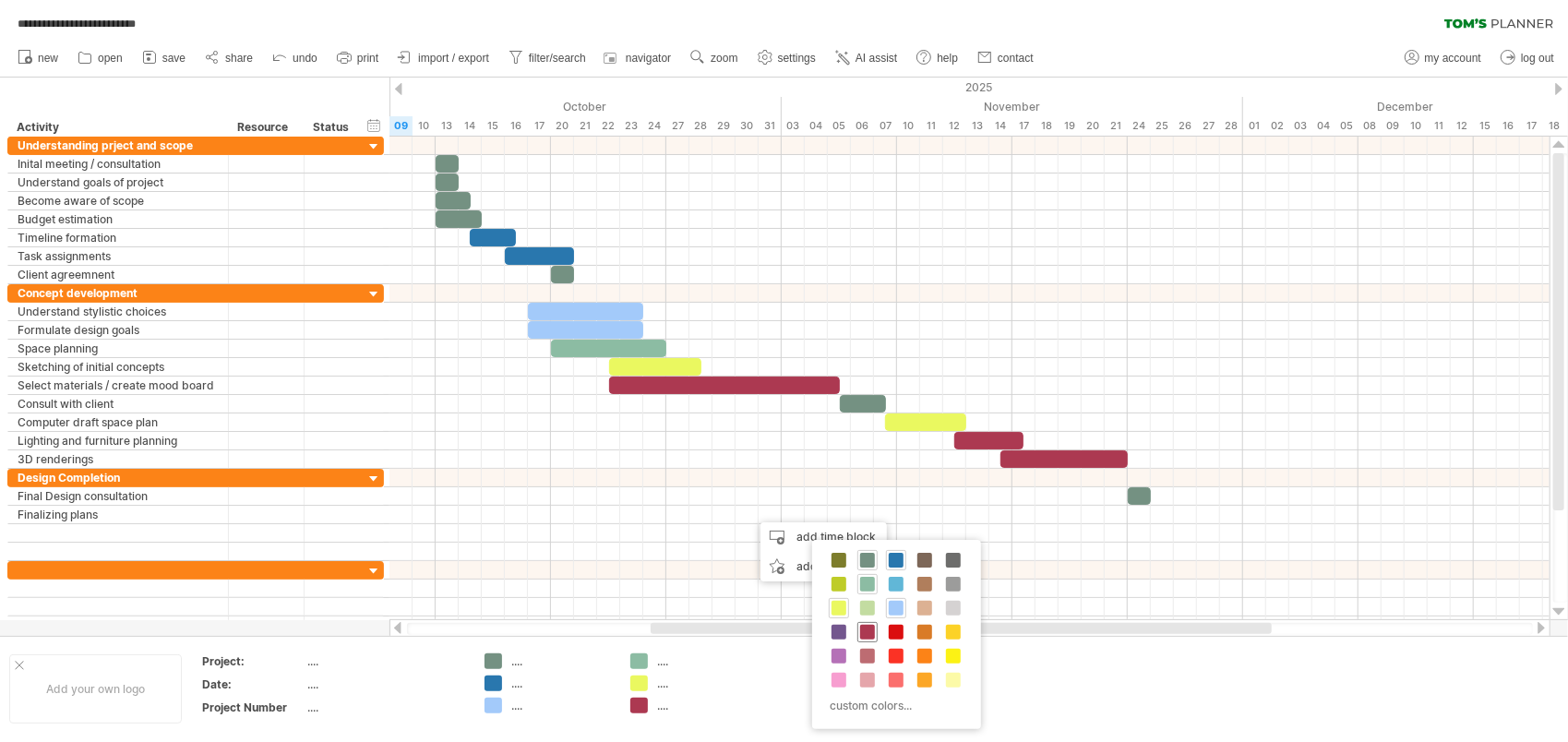
click at [861, 629] on span at bounding box center [867, 631] width 14 height 14
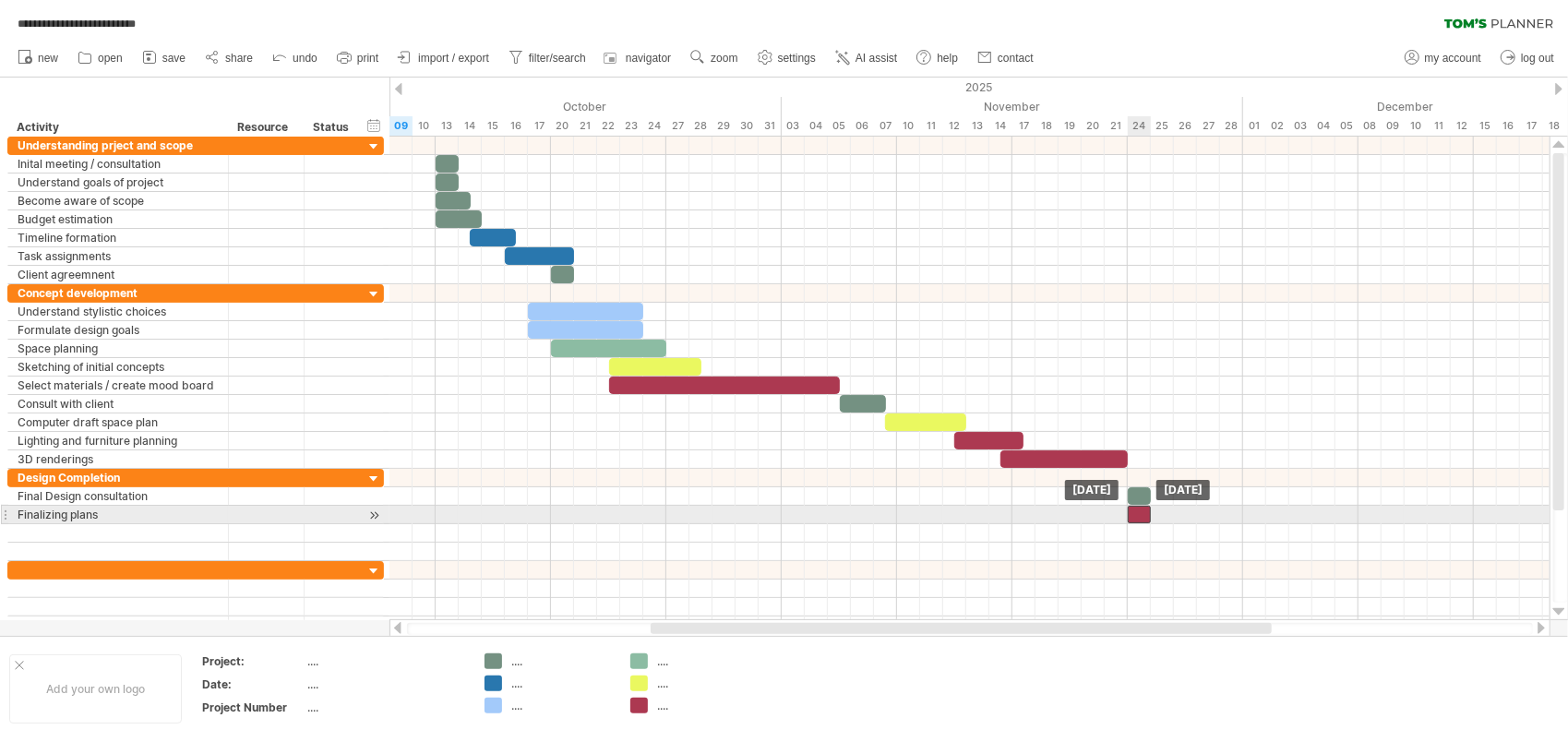
drag, startPoint x: 762, startPoint y: 513, endPoint x: 1146, endPoint y: 517, distance: 384.0
click at [1146, 517] on div "[DATE] [DATE]" at bounding box center [969, 378] width 1160 height 484
drag, startPoint x: 1152, startPoint y: 513, endPoint x: 1216, endPoint y: 516, distance: 64.1
click at [1216, 516] on span at bounding box center [1220, 514] width 8 height 17
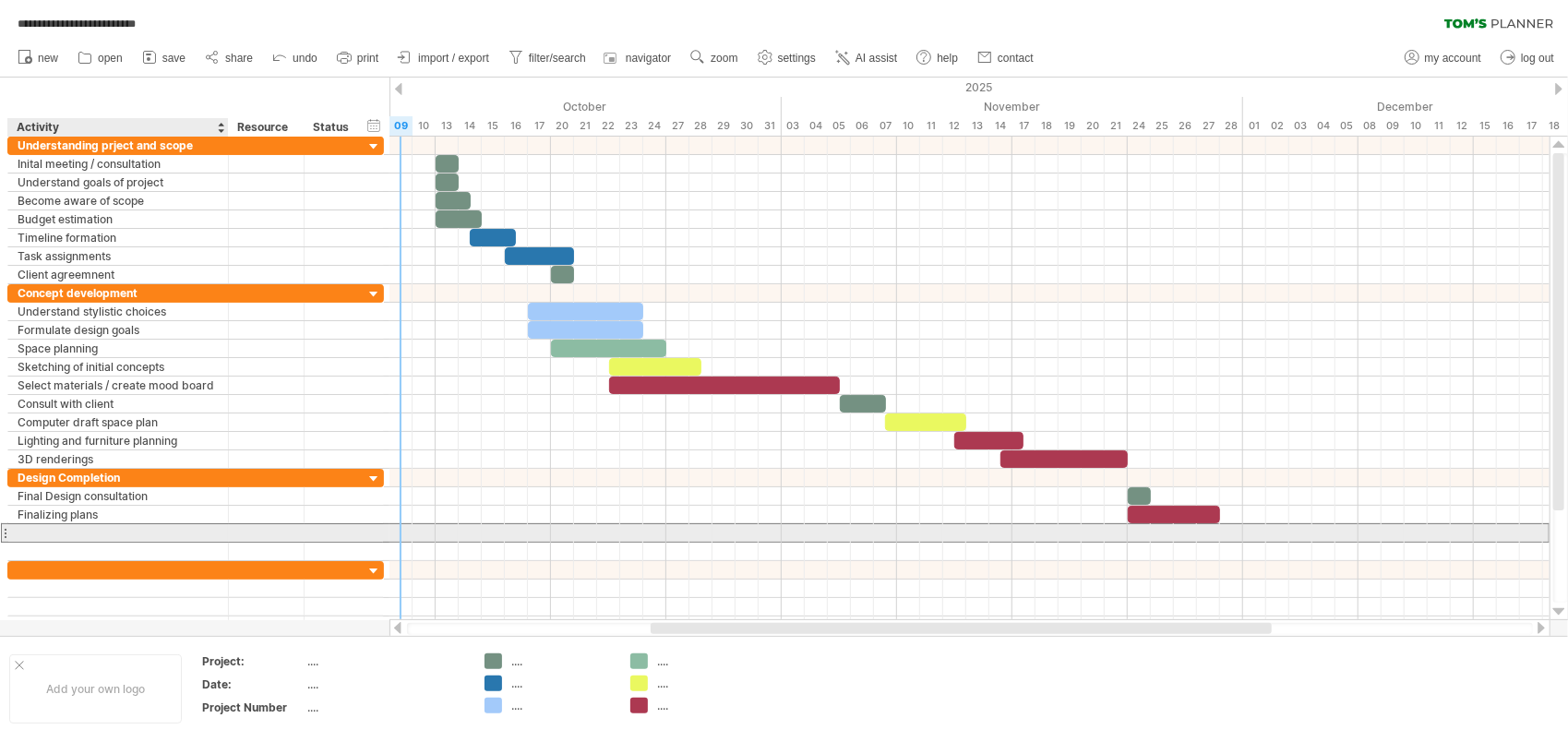
click at [28, 526] on div at bounding box center [117, 533] width 201 height 17
type input "**********"
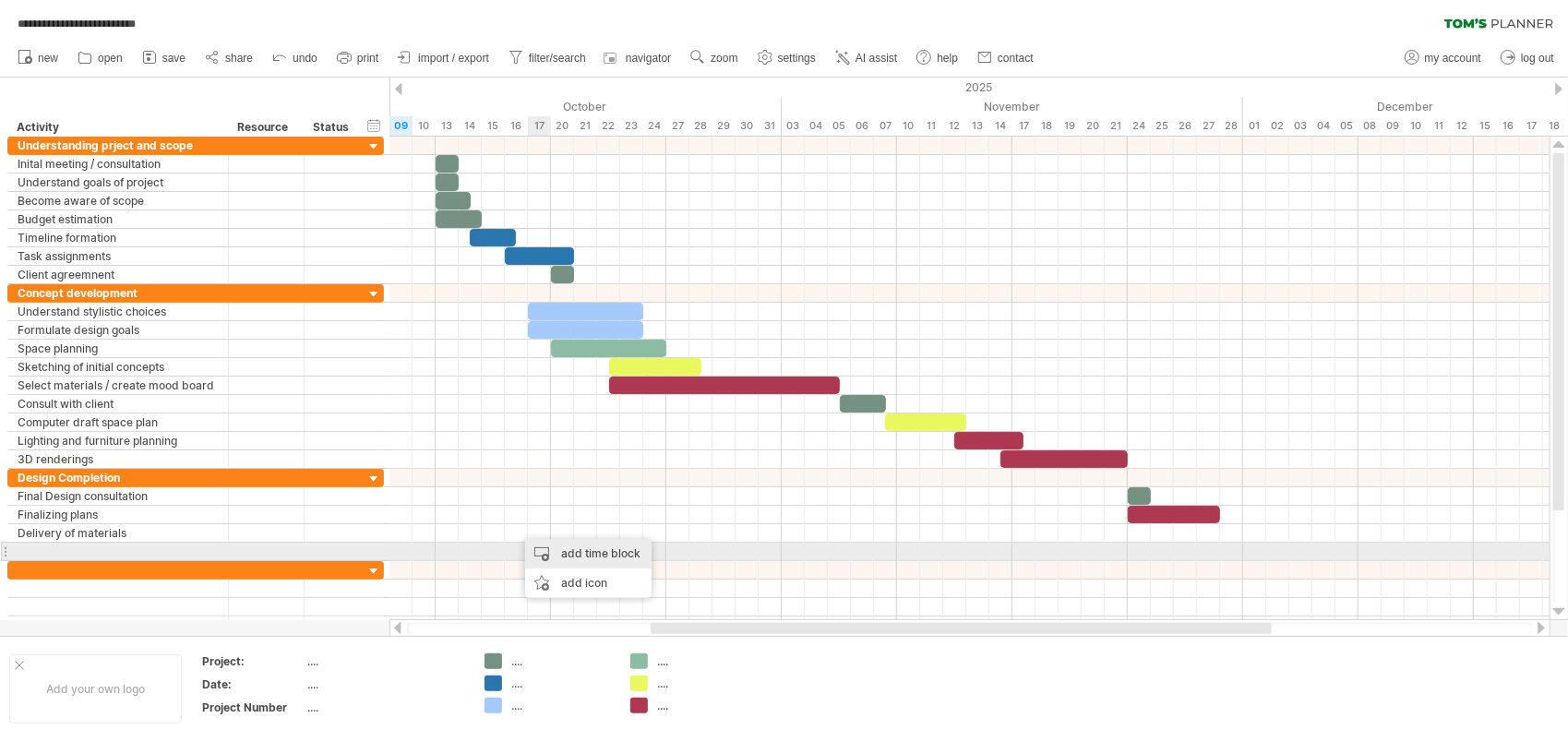
click at [565, 549] on div "add time block" at bounding box center [588, 553] width 127 height 30
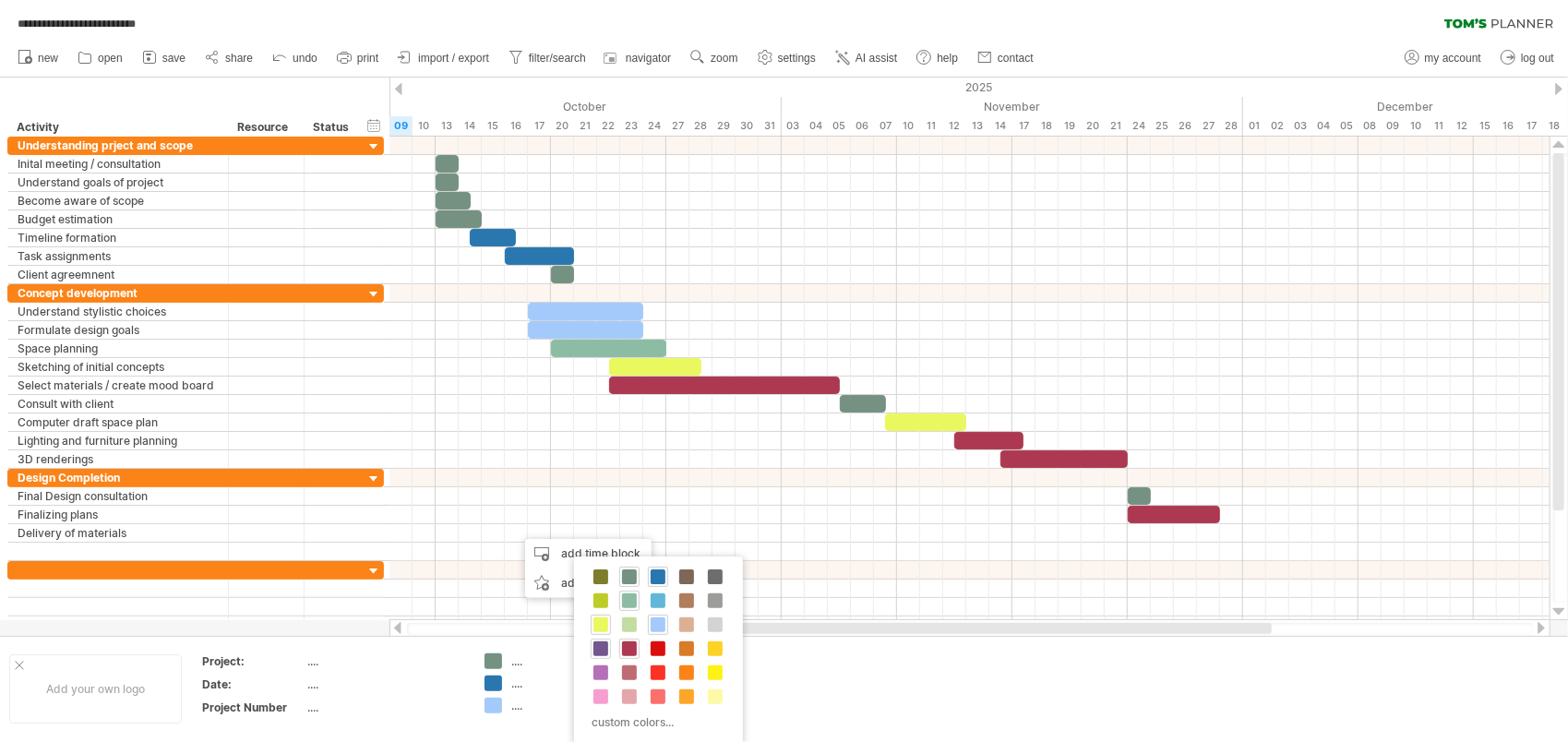
click at [606, 646] on span at bounding box center [600, 649] width 14 height 14
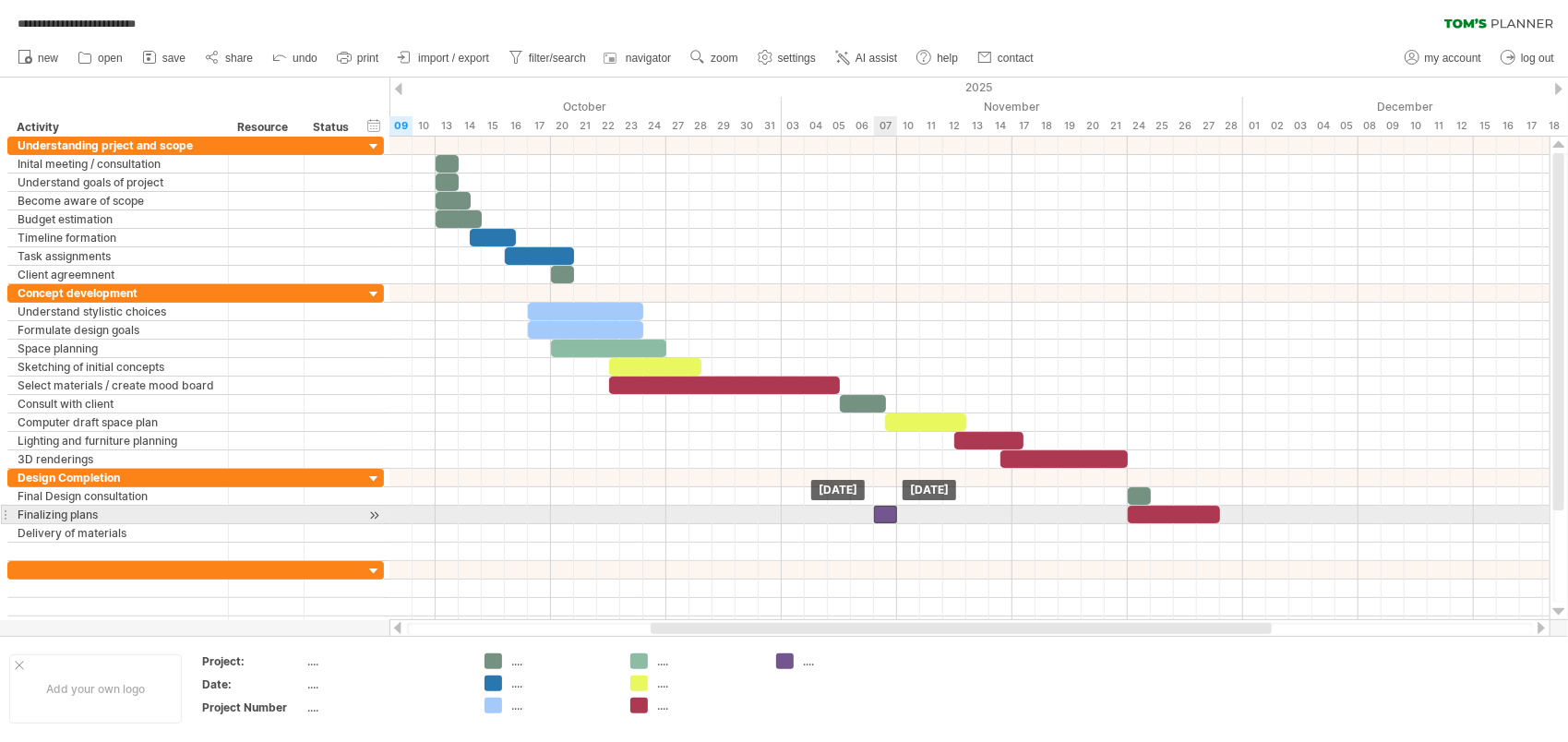
drag, startPoint x: 530, startPoint y: 530, endPoint x: 890, endPoint y: 519, distance: 360.2
drag, startPoint x: 891, startPoint y: 513, endPoint x: 889, endPoint y: 525, distance: 12.2
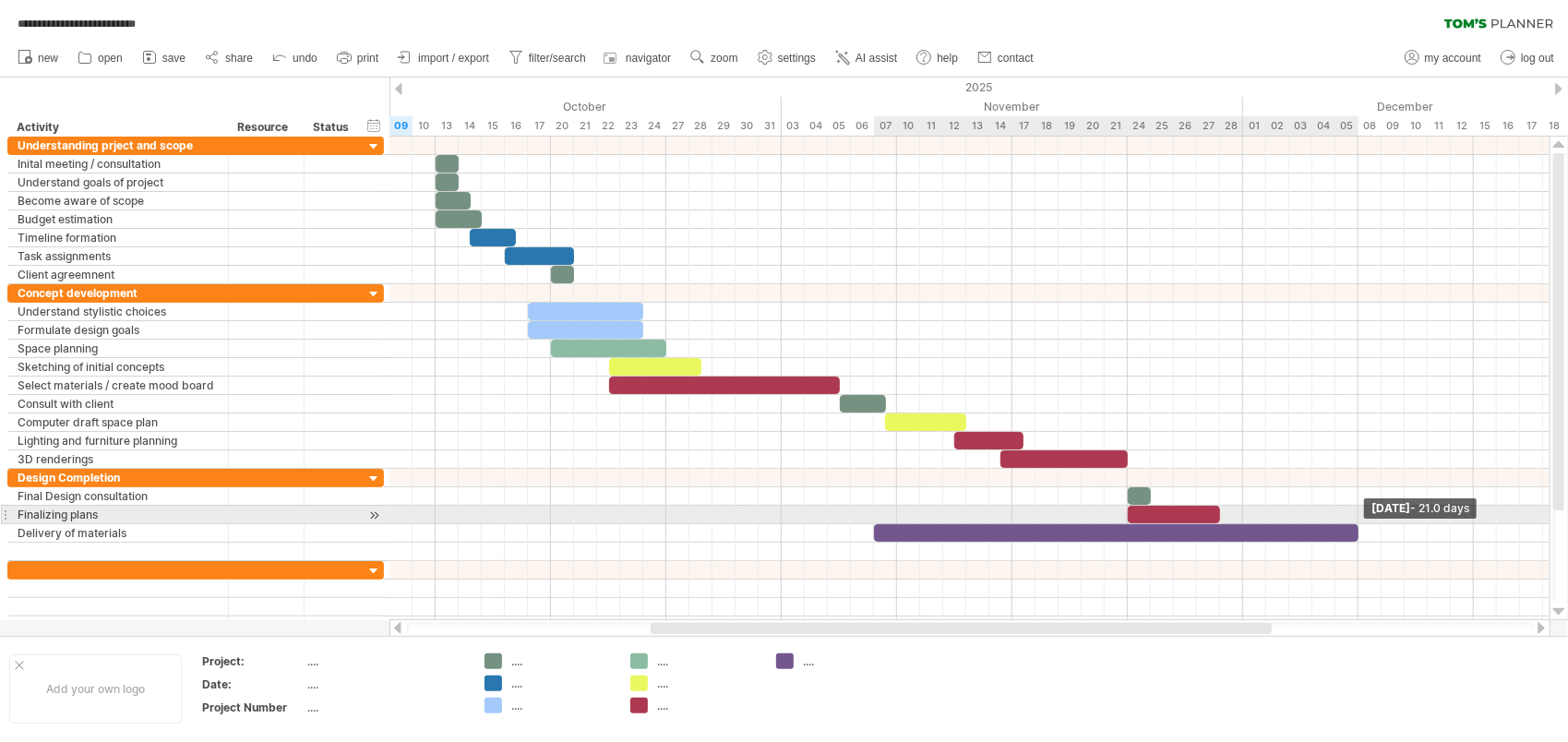
drag, startPoint x: 894, startPoint y: 524, endPoint x: 1360, endPoint y: 525, distance: 466.0
click at [1360, 525] on span at bounding box center [1359, 533] width 8 height 17
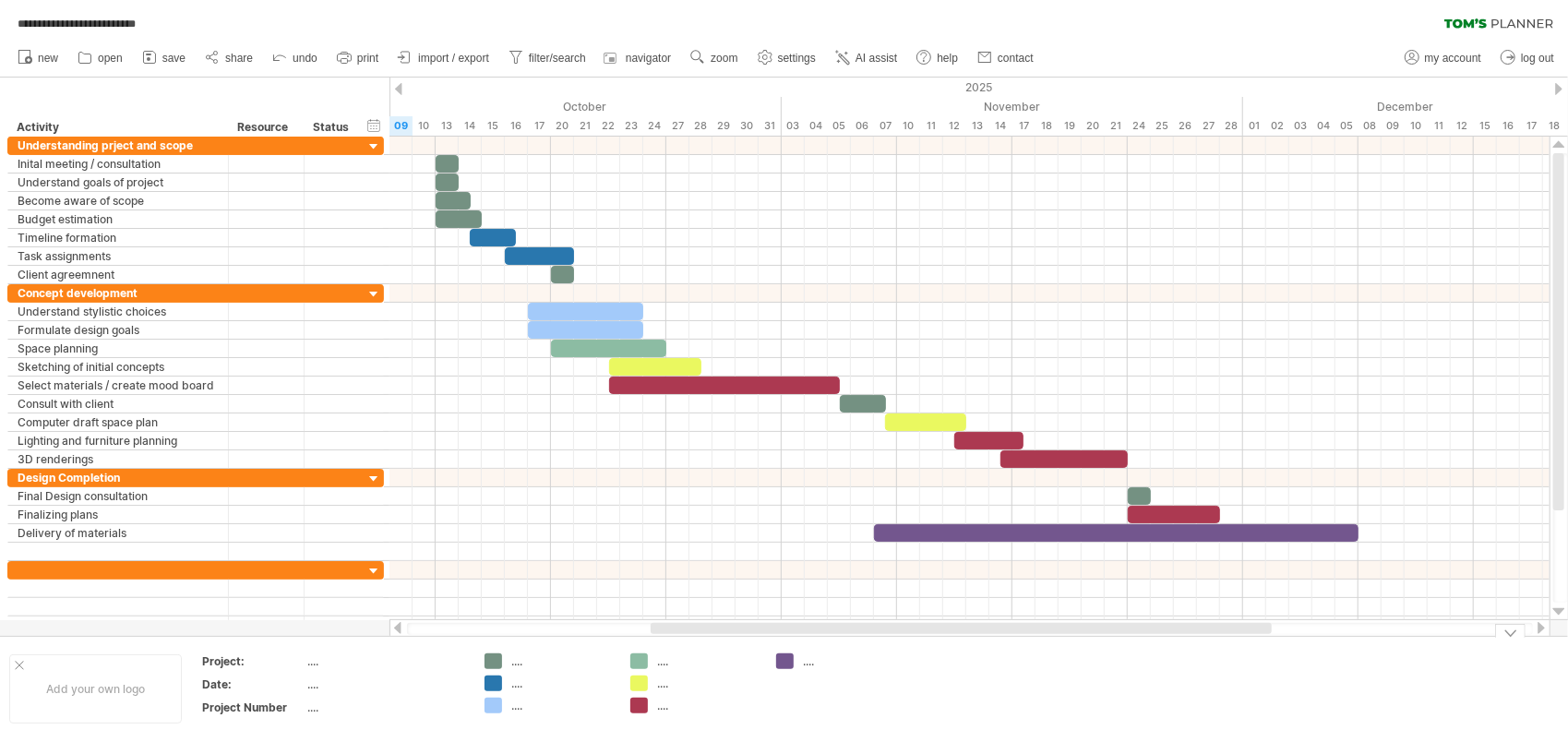
click at [511, 665] on div "...." at bounding box center [561, 661] width 100 height 15
type input "**********"
click at [521, 676] on div "...." at bounding box center [561, 683] width 100 height 15
click at [520, 683] on input "text" at bounding box center [557, 683] width 92 height 15
type input "**********"
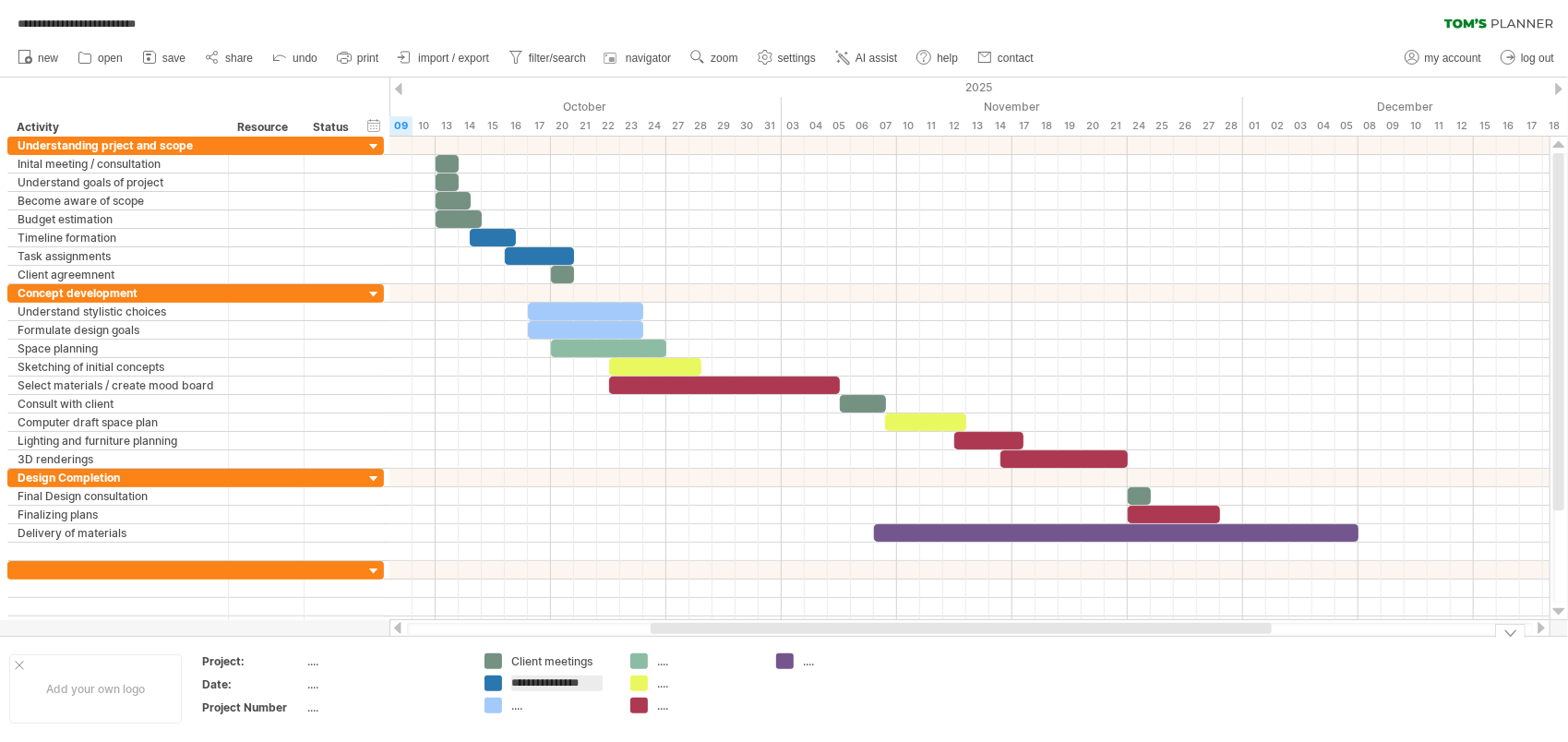
click at [522, 703] on div "...." at bounding box center [561, 706] width 100 height 15
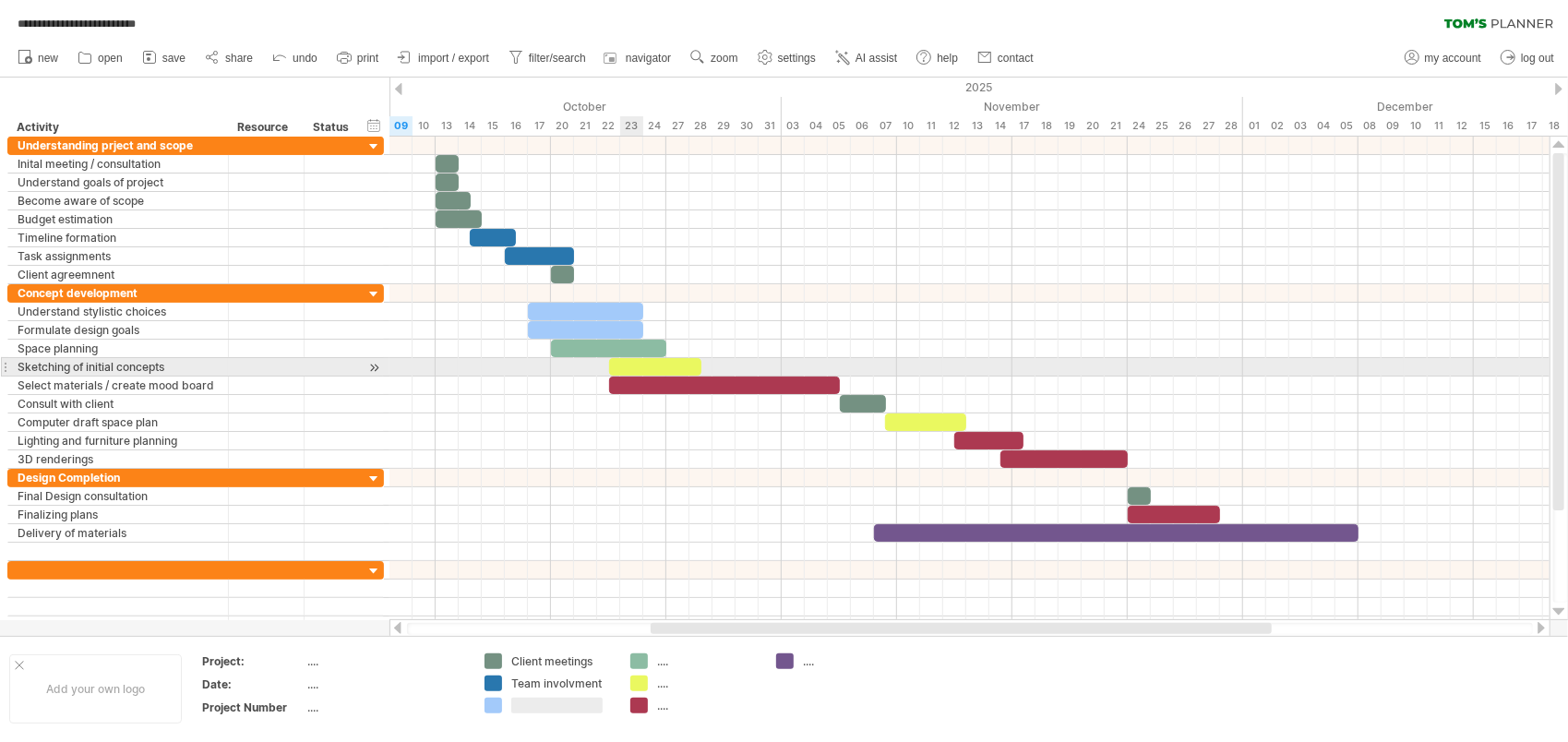
click at [629, 361] on div at bounding box center [655, 366] width 93 height 17
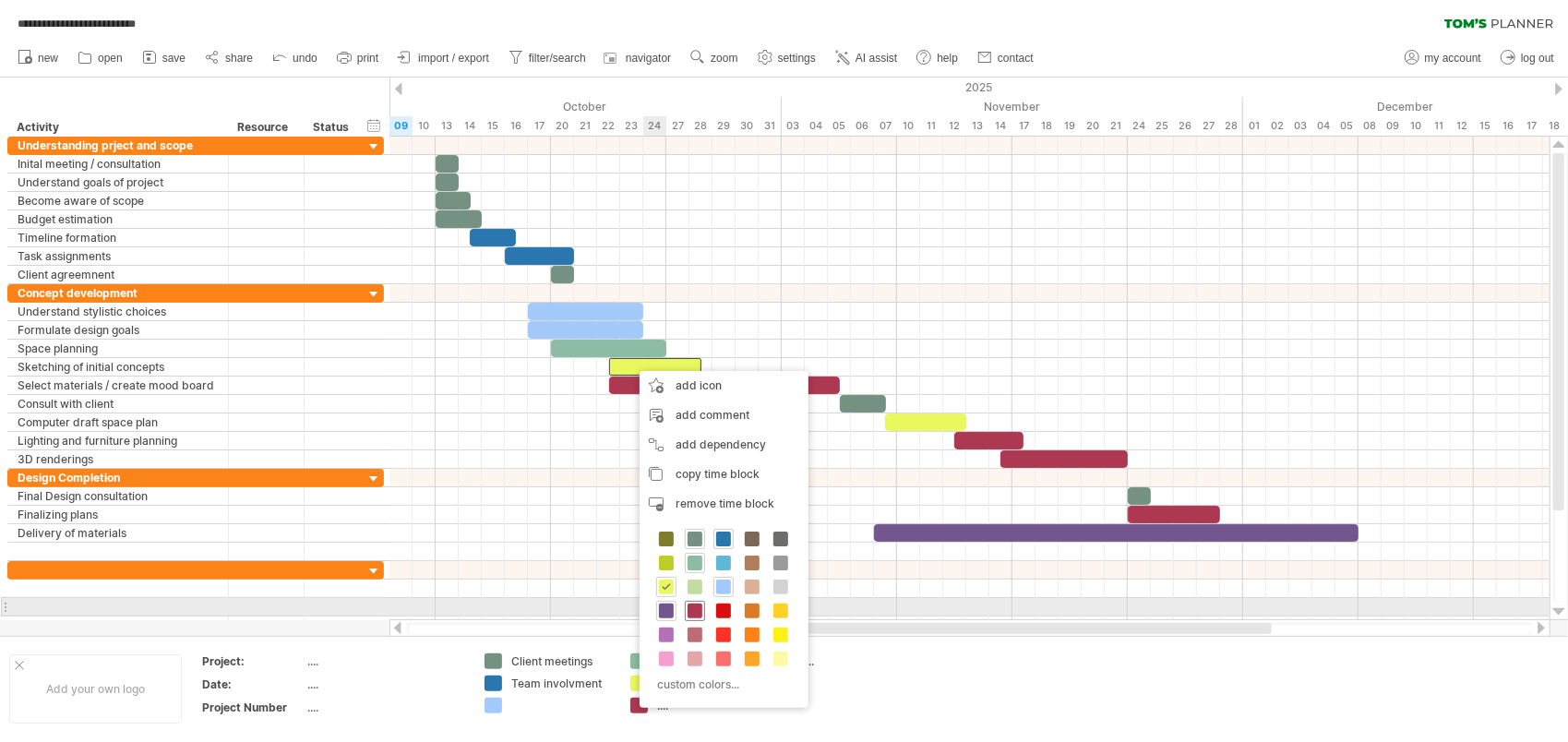
click at [701, 608] on div at bounding box center [694, 610] width 20 height 20
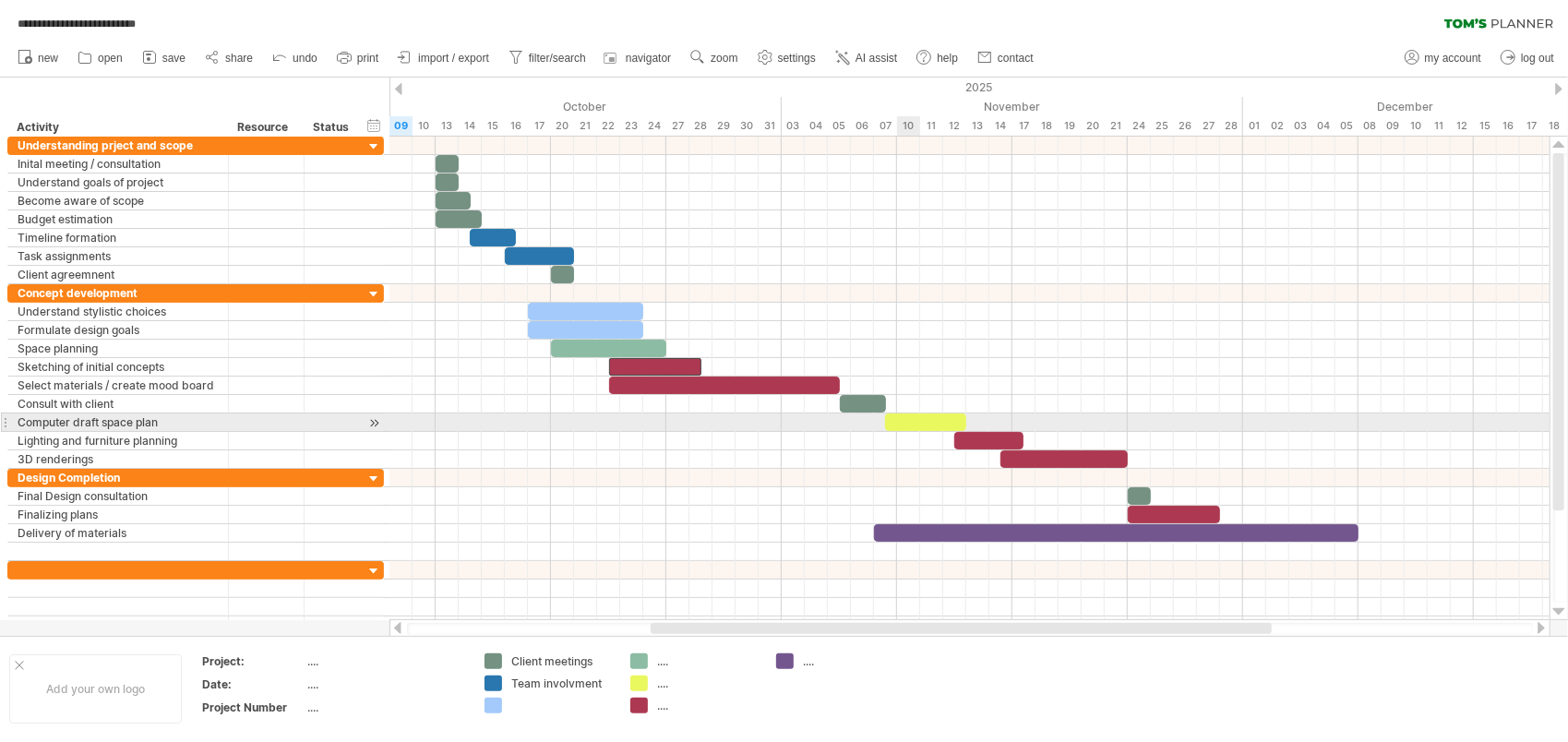
click at [906, 424] on div at bounding box center [925, 423] width 81 height 17
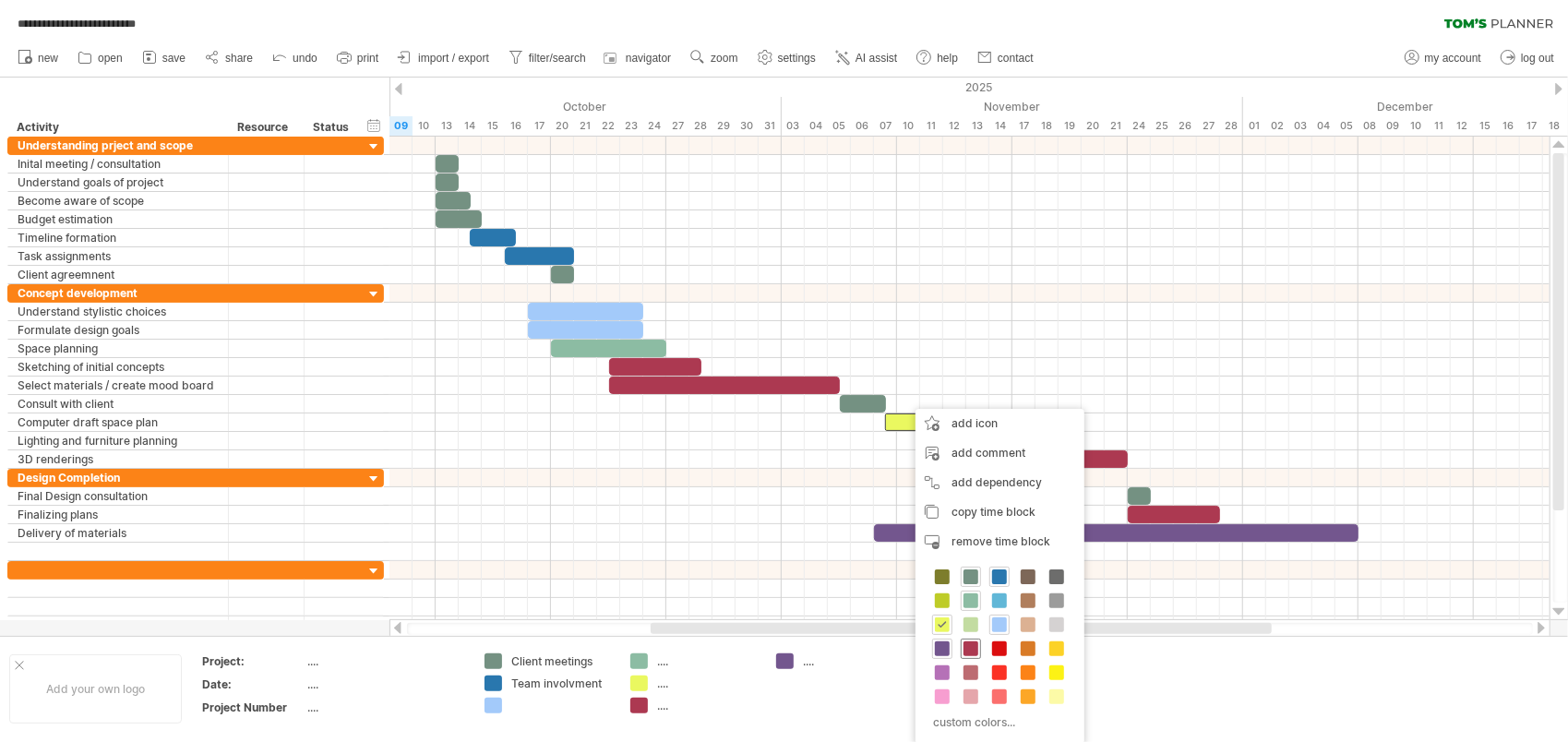
click at [971, 649] on span at bounding box center [970, 649] width 14 height 14
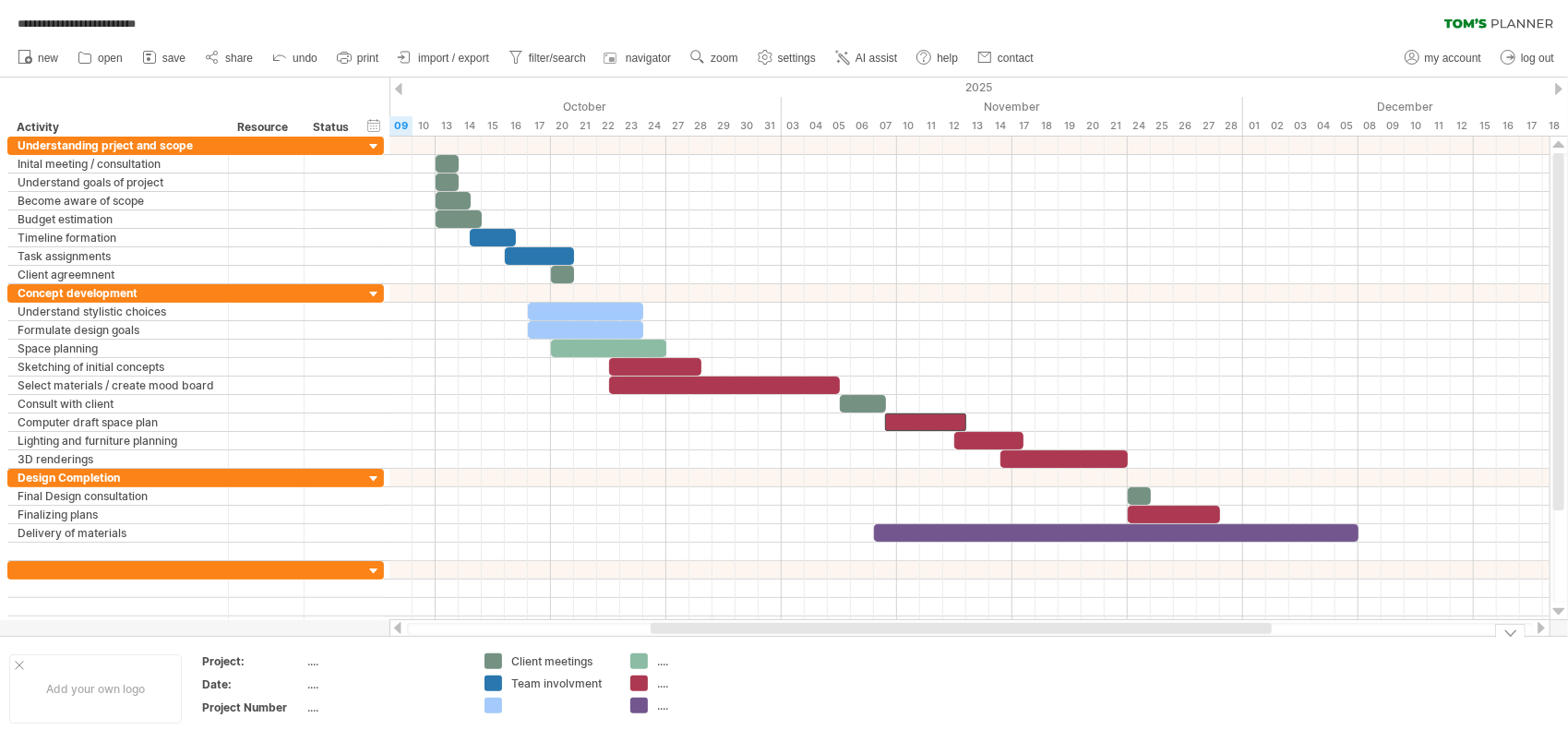
click at [537, 705] on div at bounding box center [561, 706] width 100 height 15
type input "**********"
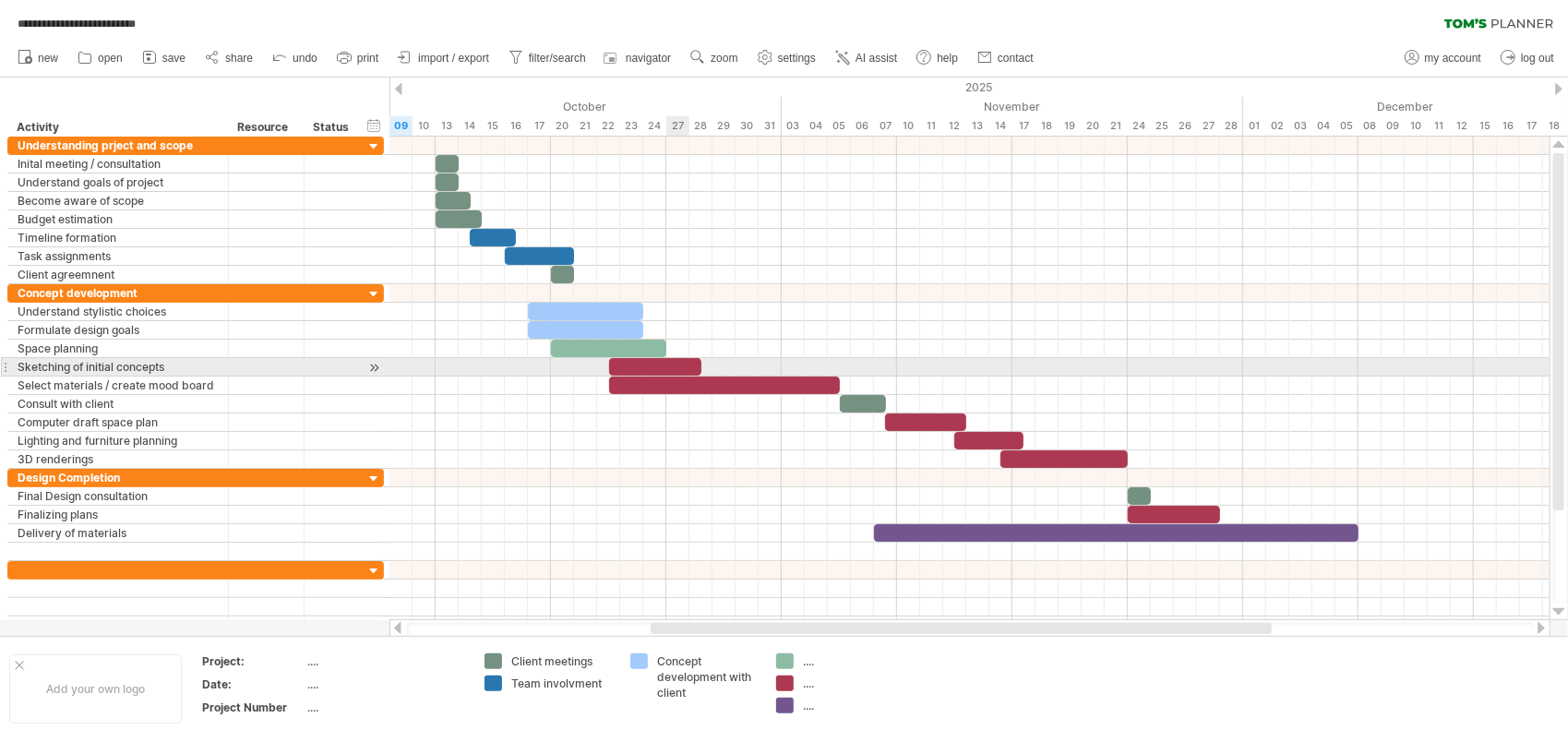
click at [671, 362] on div at bounding box center [655, 366] width 93 height 17
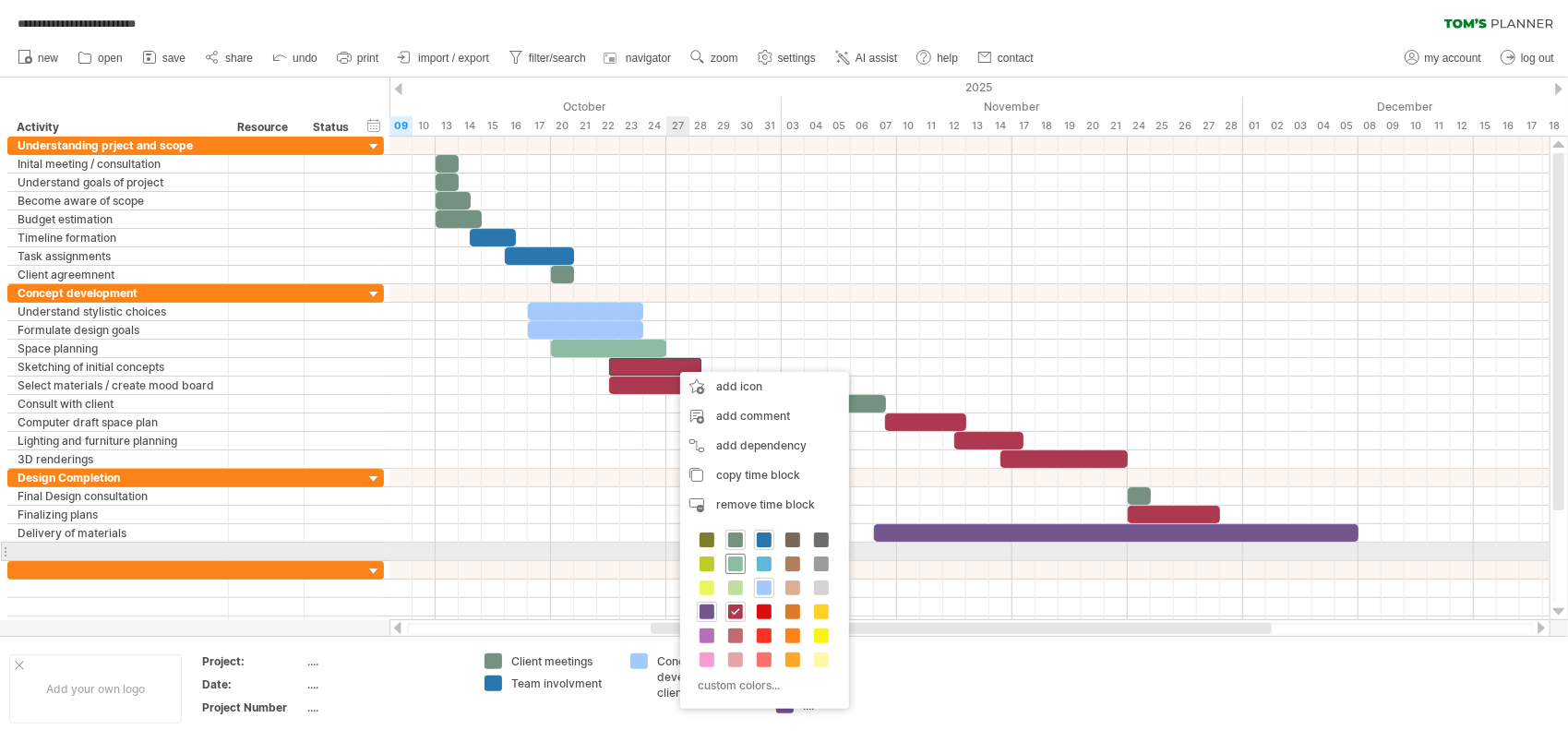
click at [738, 558] on span at bounding box center [735, 564] width 14 height 14
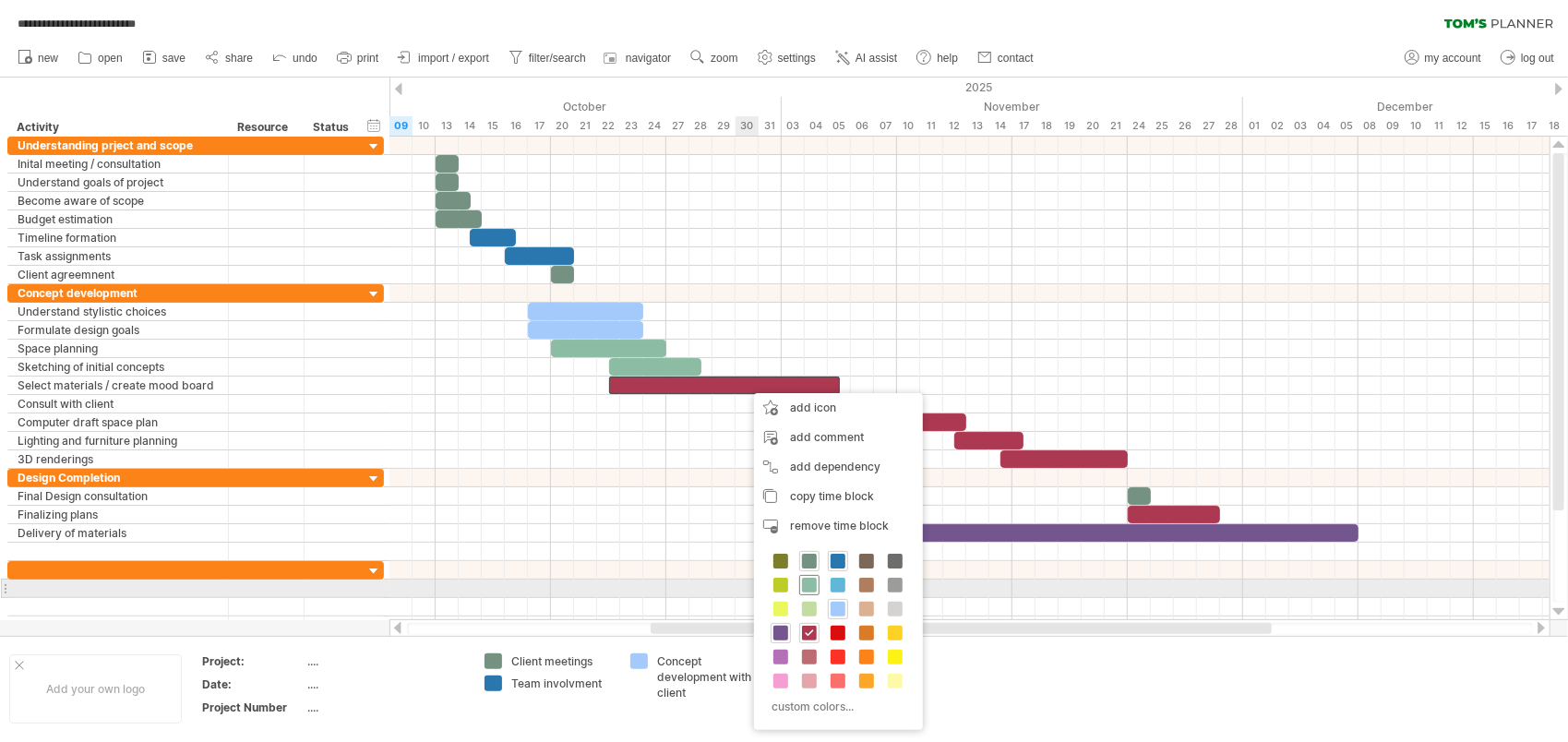
click at [807, 585] on span at bounding box center [809, 585] width 14 height 14
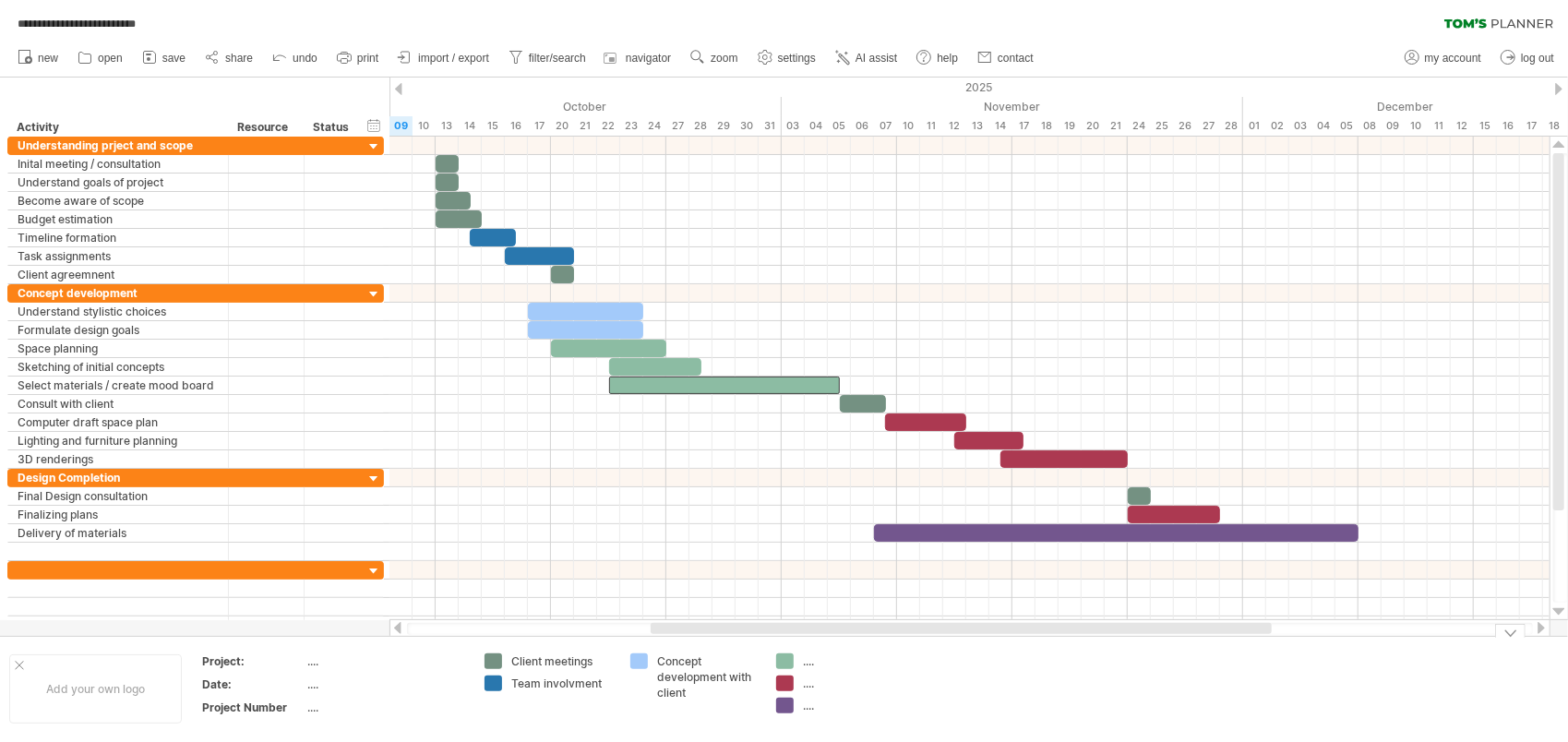
click at [812, 662] on div "...." at bounding box center [853, 661] width 100 height 15
type input "**********"
click at [815, 702] on div "...." at bounding box center [853, 699] width 100 height 15
type input "********"
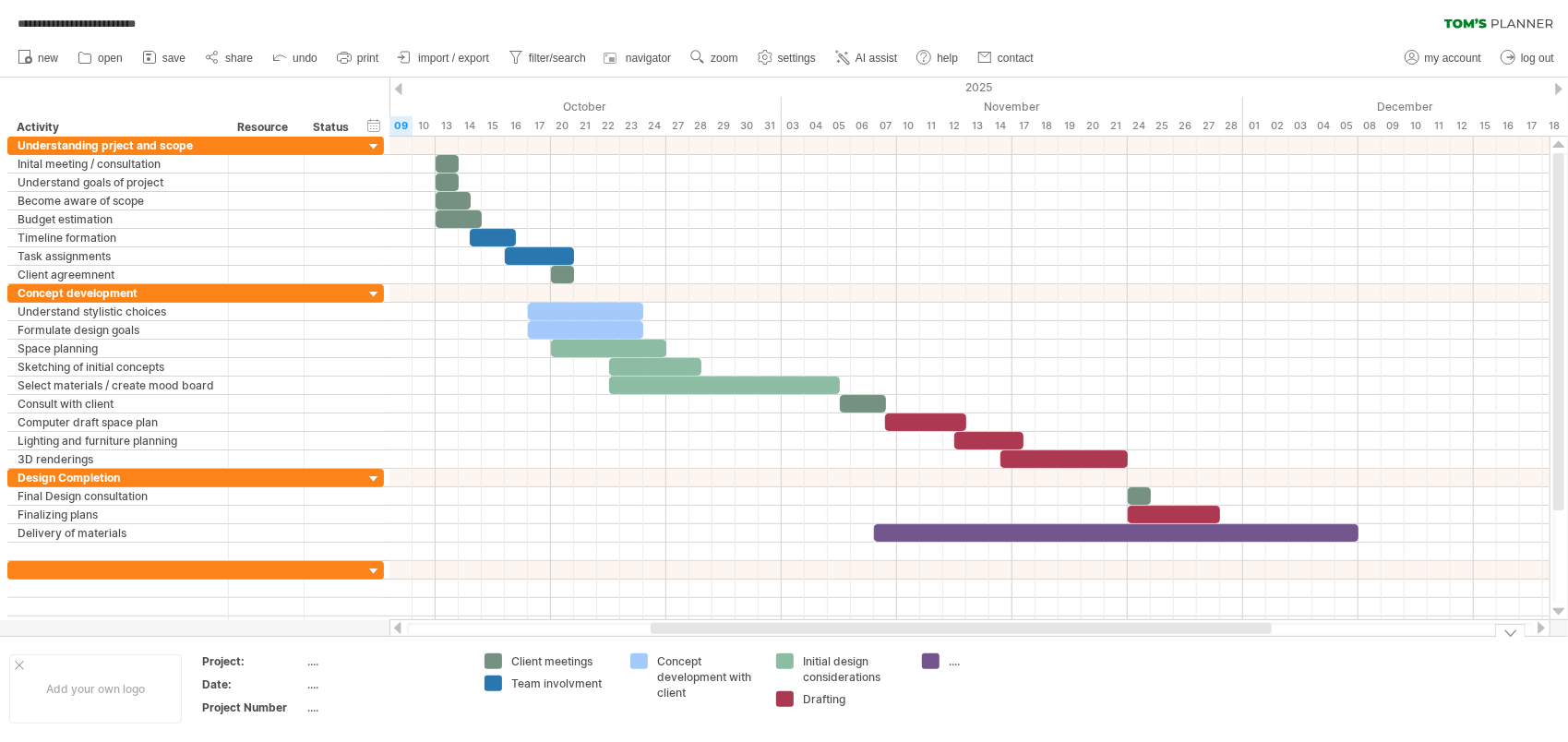
click at [959, 660] on div "...." at bounding box center [999, 661] width 100 height 15
click at [951, 663] on input "text" at bounding box center [995, 661] width 92 height 15
type input "*********"
click at [1069, 708] on td at bounding box center [1131, 689] width 146 height 72
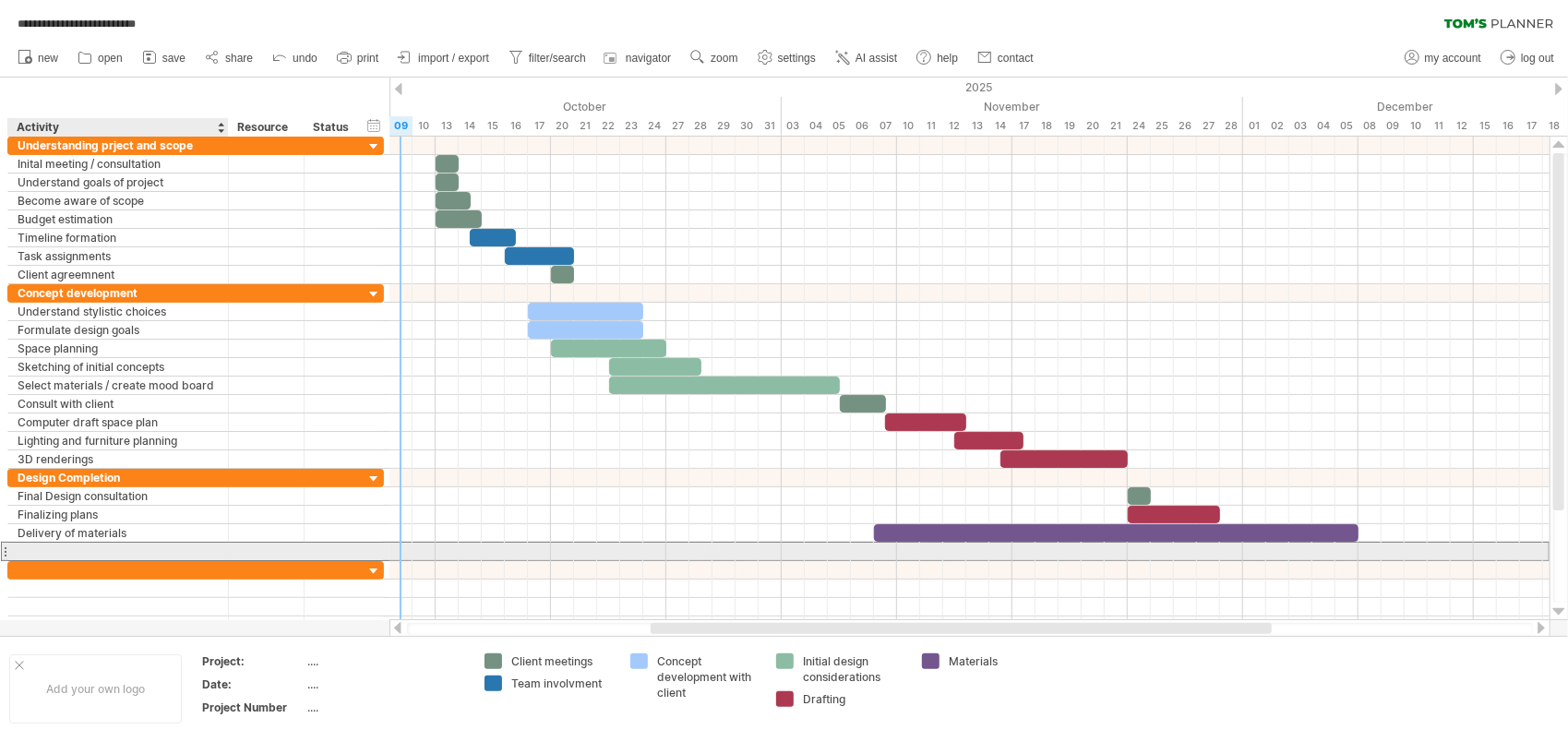
click at [114, 547] on div at bounding box center [117, 551] width 201 height 17
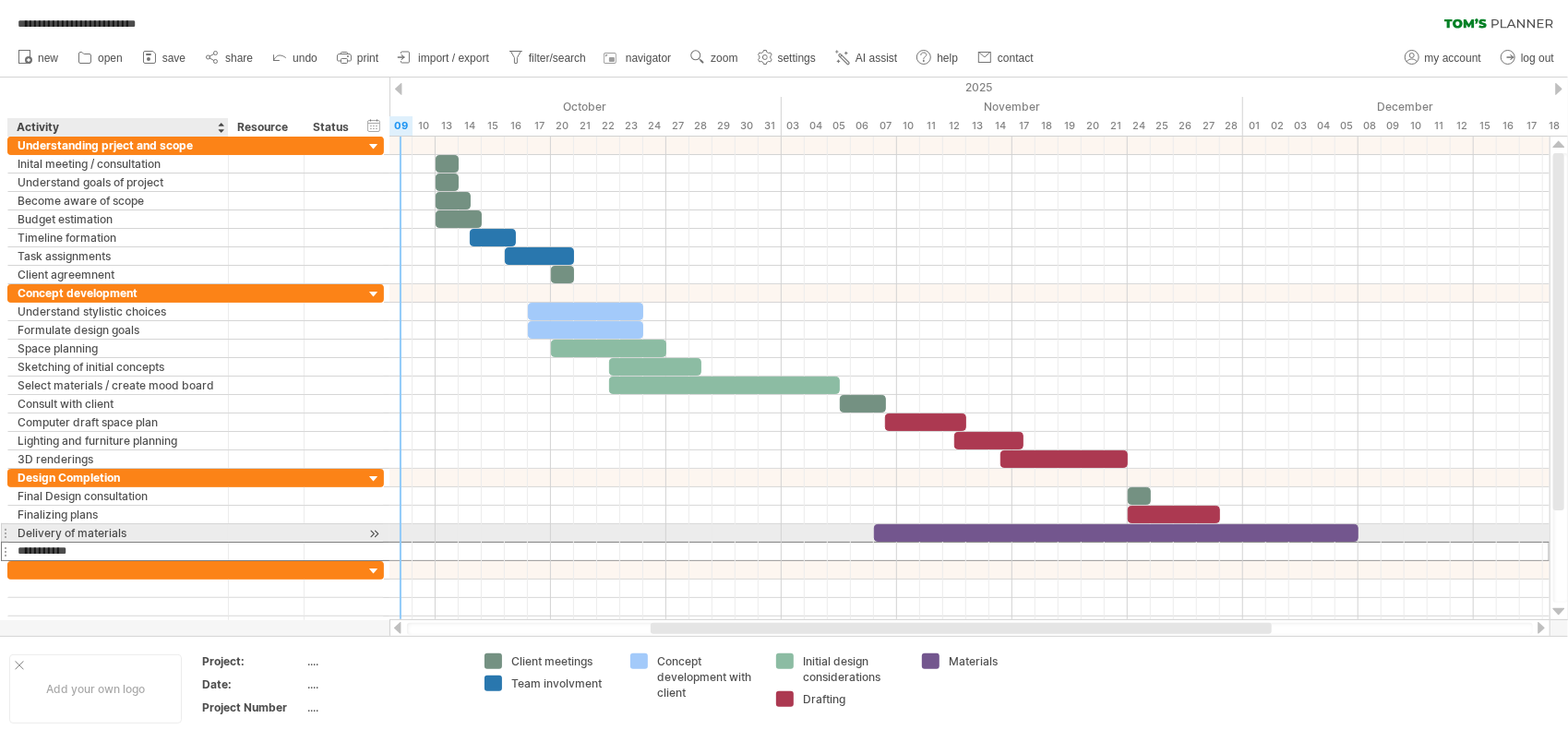
type input "**********"
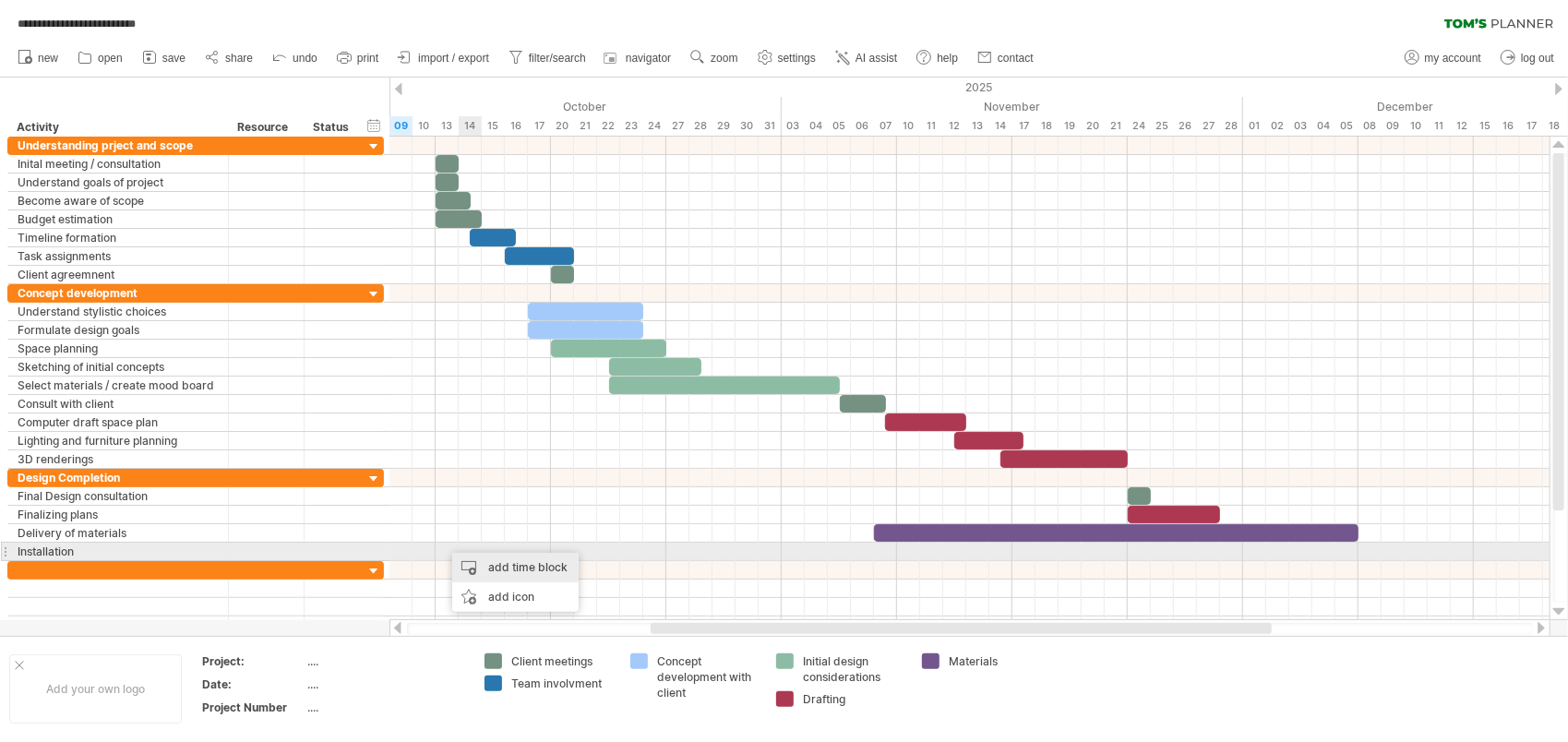
click at [480, 561] on div "add time block" at bounding box center [515, 567] width 127 height 30
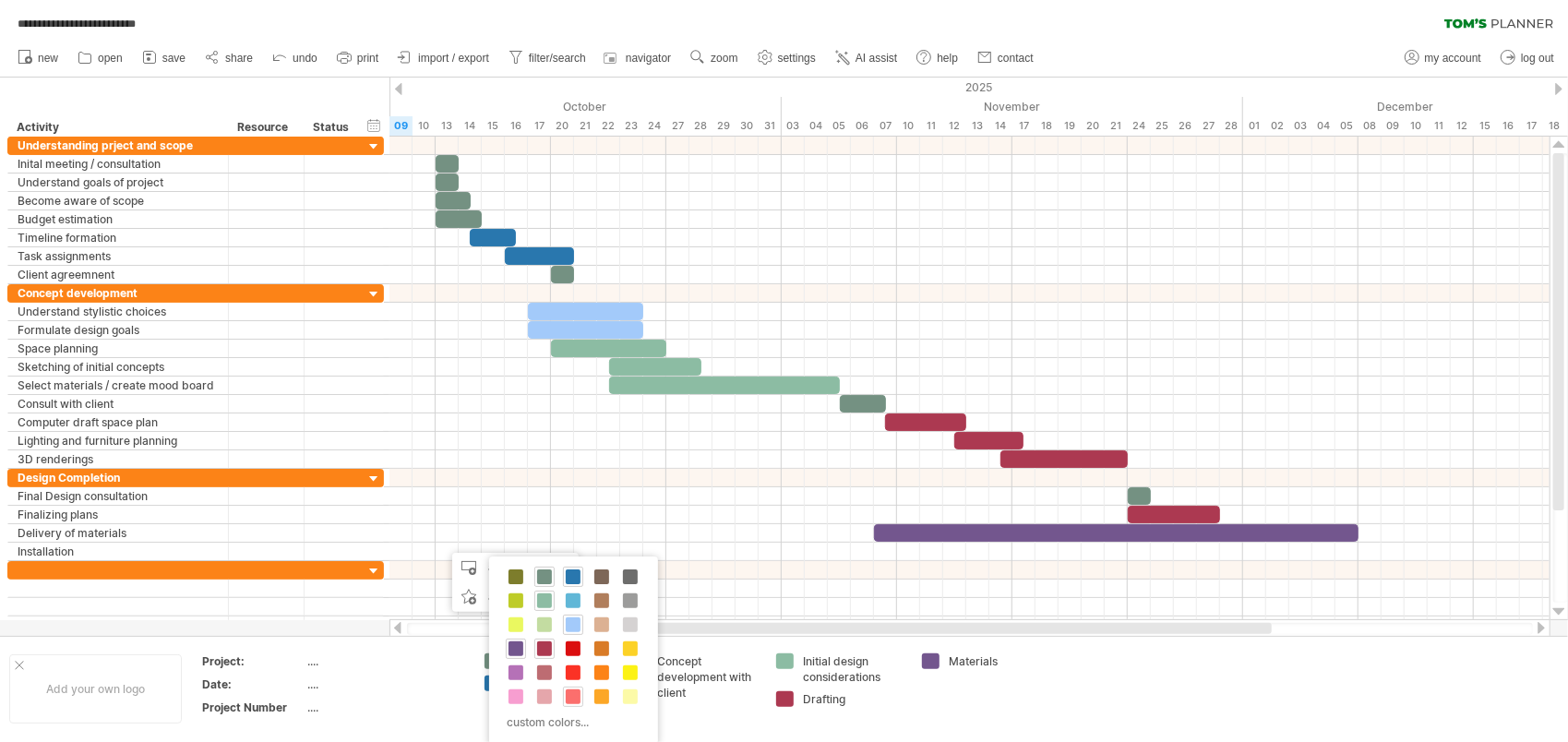
click at [573, 696] on span at bounding box center [572, 696] width 14 height 14
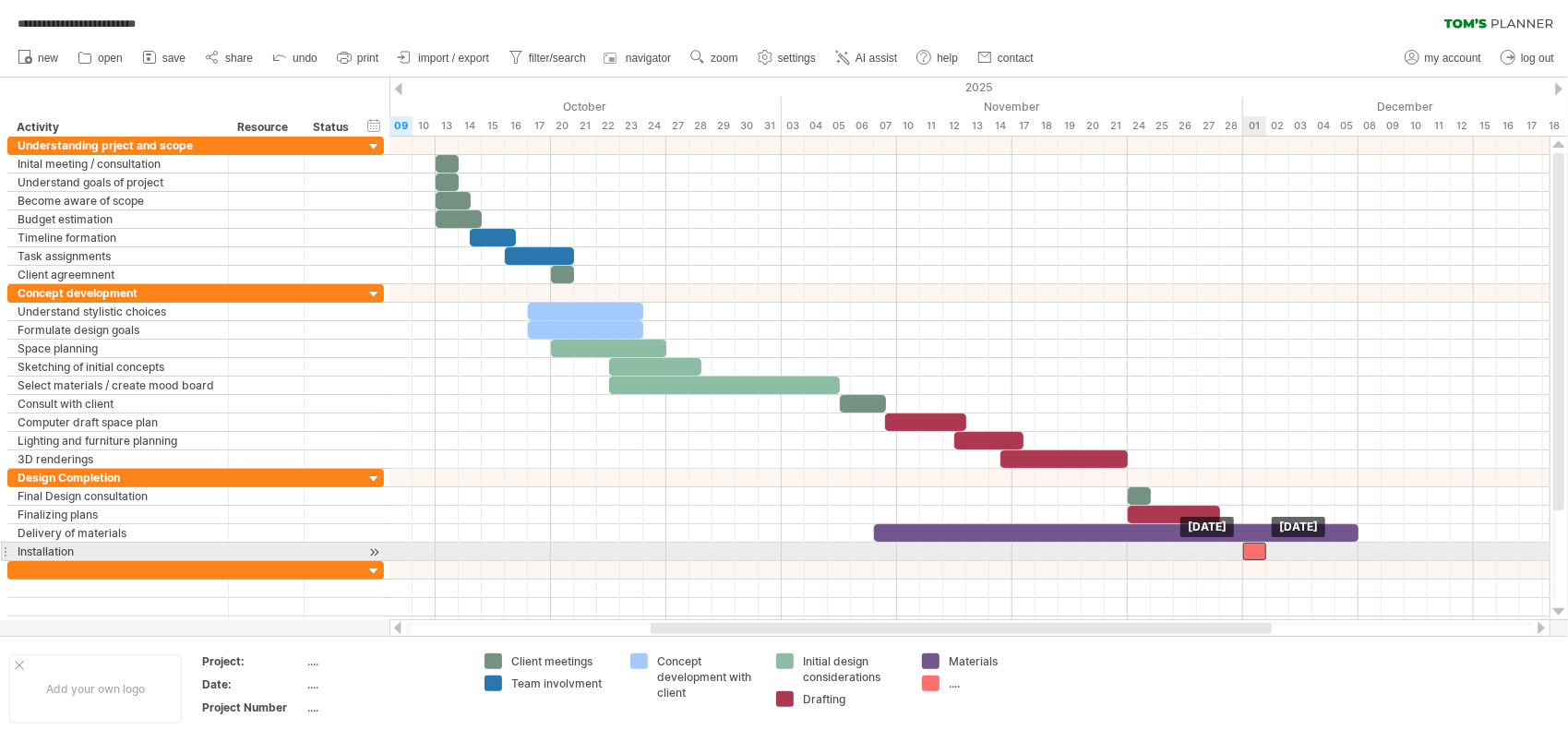
drag, startPoint x: 455, startPoint y: 546, endPoint x: 1254, endPoint y: 555, distance: 799.1
click at [1254, 555] on div "[DATE] [DATE]" at bounding box center [969, 378] width 1160 height 484
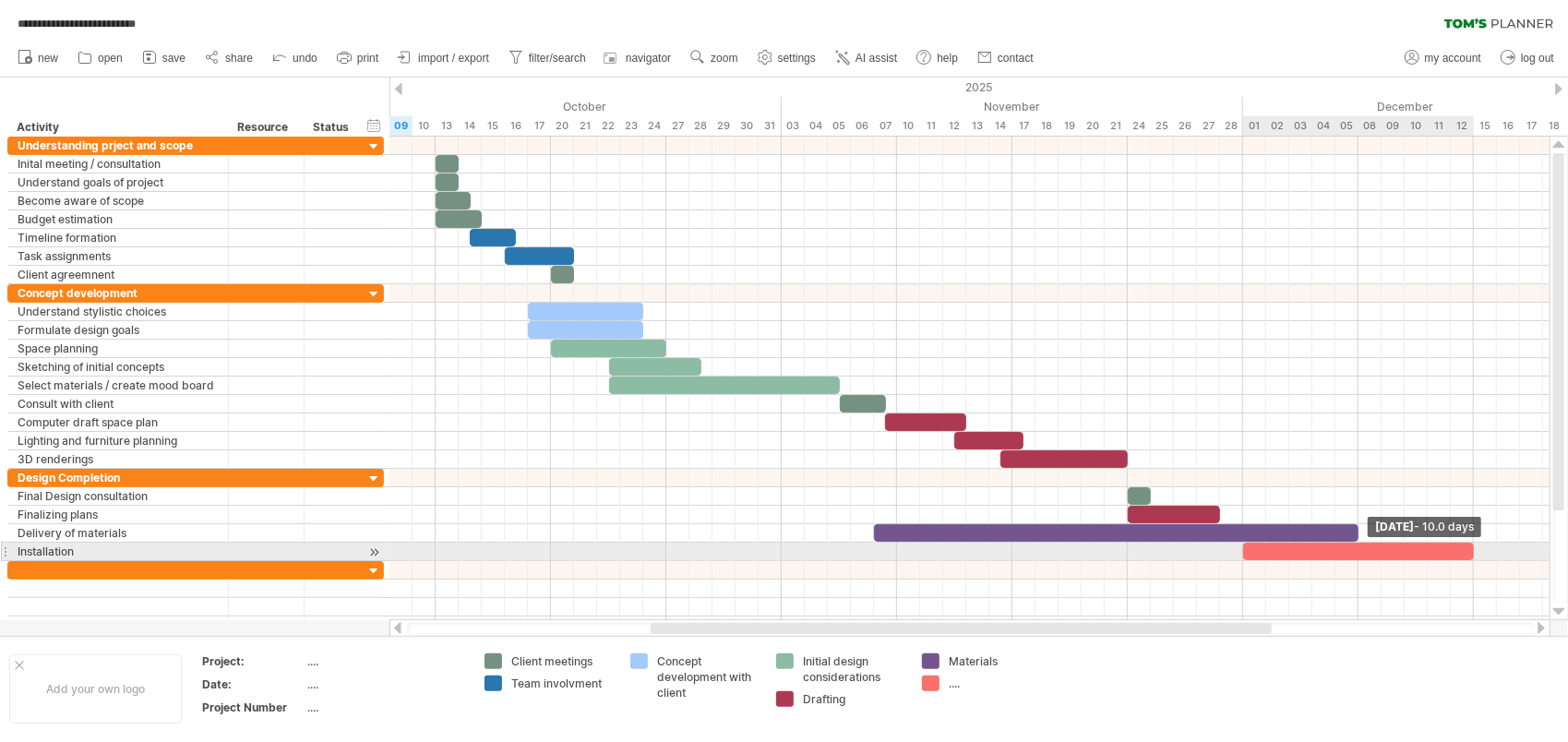
drag, startPoint x: 1265, startPoint y: 545, endPoint x: 1470, endPoint y: 545, distance: 205.0
click at [1470, 545] on div at bounding box center [1359, 551] width 231 height 17
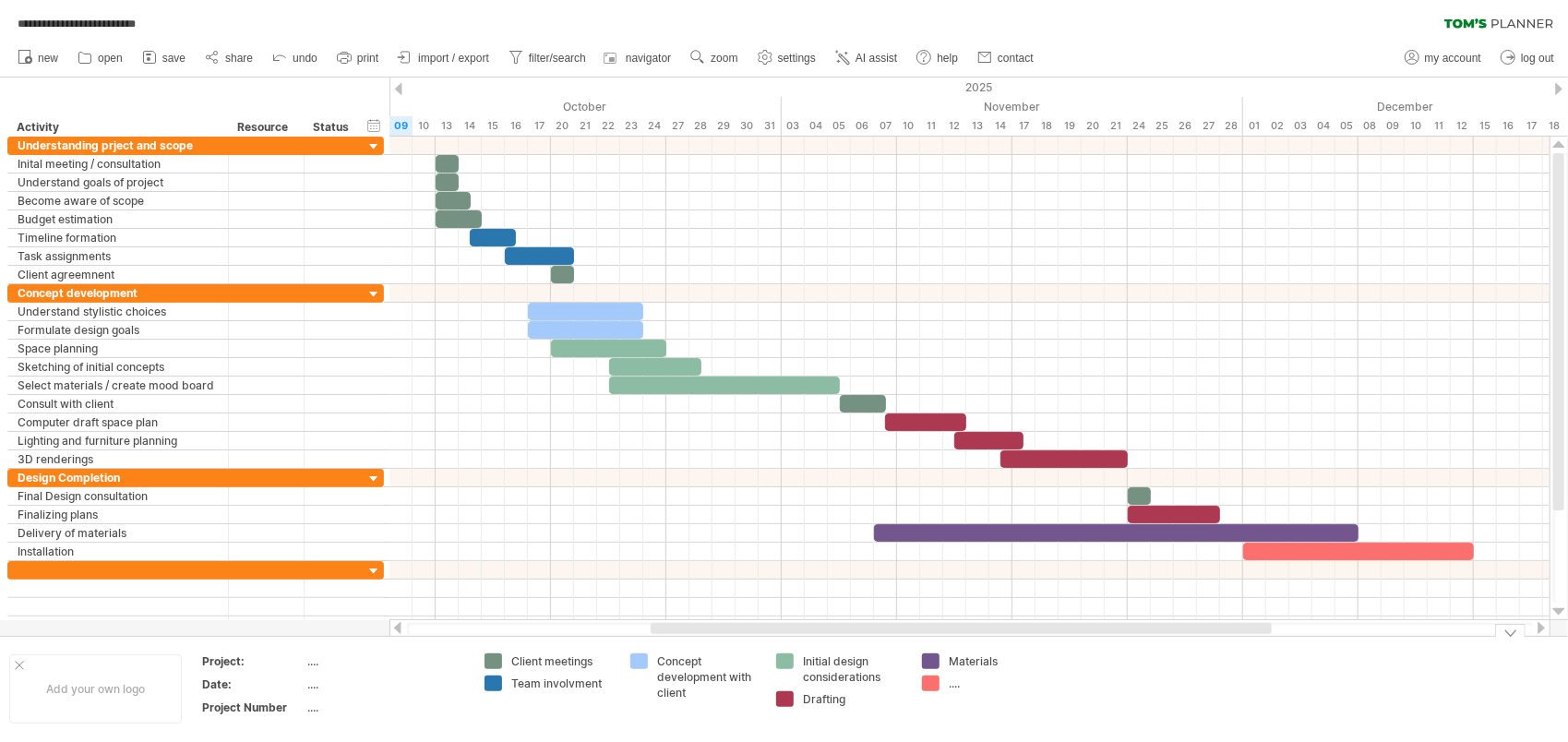
click at [977, 689] on div "...." at bounding box center [999, 683] width 100 height 15
type input "**********"
click at [1064, 687] on td at bounding box center [1131, 689] width 146 height 72
click at [993, 688] on div "Instalation" at bounding box center [999, 683] width 100 height 15
click at [974, 685] on div "Instalation" at bounding box center [999, 683] width 100 height 15
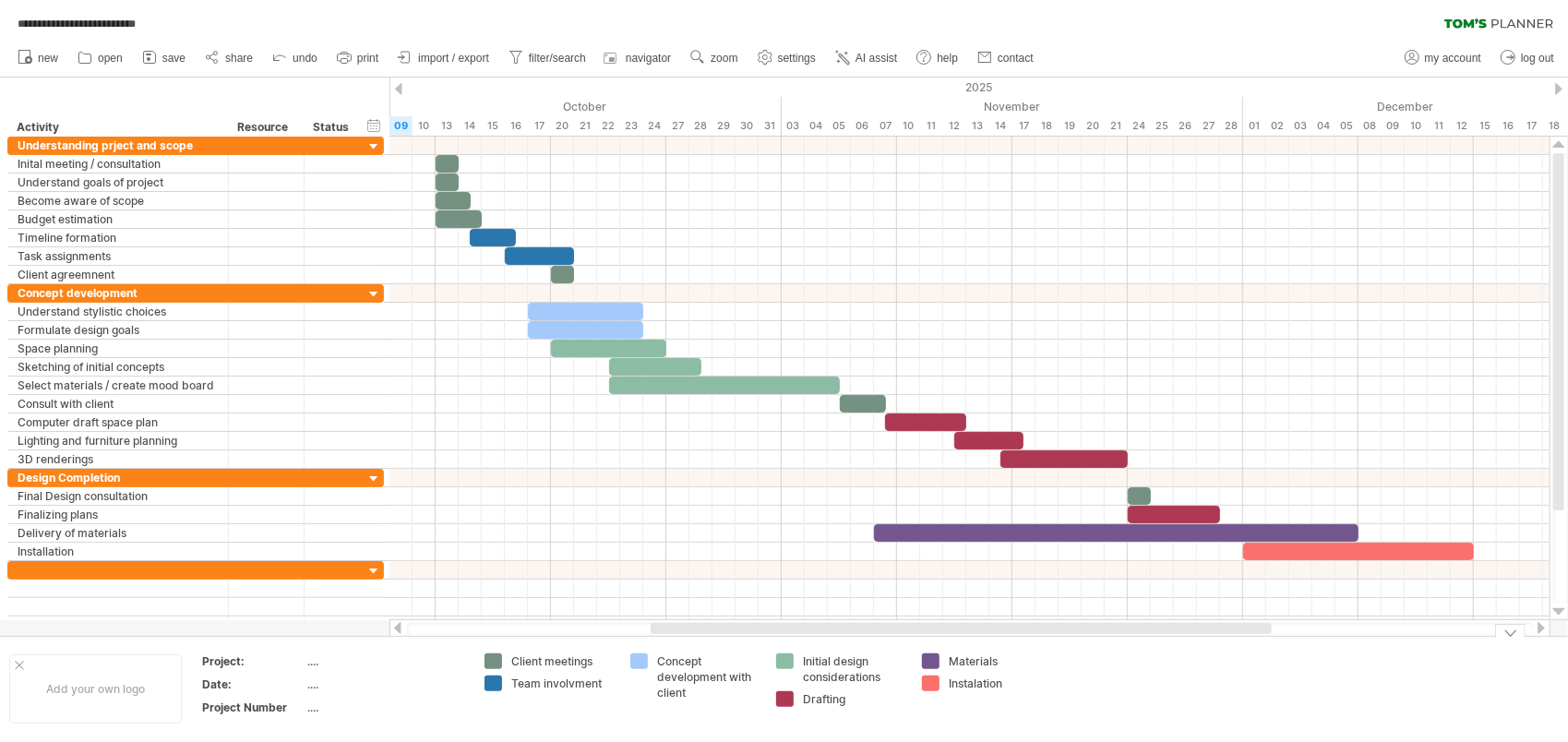
click at [974, 688] on div "Instalation" at bounding box center [999, 683] width 100 height 15
type input "**********"
click at [1092, 722] on td at bounding box center [1131, 689] width 146 height 72
click at [329, 656] on div "...." at bounding box center [384, 661] width 155 height 15
type input "**********"
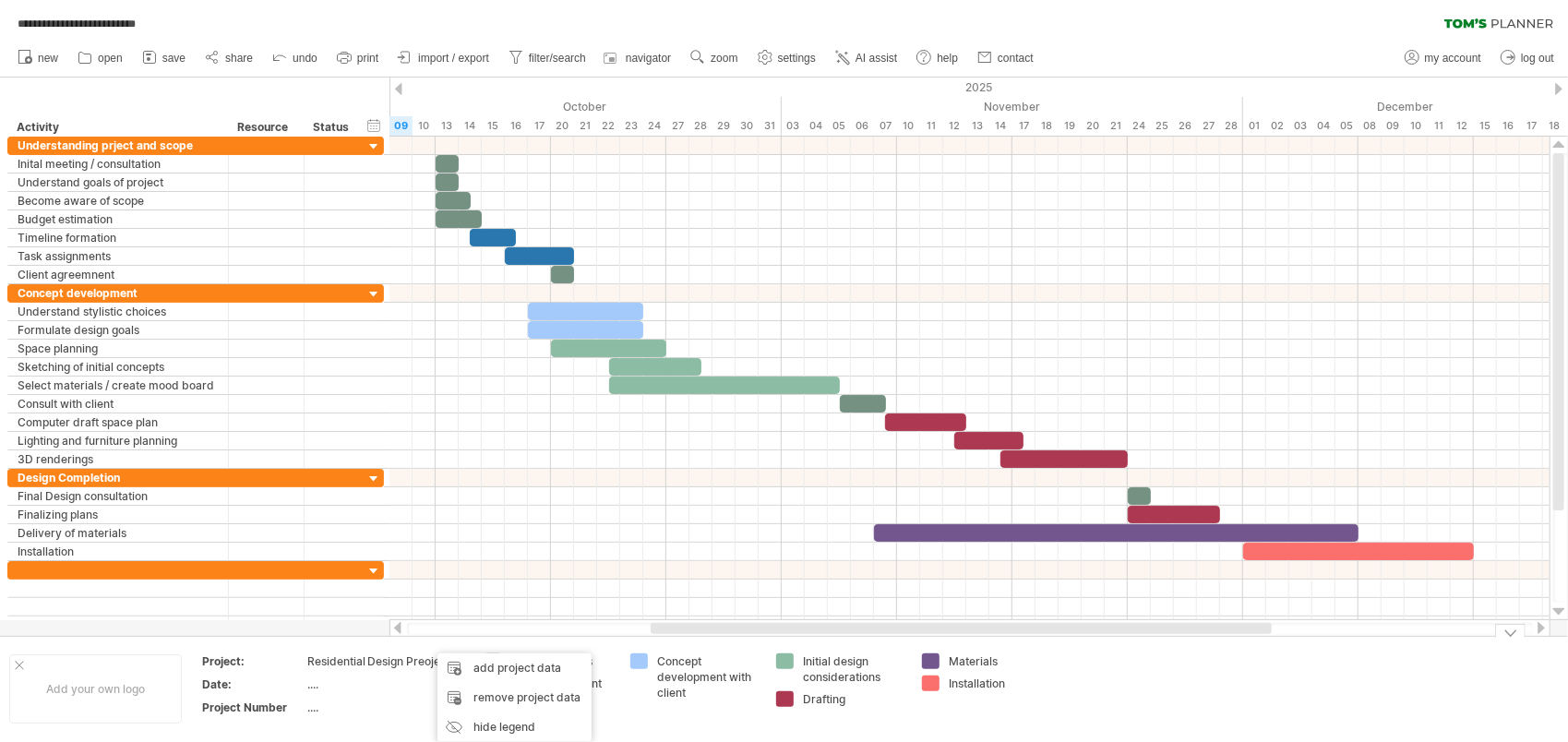
click at [417, 703] on div "...." at bounding box center [384, 708] width 155 height 15
click at [425, 660] on div "Residential Design Preoject" at bounding box center [384, 661] width 155 height 15
type input "**********"
click at [1081, 678] on td at bounding box center [1131, 689] width 146 height 72
click at [423, 44] on ul "new open" at bounding box center [525, 58] width 1033 height 39
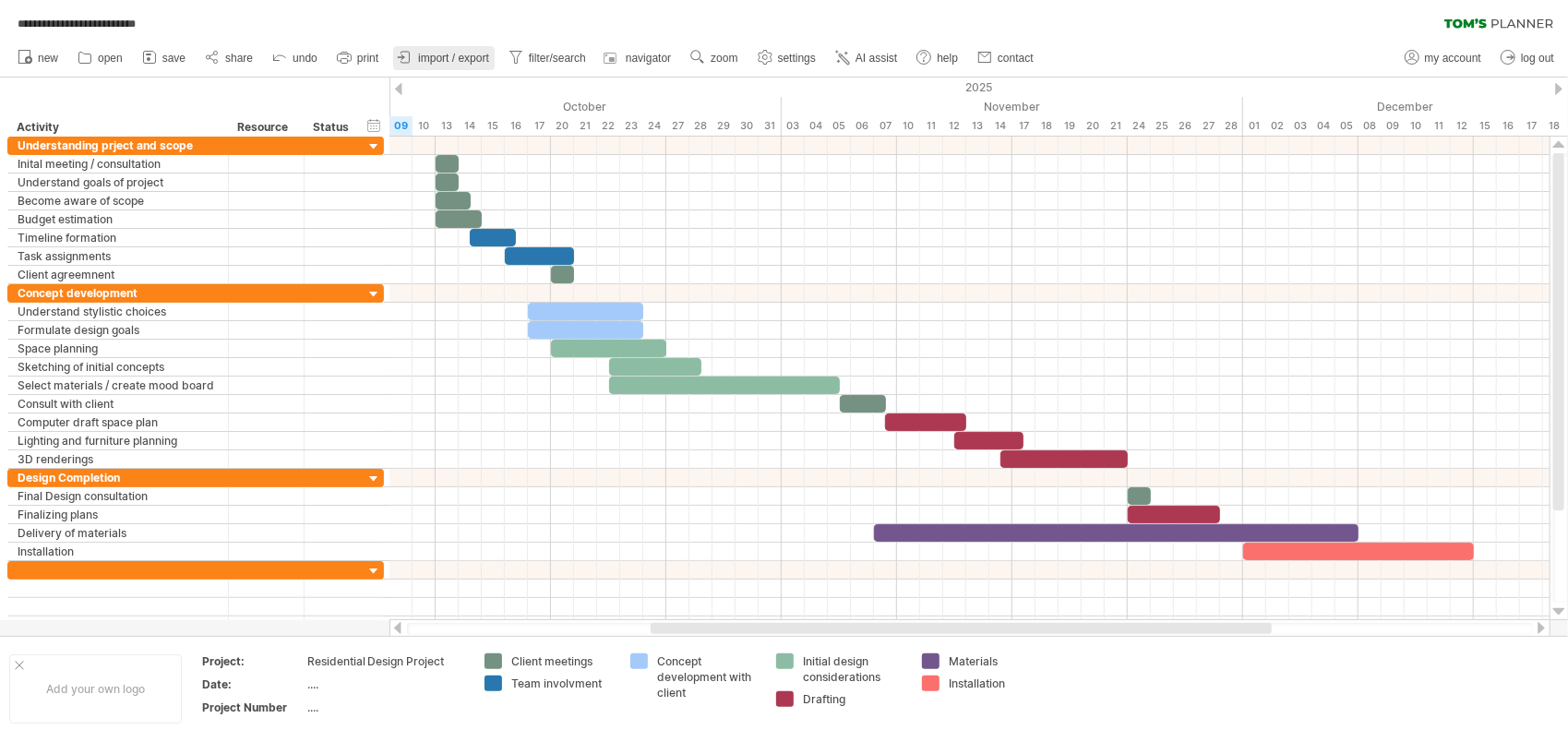
click at [424, 50] on link "import / export" at bounding box center [444, 57] width 101 height 24
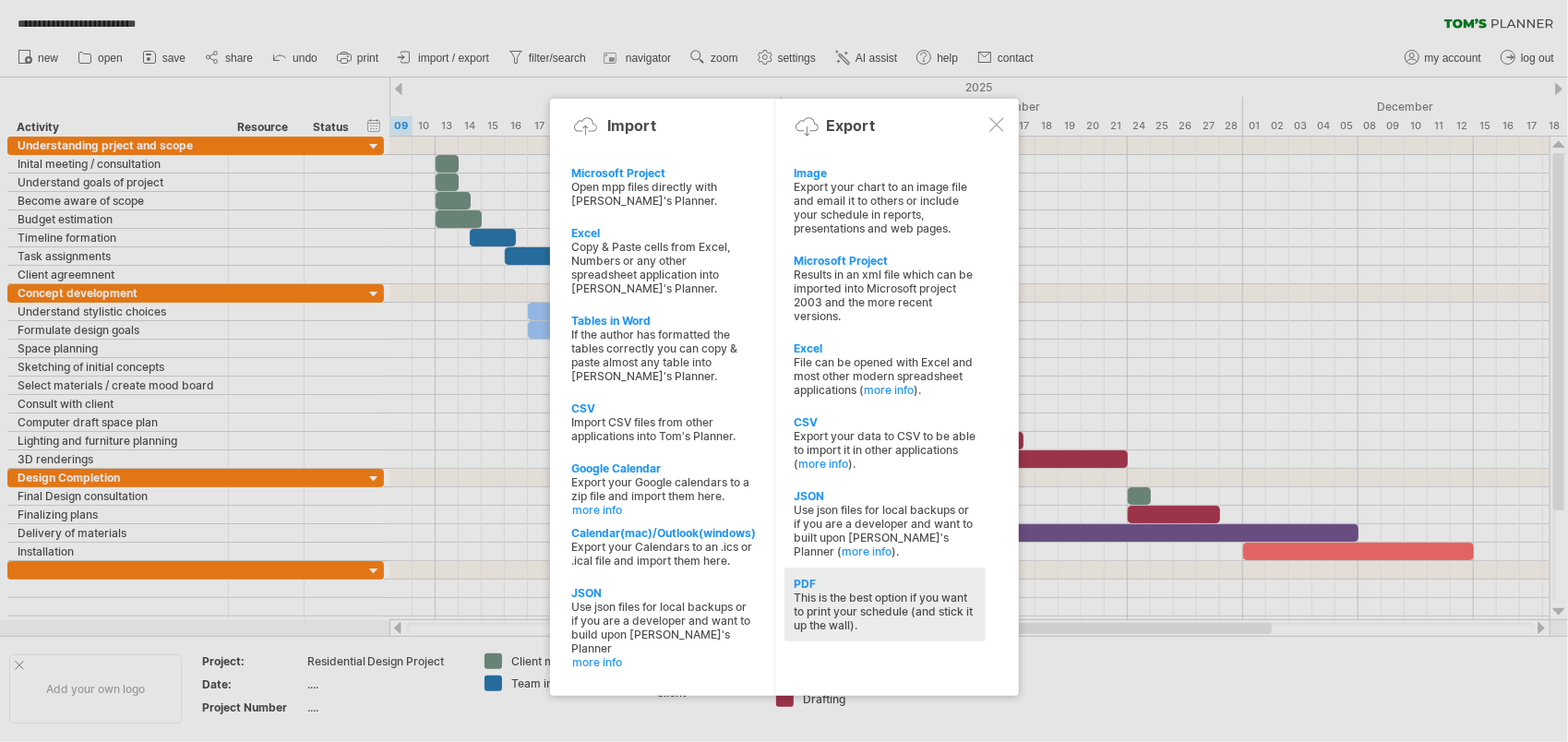
click at [877, 577] on div "PDF" at bounding box center [885, 584] width 183 height 14
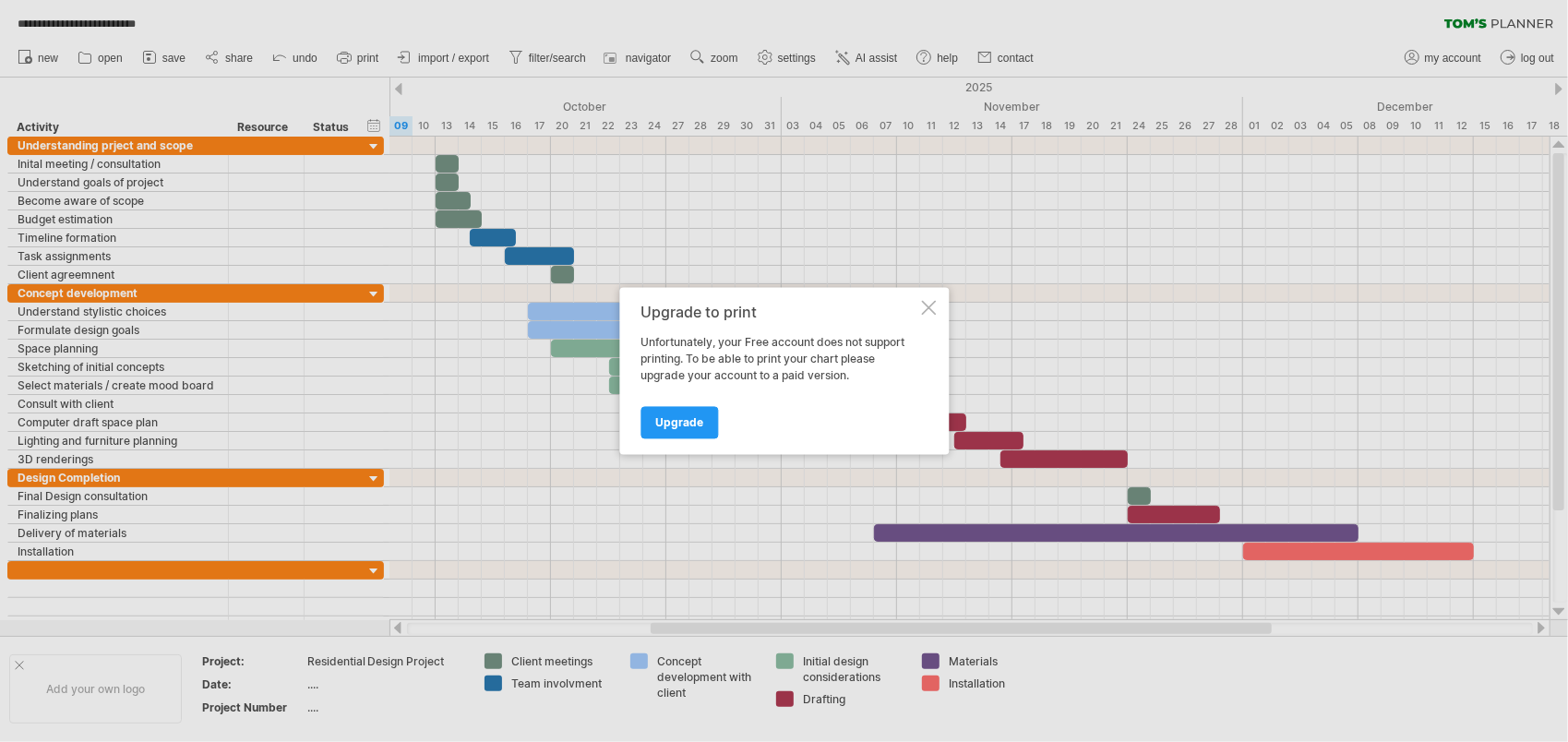
click at [934, 308] on div at bounding box center [928, 307] width 14 height 14
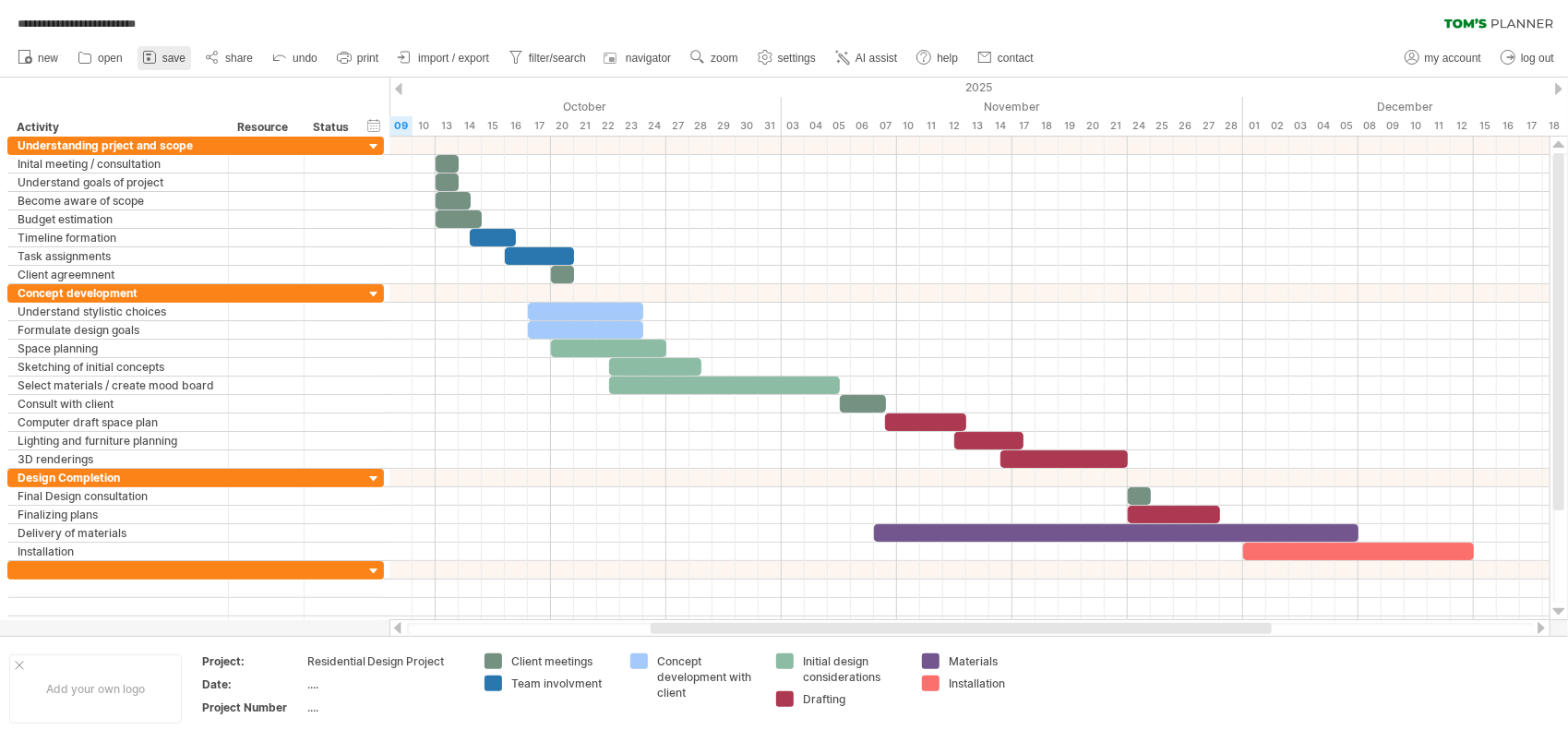
click at [174, 58] on span "save" at bounding box center [174, 58] width 23 height 13
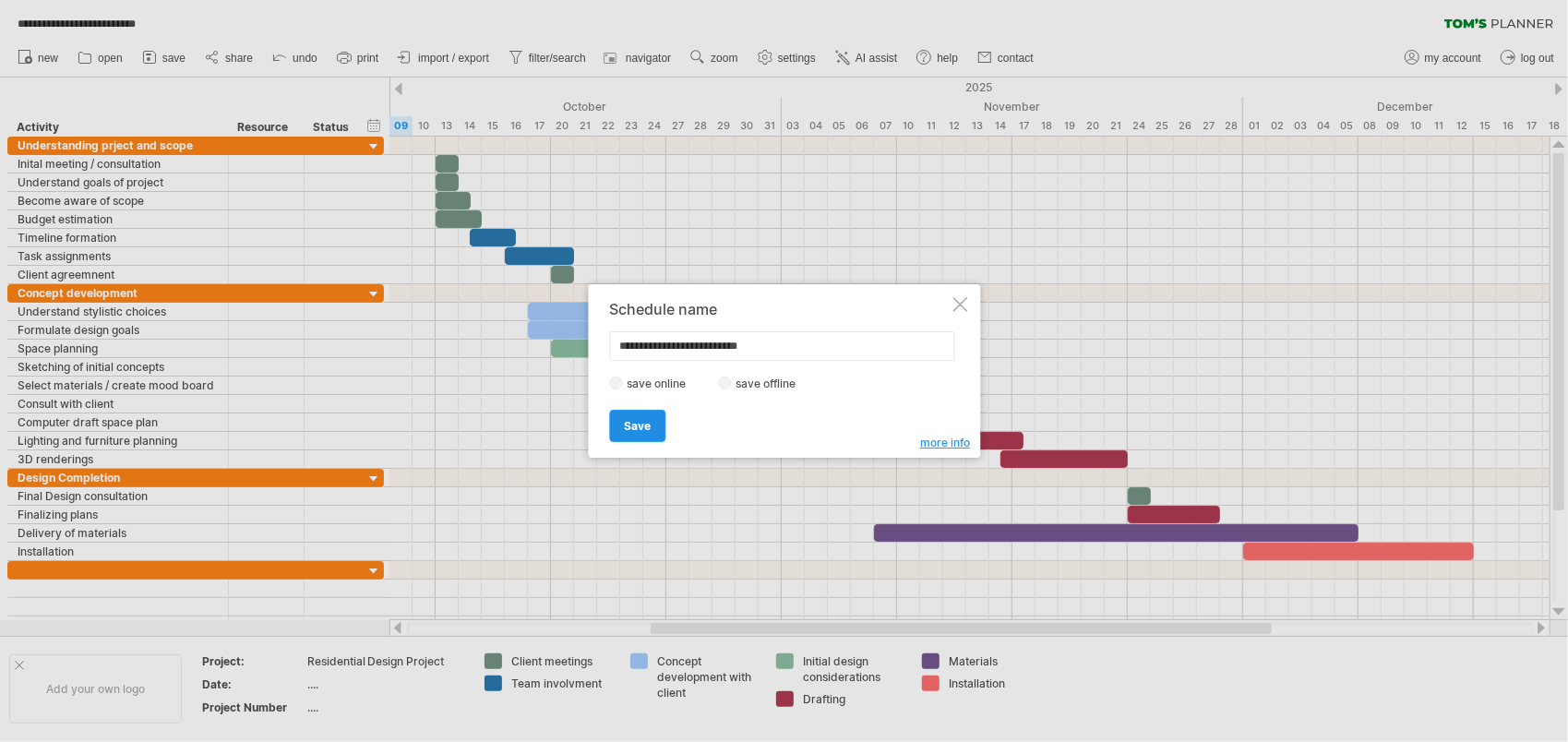
click at [648, 430] on span "Save" at bounding box center [637, 425] width 27 height 14
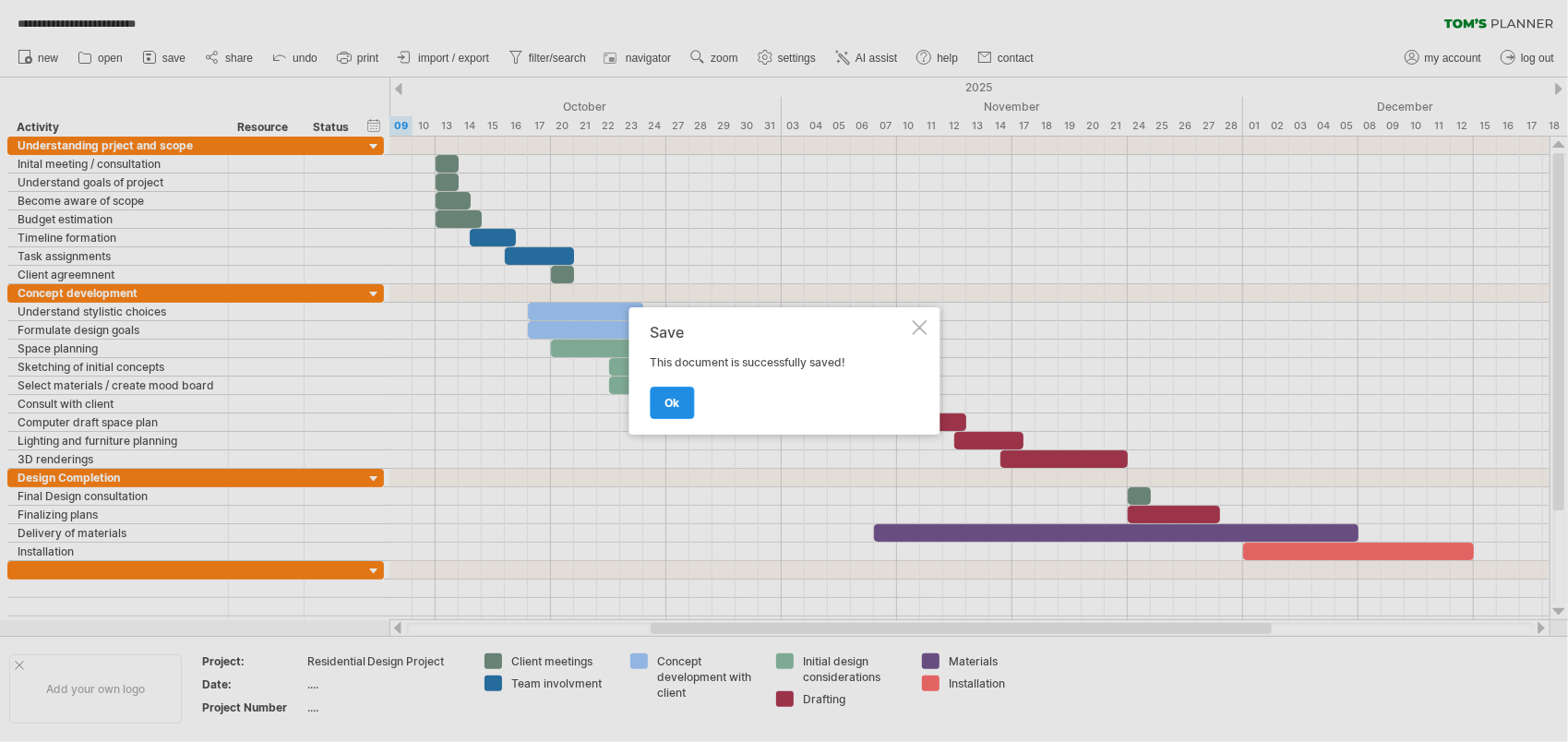
click at [672, 410] on link "ok" at bounding box center [671, 402] width 44 height 32
